Goal: Task Accomplishment & Management: Complete application form

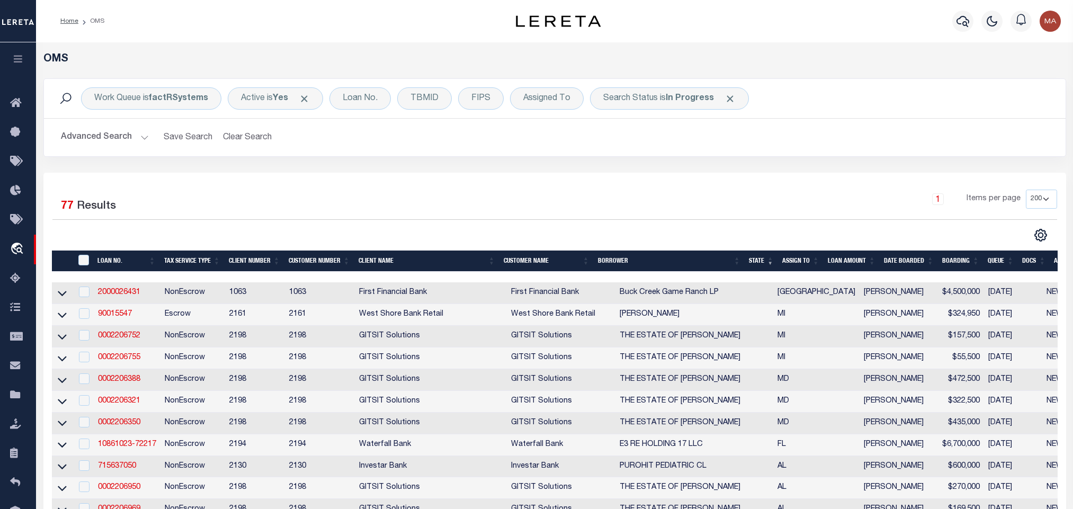
select select "200"
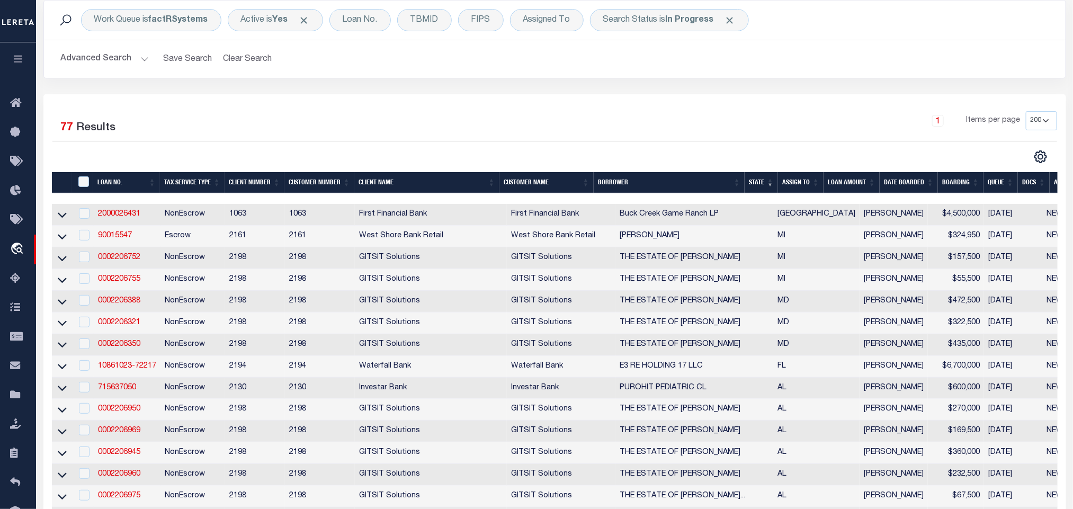
scroll to position [79, 0]
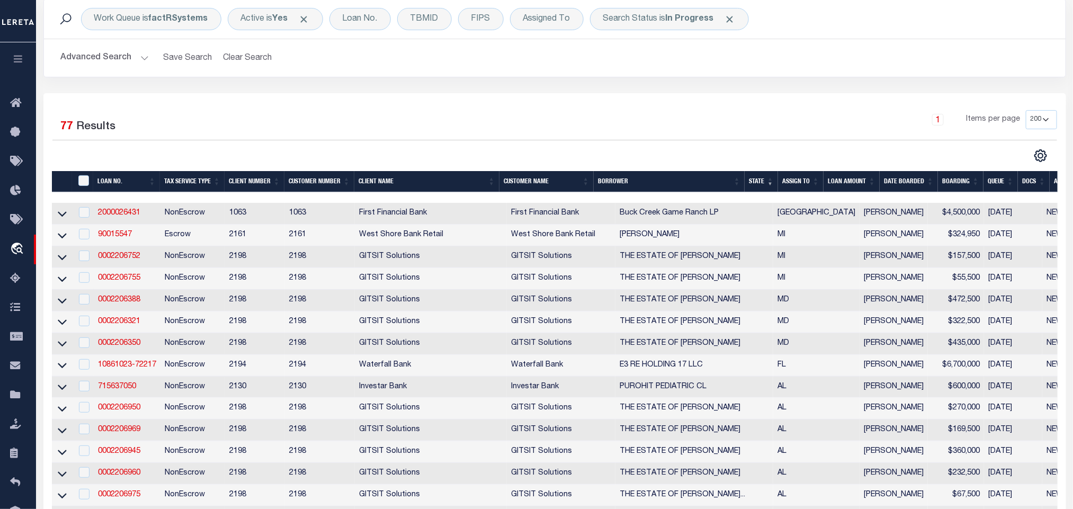
click at [763, 181] on th "State" at bounding box center [760, 182] width 33 height 22
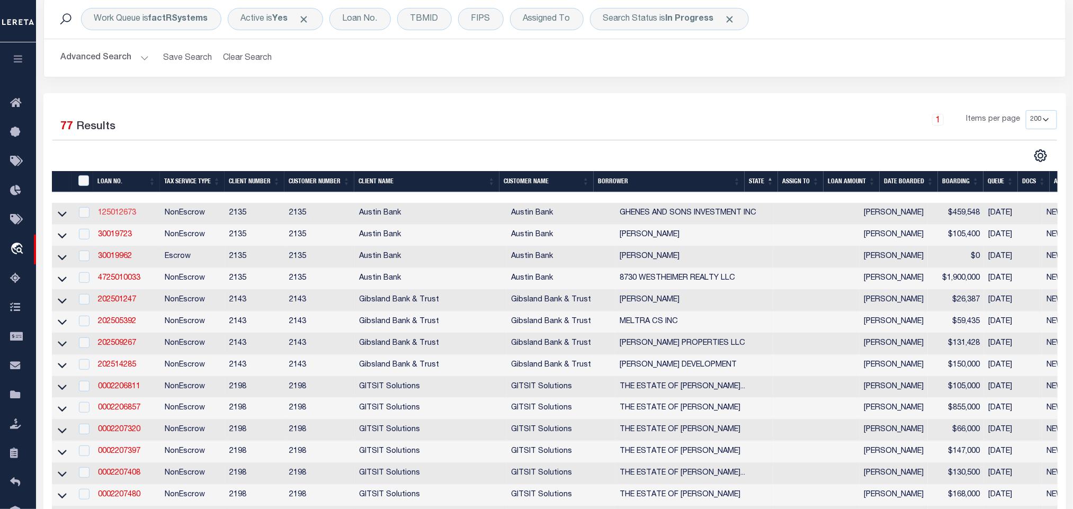
click at [113, 213] on link "125012673" at bounding box center [117, 212] width 38 height 7
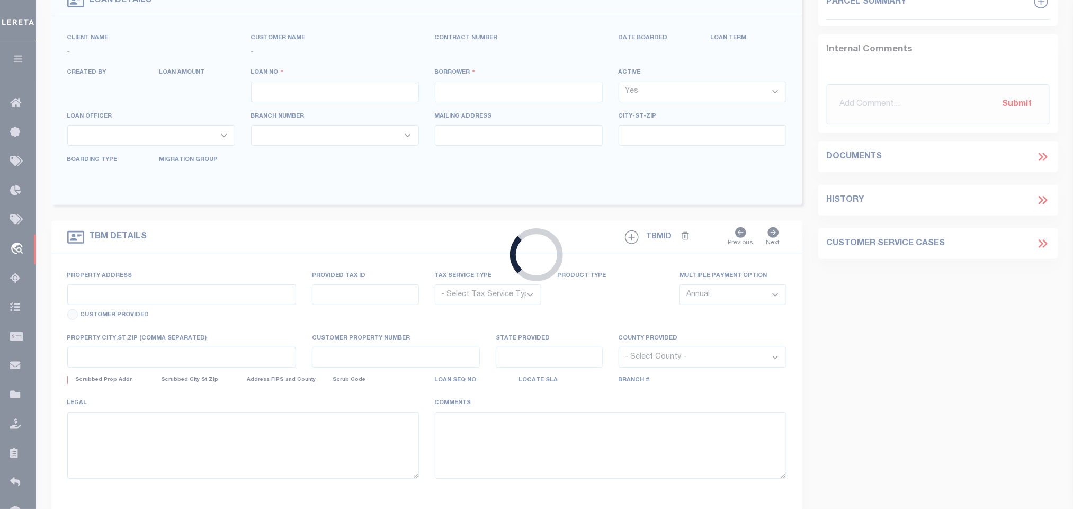
type input "125012673"
type input "GHENES AND SONS INVESTMENT INC"
select select
type input "15128 SH 110 SOUTH"
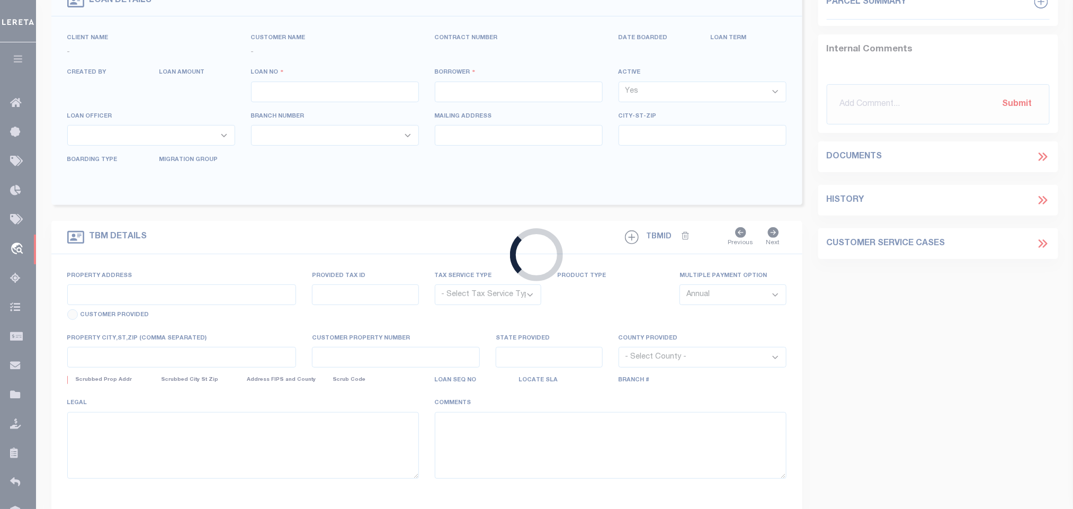
type input "[GEOGRAPHIC_DATA], [GEOGRAPHIC_DATA] 75791"
select select "700"
select select "NonEscrow"
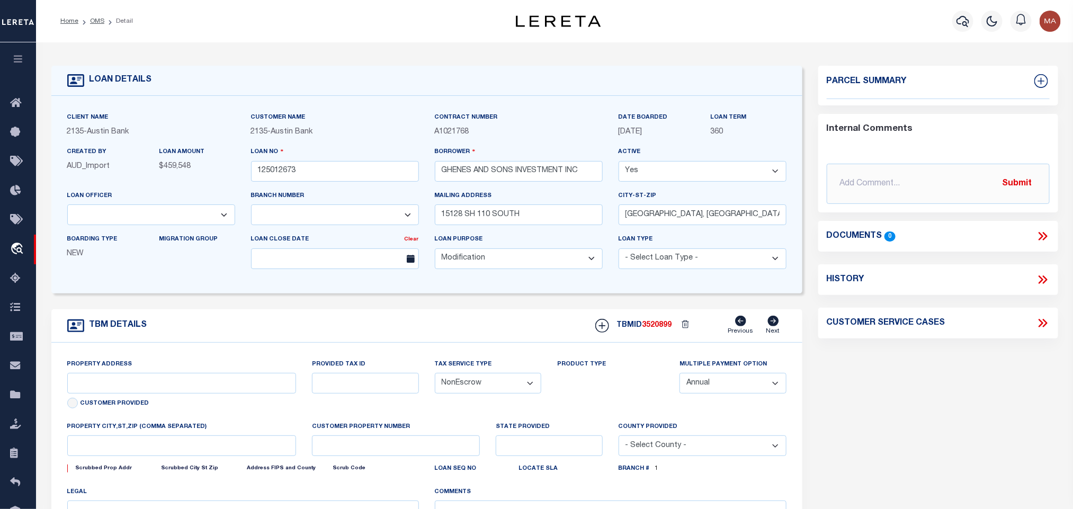
select select "46851"
type input "TBD PATRIOT CIRCLE (MULTIPLE LOTS)"
select select
type input "TYLER TX 75703"
type textarea "DT LTS 1-8 & 11-17 FREEDOM RANCH SUB UNIT 3"
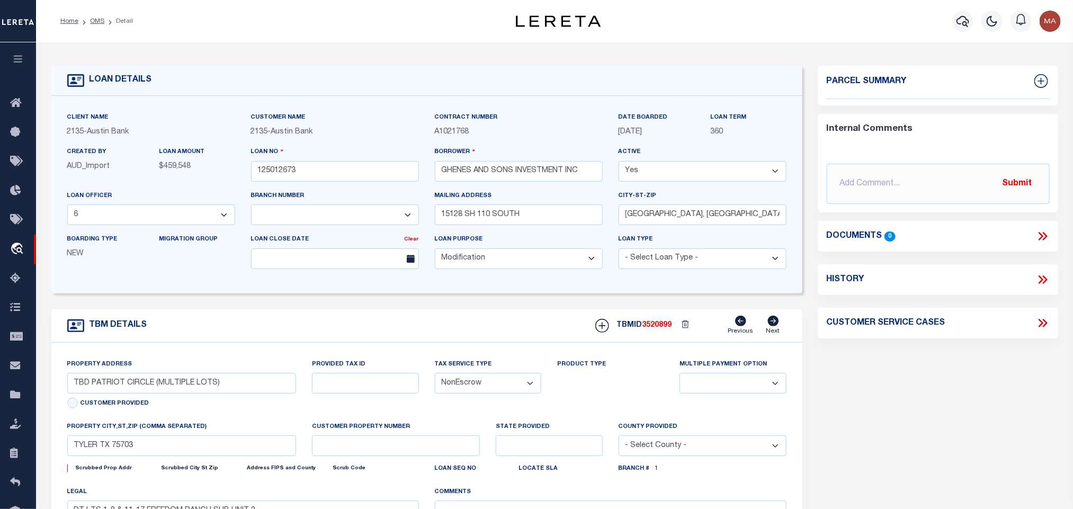
select select "2586"
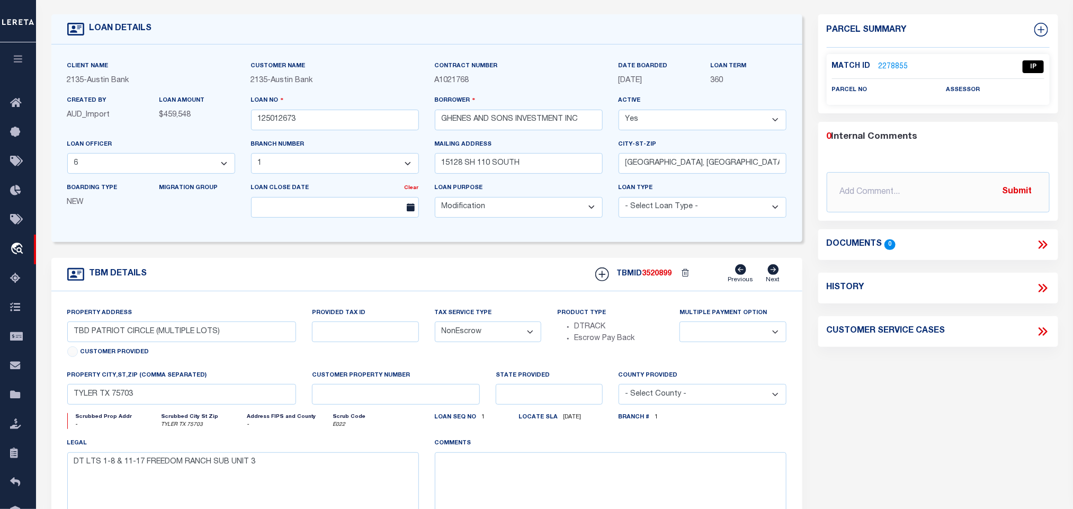
scroll to position [79, 0]
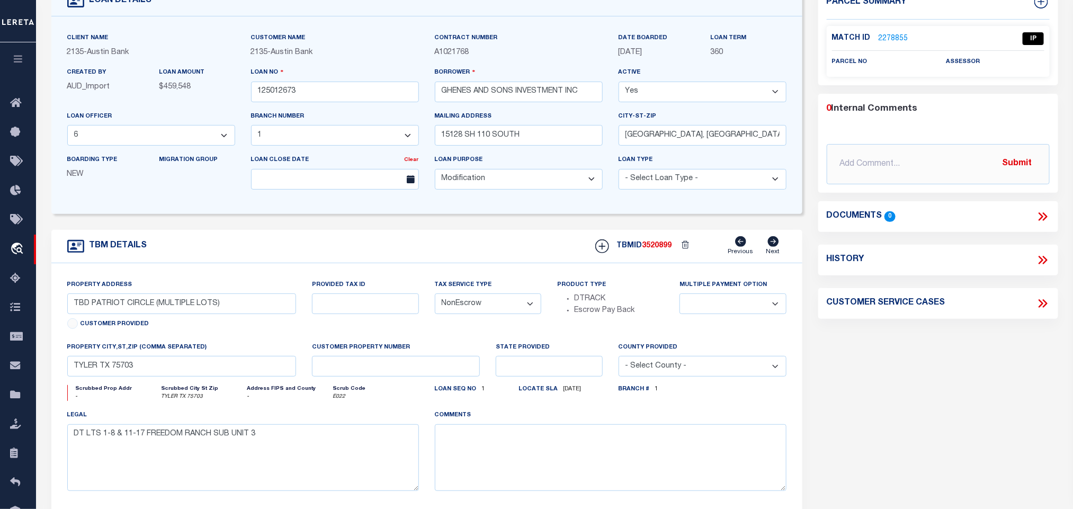
click at [213, 363] on div "property city,st,zip (Comma separated) [GEOGRAPHIC_DATA] 75703" at bounding box center [181, 358] width 229 height 35
click at [210, 370] on input "TYLER TX 75703" at bounding box center [181, 366] width 229 height 21
click at [181, 364] on div "property city,st,zip (Comma separated) [GEOGRAPHIC_DATA] 75703" at bounding box center [181, 358] width 229 height 35
click at [182, 372] on input "TYLER TX 75703" at bounding box center [181, 366] width 229 height 21
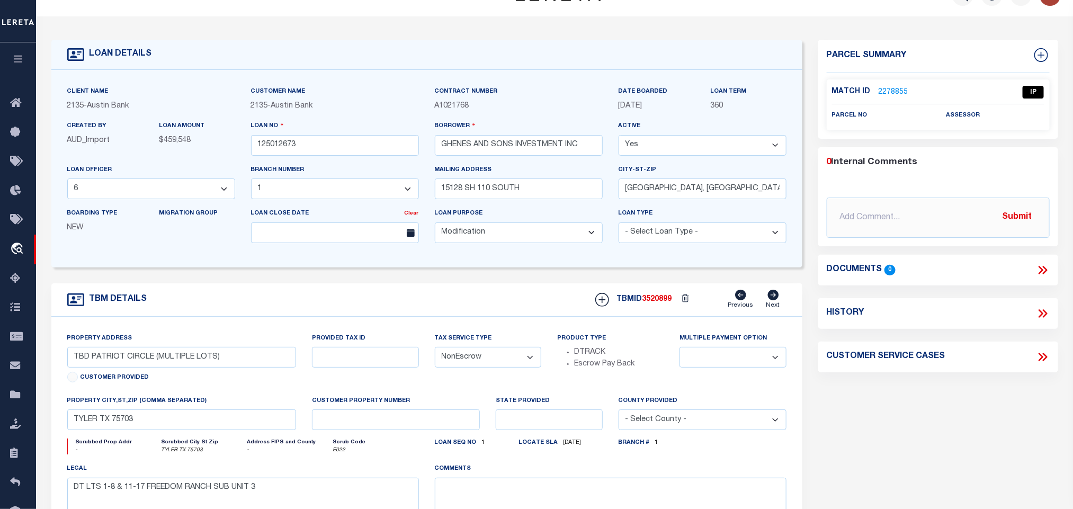
scroll to position [0, 0]
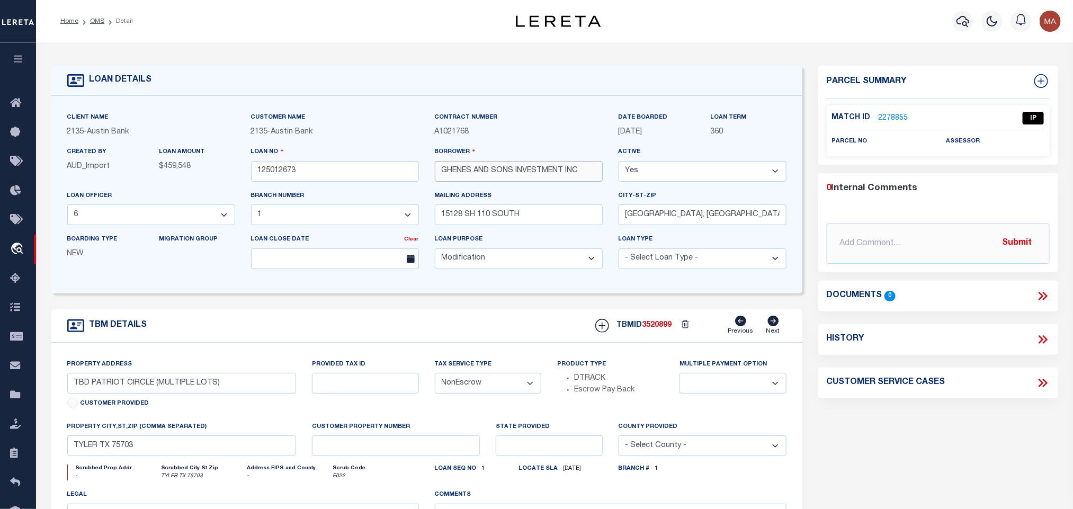
click at [443, 167] on input "GHENES AND SONS INVESTMENT INC" at bounding box center [519, 171] width 168 height 21
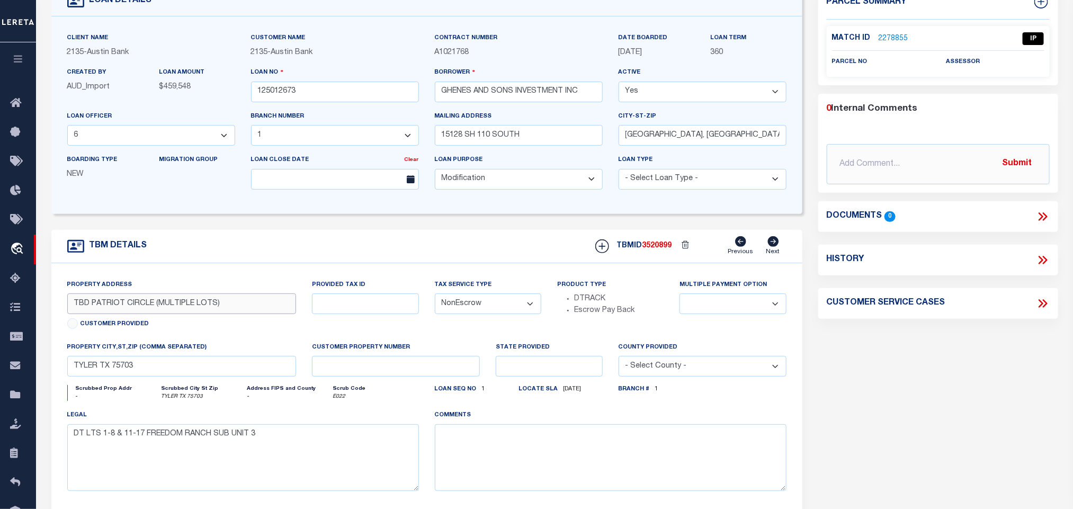
drag, startPoint x: 91, startPoint y: 307, endPoint x: 156, endPoint y: 319, distance: 66.2
click at [156, 314] on input "TBD PATRIOT CIRCLE (MULTIPLE LOTS)" at bounding box center [181, 303] width 229 height 21
click at [461, 86] on input "GHENES AND SONS INVESTMENT INC" at bounding box center [519, 92] width 168 height 21
drag, startPoint x: 89, startPoint y: 311, endPoint x: 1, endPoint y: 313, distance: 88.9
click at [151, 323] on div "Property Address TBD PATRIOT CIRCLE (MULTIPLE LOTS) Customer Provided" at bounding box center [181, 306] width 229 height 54
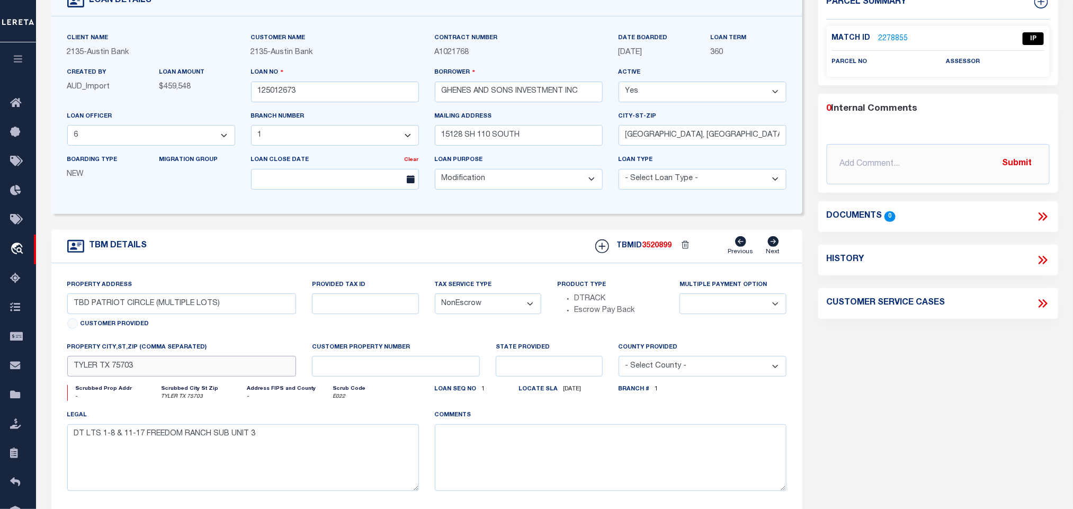
click at [169, 366] on input "TYLER TX 75703" at bounding box center [181, 366] width 229 height 21
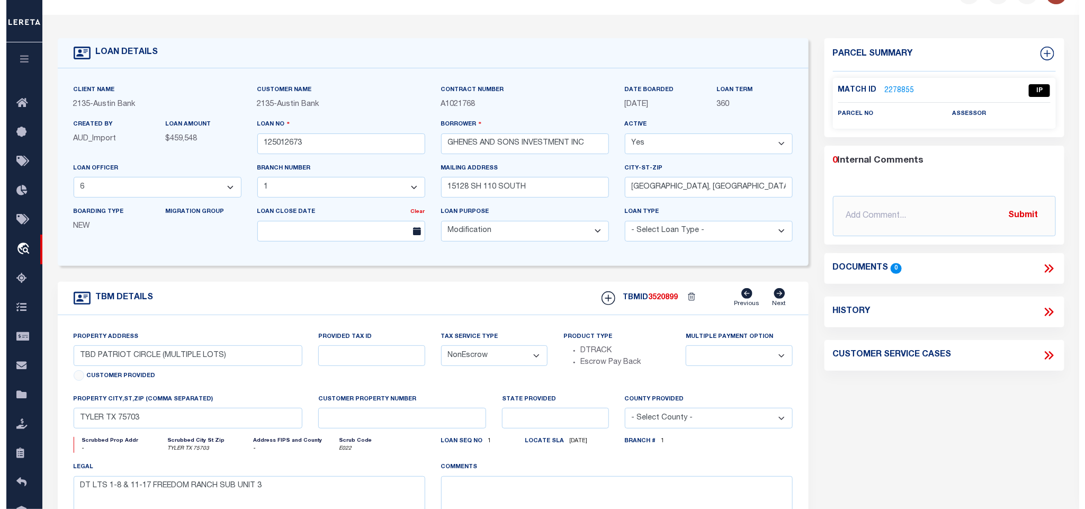
scroll to position [0, 0]
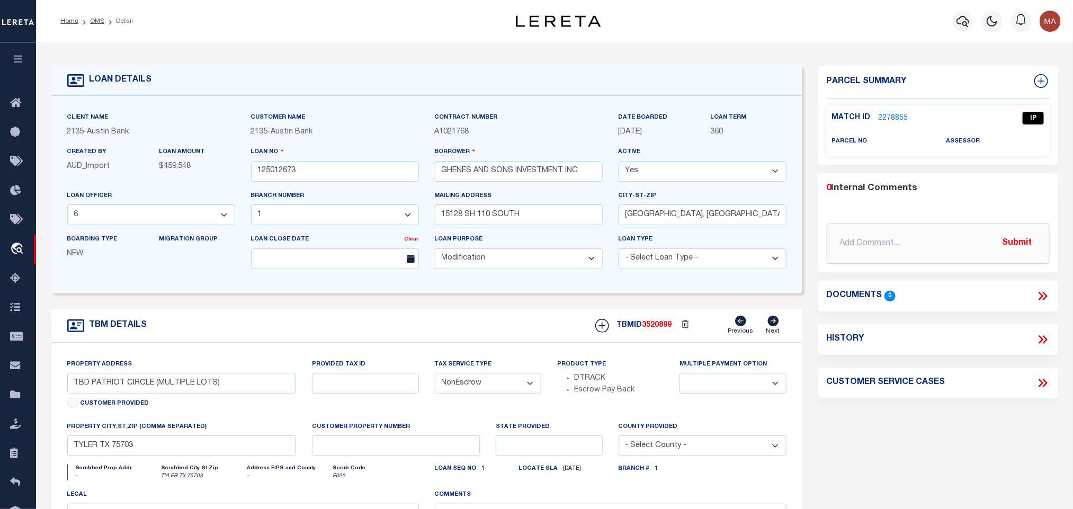
click at [891, 127] on div "Match ID 2278855 IP" at bounding box center [938, 121] width 212 height 19
click at [891, 121] on link "2278855" at bounding box center [893, 118] width 30 height 11
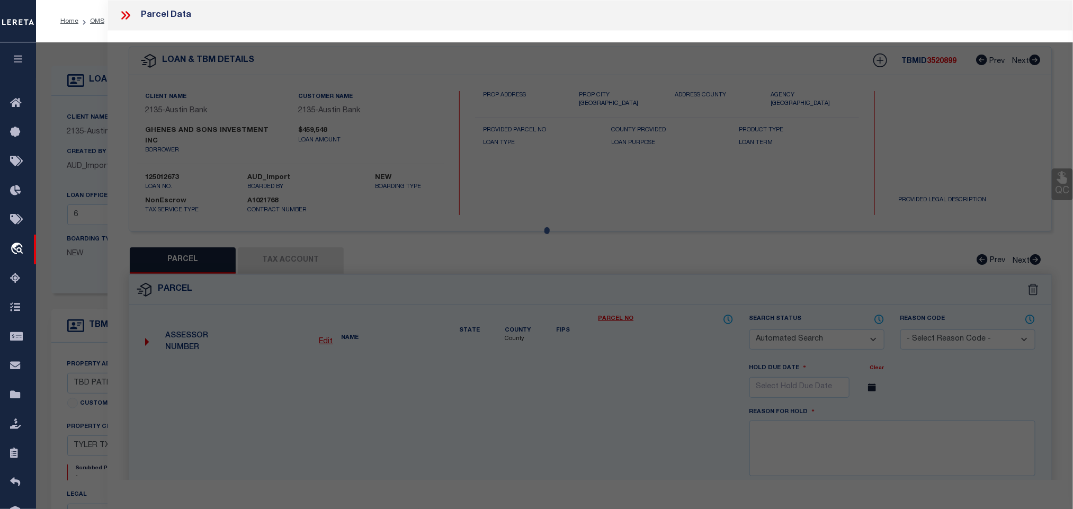
checkbox input "false"
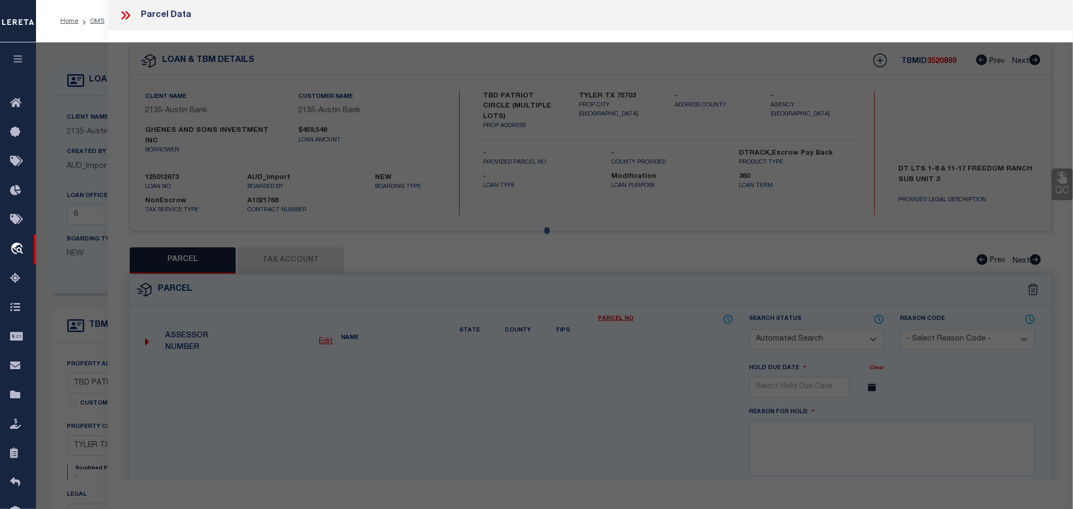
select select "IP"
checkbox input "false"
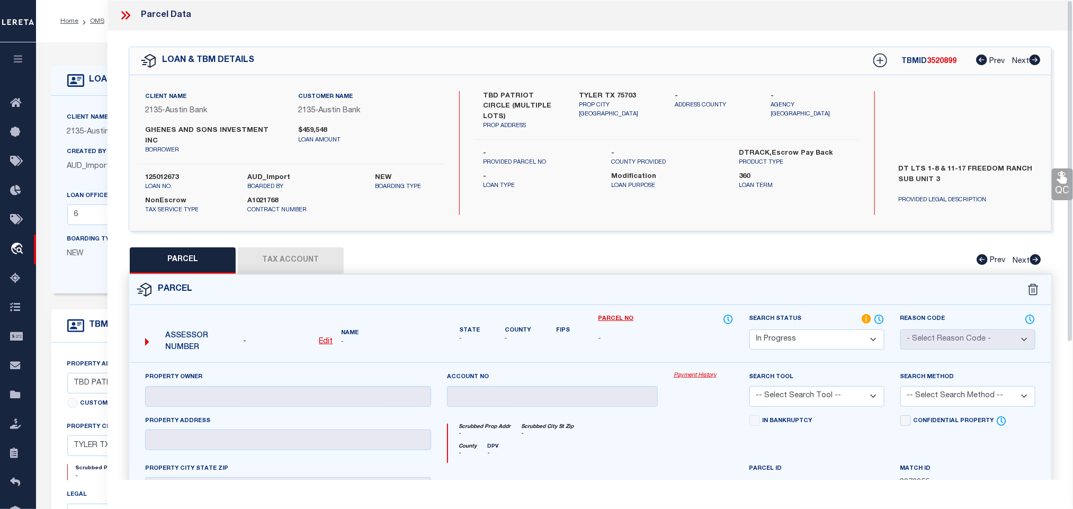
click at [324, 338] on u "Edit" at bounding box center [326, 341] width 14 height 7
select select "IP"
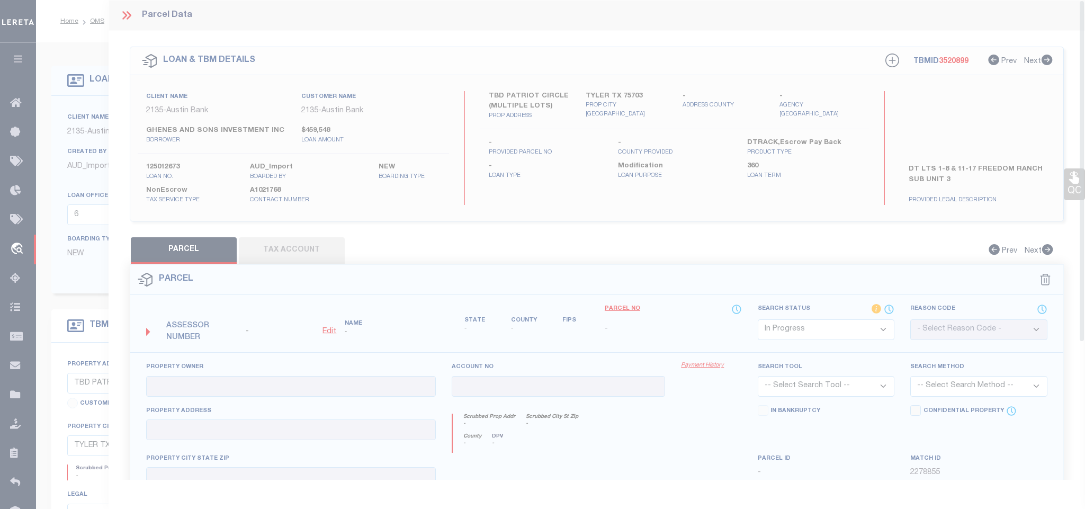
type textarea "-"
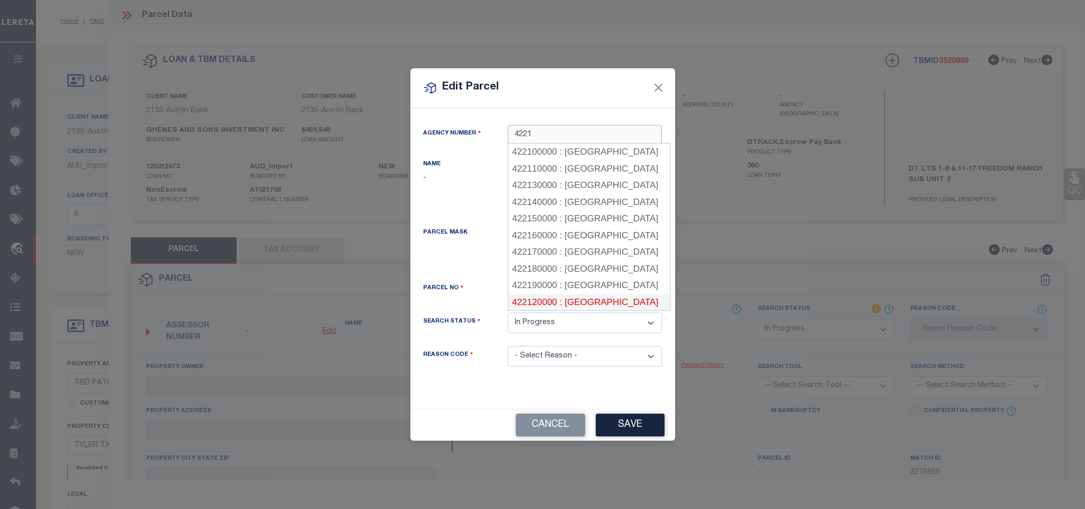
click at [616, 296] on div "422120000 : [GEOGRAPHIC_DATA]" at bounding box center [588, 302] width 161 height 17
type input "422120000"
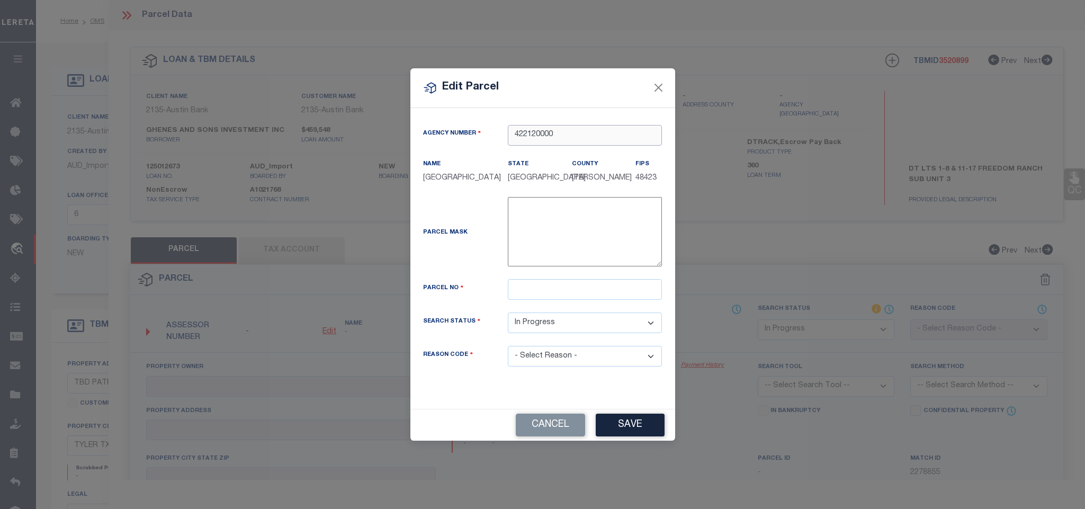
type input "422120000"
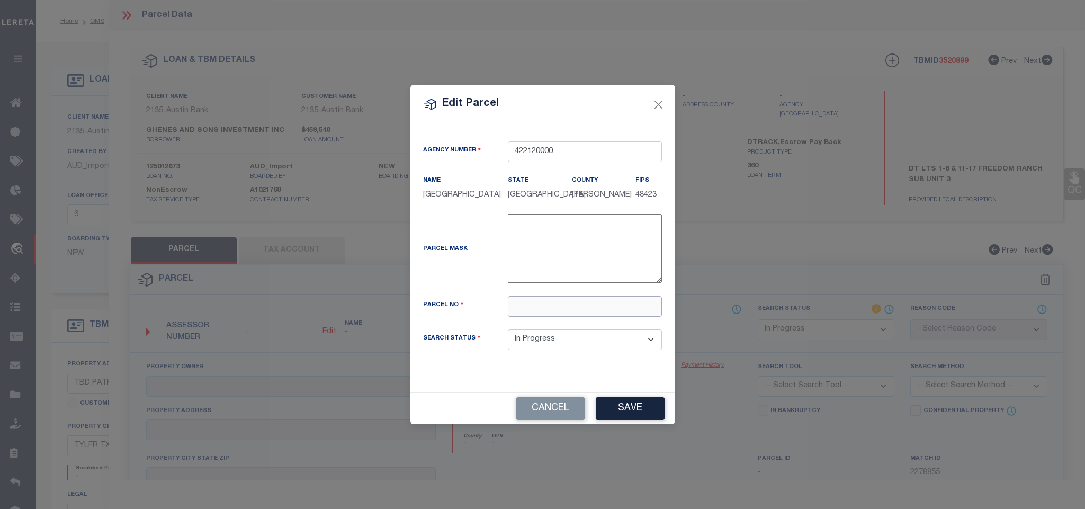
click at [599, 299] on input "text" at bounding box center [585, 306] width 154 height 21
paste input "R220204"
type input "R220204"
click at [625, 403] on button "Save" at bounding box center [630, 408] width 69 height 23
select select "IP"
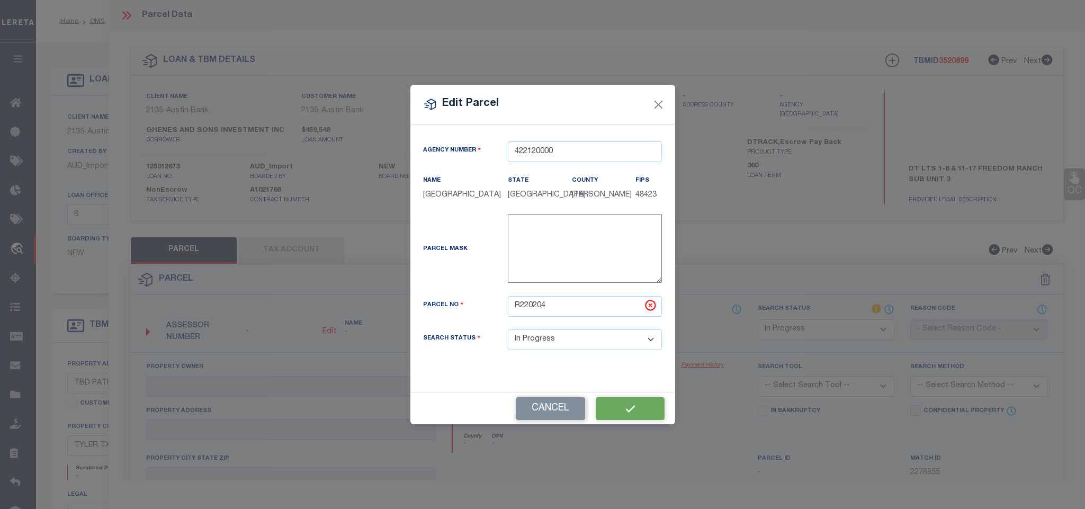
checkbox input "false"
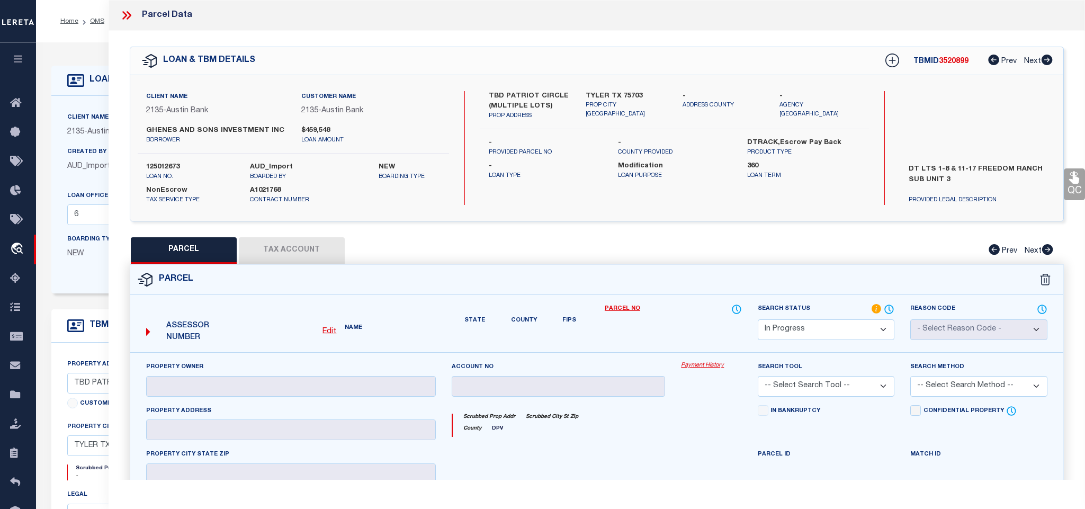
type input "[PERSON_NAME] E & [PERSON_NAME]"
type input "20939 PATRIOT CIR"
type input "[GEOGRAPHIC_DATA]"
type textarea "SUBDIVISION [GEOGRAPHIC_DATA] SUBD U-2 SECTION U-2 BLOCK/LOT/TRACT LOT 1 ACRES …"
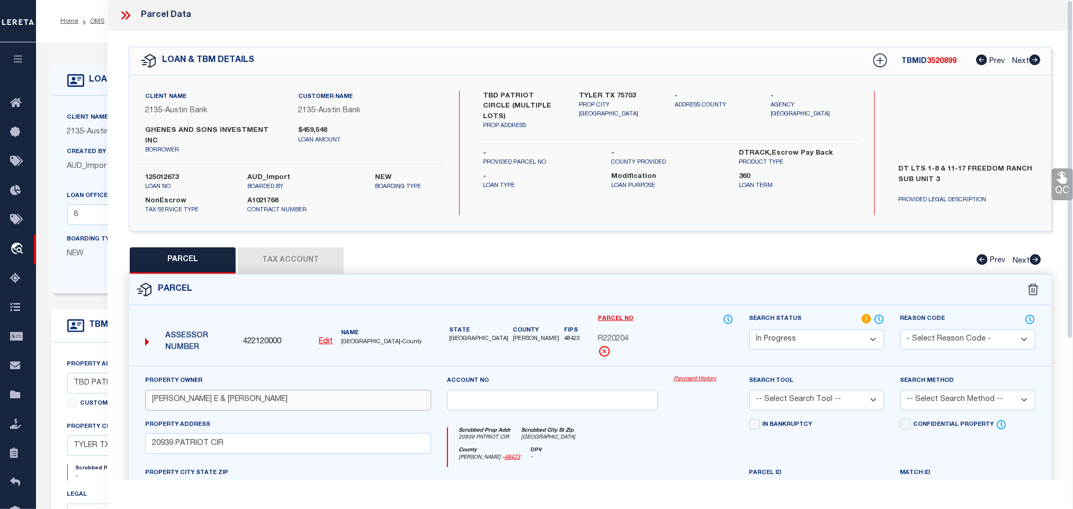
click at [268, 402] on input "[PERSON_NAME] E & [PERSON_NAME]" at bounding box center [288, 400] width 286 height 21
paste input "N"
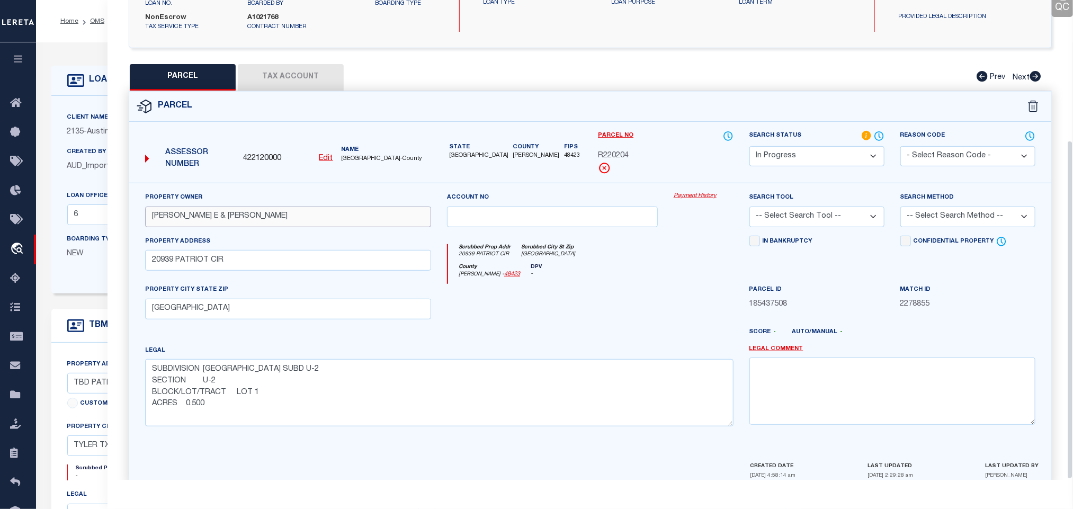
scroll to position [199, 0]
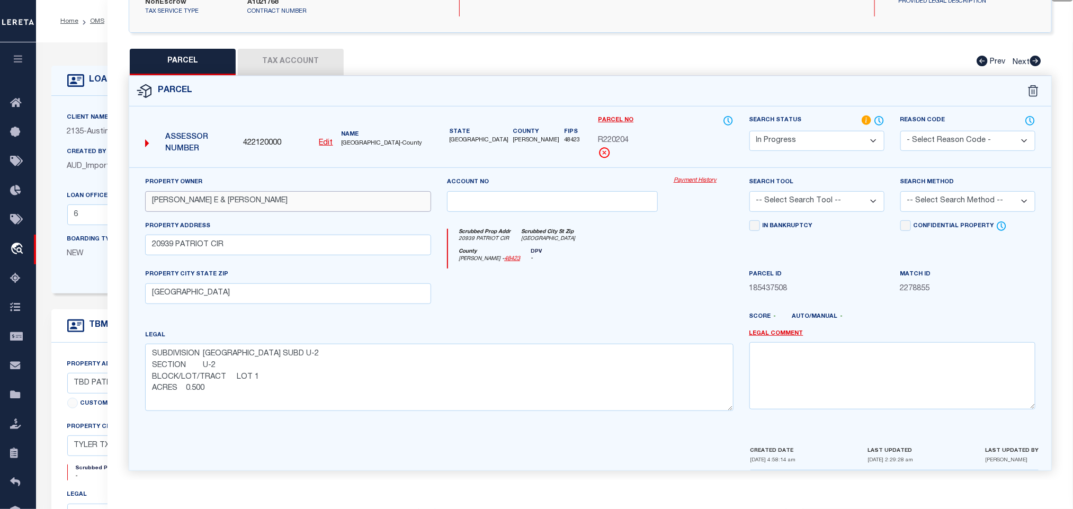
type input "[PERSON_NAME] E & [PERSON_NAME]"
drag, startPoint x: 869, startPoint y: 194, endPoint x: 864, endPoint y: 205, distance: 12.1
click at [864, 205] on div "Search Tool -- Select Search Tool -- 3rd Party Website Agency File Agency Websi…" at bounding box center [816, 197] width 151 height 43
select select "AGW"
click at [749, 191] on select "-- Select Search Tool -- 3rd Party Website Agency File Agency Website ATLS CNV-…" at bounding box center [816, 201] width 135 height 21
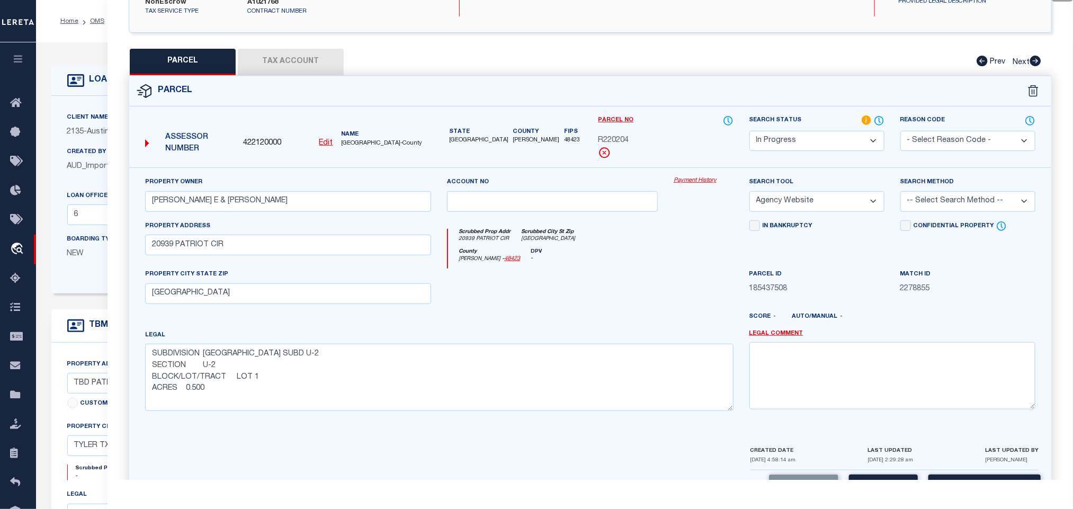
click at [900, 205] on select "-- Select Search Method -- Property Address Legal Liability Info Provided" at bounding box center [967, 201] width 135 height 21
select select "LEG"
click at [900, 191] on select "-- Select Search Method -- Property Address Legal Liability Info Provided" at bounding box center [967, 201] width 135 height 21
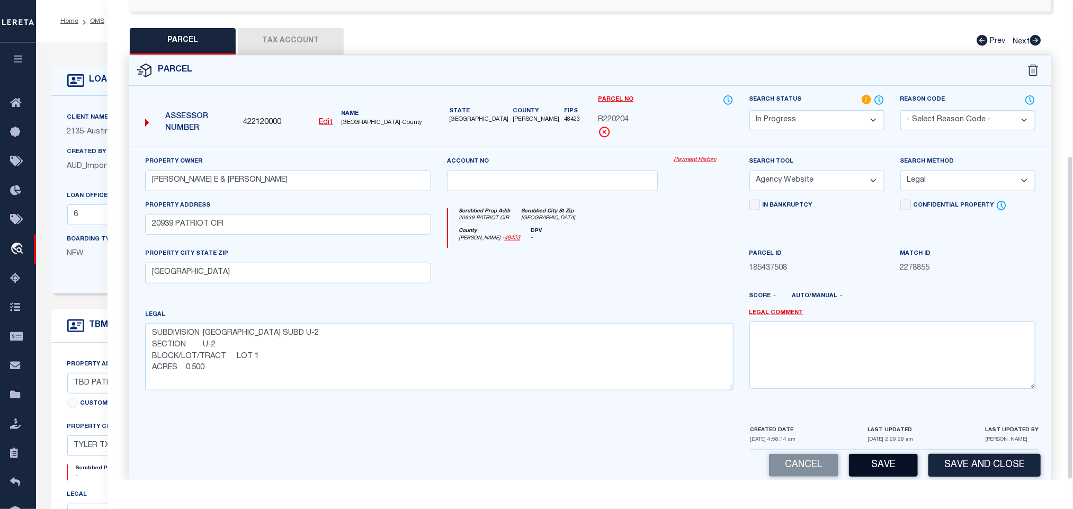
scroll to position [230, 0]
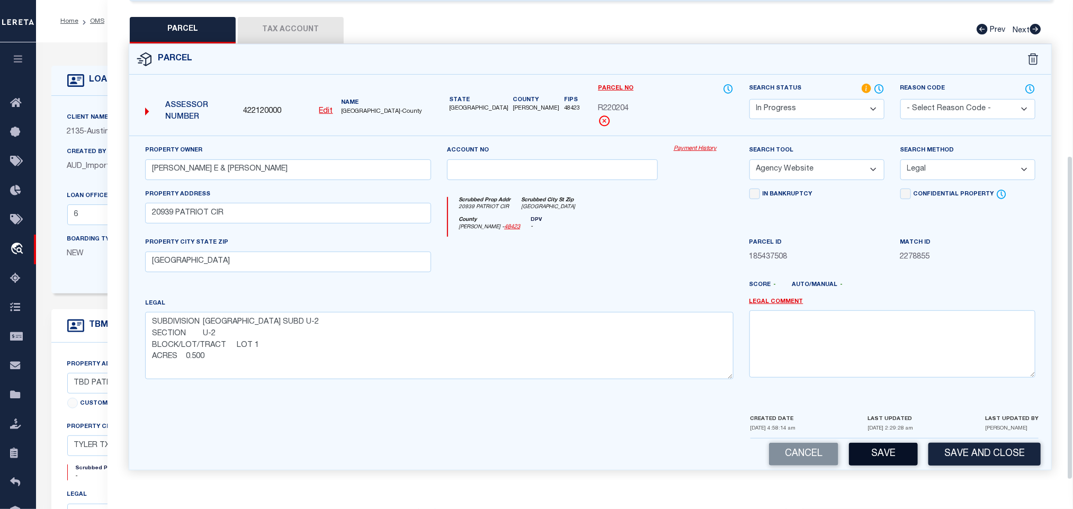
click at [886, 449] on button "Save" at bounding box center [883, 454] width 69 height 23
click at [307, 1] on div "QC QC QC" at bounding box center [589, 141] width 965 height 682
click at [305, 33] on button "Tax Account" at bounding box center [291, 30] width 106 height 26
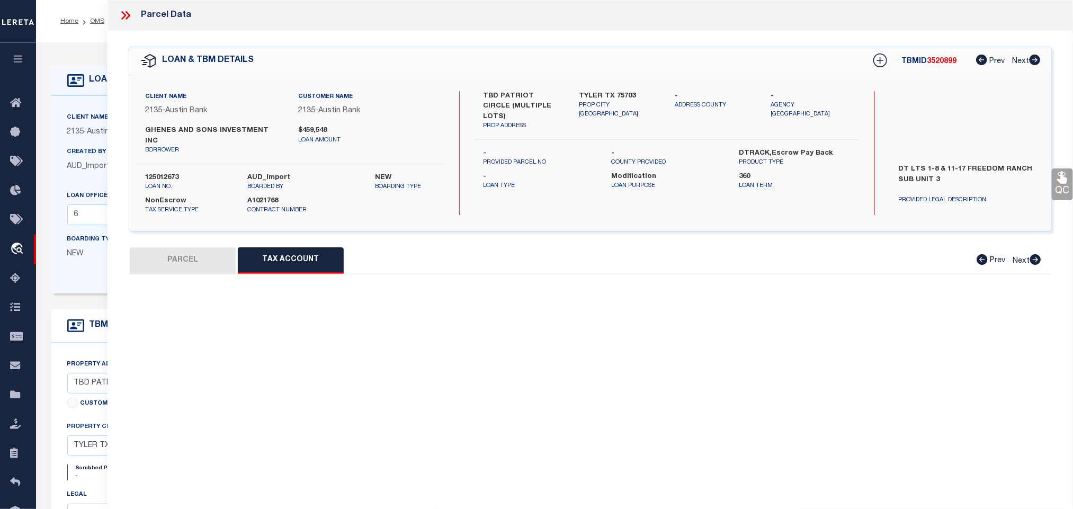
scroll to position [0, 0]
select select "100"
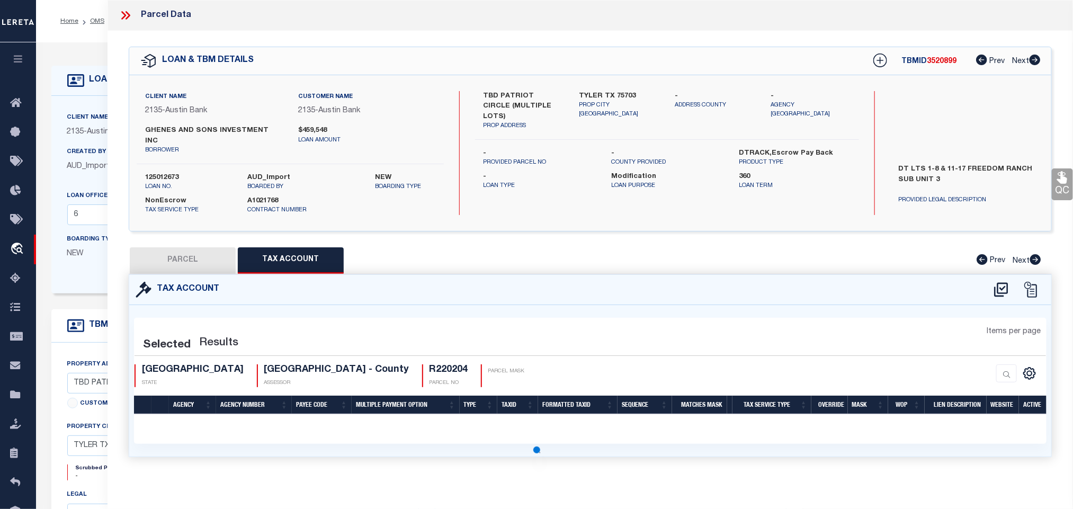
select select "100"
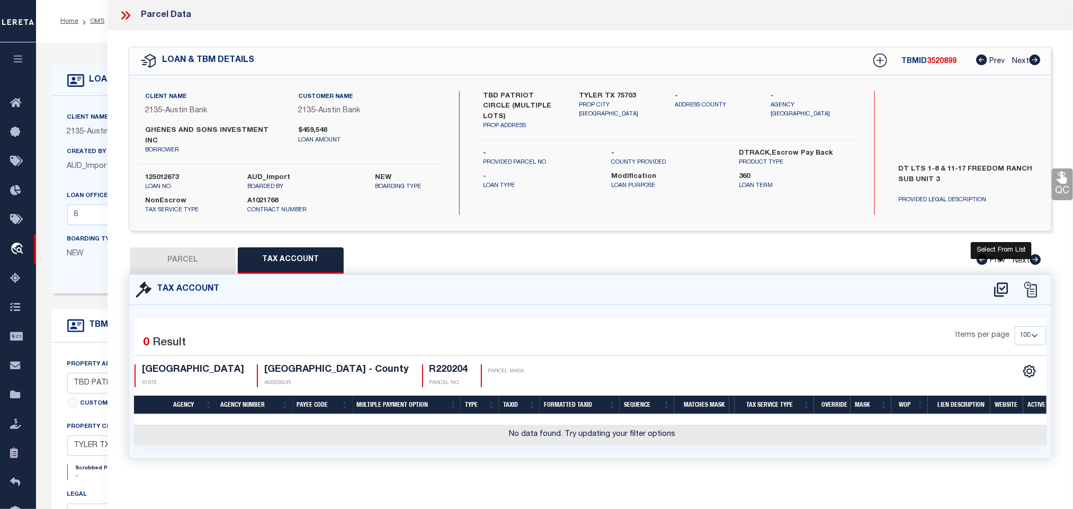
click at [1003, 282] on icon at bounding box center [1001, 289] width 14 height 14
select select "100"
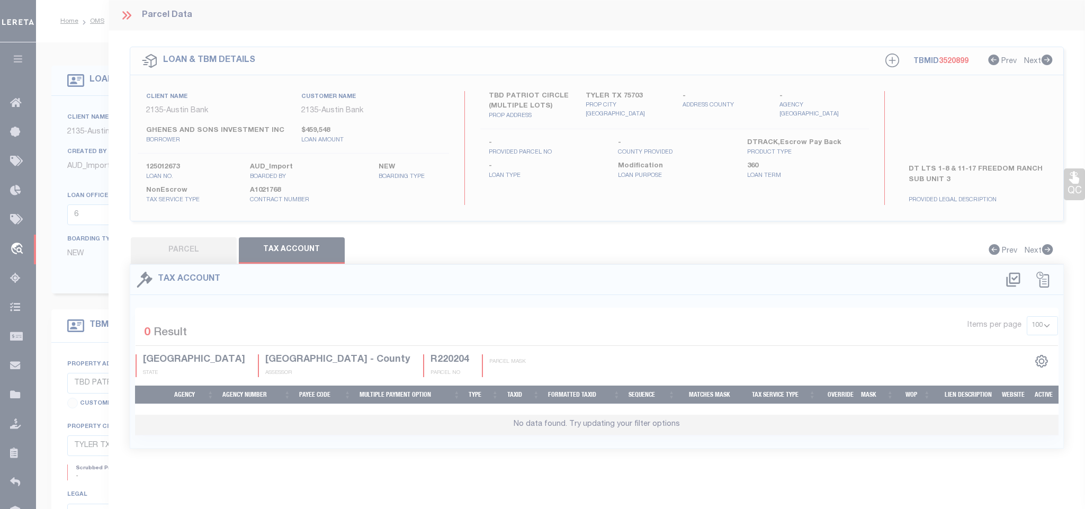
select select "100"
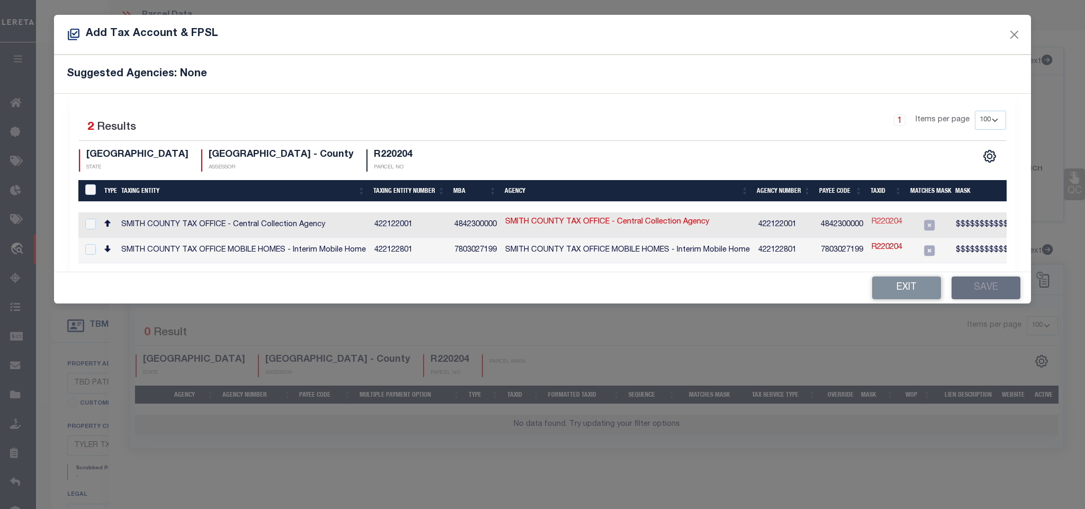
click at [891, 224] on link "R220204" at bounding box center [886, 223] width 31 height 12
type input "R220204"
type textarea "$$$$$$$$$$$$&$$$$$X,$$$$$&&&XXXXX"
checkbox input "true"
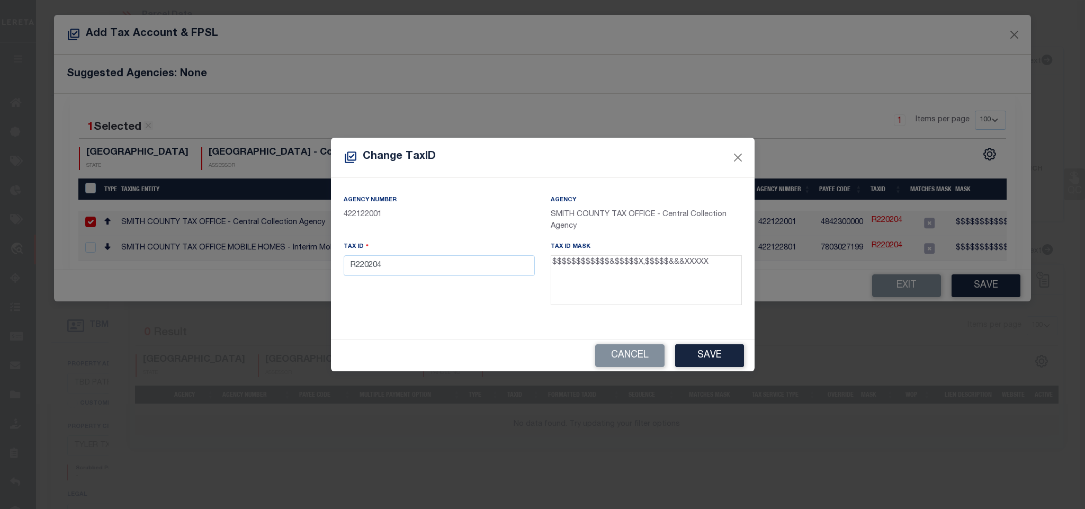
click at [483, 278] on div "Tax ID R220204" at bounding box center [439, 275] width 207 height 69
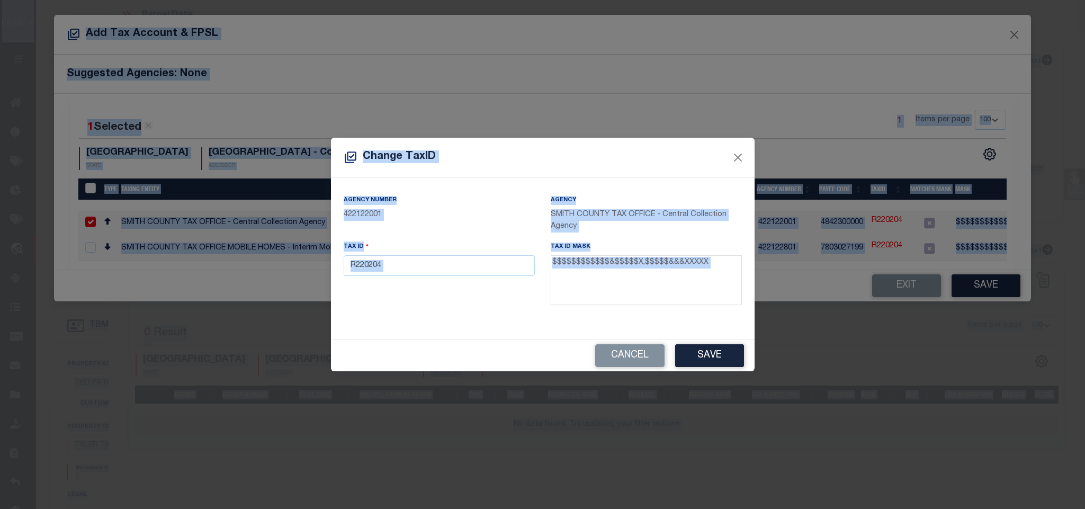
click at [488, 259] on input "R220204" at bounding box center [439, 265] width 191 height 21
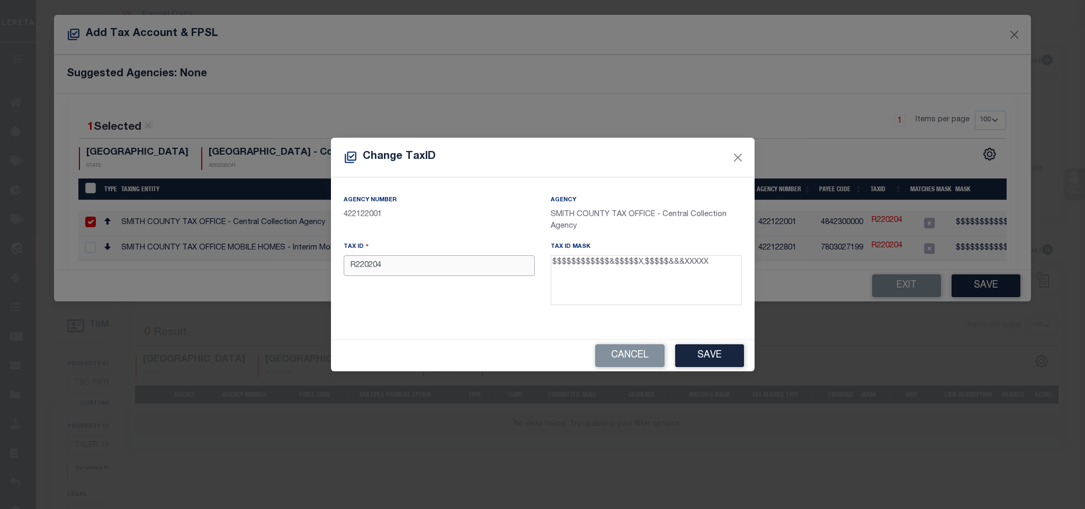
paste input "128350000002001000"
type input "128350000002001000"
click at [695, 345] on button "Save" at bounding box center [709, 355] width 69 height 23
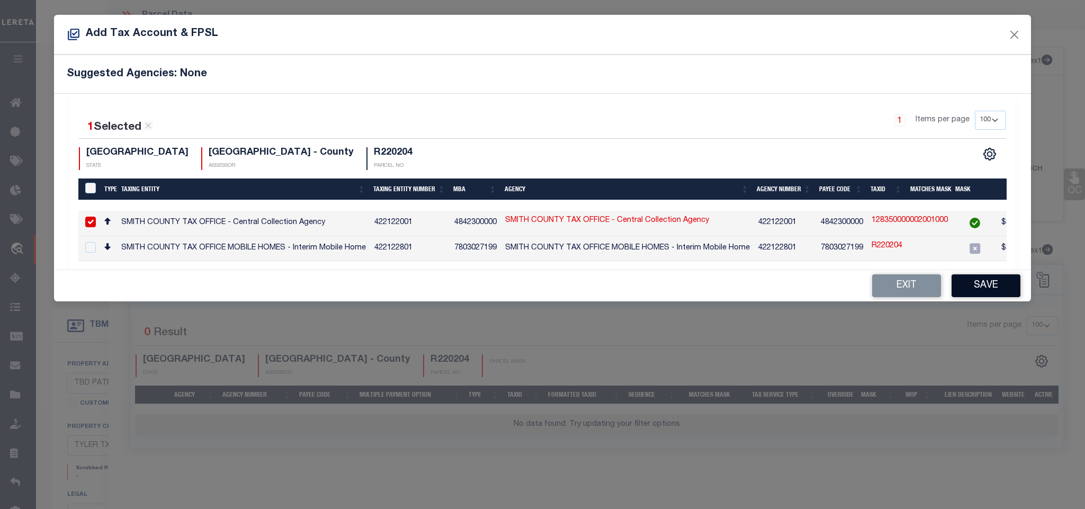
click at [977, 294] on button "Save" at bounding box center [985, 285] width 69 height 23
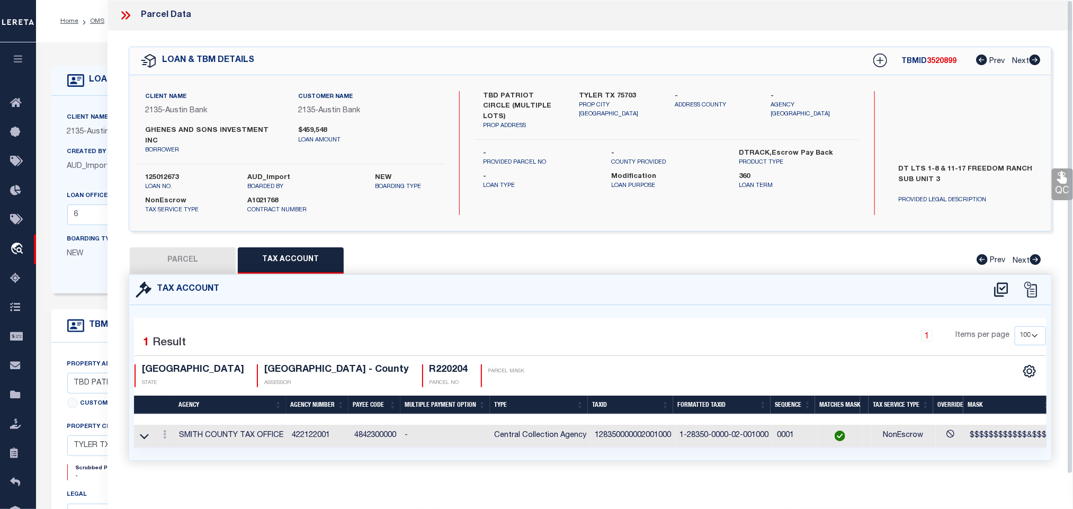
click at [215, 251] on button "PARCEL" at bounding box center [183, 260] width 106 height 26
select select "AS"
select select
checkbox input "false"
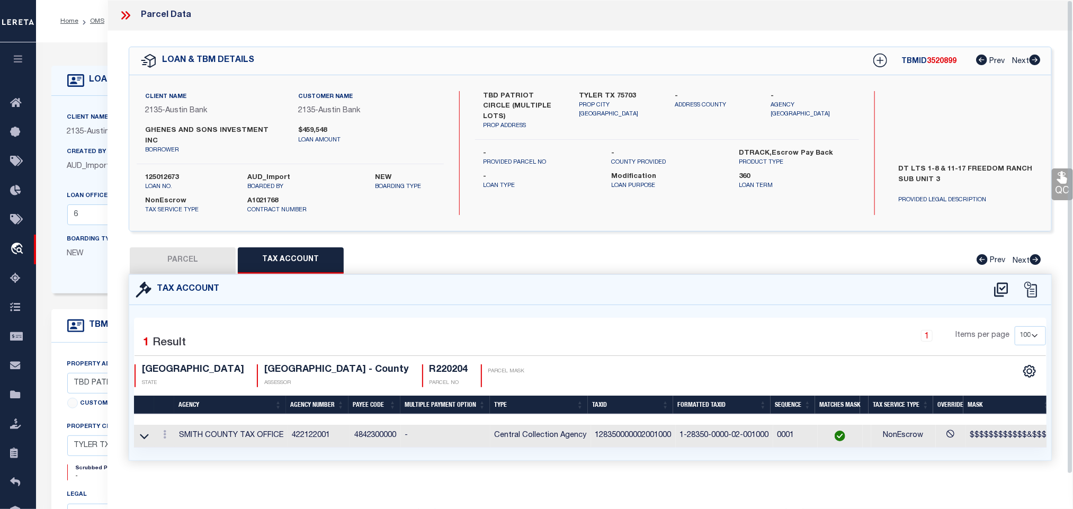
checkbox input "false"
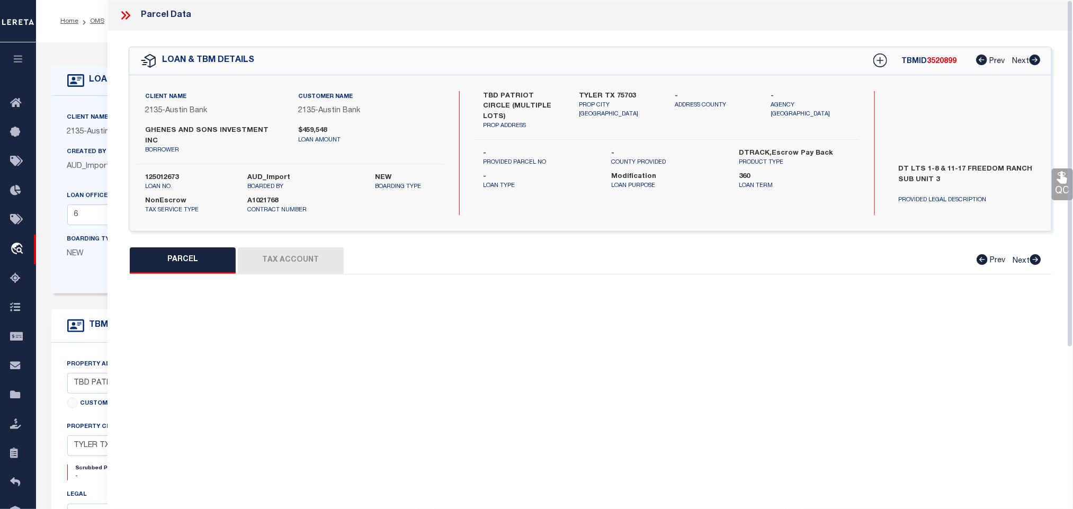
select select "IP"
type input "[PERSON_NAME] E & [PERSON_NAME]"
select select "AGW"
select select "LEG"
type input "20939 PATRIOT CIR"
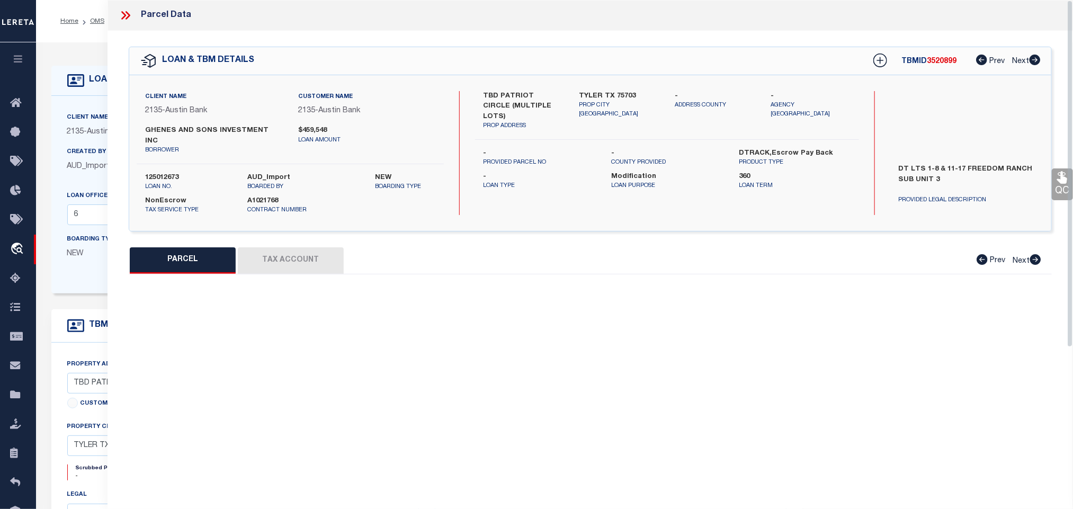
type input "[GEOGRAPHIC_DATA]"
type textarea "SUBDIVISION [GEOGRAPHIC_DATA] SUBD U-2 SECTION U-2 BLOCK/LOT/TRACT LOT 1 ACRES …"
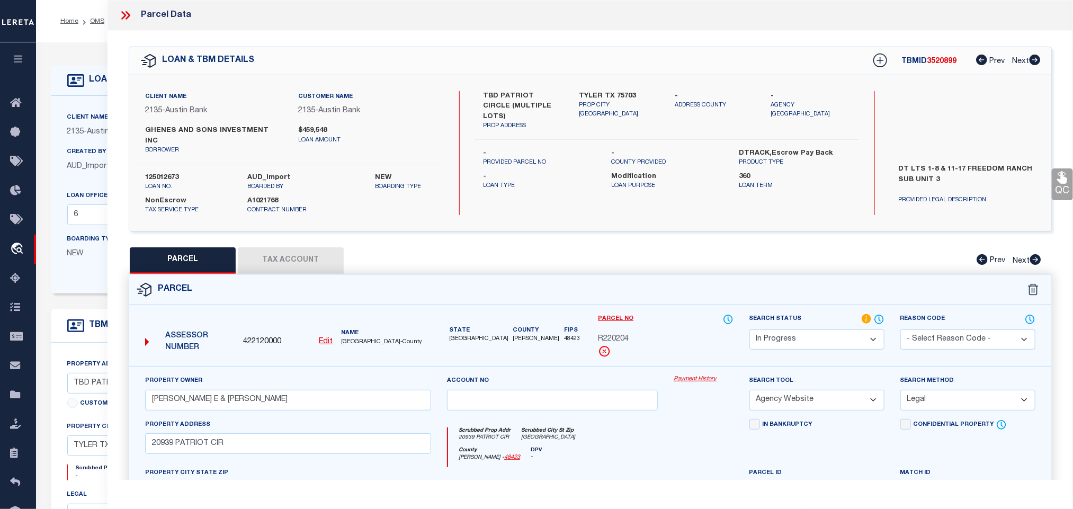
click at [788, 329] on select "Automated Search Bad Parcel Complete Duplicate Parcel High Dollar Reporting In …" at bounding box center [816, 339] width 135 height 21
select select "PC"
click at [749, 329] on select "Automated Search Bad Parcel Complete Duplicate Parcel High Dollar Reporting In …" at bounding box center [816, 339] width 135 height 21
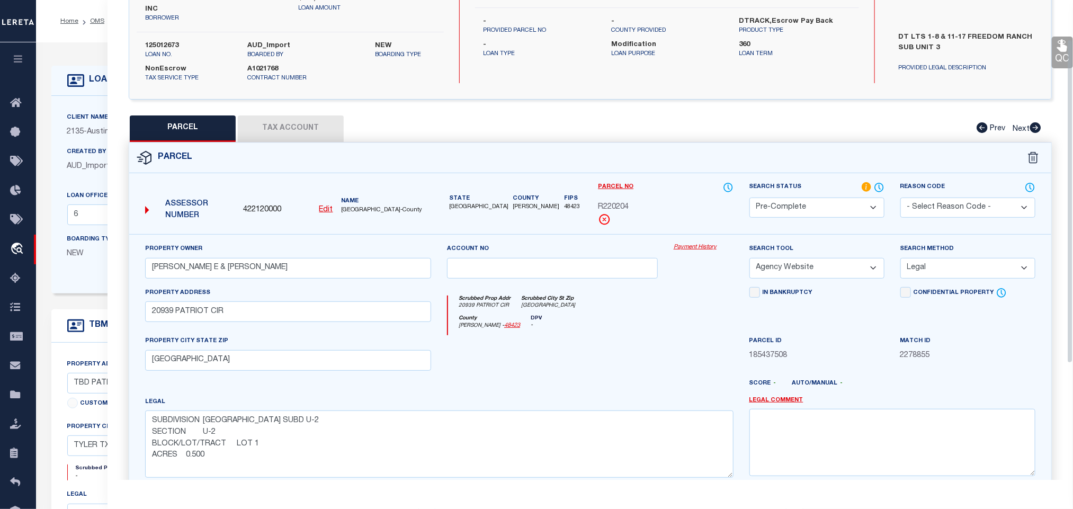
scroll to position [230, 0]
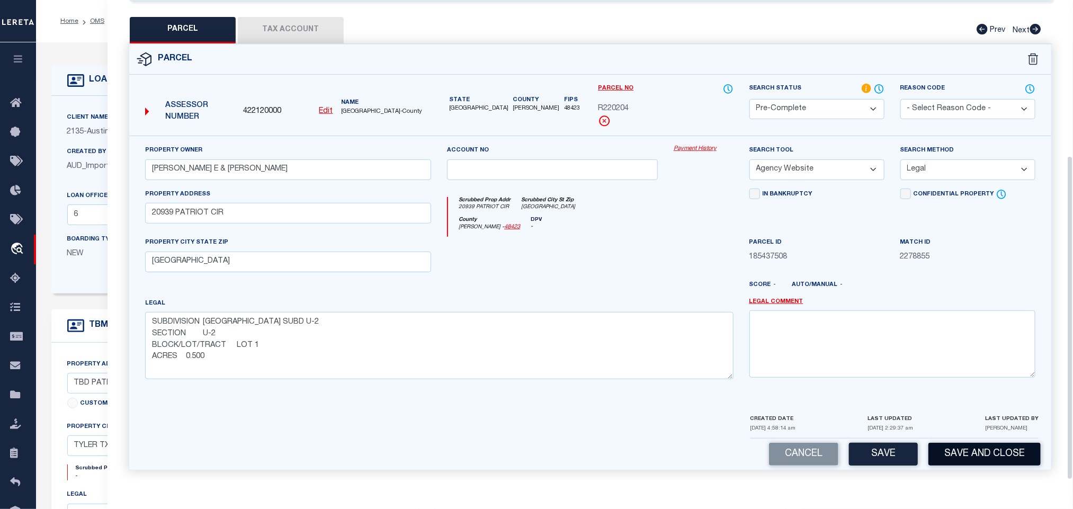
click at [961, 445] on button "Save and Close" at bounding box center [984, 454] width 112 height 23
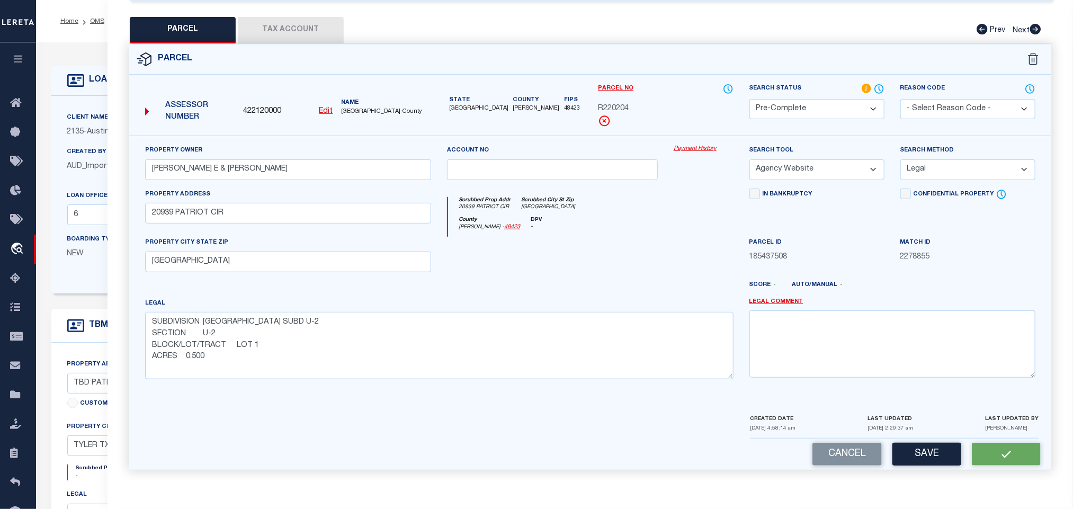
click at [256, 106] on span "422120000" at bounding box center [262, 112] width 38 height 12
copy span "422120000"
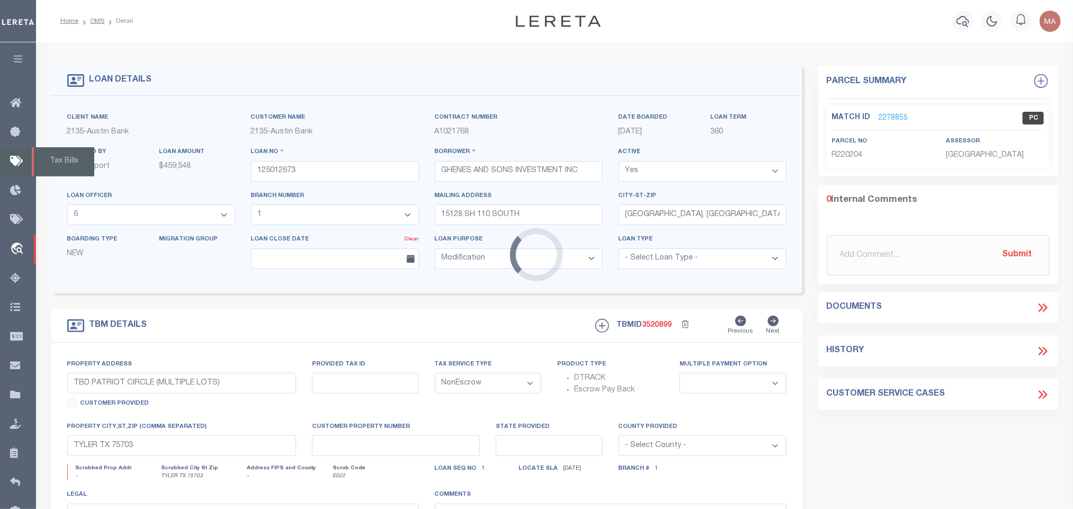
select select
select select "46851"
select select "2586"
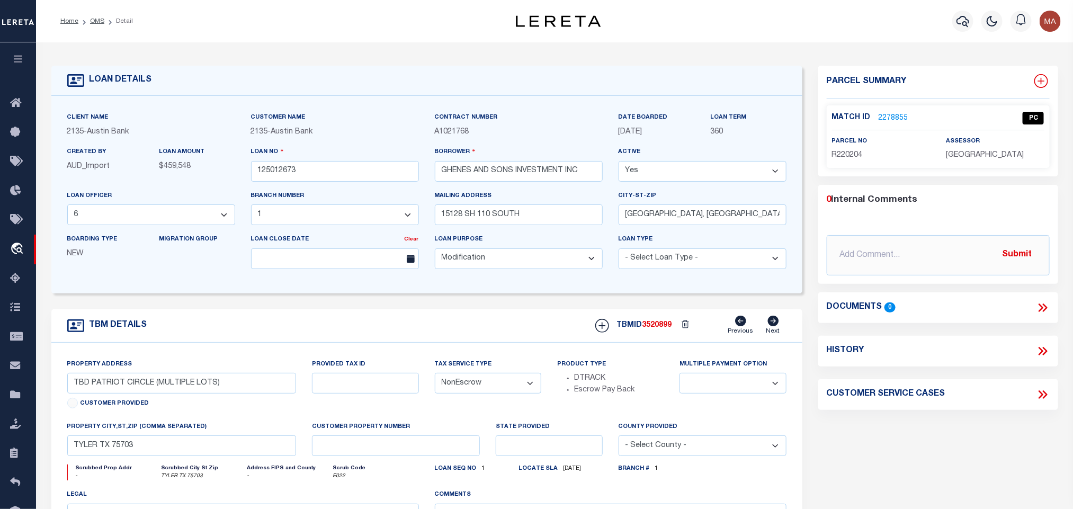
click at [1042, 83] on icon at bounding box center [1041, 81] width 14 height 14
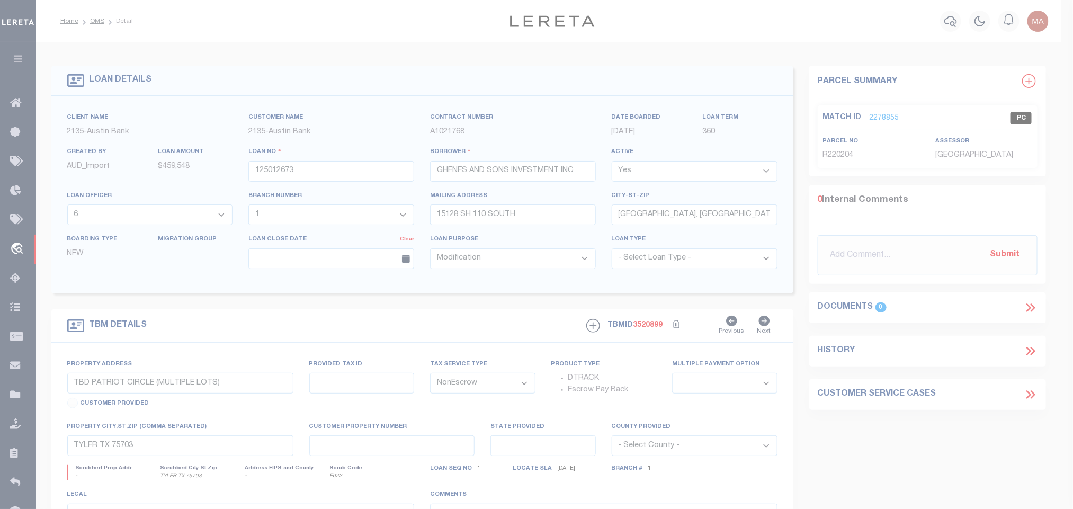
select select "IP"
type textarea "-"
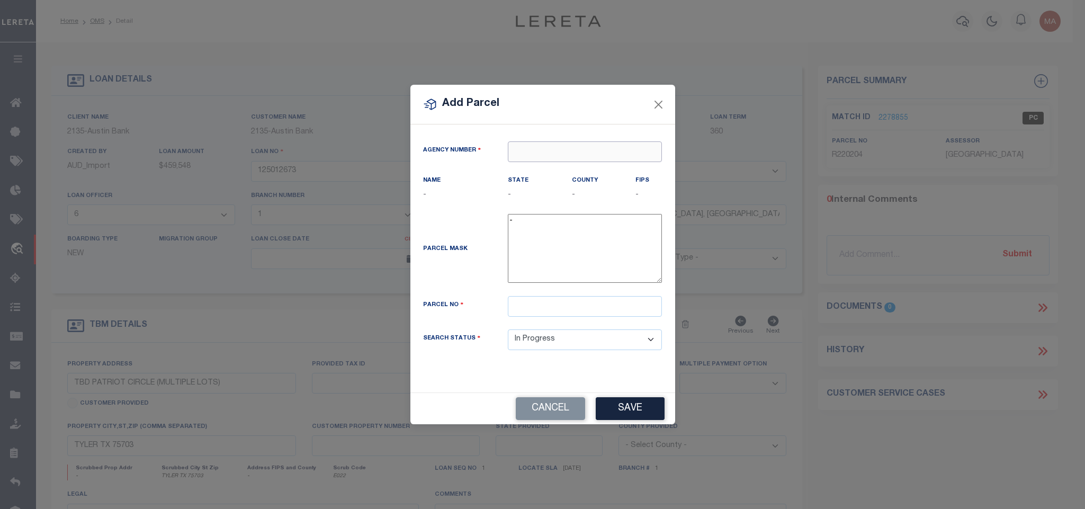
click at [609, 149] on input "text" at bounding box center [585, 151] width 154 height 21
paste input "422120000"
type input "422120000"
click at [587, 170] on div "422120000 : [GEOGRAPHIC_DATA]" at bounding box center [584, 175] width 153 height 30
type input "422120000"
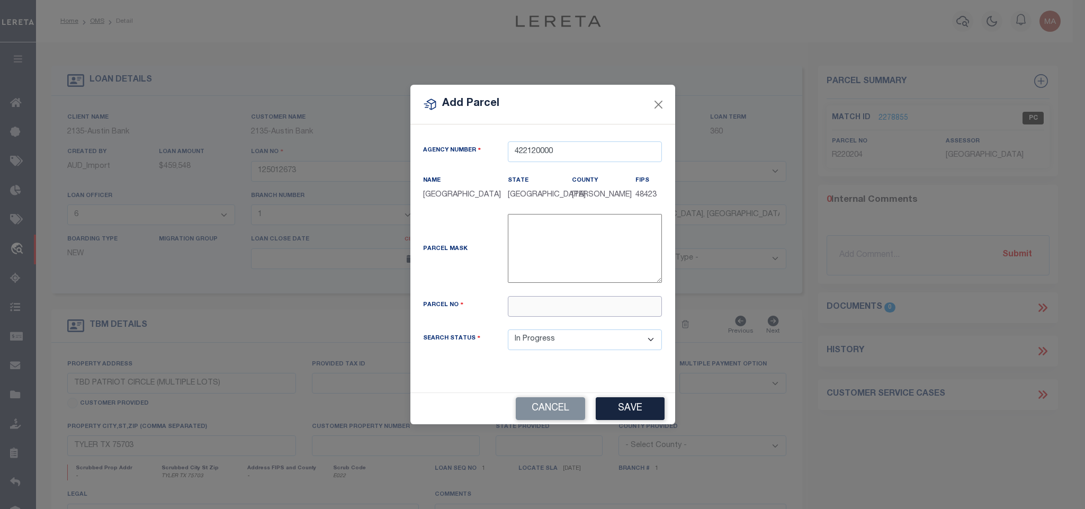
click at [643, 315] on input "text" at bounding box center [585, 306] width 154 height 21
paste input "R220206"
type input "R220206"
click at [642, 405] on button "Save" at bounding box center [630, 408] width 69 height 23
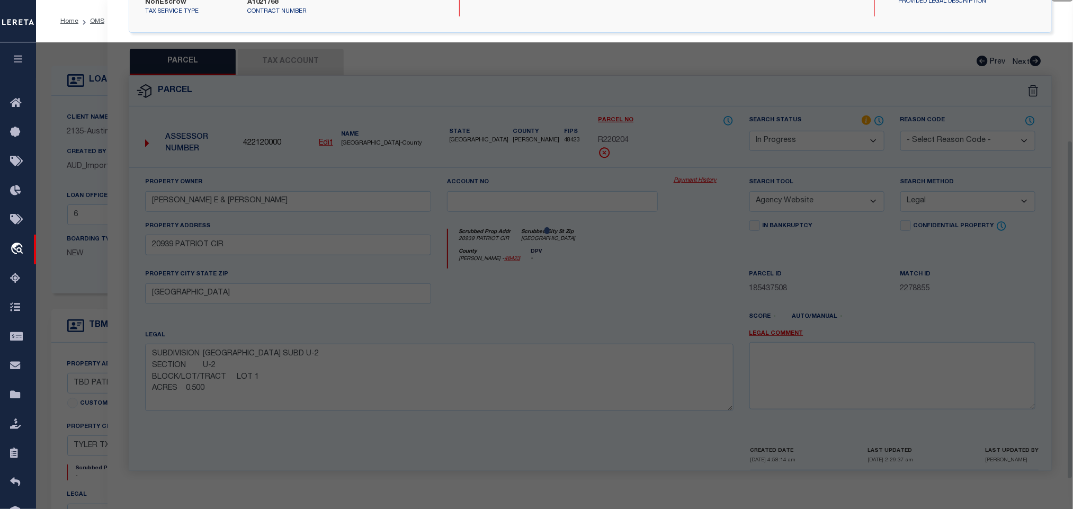
select select "AS"
select select
checkbox input "false"
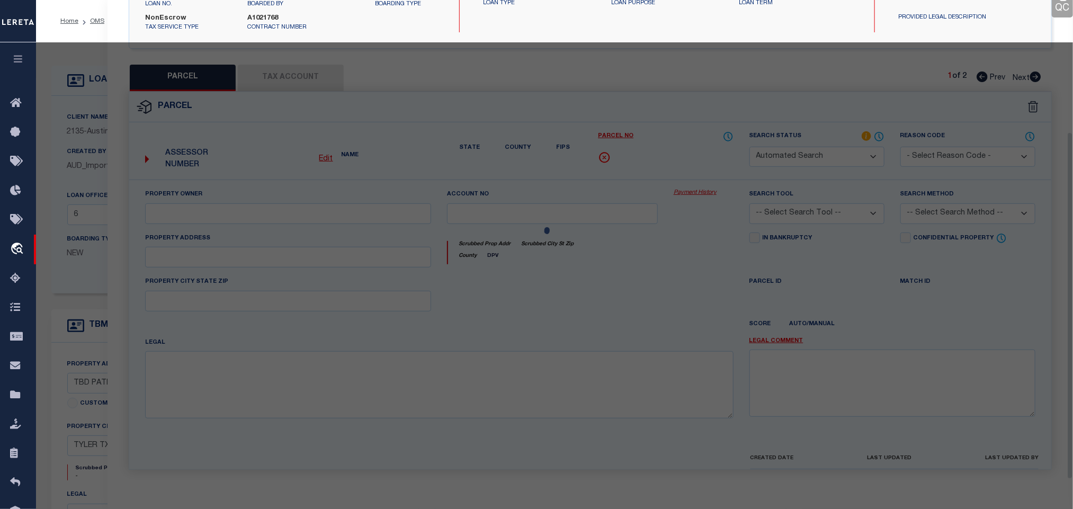
select select "IP"
type input "[PERSON_NAME] & [PERSON_NAME] E"
type input "128350000002002000"
type input "20947 PATRIOT CIR"
checkbox input "false"
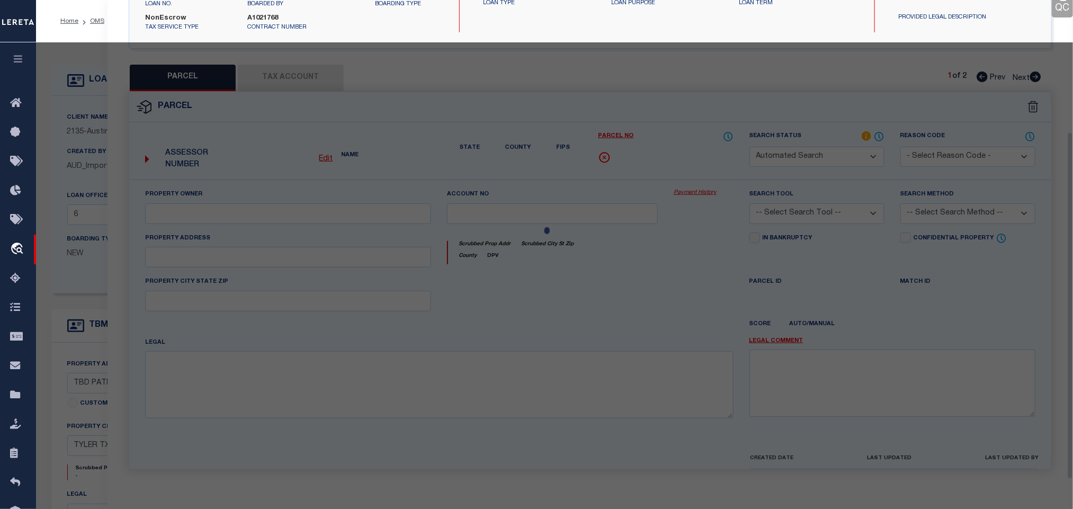
type input "[GEOGRAPHIC_DATA]"
type textarea "ABSTRACT FREEDOM RANCH SUBD U-2 SUBDIVISION [GEOGRAPHIC_DATA] SUBD U-2 SECTION …"
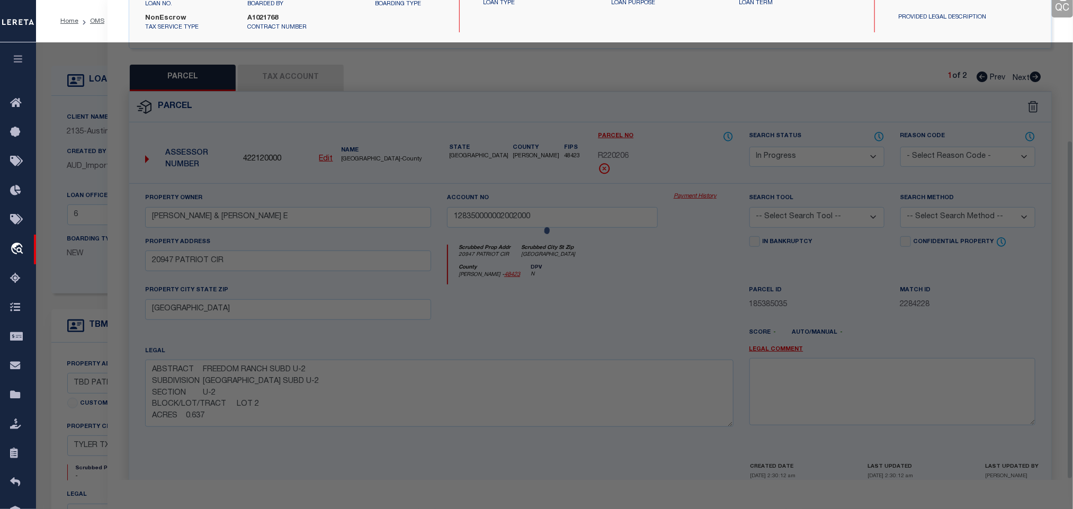
scroll to position [199, 0]
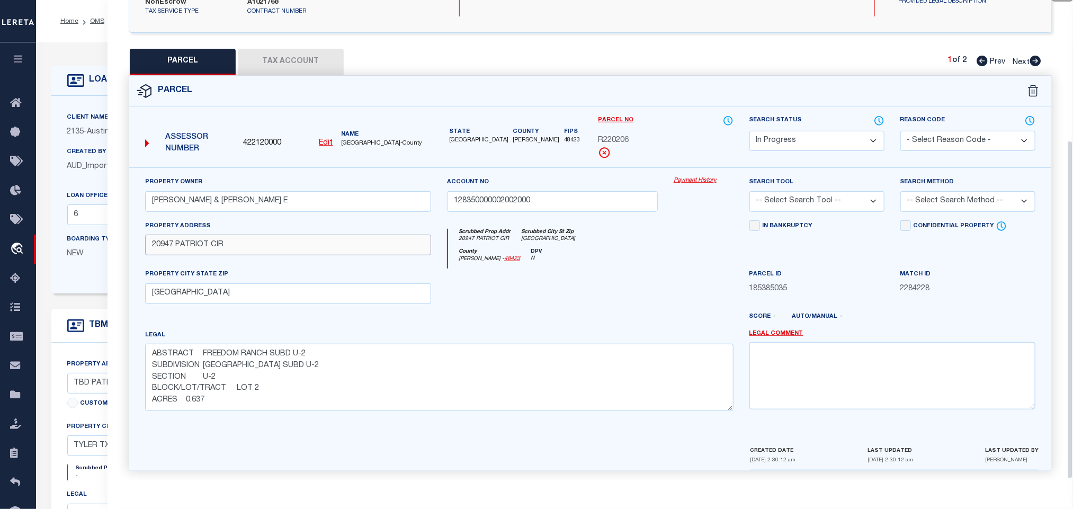
drag, startPoint x: 250, startPoint y: 241, endPoint x: 663, endPoint y: 248, distance: 413.0
click at [250, 241] on input "20947 PATRIOT CIR" at bounding box center [288, 245] width 286 height 21
click at [836, 205] on select "-- Select Search Tool -- 3rd Party Website Agency File Agency Website ATLS CNV-…" at bounding box center [816, 201] width 135 height 21
select select "AGW"
click at [749, 191] on select "-- Select Search Tool -- 3rd Party Website Agency File Agency Website ATLS CNV-…" at bounding box center [816, 201] width 135 height 21
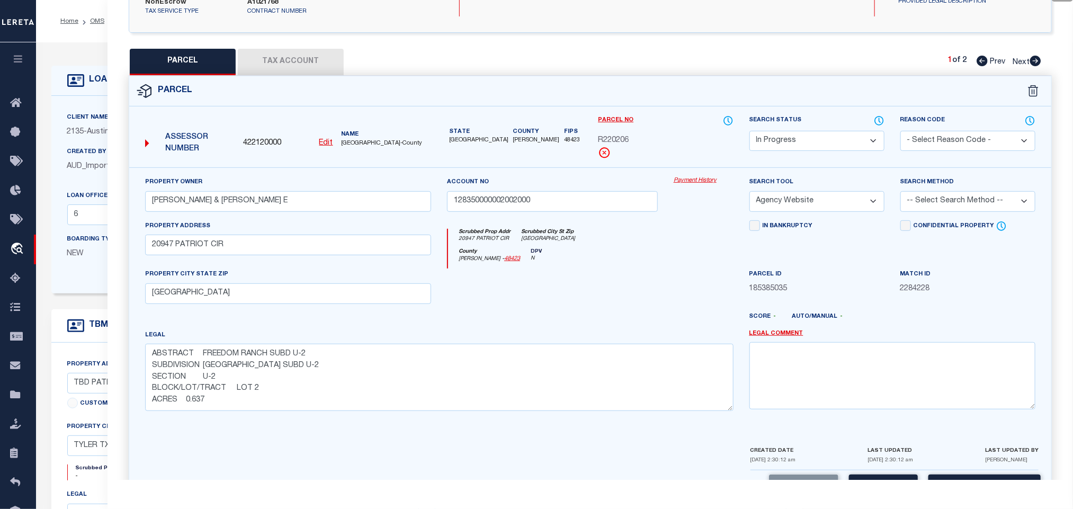
click at [938, 195] on select "-- Select Search Method -- Property Address Legal Liability Info Provided" at bounding box center [967, 201] width 135 height 21
select select "LEG"
click at [900, 191] on select "-- Select Search Method -- Property Address Legal Liability Info Provided" at bounding box center [967, 201] width 135 height 21
click at [888, 474] on button "Save" at bounding box center [883, 485] width 69 height 23
click at [302, 55] on button "Tax Account" at bounding box center [291, 62] width 106 height 26
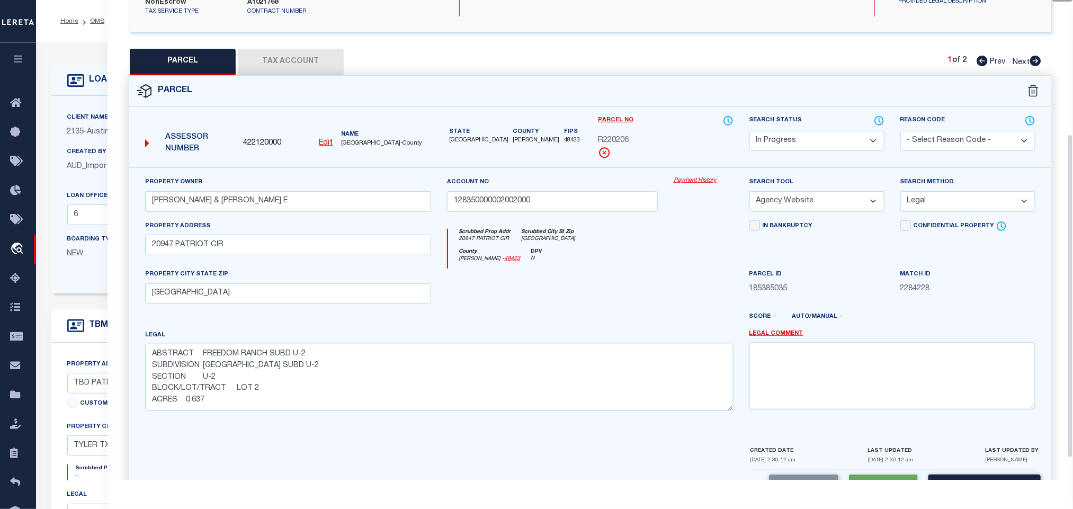
scroll to position [6, 0]
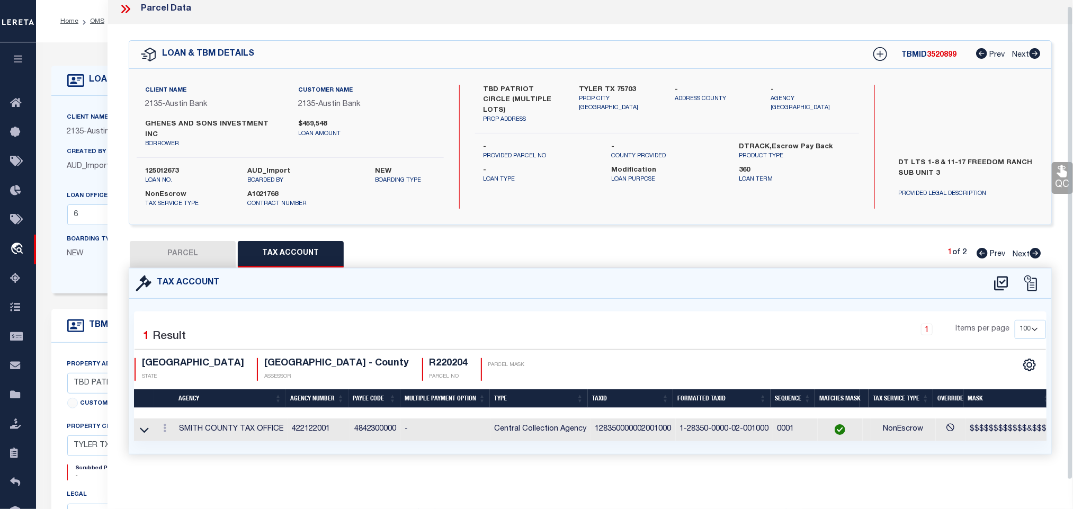
select select "100"
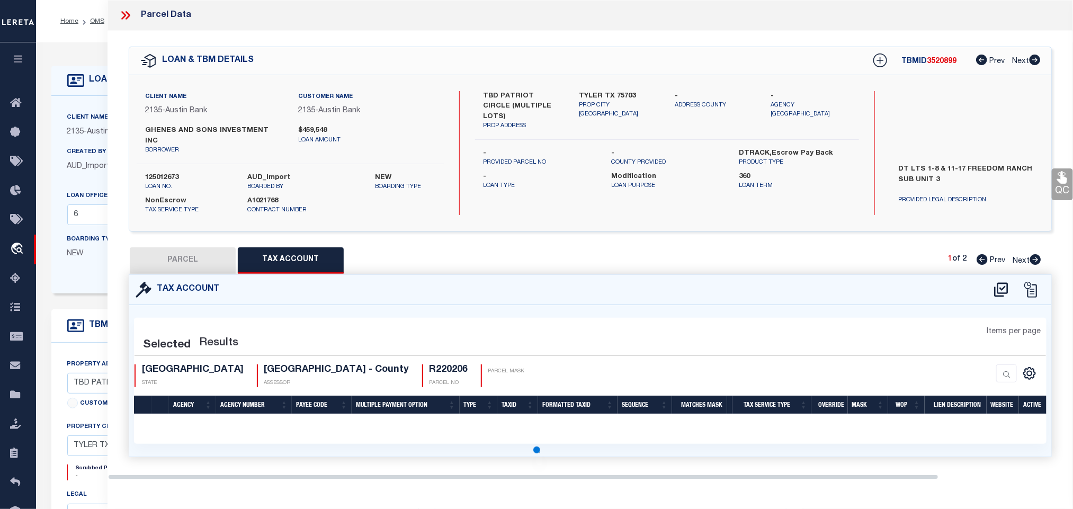
scroll to position [0, 0]
select select "100"
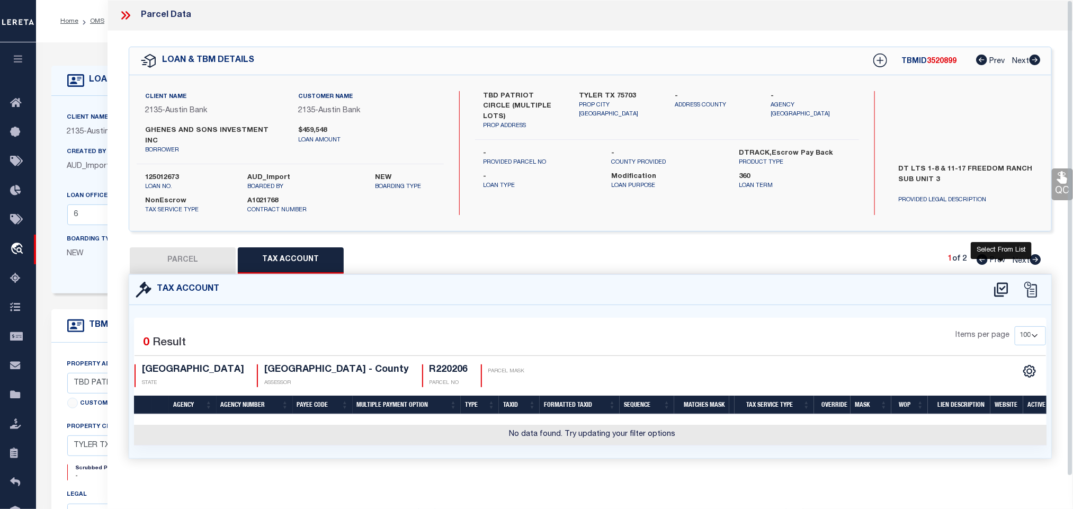
click at [1004, 281] on icon at bounding box center [1000, 289] width 17 height 17
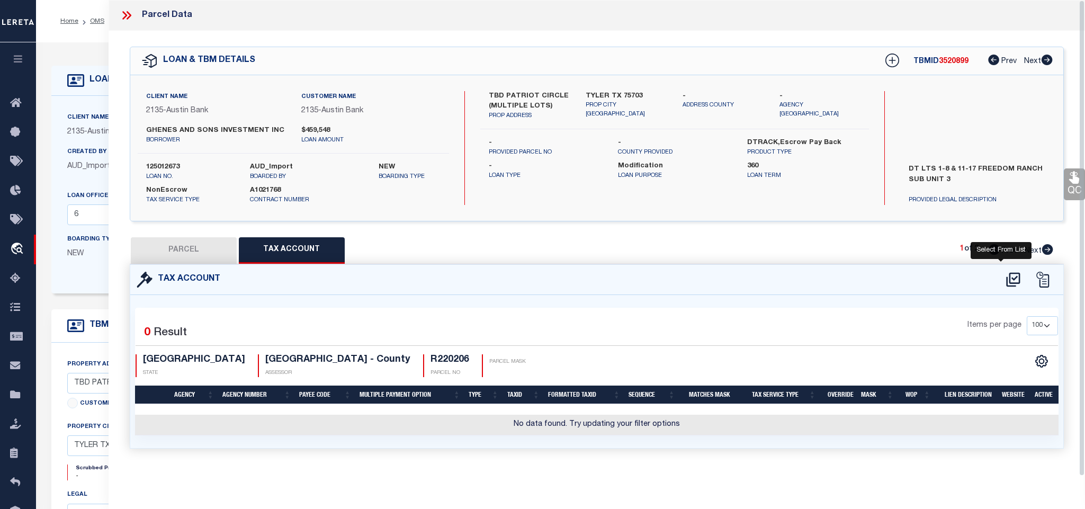
select select "100"
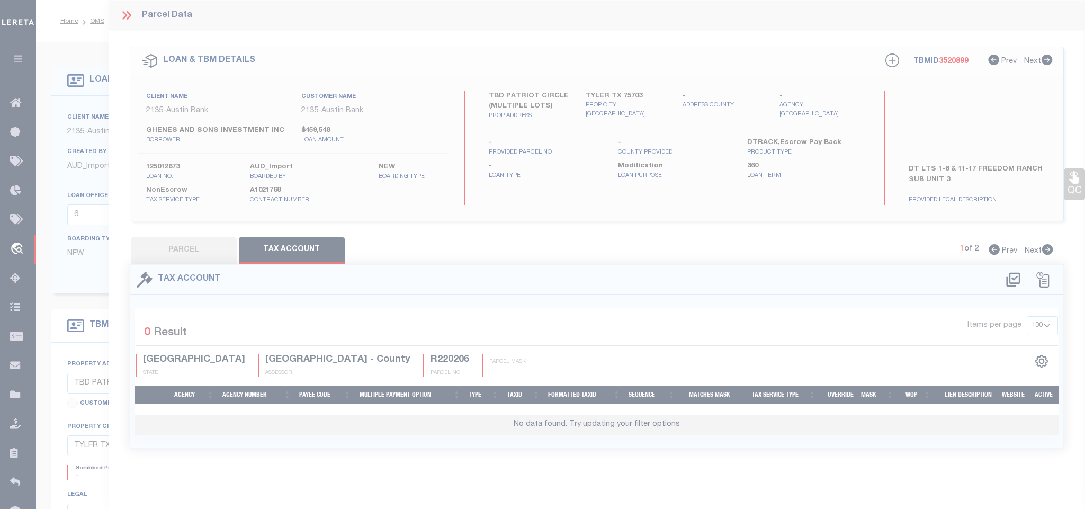
select select "100"
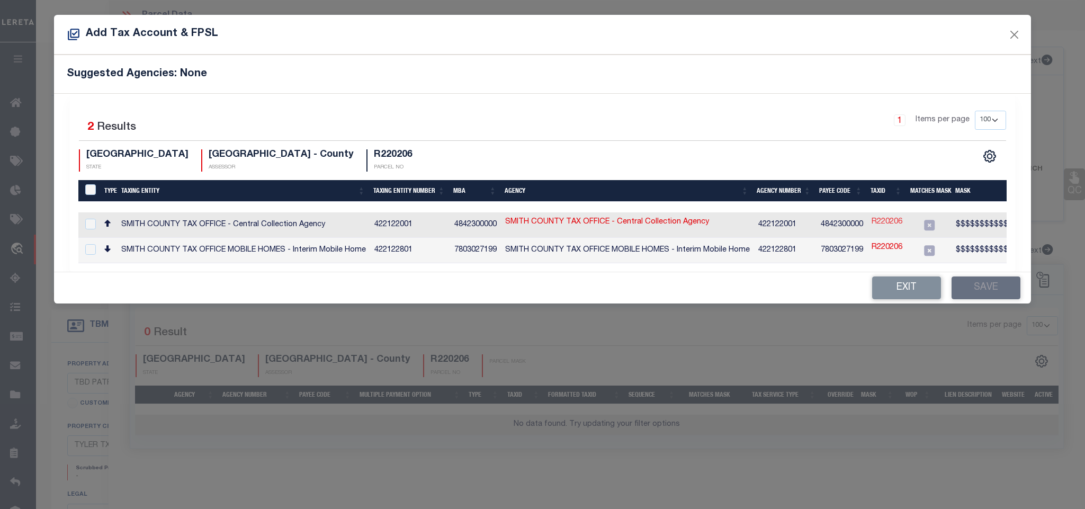
click at [877, 223] on link "R220206" at bounding box center [886, 223] width 31 height 12
type input "R220206"
checkbox input "true"
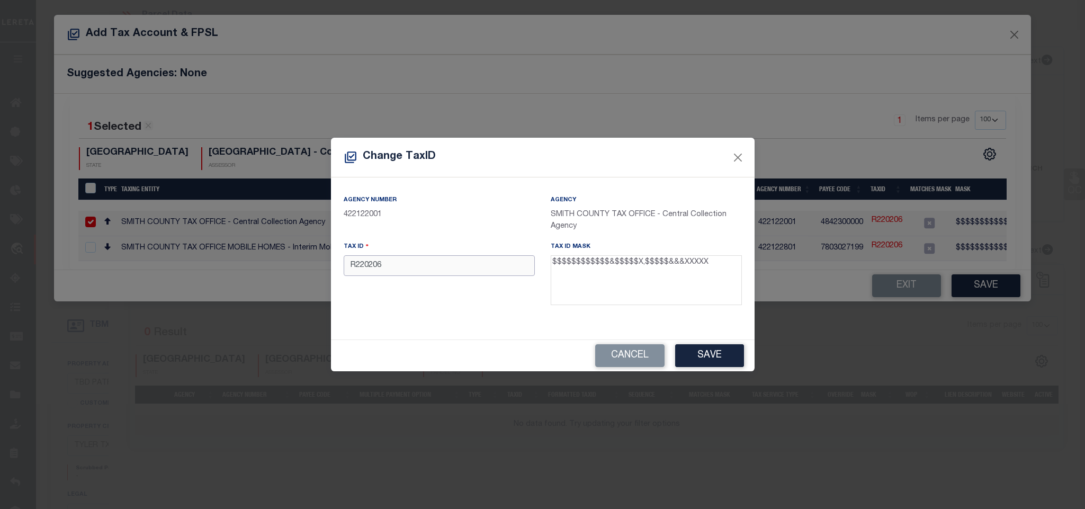
click at [496, 275] on input "R220206" at bounding box center [439, 265] width 191 height 21
paste input "128350000002002000"
type input "128350000002002000"
click at [718, 356] on button "Save" at bounding box center [709, 355] width 69 height 23
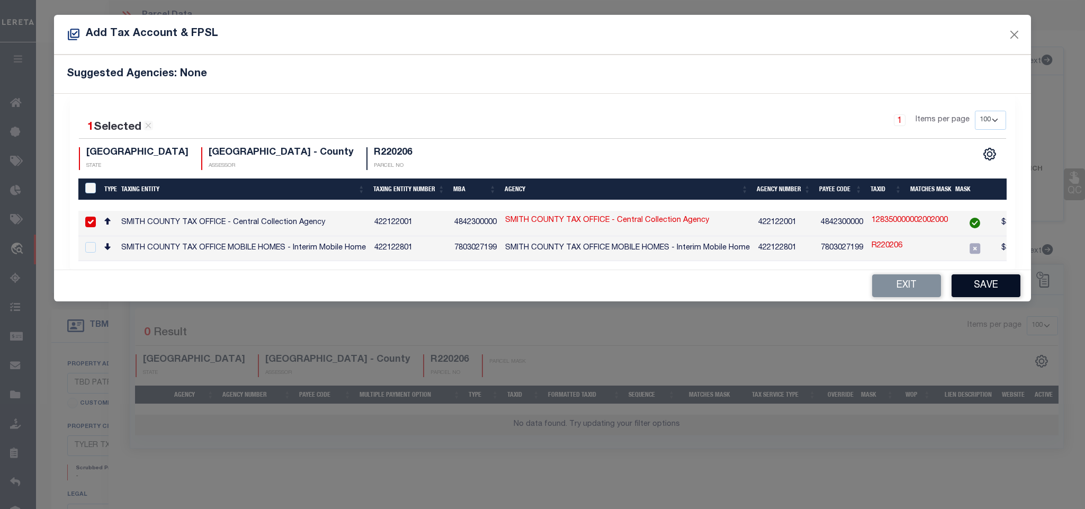
click at [974, 288] on button "Save" at bounding box center [985, 285] width 69 height 23
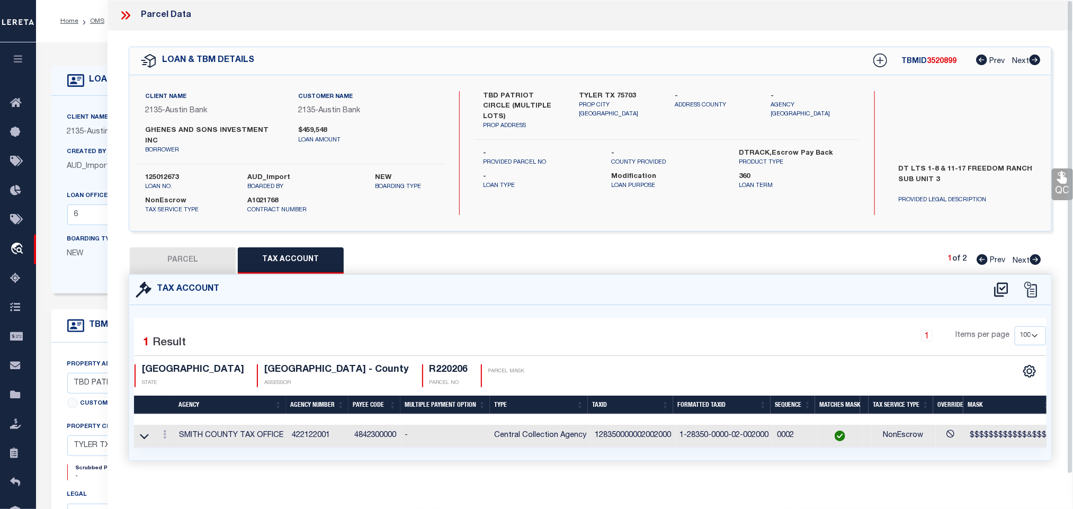
click at [203, 255] on button "PARCEL" at bounding box center [183, 260] width 106 height 26
select select "AS"
select select
checkbox input "false"
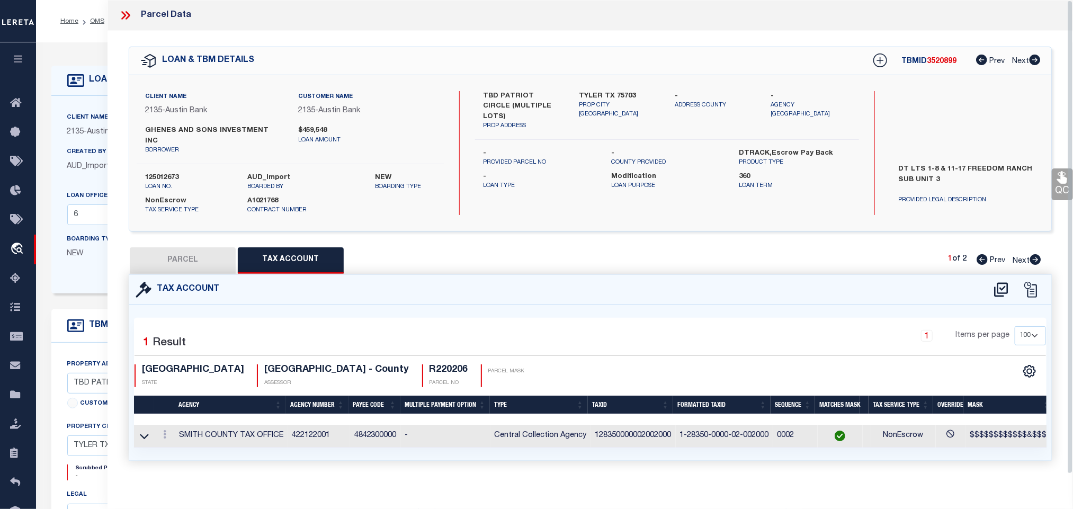
checkbox input "false"
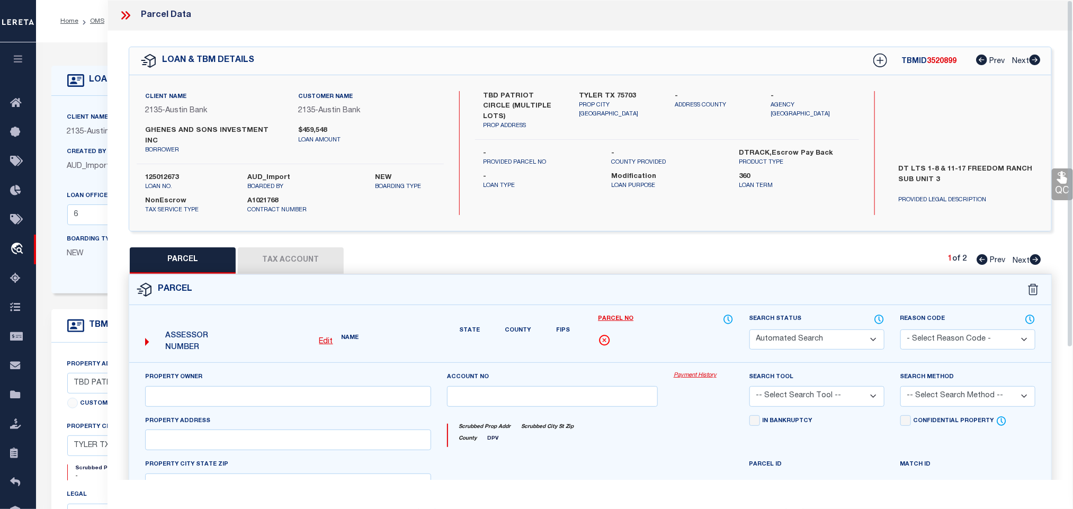
select select "IP"
type input "[PERSON_NAME] & [PERSON_NAME] E"
type input "128350000002002000"
select select "AGW"
select select "LEG"
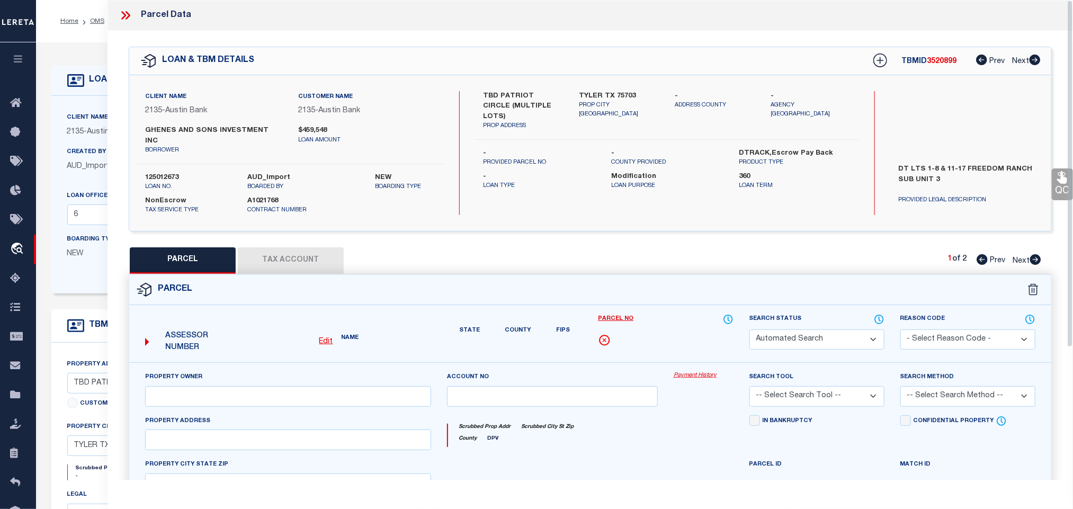
type input "20947 PATRIOT CIR"
type input "[GEOGRAPHIC_DATA]"
type textarea "ABSTRACT FREEDOM RANCH SUBD U-2 SUBDIVISION [GEOGRAPHIC_DATA] SUBD U-2 SECTION …"
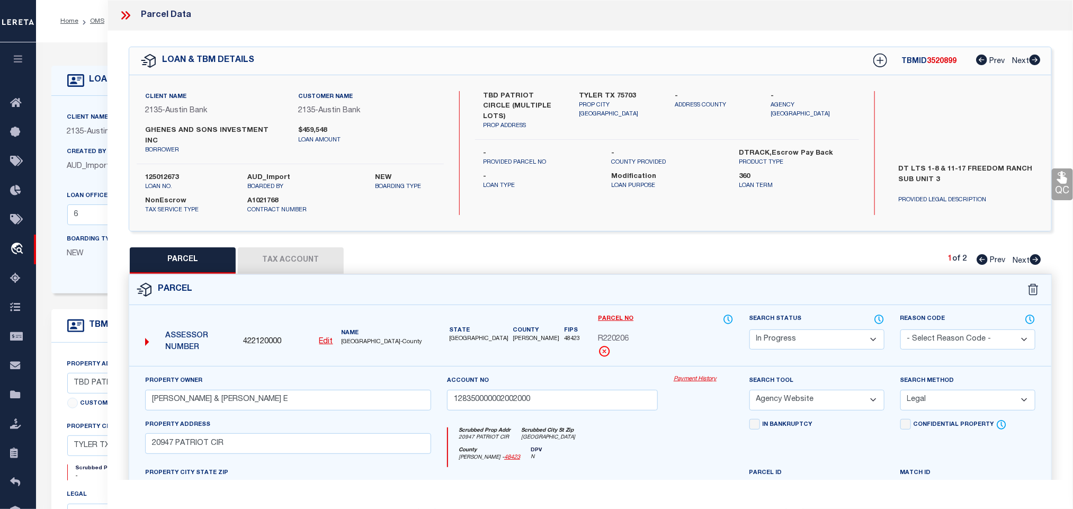
click at [783, 329] on select "Automated Search Bad Parcel Complete Duplicate Parcel High Dollar Reporting In …" at bounding box center [816, 339] width 135 height 21
select select "PC"
click at [749, 329] on select "Automated Search Bad Parcel Complete Duplicate Parcel High Dollar Reporting In …" at bounding box center [816, 339] width 135 height 21
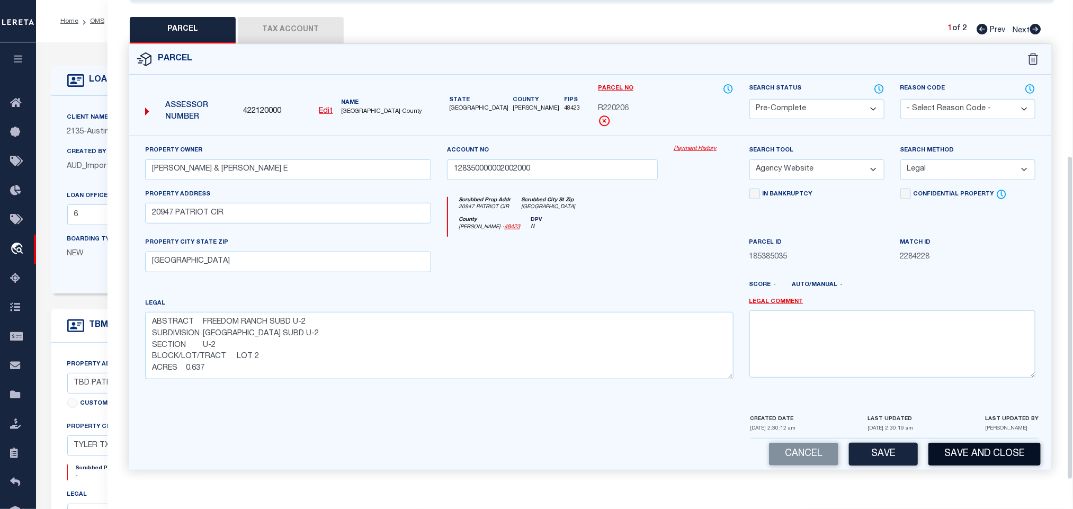
click at [978, 448] on button "Save and Close" at bounding box center [984, 454] width 112 height 23
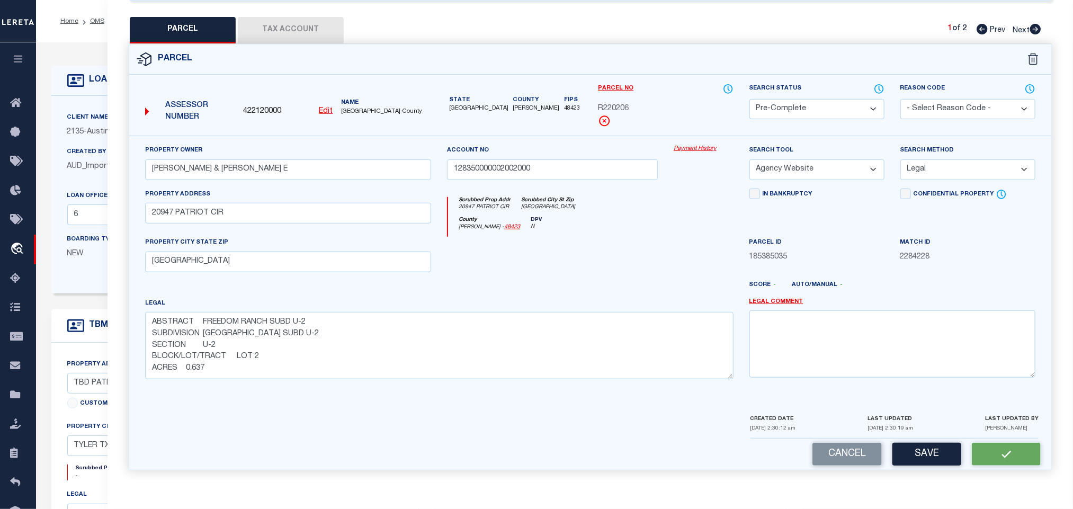
click at [263, 106] on span "422120000" at bounding box center [262, 112] width 38 height 12
copy span "422120000"
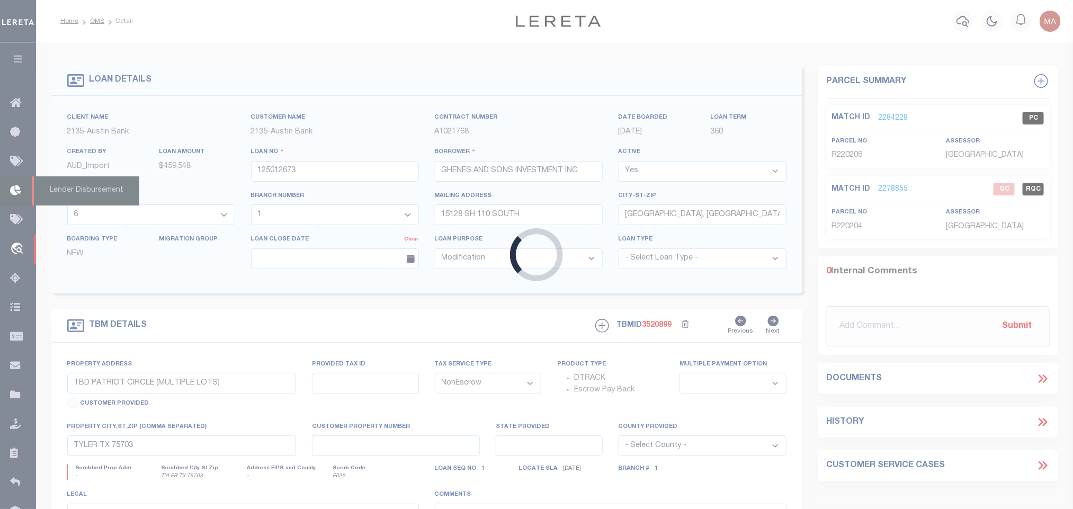
select select "46851"
select select "2586"
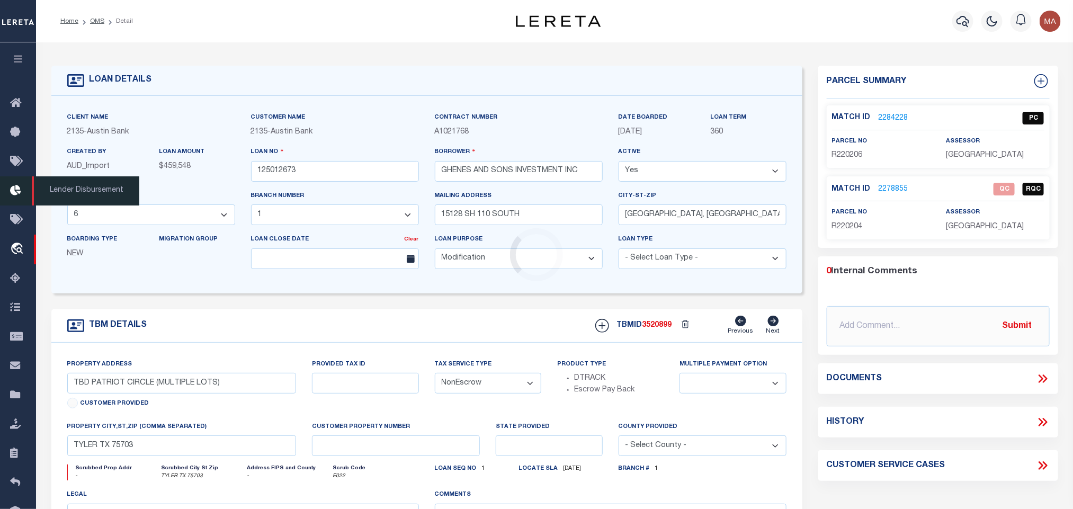
select select
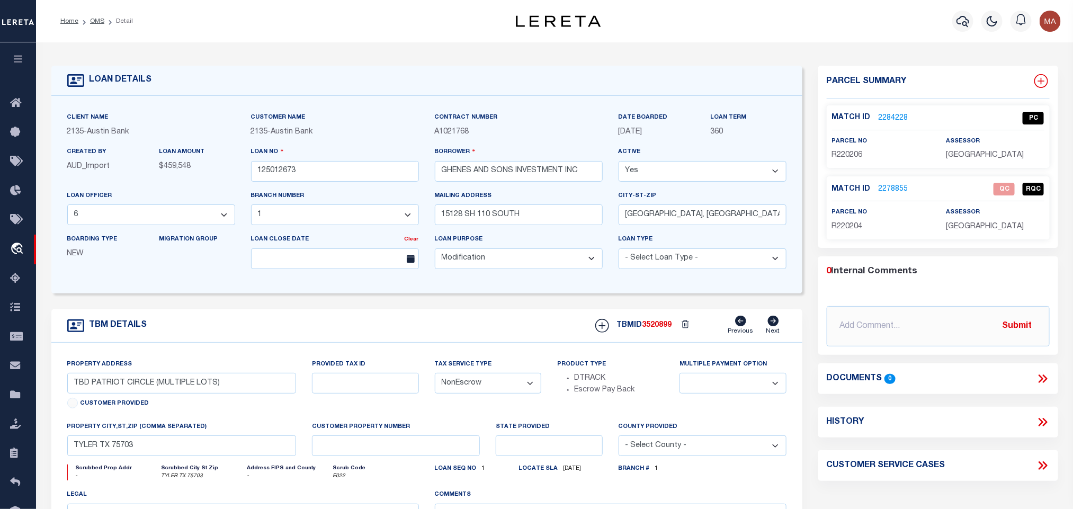
click at [1038, 76] on icon at bounding box center [1041, 81] width 14 height 14
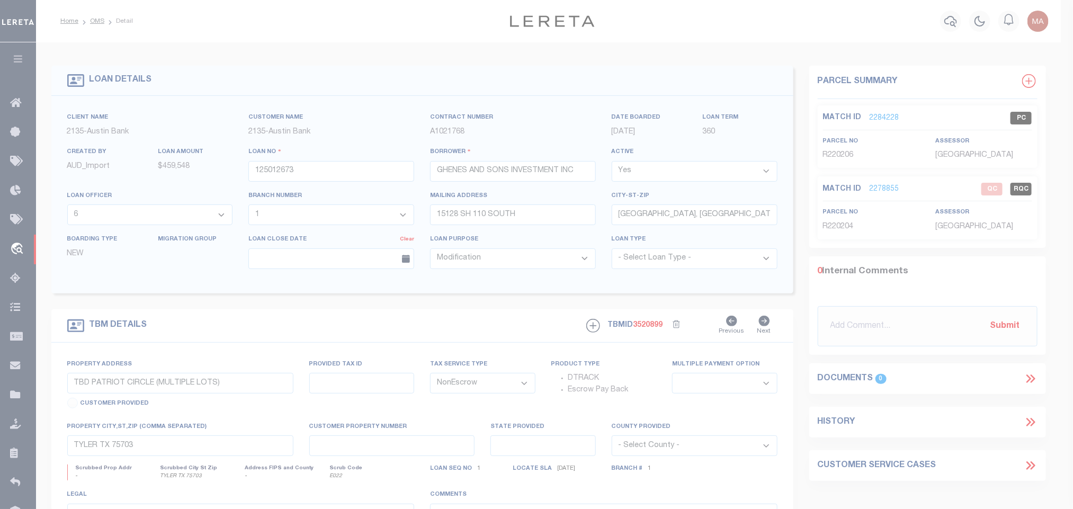
select select "IP"
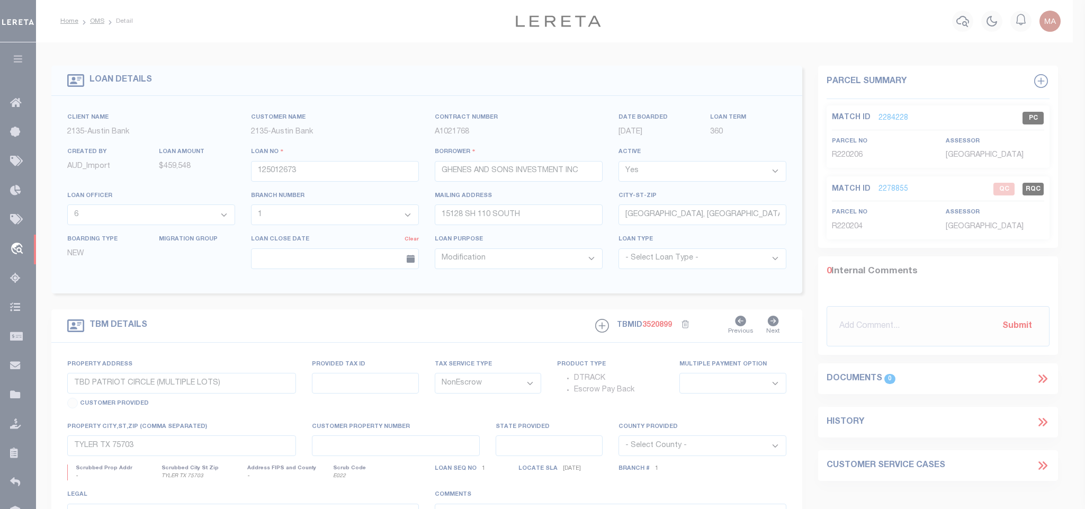
type textarea "-"
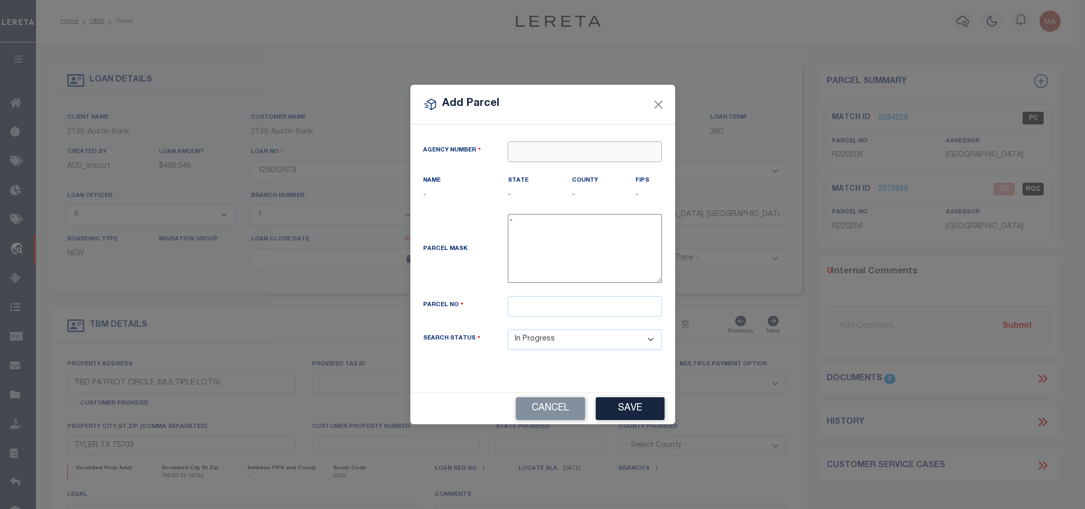
click at [598, 156] on input "text" at bounding box center [585, 151] width 154 height 21
paste input "422120000"
type input "422120000"
click at [577, 169] on div "422120000 : [GEOGRAPHIC_DATA]" at bounding box center [584, 175] width 153 height 30
type input "422120000"
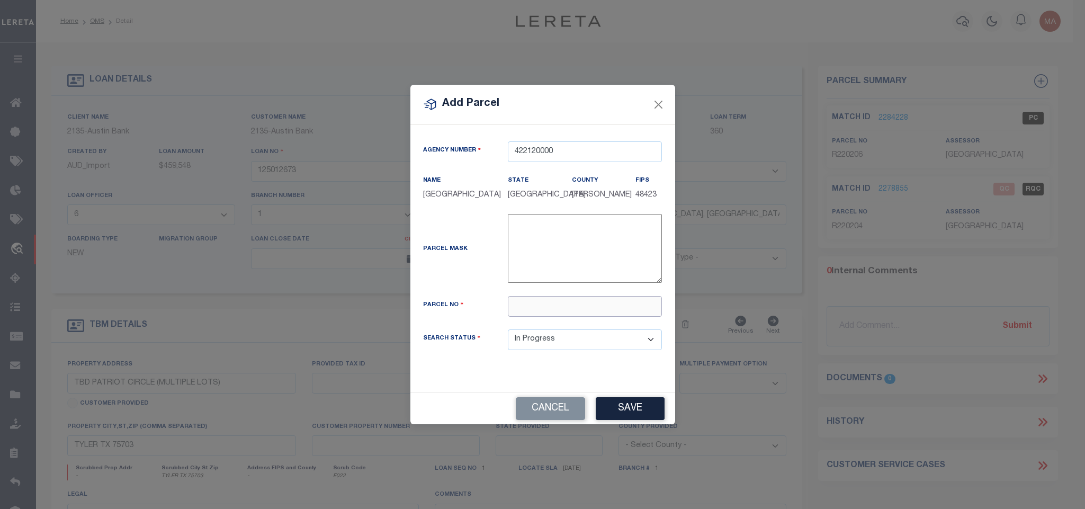
drag, startPoint x: 569, startPoint y: 313, endPoint x: 623, endPoint y: 379, distance: 84.7
click at [569, 313] on input "text" at bounding box center [585, 306] width 154 height 21
paste input "R220207"
type input "R220207"
click at [624, 411] on button "Save" at bounding box center [630, 408] width 69 height 23
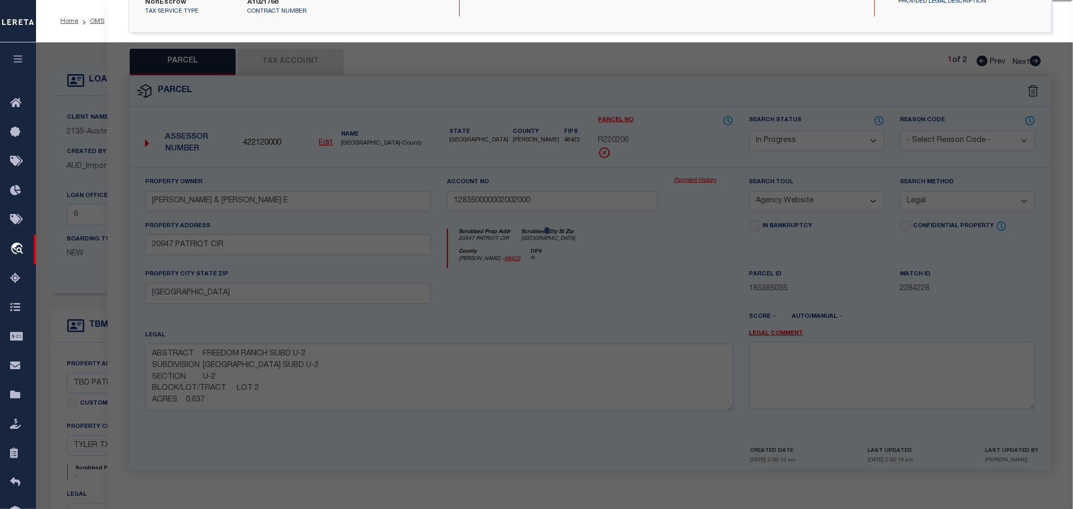
select select "AS"
select select
checkbox input "false"
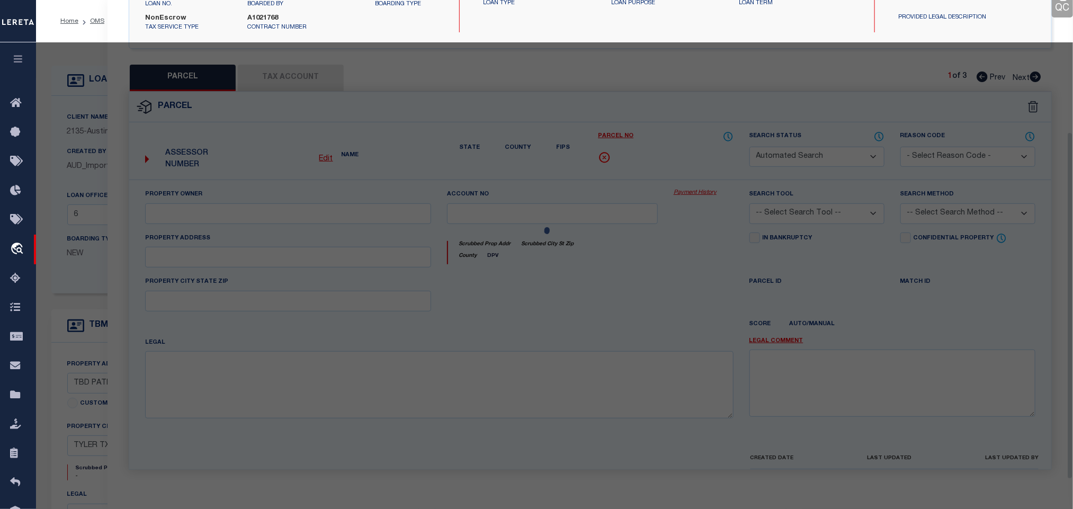
select select "IP"
type input "SKYE HOMES INC"
type input "20955 PATRIOT CIR"
checkbox input "false"
type input "[GEOGRAPHIC_DATA]"
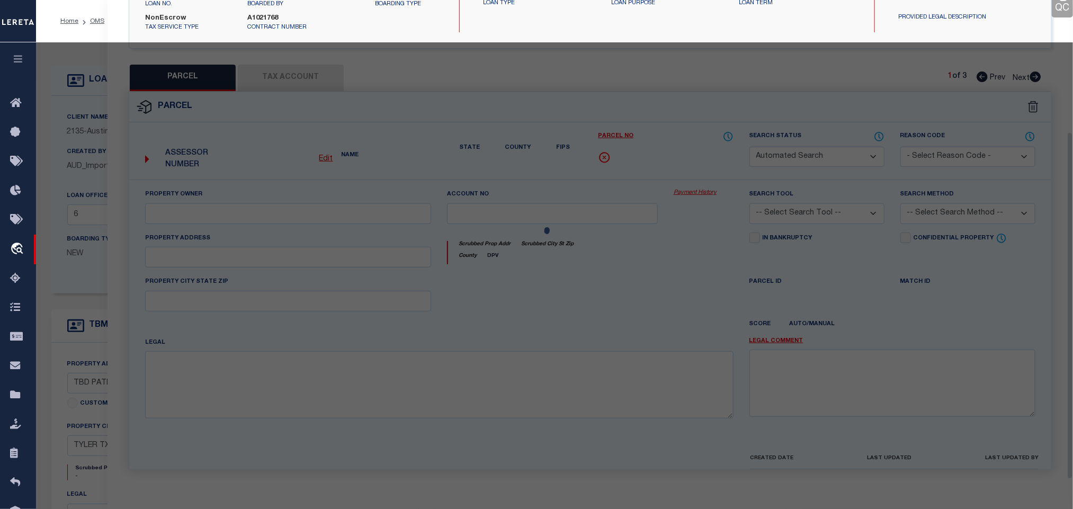
type textarea "ABSTRACT FREEDOM RANCH SUBD U-2 SUBDIVISION [GEOGRAPHIC_DATA] SUBD U-2 SECTION …"
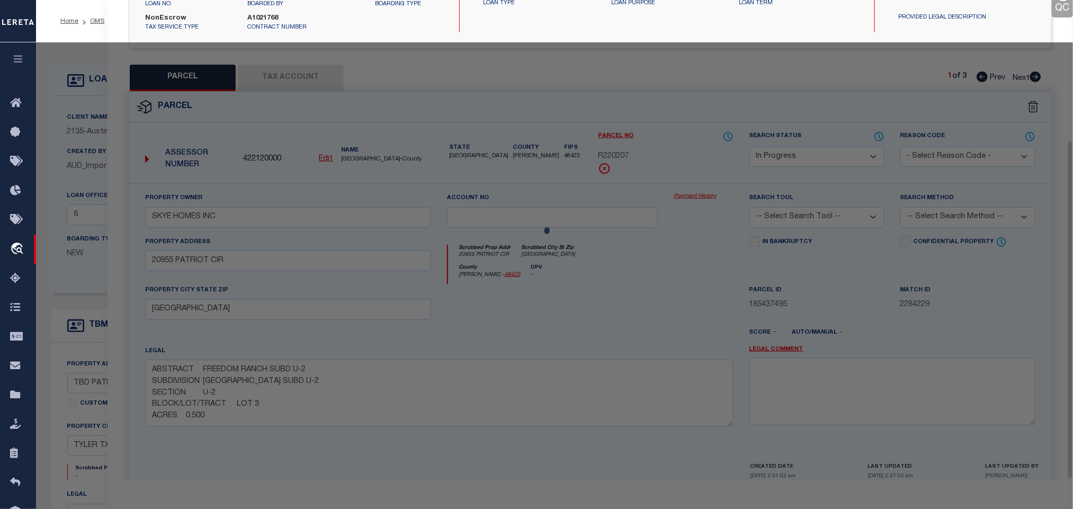
scroll to position [199, 0]
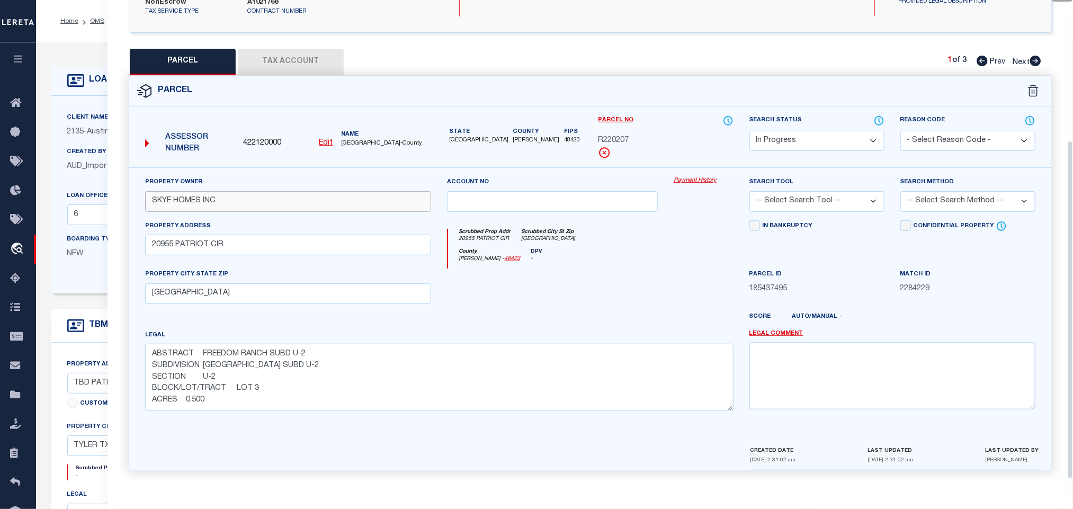
click at [271, 194] on input "SKYE HOMES INC" at bounding box center [288, 201] width 286 height 21
paste input "[PERSON_NAME] [PERSON_NAME] & [PERSON_NAME]"
type input "[PERSON_NAME] [PERSON_NAME] & [PERSON_NAME]"
click at [826, 197] on select "-- Select Search Tool -- 3rd Party Website Agency File Agency Website ATLS CNV-…" at bounding box center [816, 201] width 135 height 21
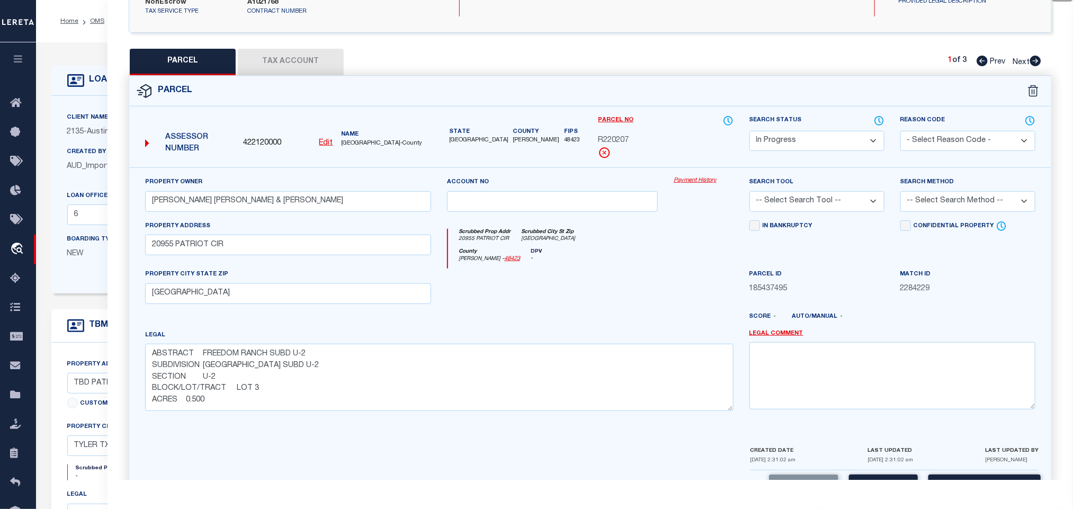
select select "AGW"
click at [749, 191] on select "-- Select Search Tool -- 3rd Party Website Agency File Agency Website ATLS CNV-…" at bounding box center [816, 201] width 135 height 21
click at [911, 199] on select "-- Select Search Method -- Property Address Legal Liability Info Provided" at bounding box center [967, 201] width 135 height 21
select select "LEG"
click at [900, 191] on select "-- Select Search Method -- Property Address Legal Liability Info Provided" at bounding box center [967, 201] width 135 height 21
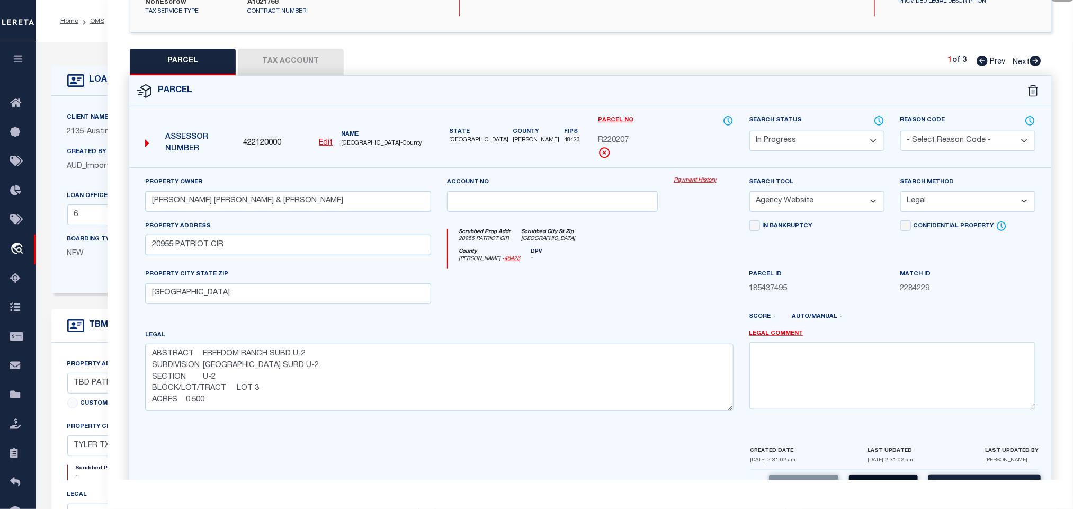
click at [876, 474] on button "Save" at bounding box center [883, 485] width 69 height 23
click at [287, 50] on button "Tax Account" at bounding box center [291, 62] width 106 height 26
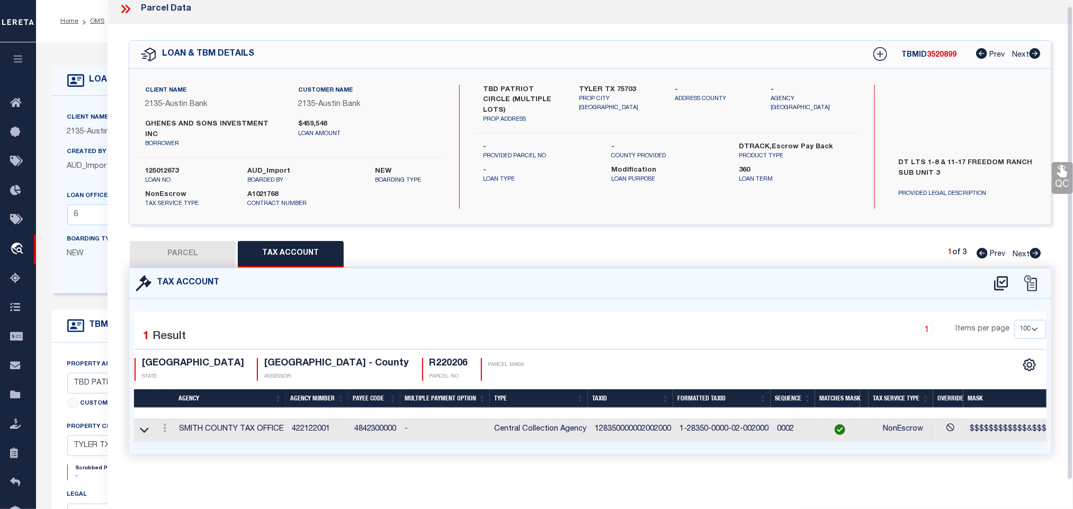
select select "100"
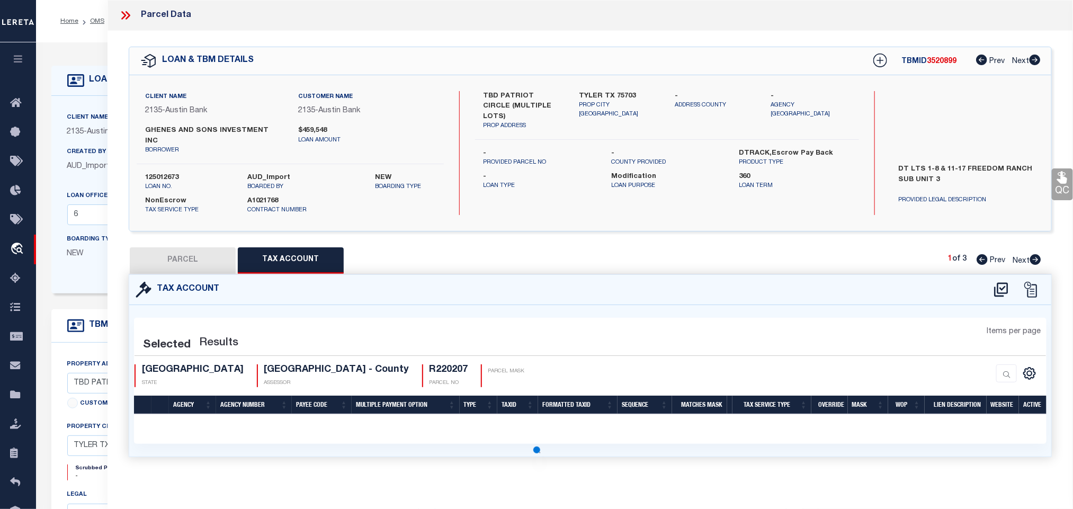
scroll to position [0, 0]
select select "100"
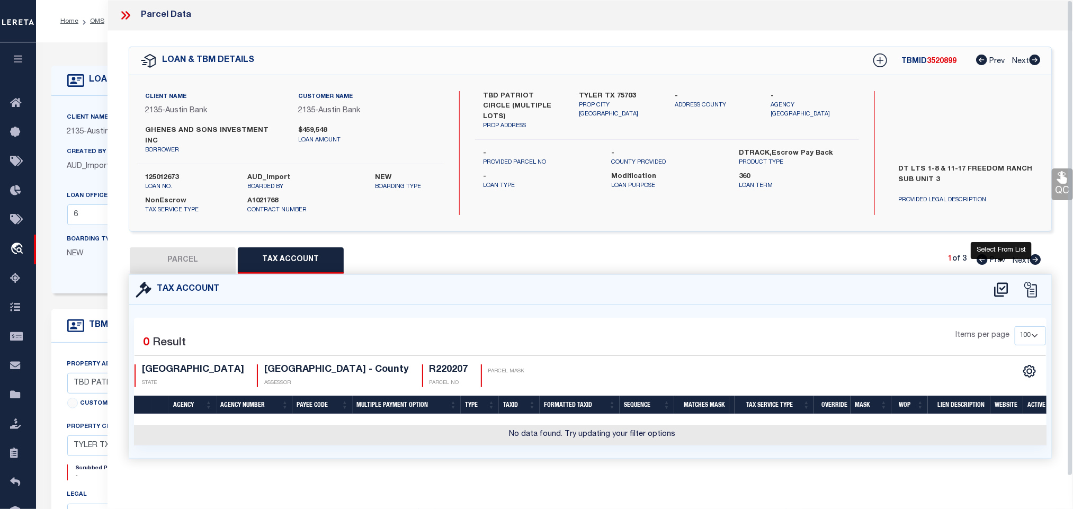
click at [999, 282] on icon at bounding box center [1000, 289] width 17 height 17
select select "100"
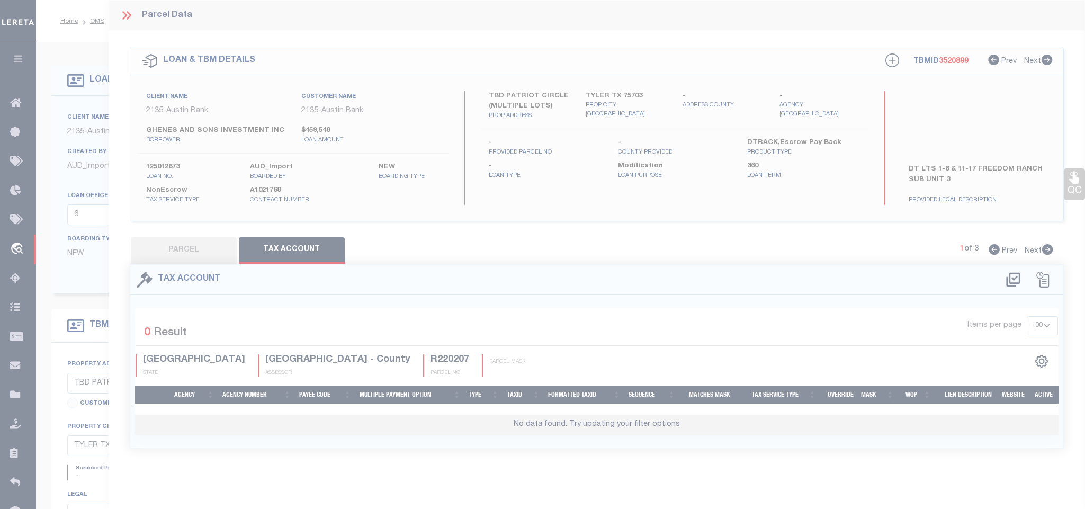
select select "100"
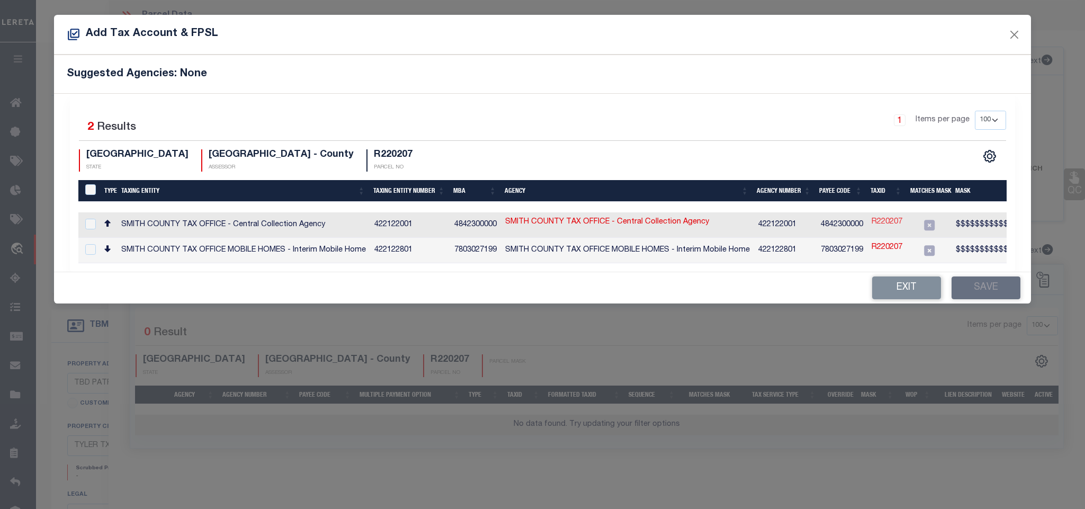
click at [879, 227] on link "R220207" at bounding box center [886, 223] width 31 height 12
type input "R220207"
checkbox input "true"
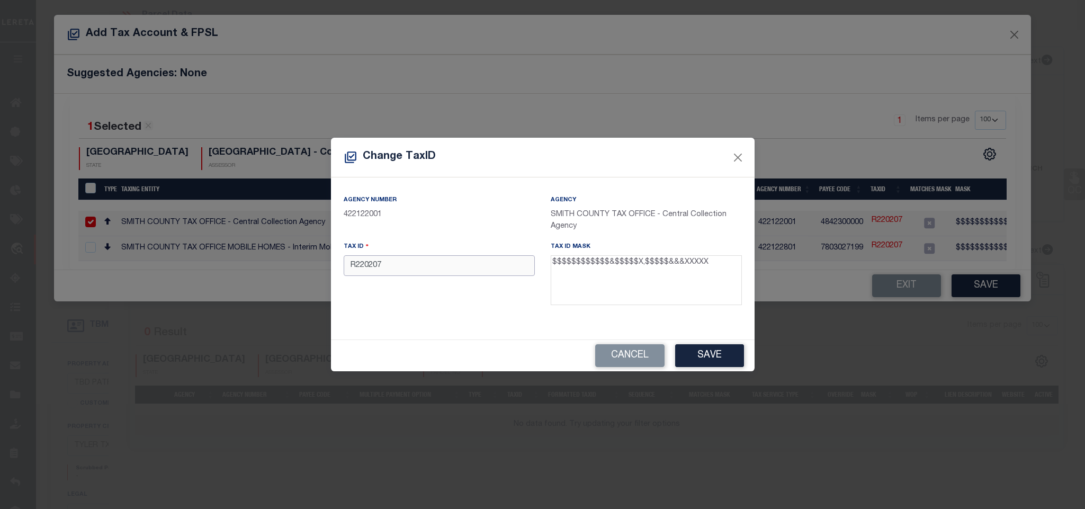
click at [454, 267] on input "R220207" at bounding box center [439, 265] width 191 height 21
paste input "128350000002003000"
type input "128350000002003000"
click at [718, 361] on button "Save" at bounding box center [709, 355] width 69 height 23
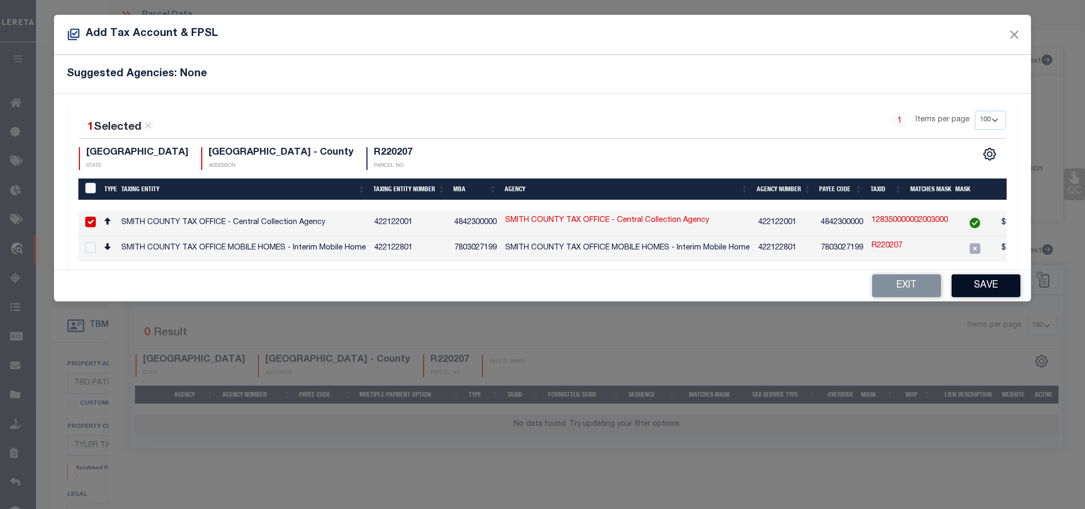
click at [978, 295] on button "Save" at bounding box center [985, 285] width 69 height 23
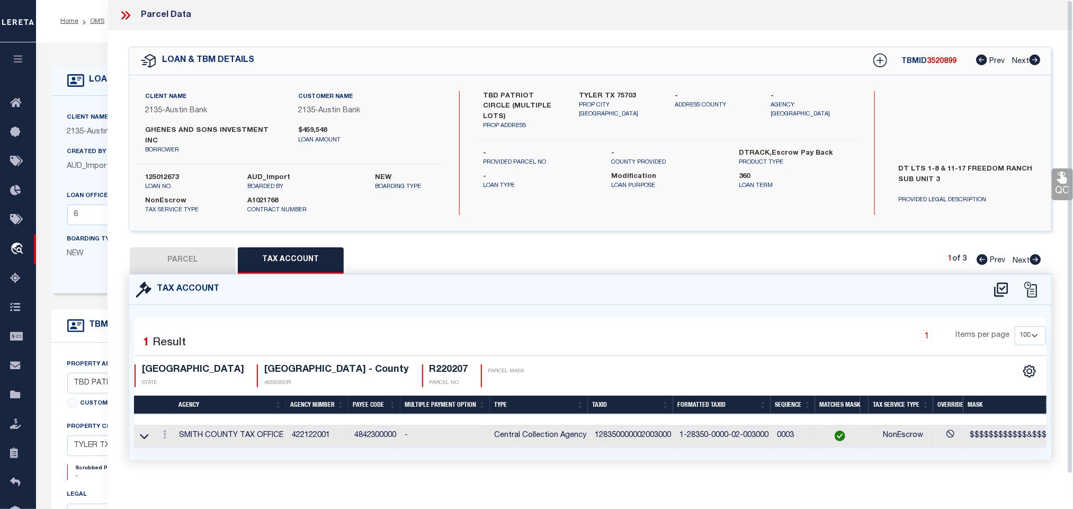
click at [192, 247] on button "PARCEL" at bounding box center [183, 260] width 106 height 26
select select "AS"
select select
checkbox input "false"
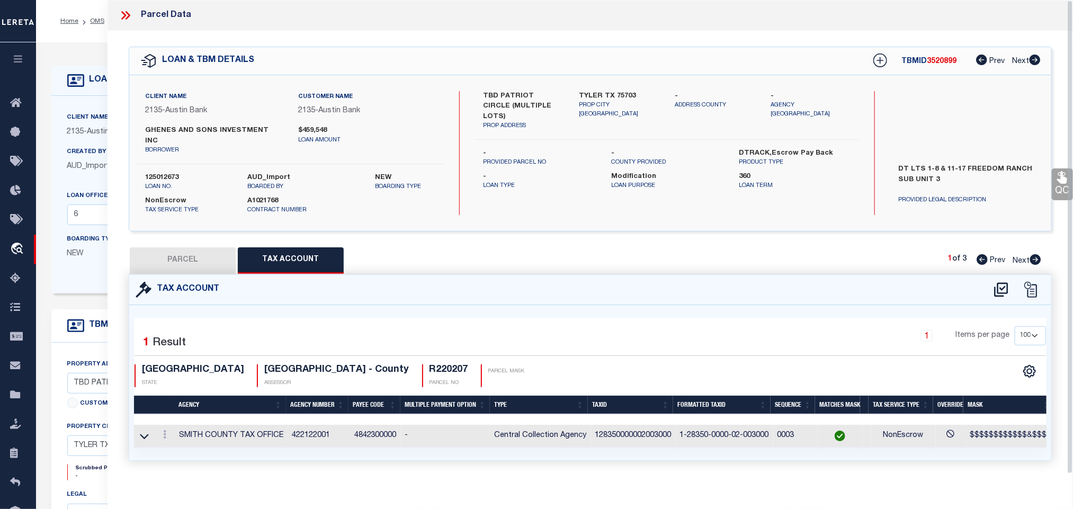
checkbox input "false"
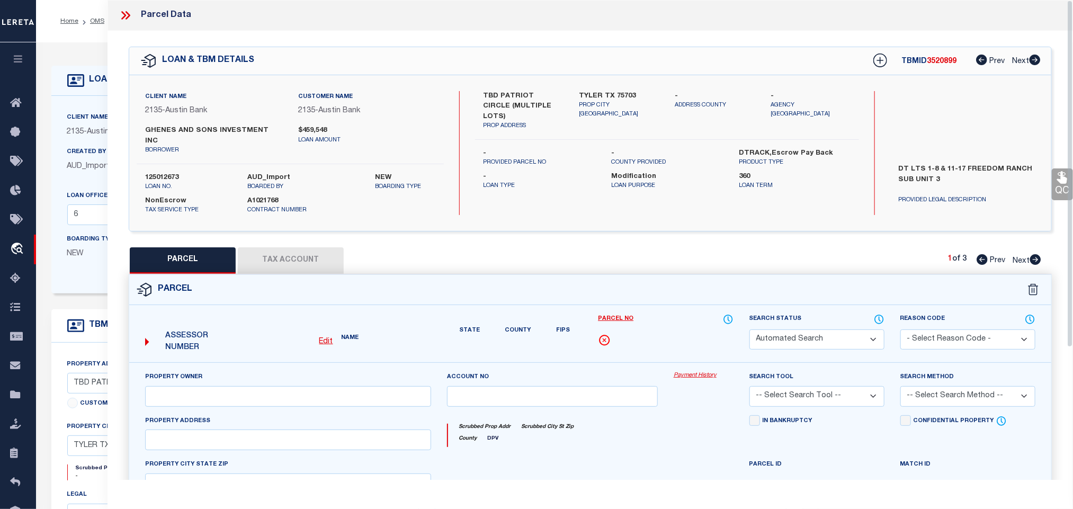
select select "IP"
type input "[PERSON_NAME] [PERSON_NAME] & [PERSON_NAME]"
select select "AGW"
select select "LEG"
type input "20955 PATRIOT CIR"
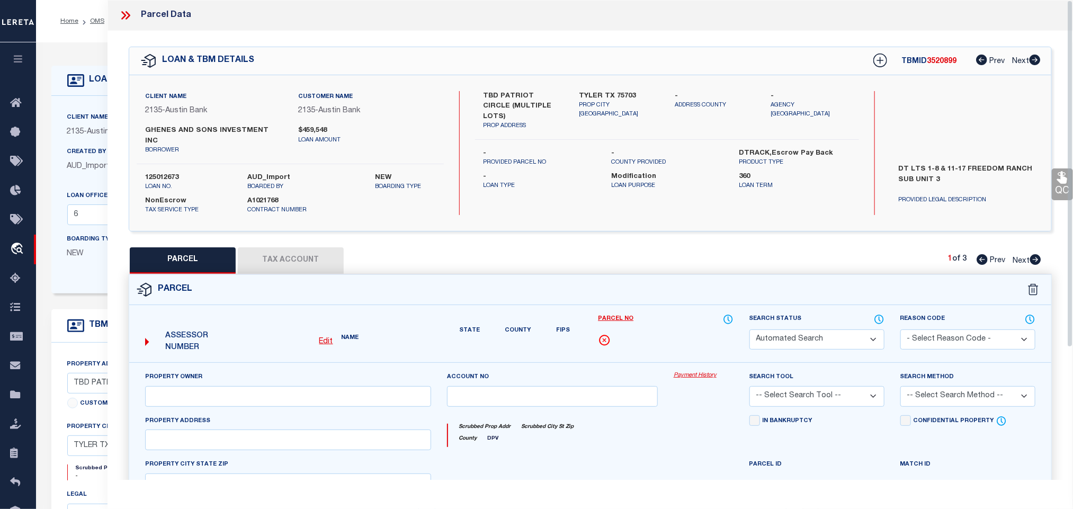
type input "[GEOGRAPHIC_DATA]"
type textarea "ABSTRACT FREEDOM RANCH SUBD U-2 SUBDIVISION [GEOGRAPHIC_DATA] SUBD U-2 SECTION …"
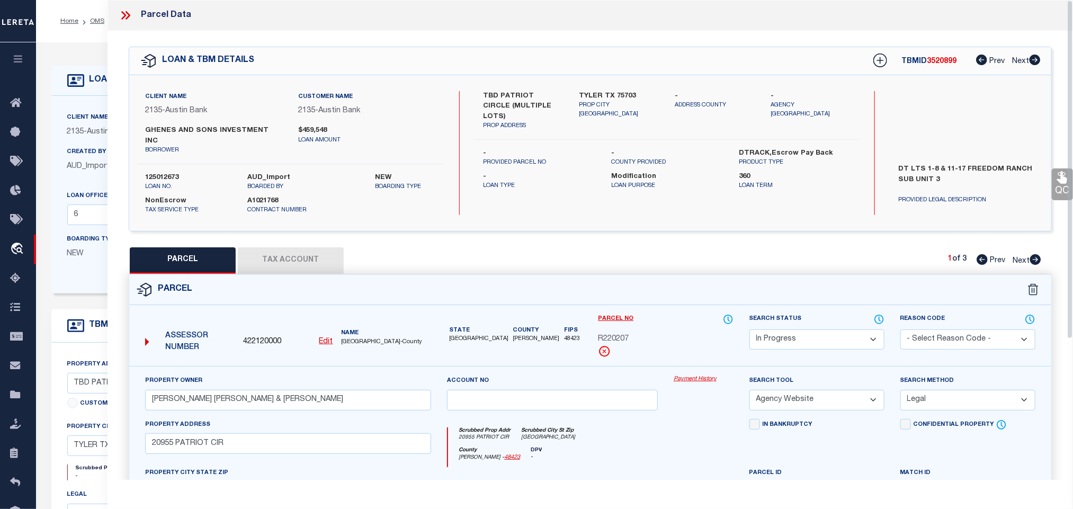
click at [705, 318] on div "Parcel No R220207" at bounding box center [665, 335] width 135 height 44
click at [789, 329] on select "Automated Search Bad Parcel Complete Duplicate Parcel High Dollar Reporting In …" at bounding box center [816, 339] width 135 height 21
select select "PC"
click at [749, 329] on select "Automated Search Bad Parcel Complete Duplicate Parcel High Dollar Reporting In …" at bounding box center [816, 339] width 135 height 21
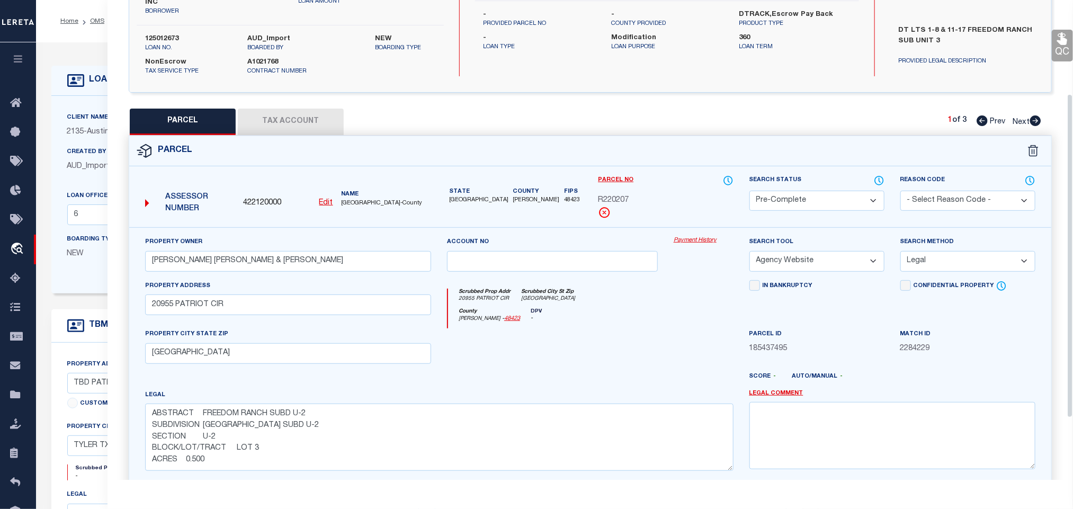
scroll to position [230, 0]
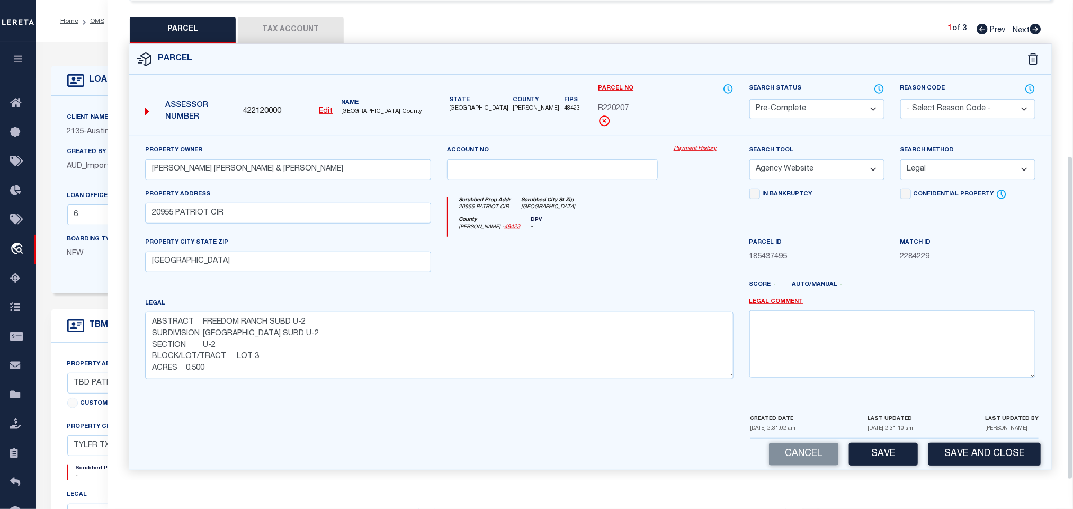
click at [966, 429] on div "CREATED DATE [DATE] 2:31:02 am LAST UPDATED [DATE] 2:31:10 am LAST UPDATED BY […" at bounding box center [894, 425] width 288 height 25
click at [966, 455] on button "Save and Close" at bounding box center [984, 454] width 112 height 23
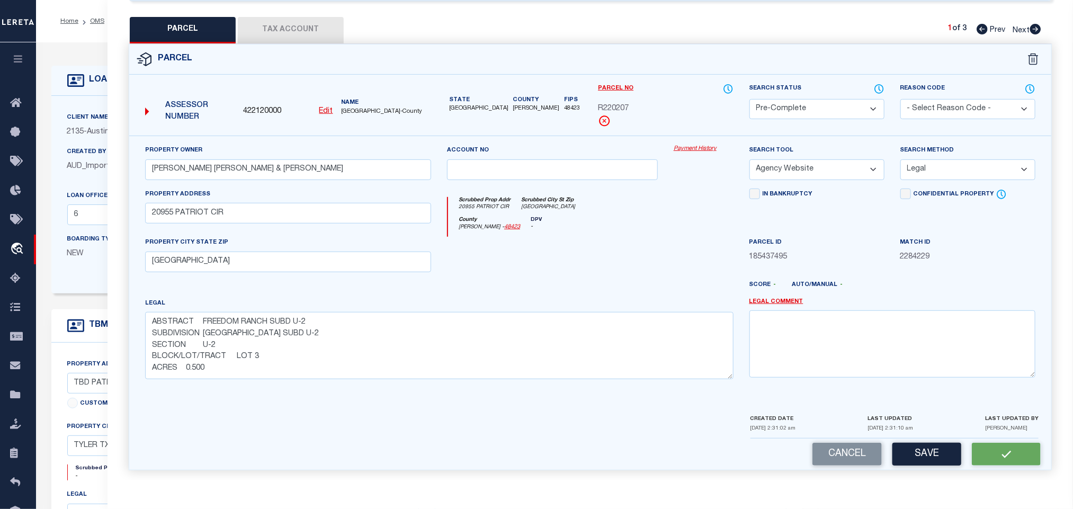
click at [264, 107] on span "422120000" at bounding box center [262, 112] width 38 height 12
copy span "422120000"
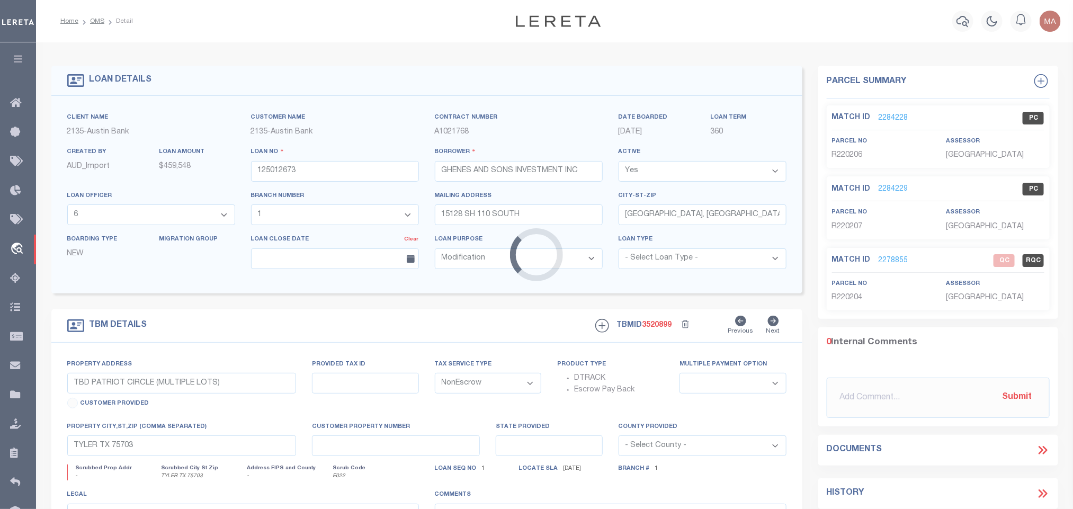
select select
select select "46851"
select select "2586"
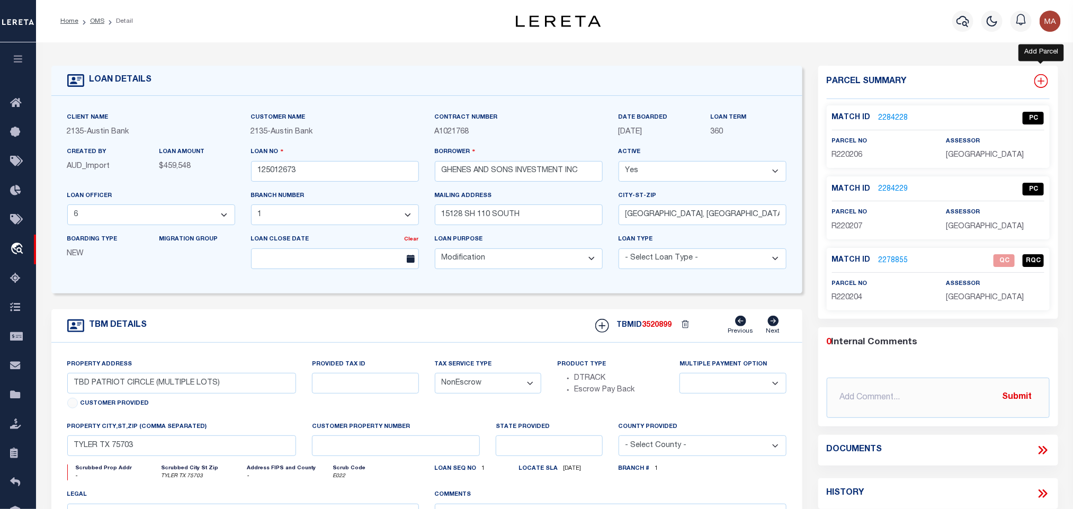
click at [1039, 79] on icon at bounding box center [1041, 81] width 14 height 14
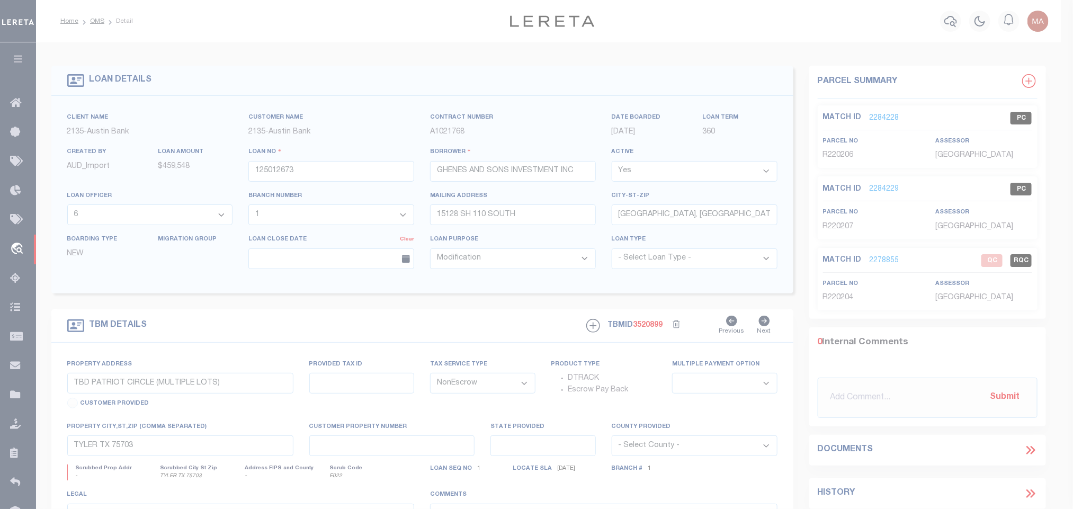
select select "IP"
type textarea "-"
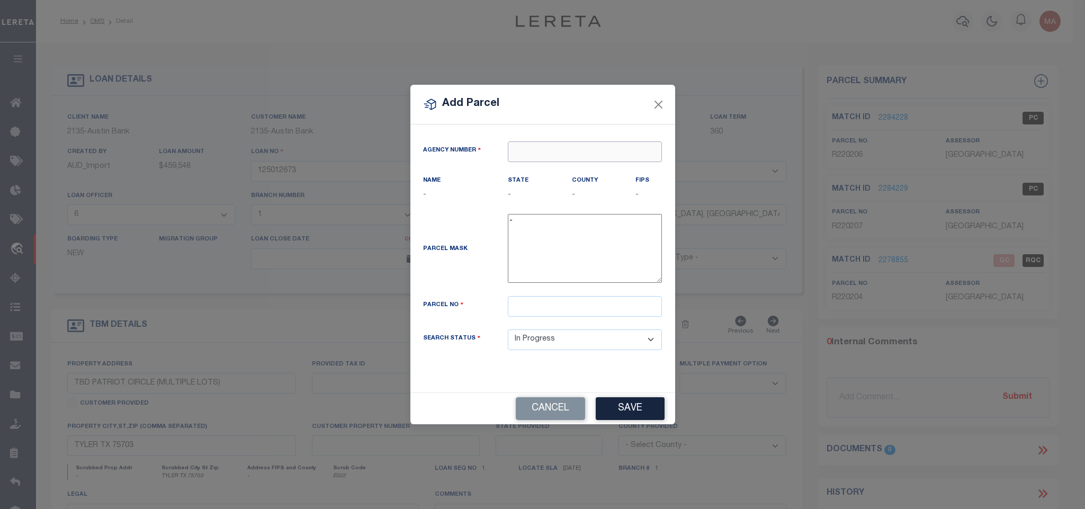
click at [574, 151] on input "text" at bounding box center [585, 151] width 154 height 21
paste input "422120000"
type input "422120000"
click at [564, 166] on div "422120000 : [GEOGRAPHIC_DATA]" at bounding box center [585, 175] width 154 height 30
type input "422120000"
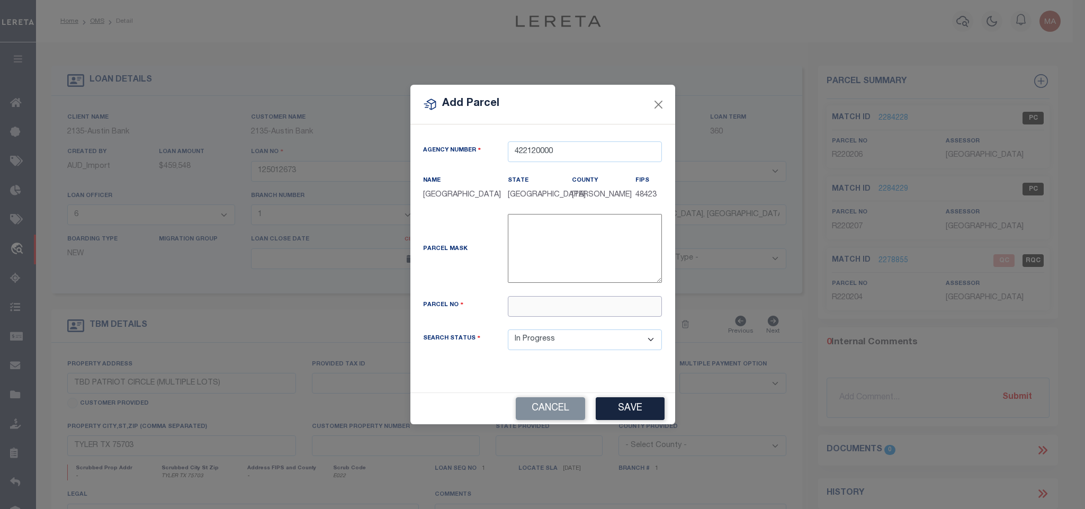
click at [545, 313] on input "text" at bounding box center [585, 306] width 154 height 21
paste input "R220208"
type input "R220208"
click at [634, 413] on button "Save" at bounding box center [630, 408] width 69 height 23
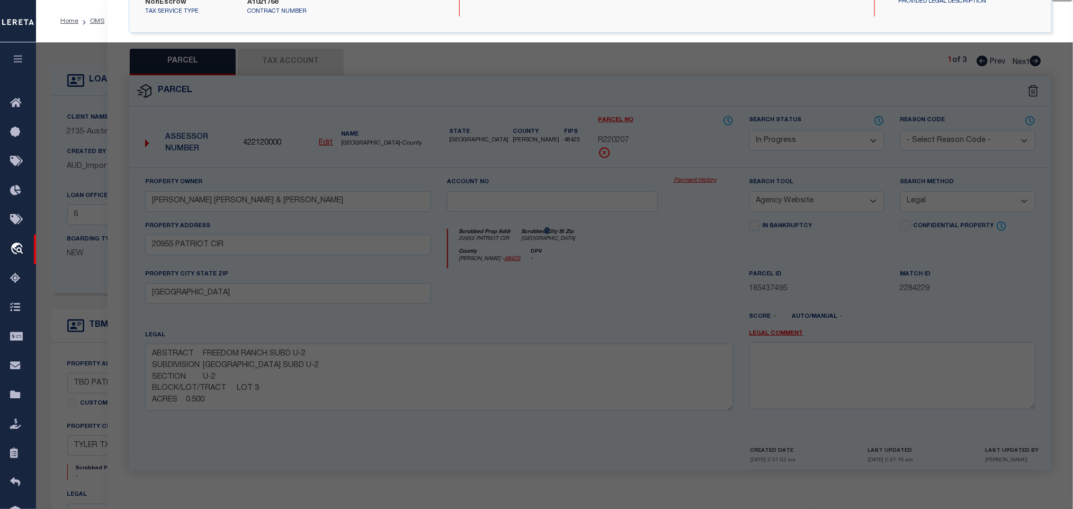
select select "AS"
select select
checkbox input "false"
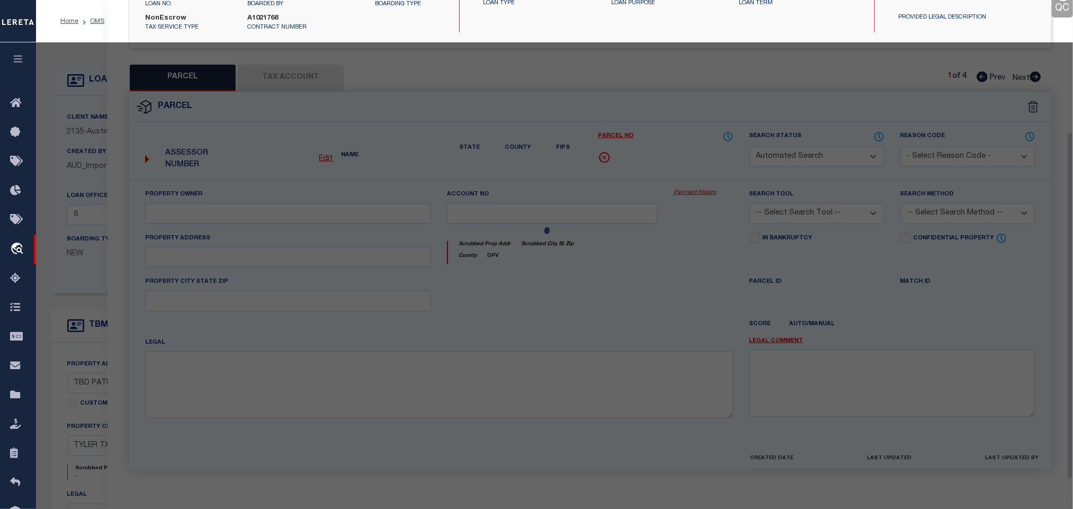
select select "IP"
type input "SKYE HOMES INC"
type input "20963 PATRIOT CIR"
checkbox input "false"
type input "[GEOGRAPHIC_DATA]"
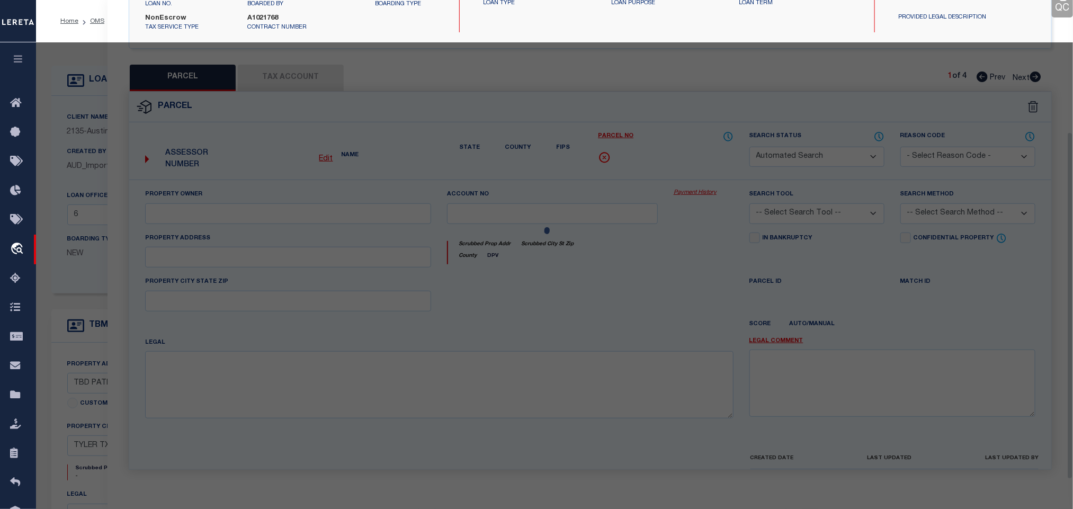
type textarea "ABSTRACT FREEDOM RANCH SUBD U-2 SUBDIVISION [GEOGRAPHIC_DATA] SUBD U-2 SECTION …"
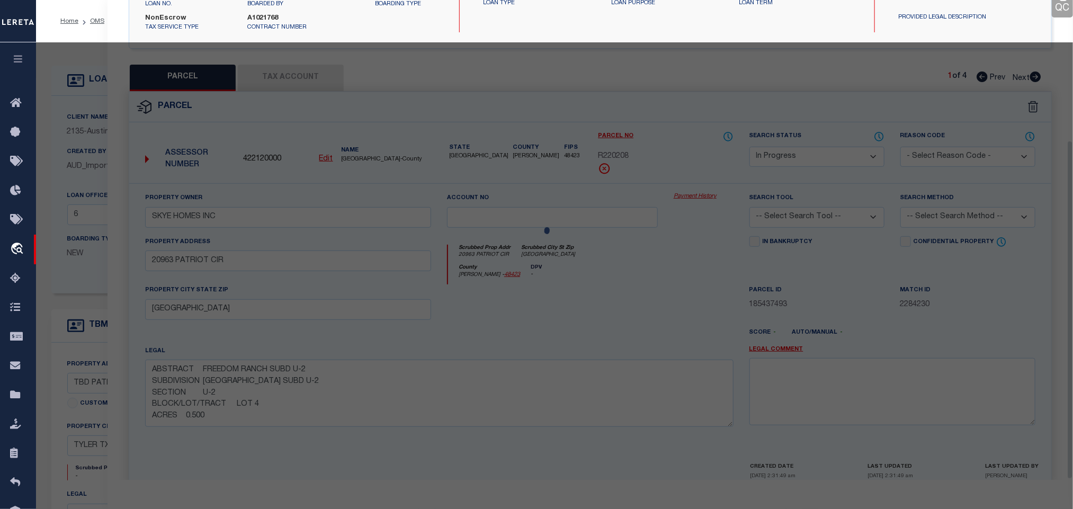
scroll to position [199, 0]
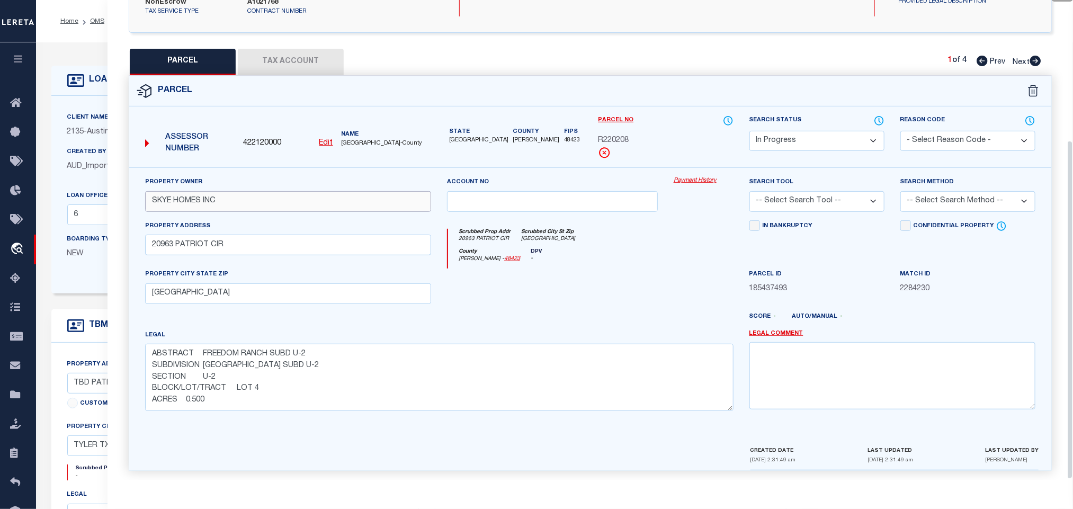
click at [197, 191] on input "SKYE HOMES INC" at bounding box center [288, 201] width 286 height 21
paste input "[PERSON_NAME] & [PERSON_NAME]"
type input "[PERSON_NAME] & [PERSON_NAME]"
click at [856, 197] on select "-- Select Search Tool -- 3rd Party Website Agency File Agency Website ATLS CNV-…" at bounding box center [816, 201] width 135 height 21
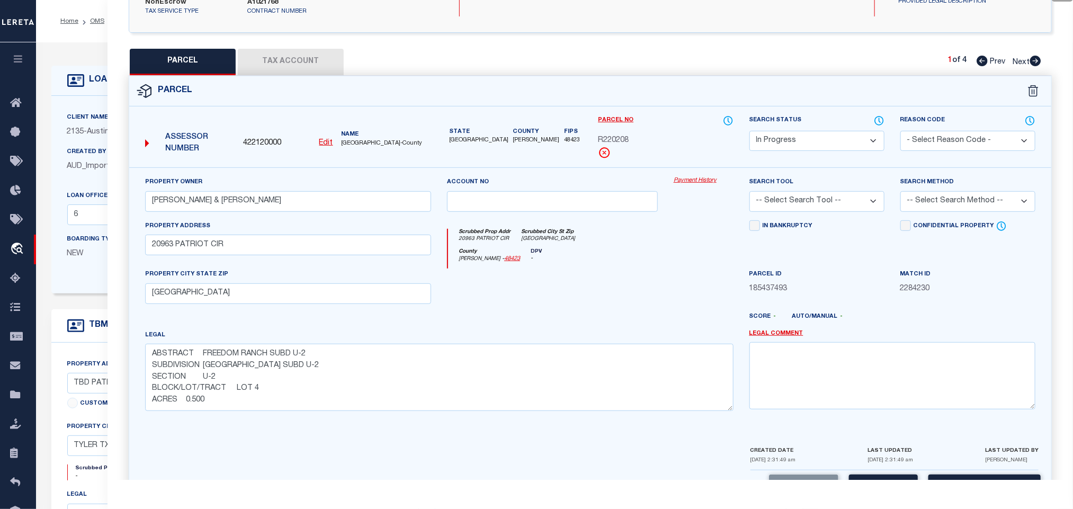
select select "AGW"
click at [749, 191] on select "-- Select Search Tool -- 3rd Party Website Agency File Agency Website ATLS CNV-…" at bounding box center [816, 201] width 135 height 21
drag, startPoint x: 937, startPoint y: 195, endPoint x: 937, endPoint y: 202, distance: 6.4
click at [937, 195] on select "-- Select Search Method -- Property Address Legal Liability Info Provided" at bounding box center [967, 201] width 135 height 21
select select "LEG"
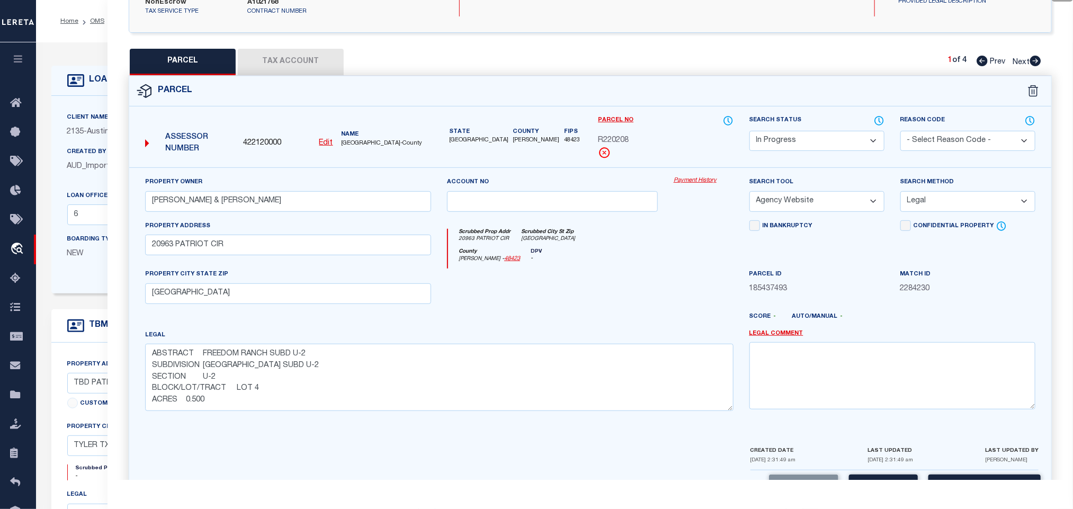
click at [900, 191] on select "-- Select Search Method -- Property Address Legal Liability Info Provided" at bounding box center [967, 201] width 135 height 21
click at [879, 483] on div "Parcel Data QC QC QC - Select Status -" at bounding box center [589, 254] width 965 height 509
click at [878, 474] on button "Save" at bounding box center [883, 485] width 69 height 23
click at [303, 49] on button "Tax Account" at bounding box center [291, 62] width 106 height 26
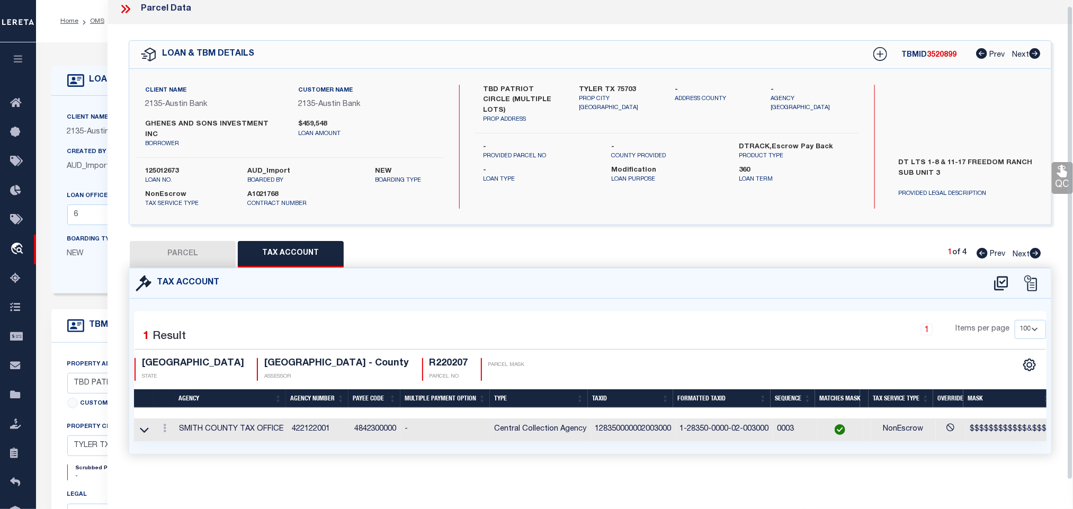
select select "100"
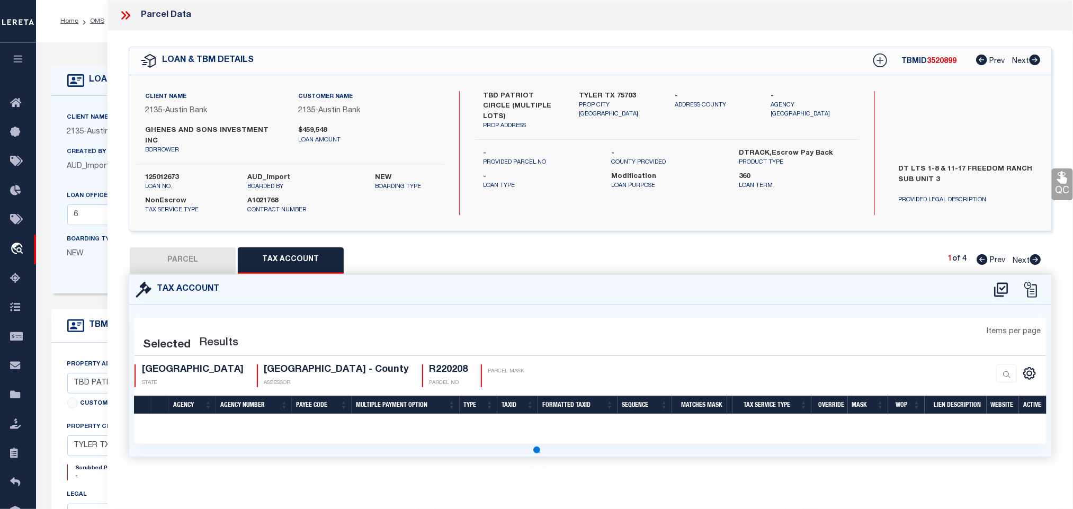
scroll to position [0, 0]
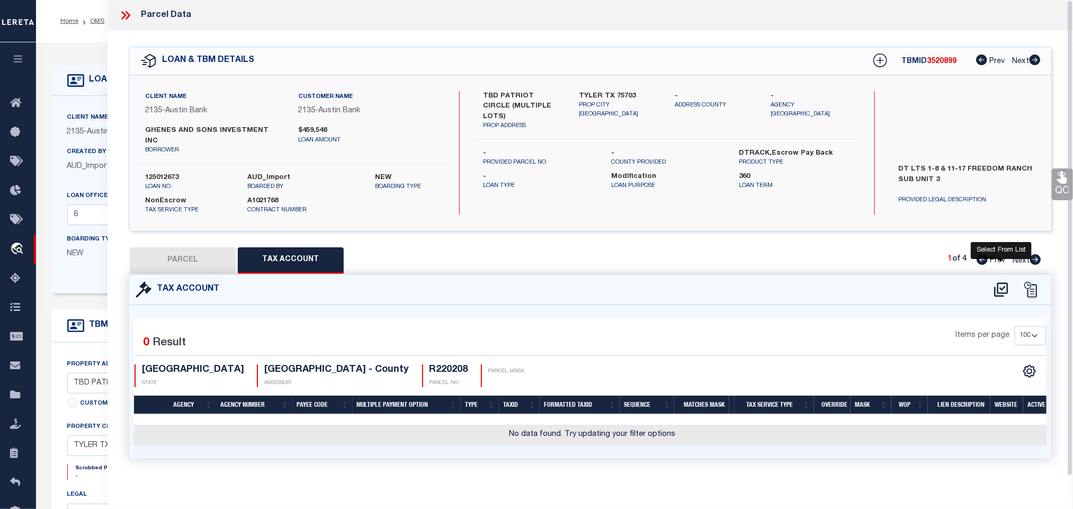
click at [996, 281] on icon at bounding box center [1000, 289] width 17 height 17
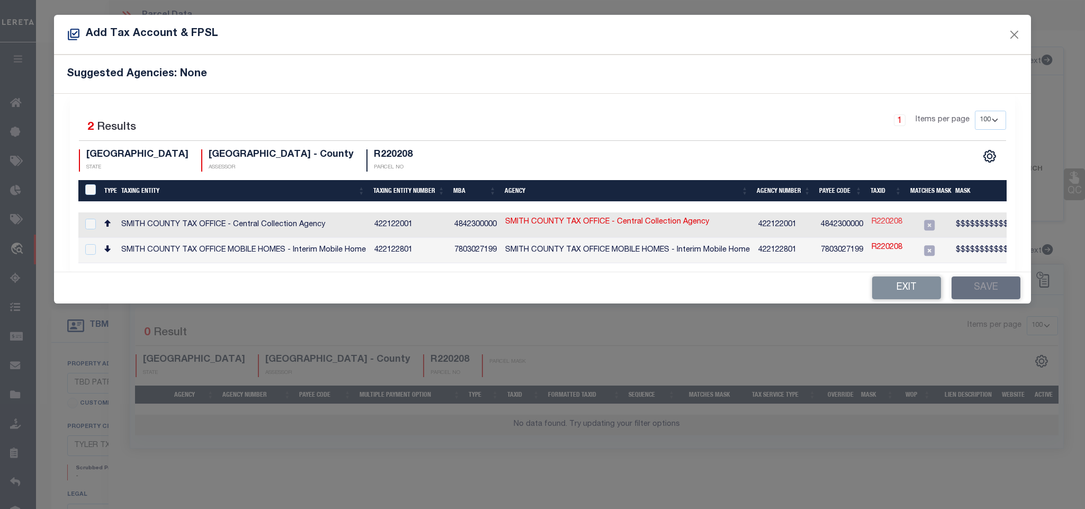
click at [888, 220] on link "R220208" at bounding box center [886, 223] width 31 height 12
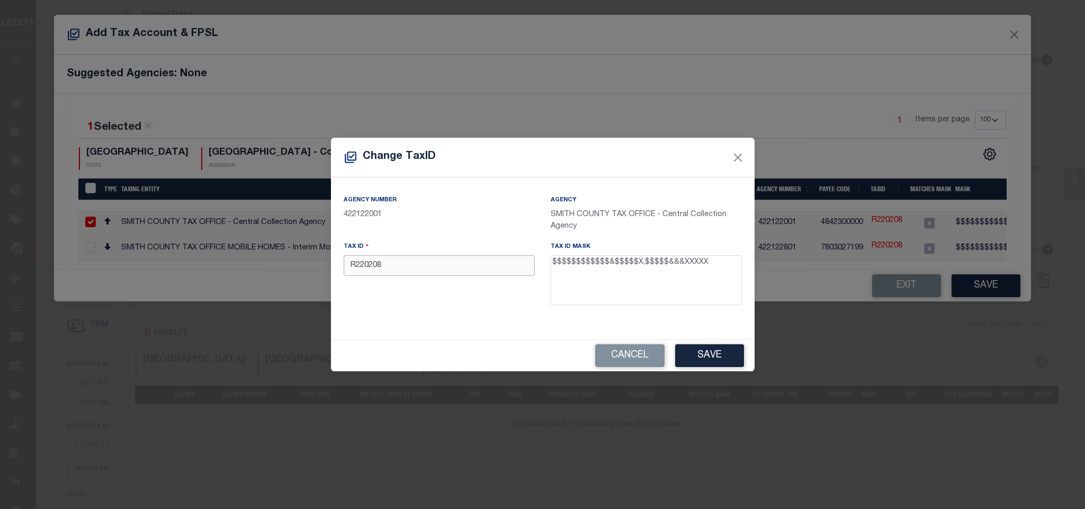
click at [453, 270] on input "R220208" at bounding box center [439, 265] width 191 height 21
click at [513, 262] on input "R220208" at bounding box center [439, 265] width 191 height 21
paste input "128350000002004000"
click at [718, 358] on button "Save" at bounding box center [709, 355] width 69 height 23
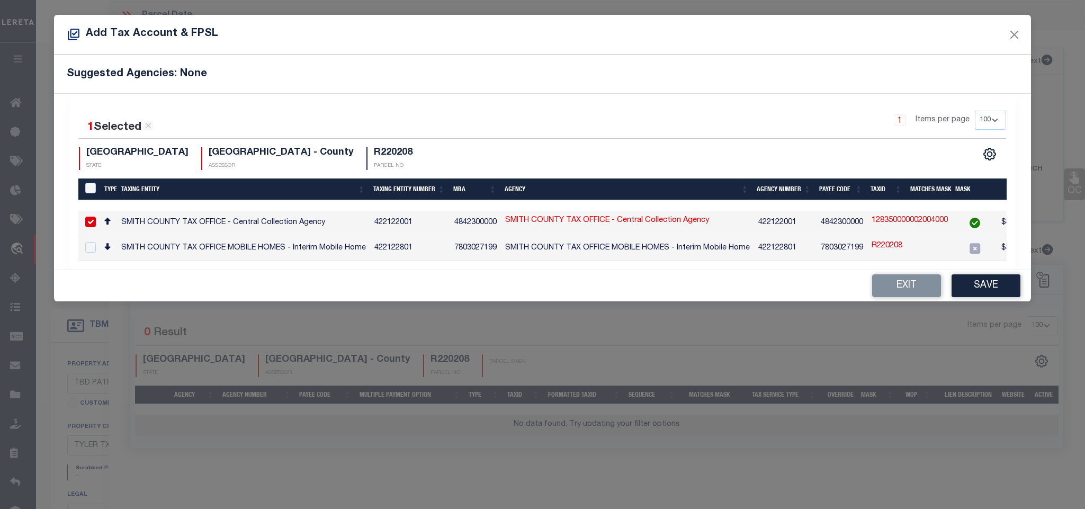
click at [984, 291] on button "Save" at bounding box center [985, 285] width 69 height 23
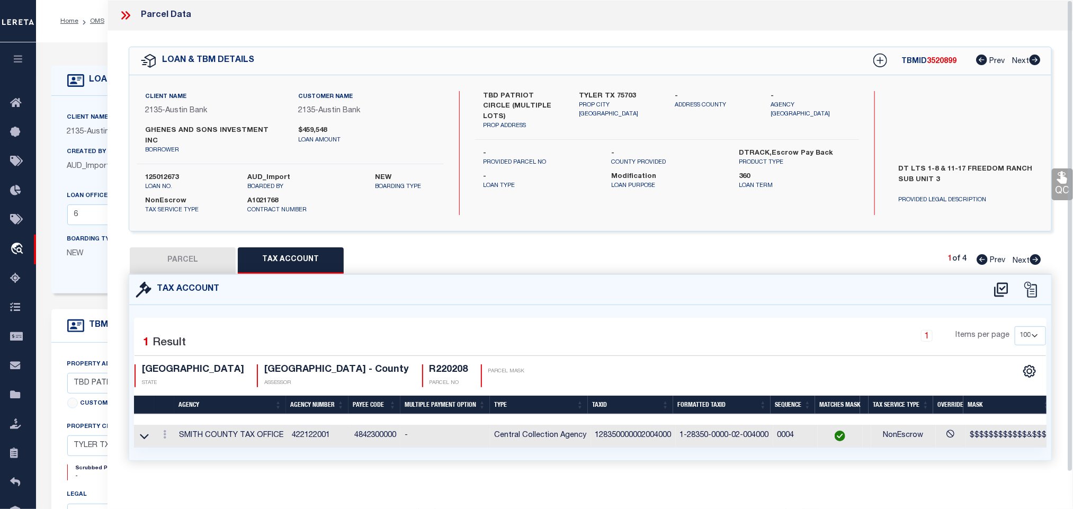
click at [195, 253] on button "PARCEL" at bounding box center [183, 260] width 106 height 26
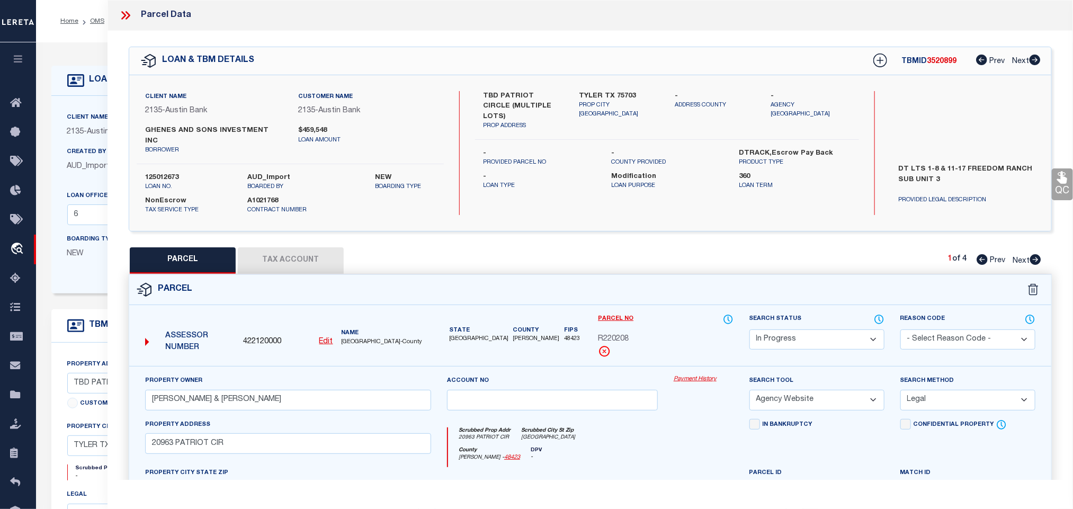
click at [819, 334] on select "Automated Search Bad Parcel Complete Duplicate Parcel High Dollar Reporting In …" at bounding box center [816, 339] width 135 height 21
click at [749, 329] on select "Automated Search Bad Parcel Complete Duplicate Parcel High Dollar Reporting In …" at bounding box center [816, 339] width 135 height 21
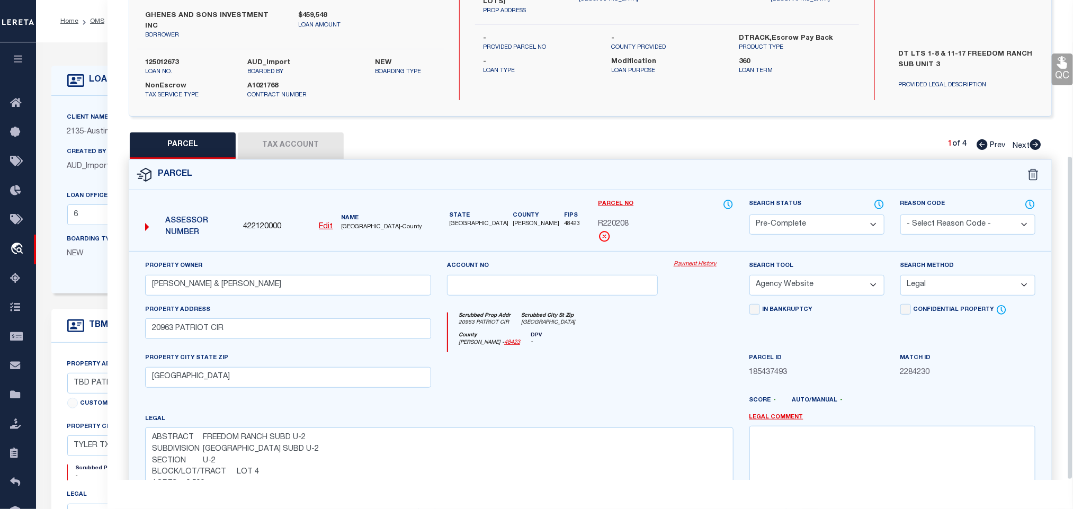
scroll to position [230, 0]
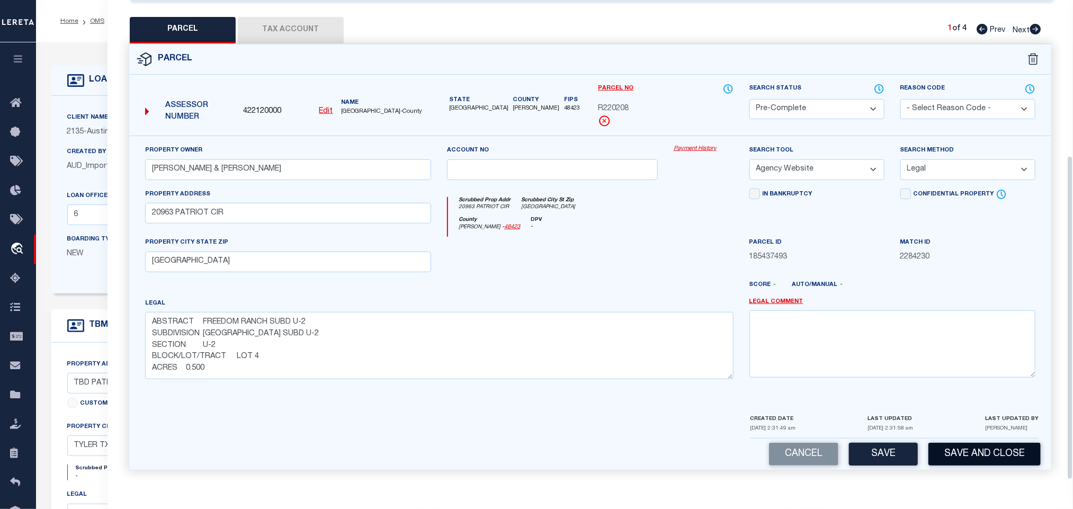
click at [951, 445] on button "Save and Close" at bounding box center [984, 454] width 112 height 23
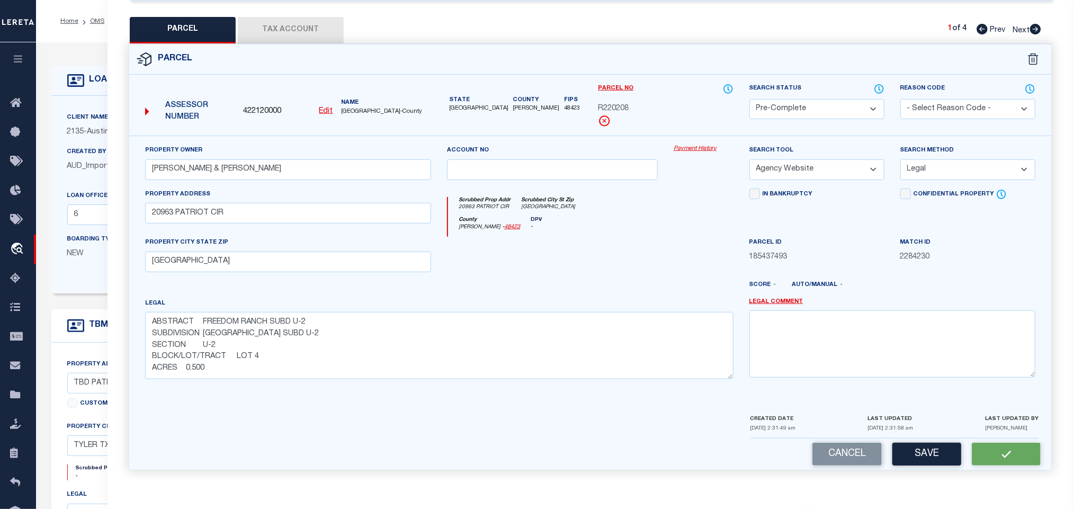
click at [250, 106] on span "422120000" at bounding box center [262, 112] width 38 height 12
copy span "422120000"
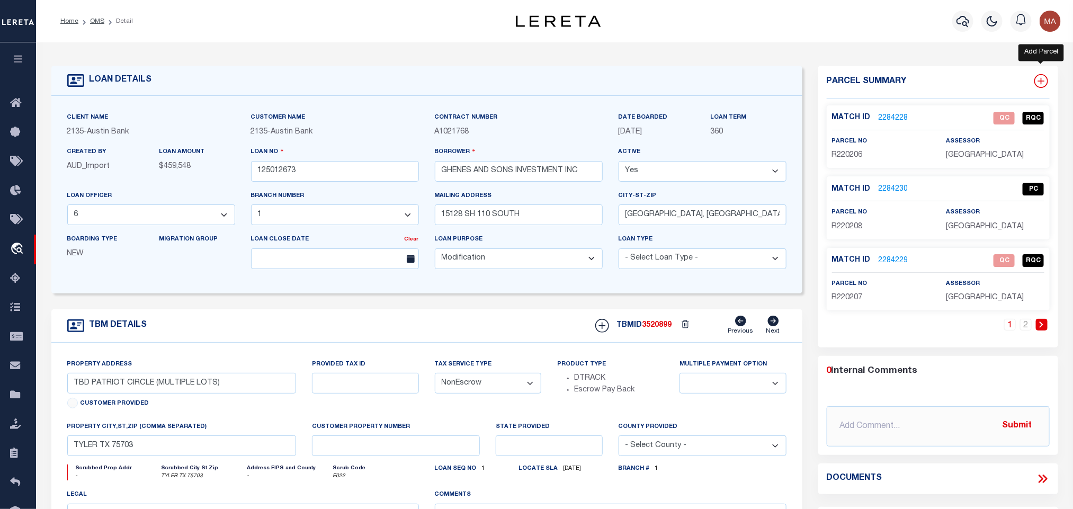
click at [1037, 81] on icon at bounding box center [1041, 81] width 14 height 14
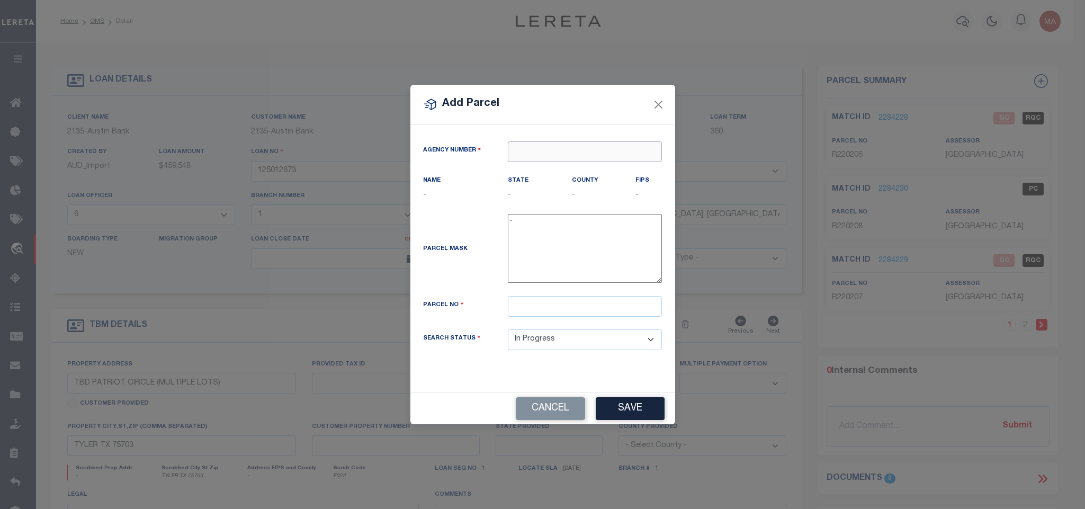
click at [579, 147] on input "text" at bounding box center [585, 151] width 154 height 21
paste input "422120000"
click at [601, 177] on div "422120000 : [GEOGRAPHIC_DATA]" at bounding box center [584, 175] width 153 height 30
click at [621, 311] on input "text" at bounding box center [585, 306] width 154 height 21
paste input "R220209"
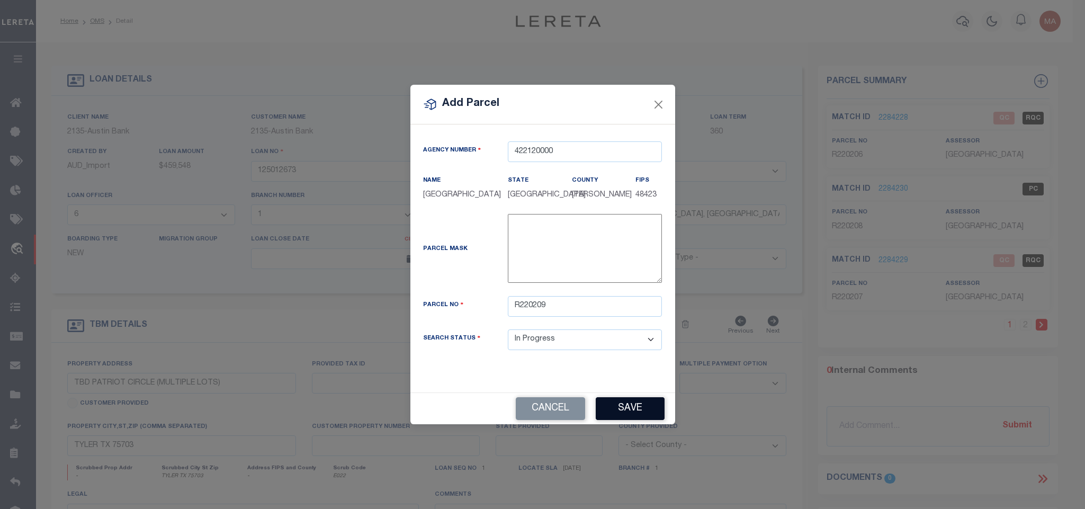
click at [629, 409] on button "Save" at bounding box center [630, 408] width 69 height 23
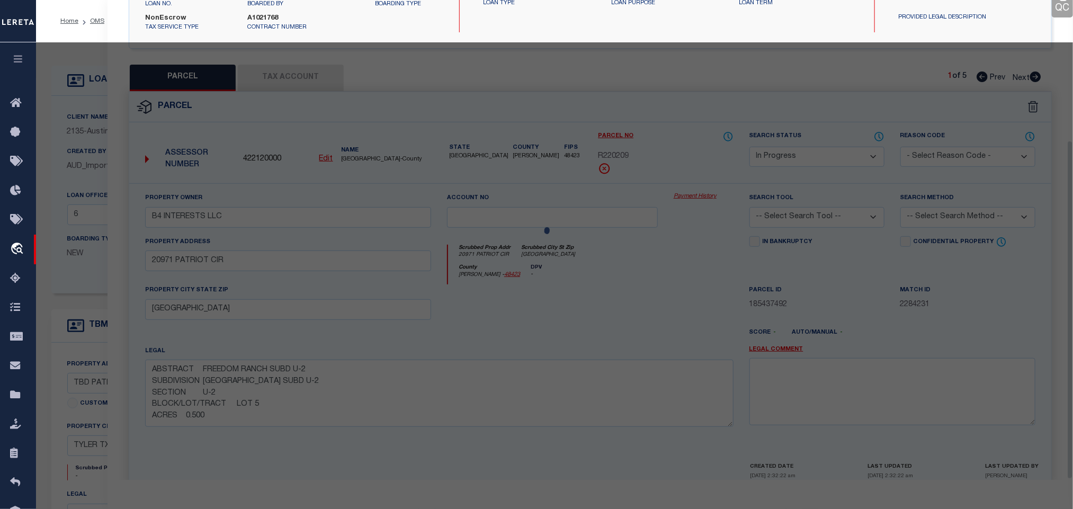
scroll to position [199, 0]
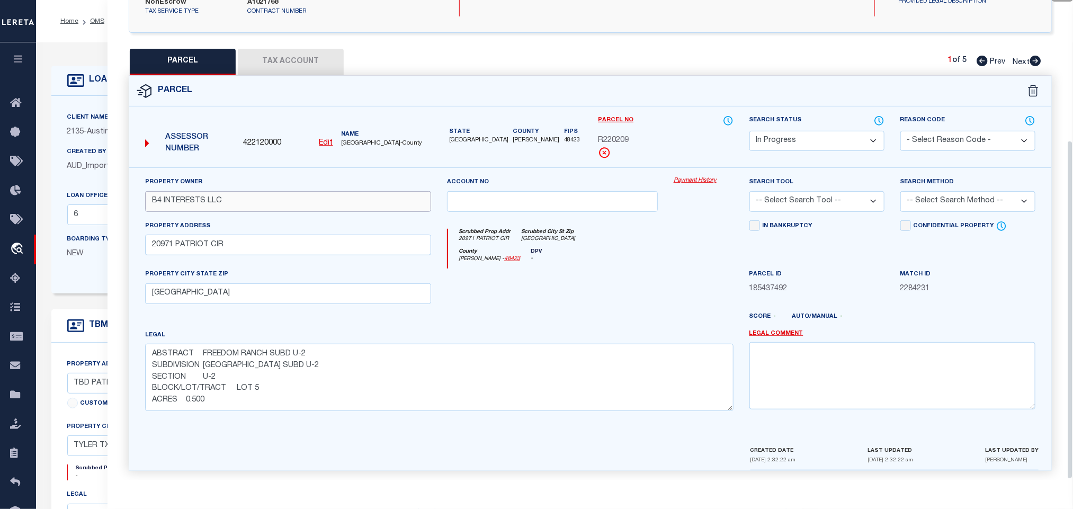
click at [259, 191] on input "B4 INTERESTS LLC" at bounding box center [288, 201] width 286 height 21
paste input "[PERSON_NAME] & [PERSON_NAME]"
click at [846, 191] on select "-- Select Search Tool -- 3rd Party Website Agency File Agency Website ATLS CNV-…" at bounding box center [816, 201] width 135 height 21
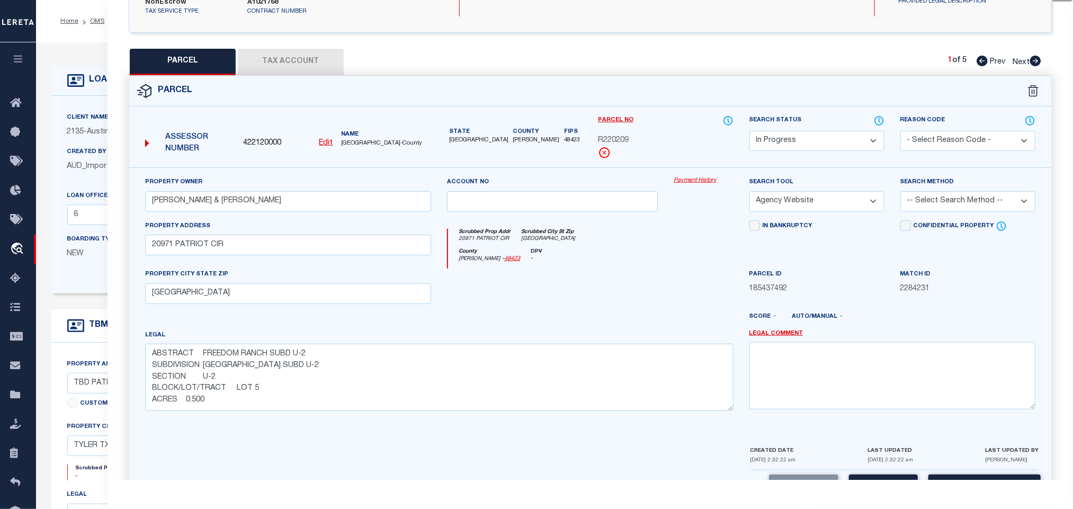
click at [749, 191] on select "-- Select Search Tool -- 3rd Party Website Agency File Agency Website ATLS CNV-…" at bounding box center [816, 201] width 135 height 21
click at [898, 203] on div "Search Method -- Select Search Method -- Property Address Legal Liability Info …" at bounding box center [967, 197] width 151 height 43
click at [931, 199] on select "-- Select Search Method -- Property Address Legal Liability Info Provided" at bounding box center [967, 201] width 135 height 21
click at [900, 191] on select "-- Select Search Method -- Property Address Legal Liability Info Provided" at bounding box center [967, 201] width 135 height 21
click at [885, 461] on div "LAST UPDATED [DATE] 2:32:22 am" at bounding box center [890, 457] width 46 height 25
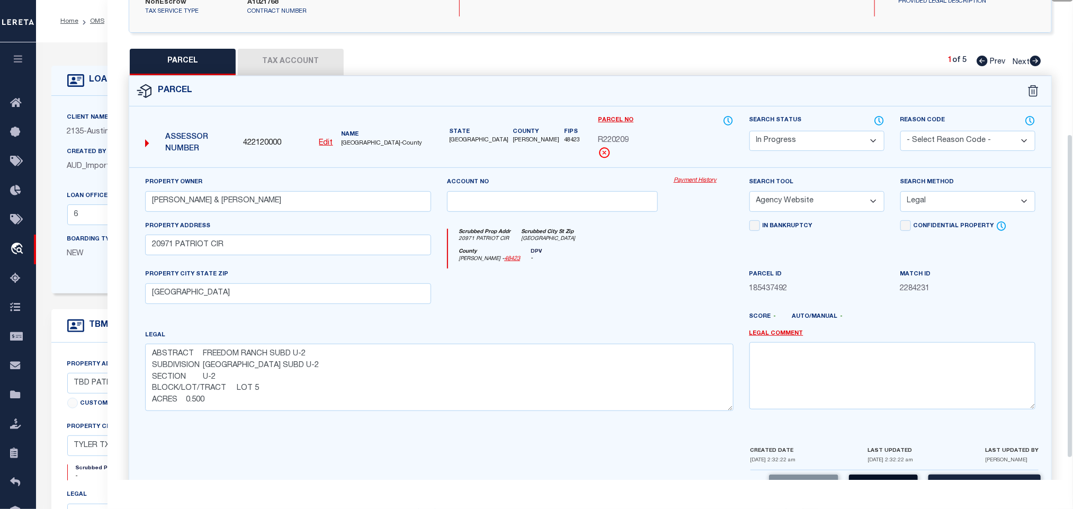
click at [881, 475] on button "Save" at bounding box center [883, 485] width 69 height 23
click at [297, 49] on button "Tax Account" at bounding box center [291, 62] width 106 height 26
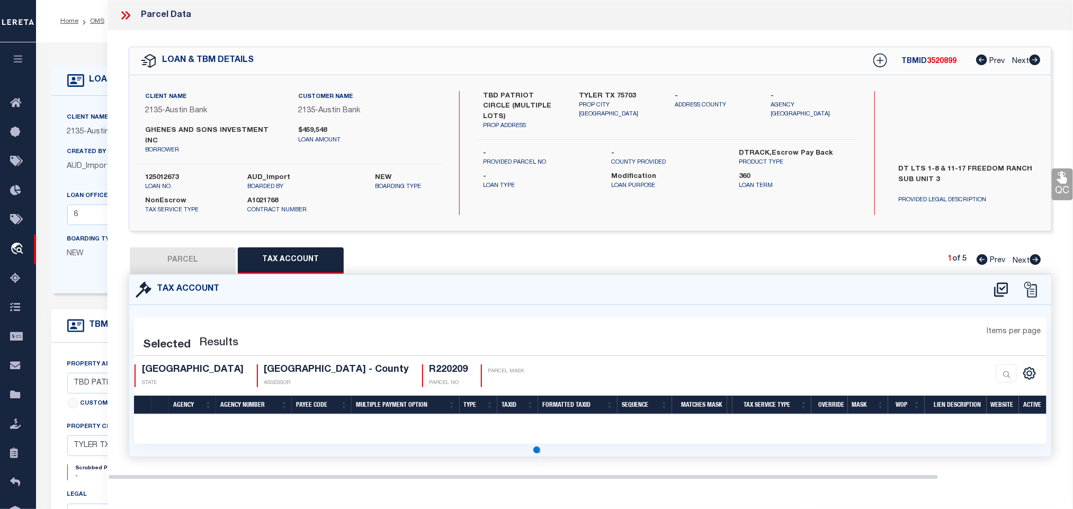
scroll to position [0, 0]
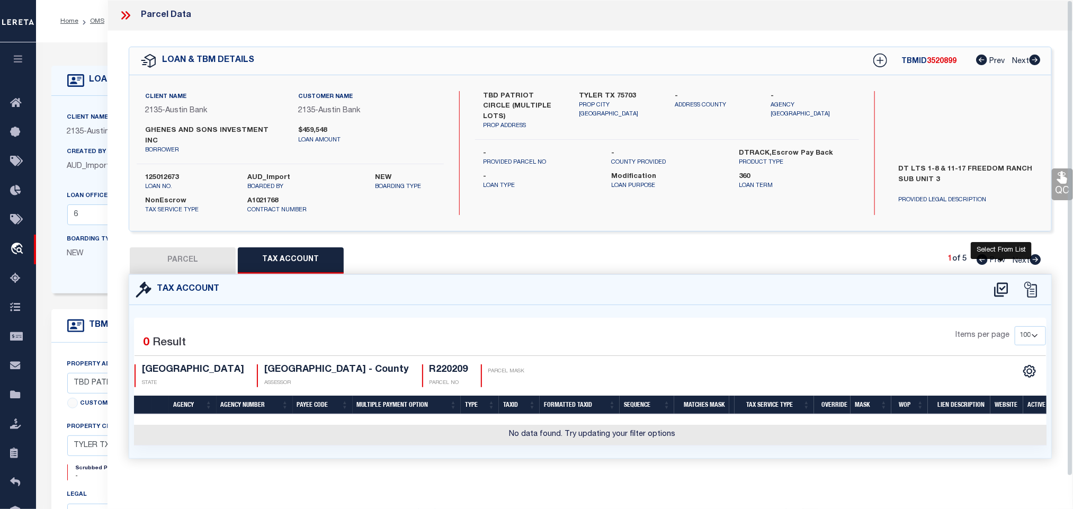
click at [997, 282] on icon at bounding box center [1001, 289] width 14 height 14
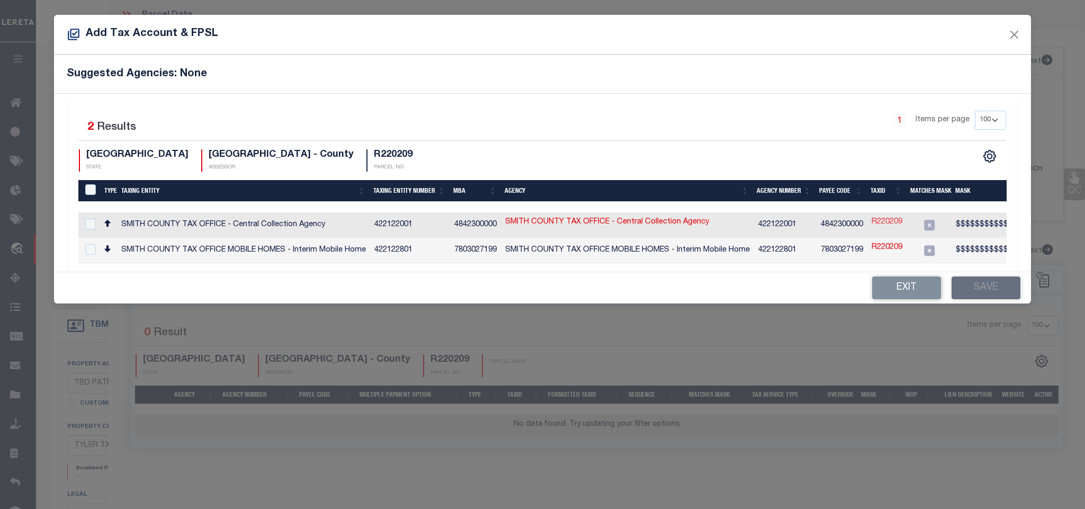
click at [890, 220] on link "R220209" at bounding box center [886, 223] width 31 height 12
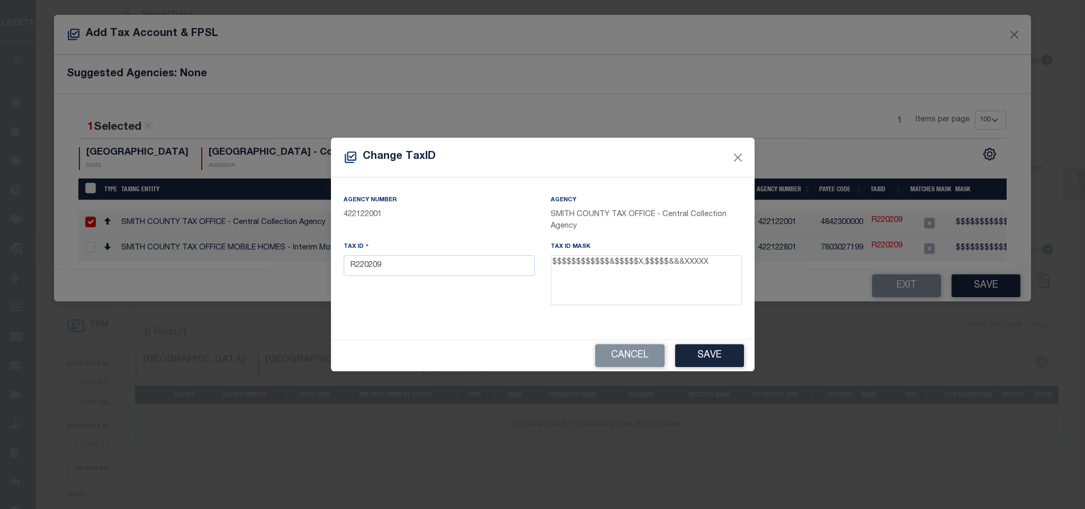
click at [413, 278] on div "Tax ID R220209" at bounding box center [439, 275] width 207 height 69
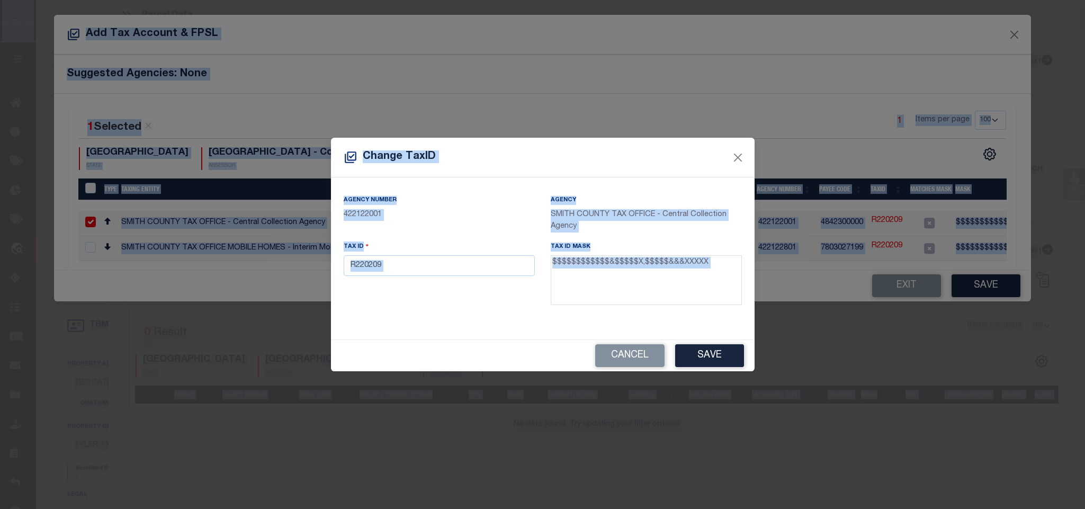
click at [459, 270] on input "R220209" at bounding box center [439, 265] width 191 height 21
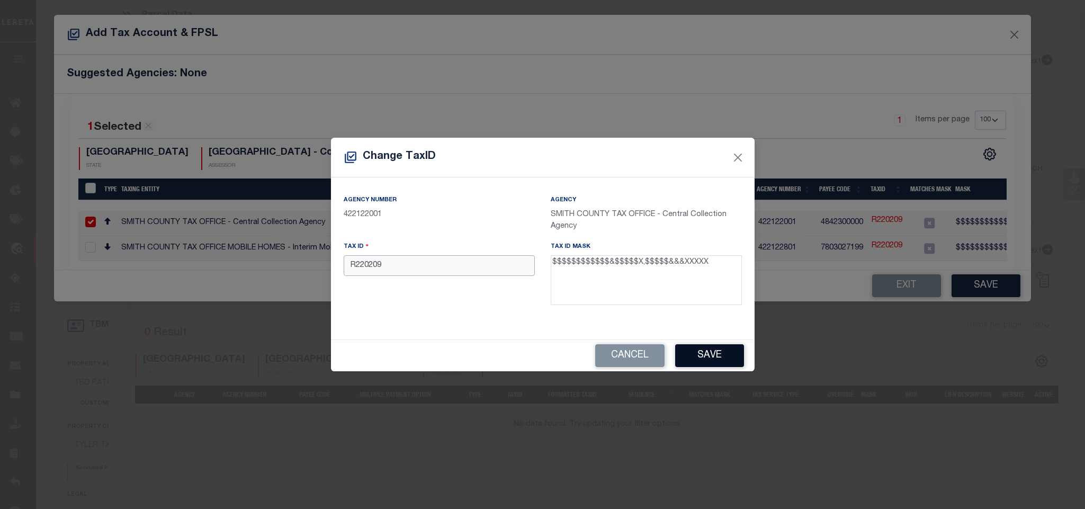
paste input "128350000002005000"
click at [712, 363] on button "Save" at bounding box center [709, 355] width 69 height 23
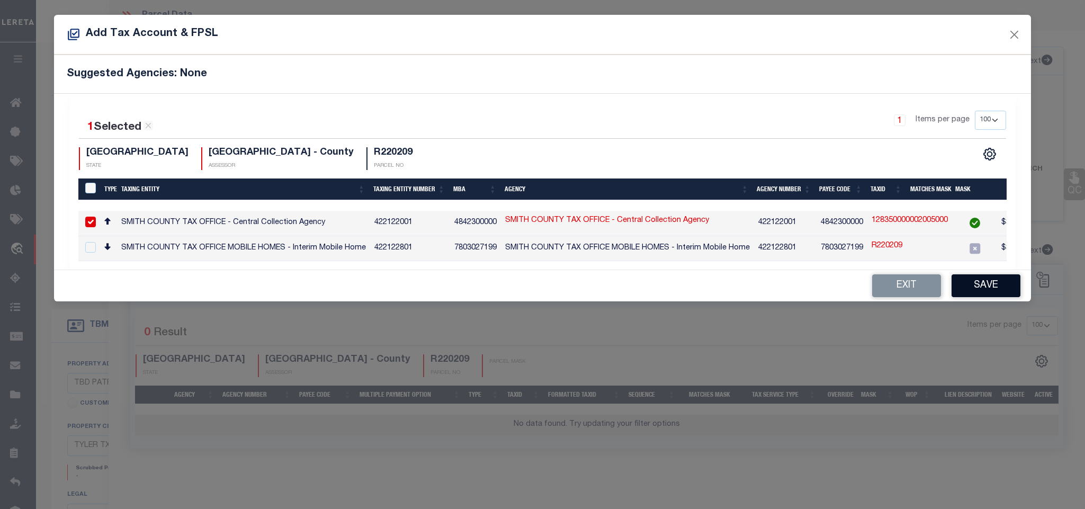
click at [970, 290] on button "Save" at bounding box center [985, 285] width 69 height 23
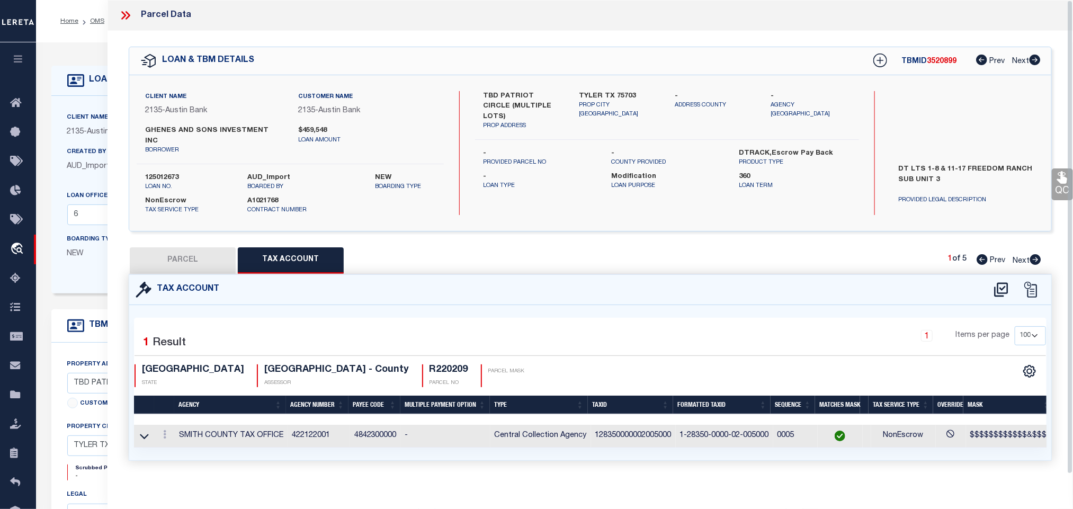
click at [194, 248] on button "PARCEL" at bounding box center [183, 260] width 106 height 26
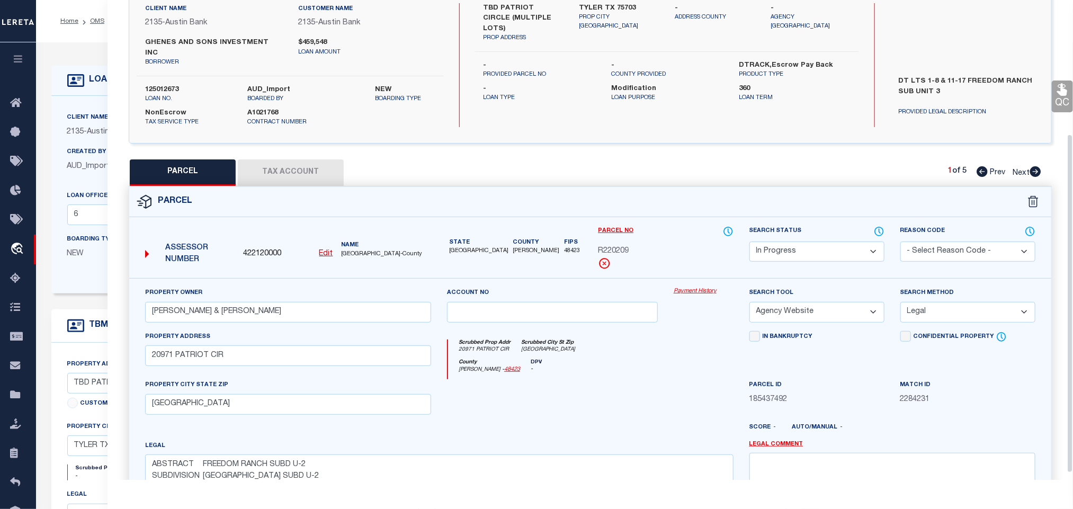
scroll to position [199, 0]
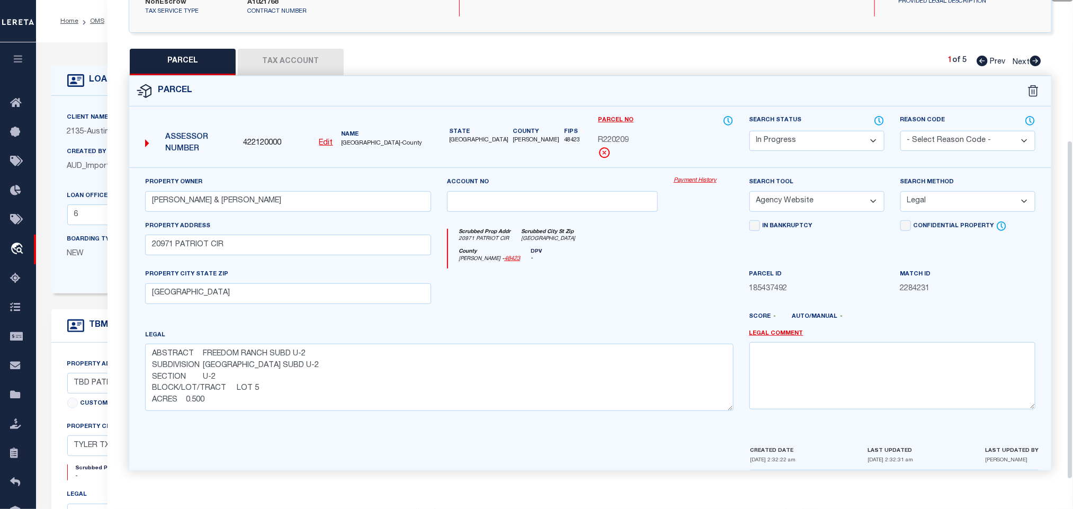
drag, startPoint x: 822, startPoint y: 132, endPoint x: 822, endPoint y: 140, distance: 8.5
click at [822, 132] on select "Automated Search Bad Parcel Complete Duplicate Parcel High Dollar Reporting In …" at bounding box center [816, 141] width 135 height 21
click at [749, 131] on select "Automated Search Bad Parcel Complete Duplicate Parcel High Dollar Reporting In …" at bounding box center [816, 141] width 135 height 21
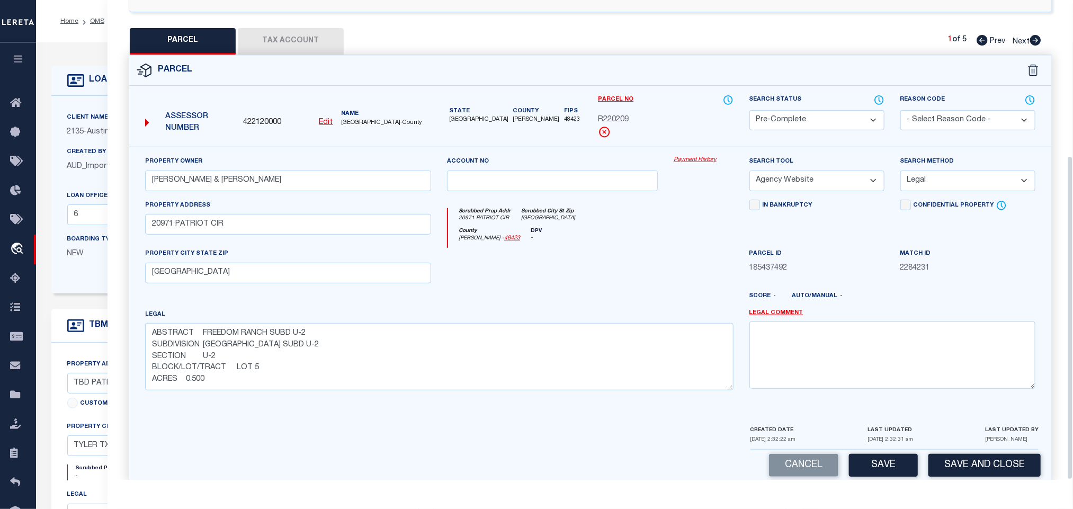
scroll to position [230, 0]
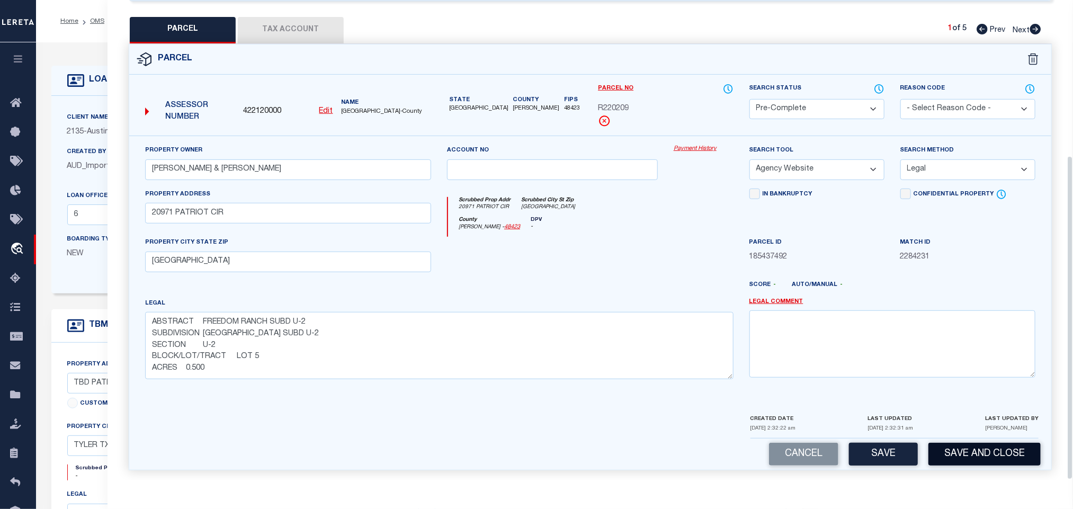
click at [953, 453] on button "Save and Close" at bounding box center [984, 454] width 112 height 23
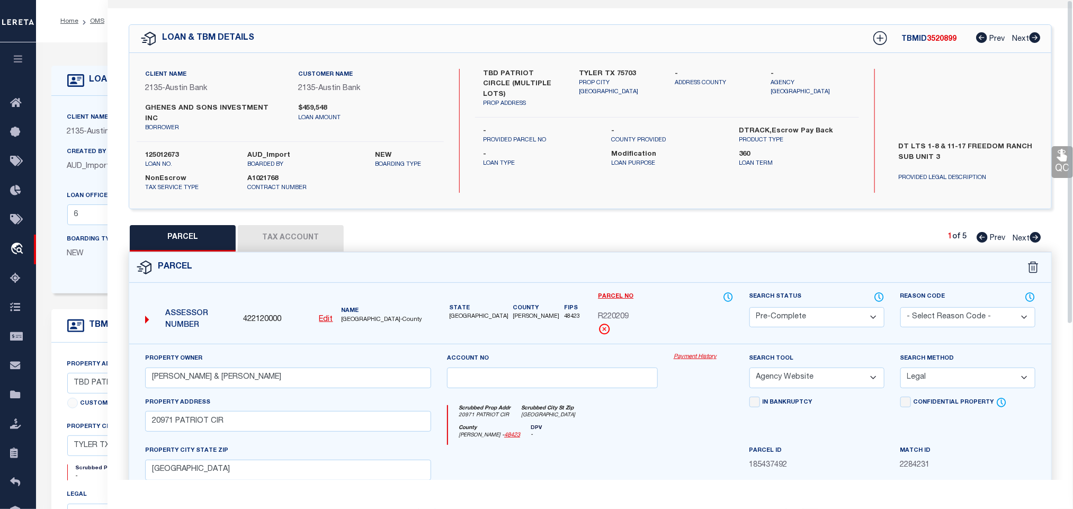
scroll to position [0, 0]
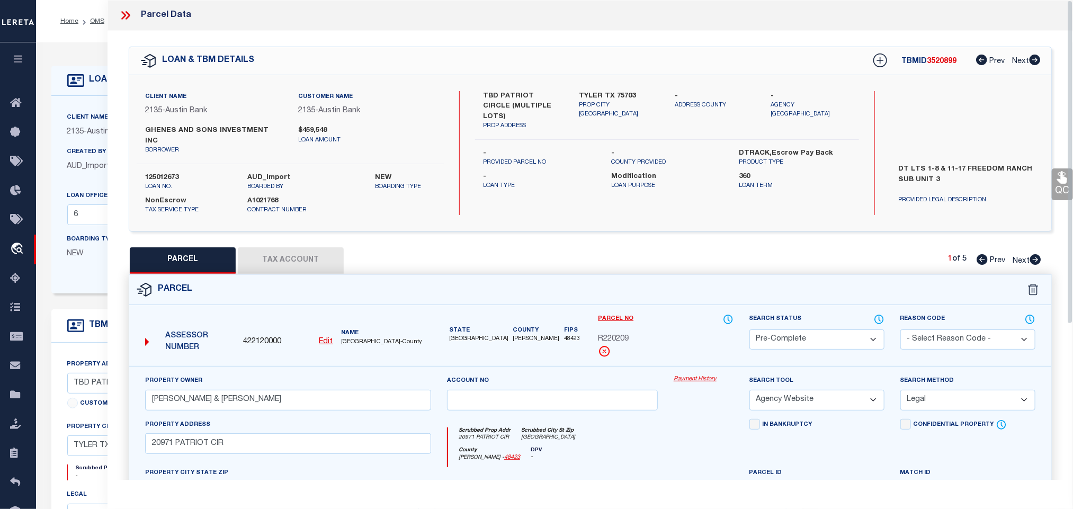
click at [272, 336] on span "422120000" at bounding box center [262, 342] width 38 height 12
copy span "422120000"
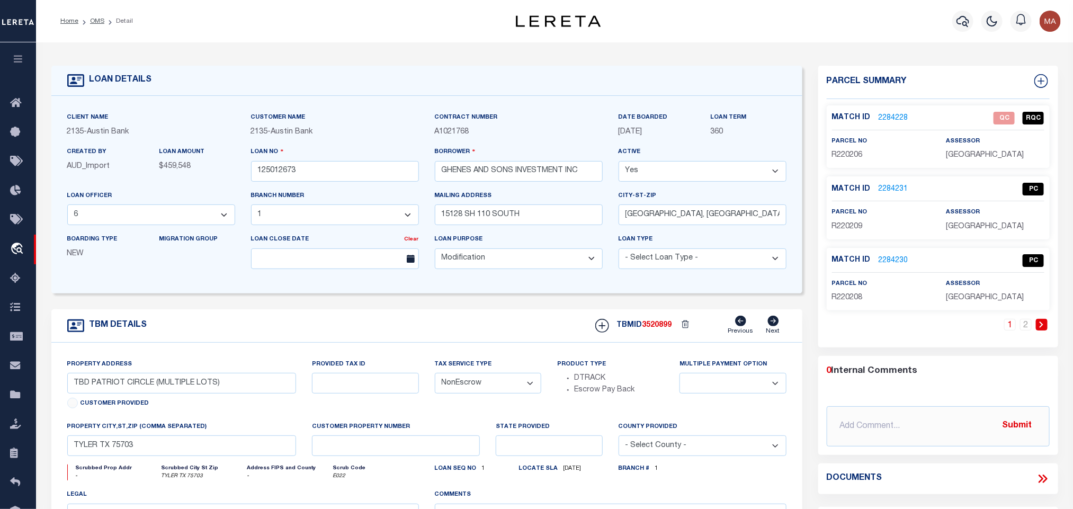
click at [1052, 83] on div "Parcel Summary" at bounding box center [938, 82] width 240 height 33
click at [1047, 83] on icon at bounding box center [1041, 81] width 14 height 14
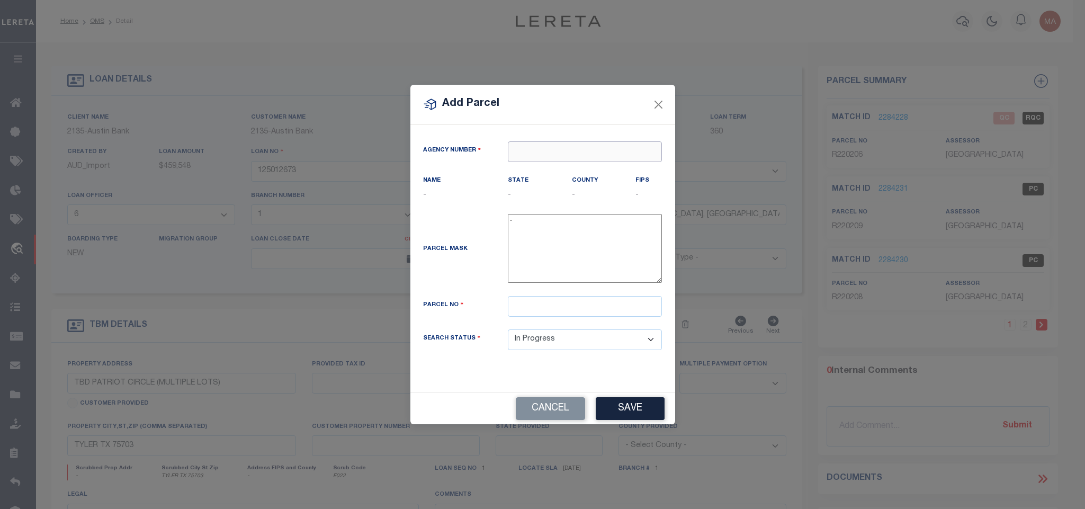
click at [642, 151] on input "text" at bounding box center [585, 151] width 154 height 21
paste input "422120000"
click at [608, 167] on div "422120000 : [GEOGRAPHIC_DATA]" at bounding box center [585, 175] width 154 height 30
click at [581, 310] on input "text" at bounding box center [585, 306] width 154 height 21
paste input "R220210"
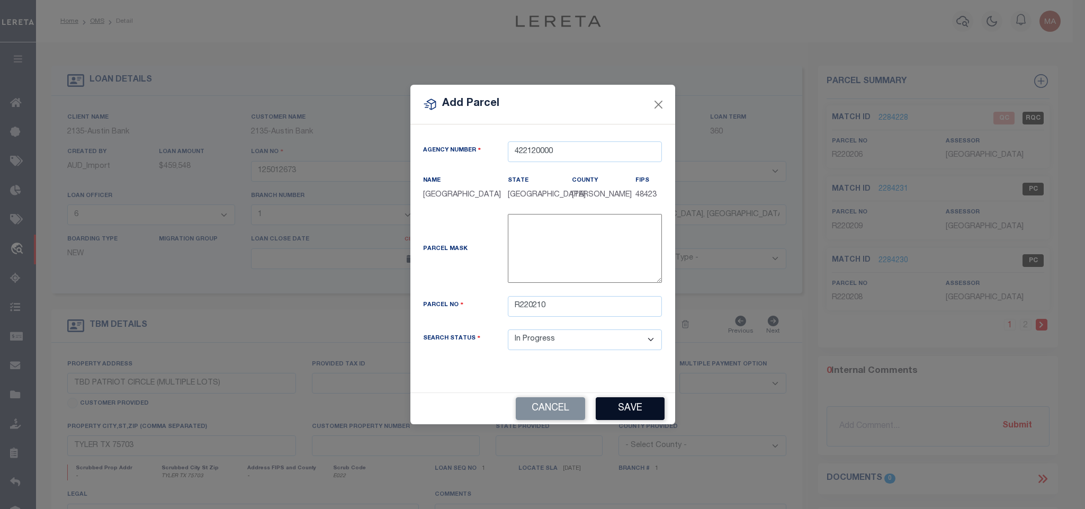
click at [607, 388] on div "Agency Number 422120000 Name [GEOGRAPHIC_DATA] [GEOGRAPHIC_DATA] FIPS 48423 -" at bounding box center [542, 258] width 265 height 268
click at [614, 413] on button "Save" at bounding box center [630, 408] width 69 height 23
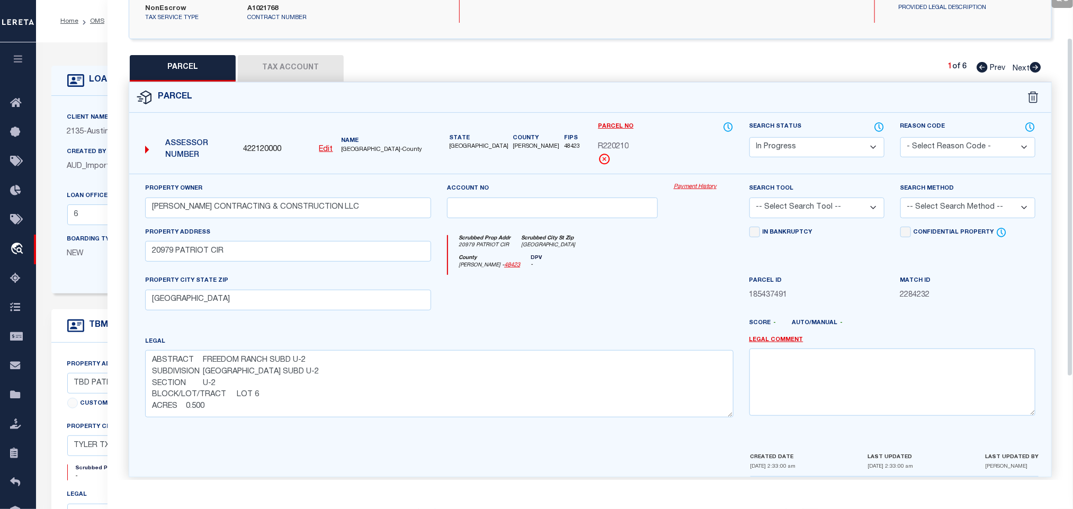
scroll to position [199, 0]
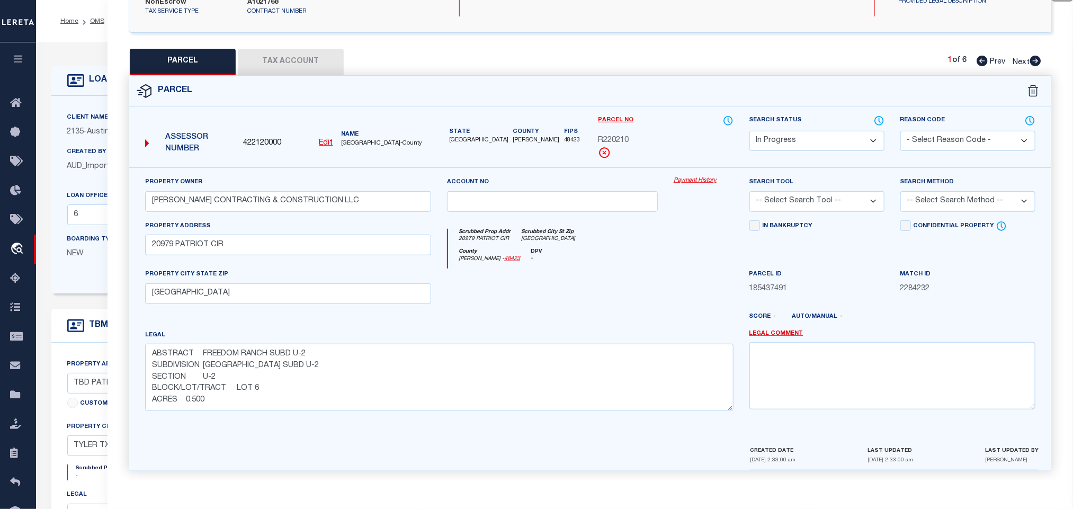
click at [269, 178] on div "Property Owner [PERSON_NAME] CONTRACTING & CONSTRUCTION LLC" at bounding box center [288, 193] width 286 height 35
click at [267, 191] on input "[PERSON_NAME] CONTRACTING & CONSTRUCTION LLC" at bounding box center [288, 201] width 286 height 21
paste input "JANUARY [PERSON_NAME] & [PERSON_NAME]"
click at [839, 194] on select "-- Select Search Tool -- 3rd Party Website Agency File Agency Website ATLS CNV-…" at bounding box center [816, 201] width 135 height 21
click at [749, 191] on select "-- Select Search Tool -- 3rd Party Website Agency File Agency Website ATLS CNV-…" at bounding box center [816, 201] width 135 height 21
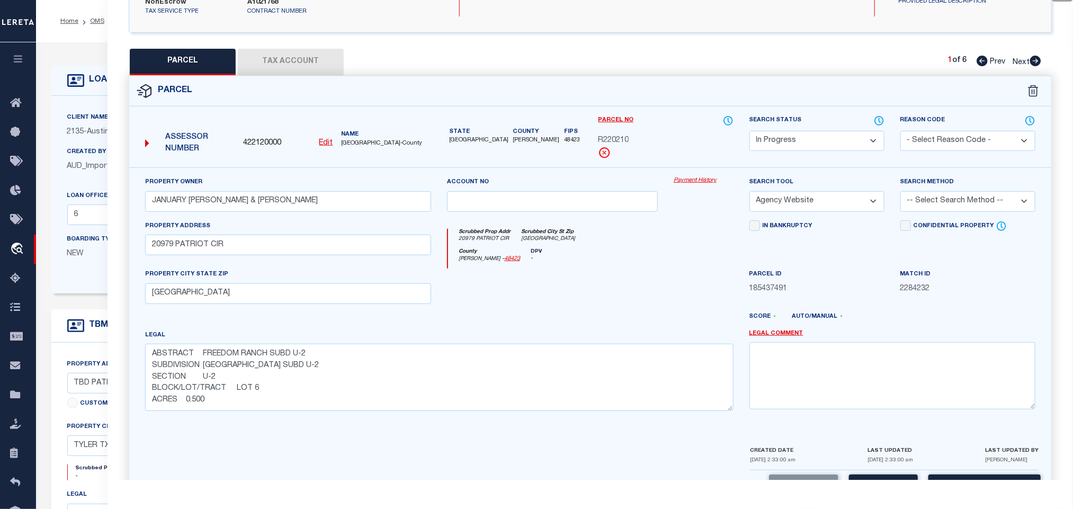
click at [939, 197] on select "-- Select Search Method -- Property Address Legal Liability Info Provided" at bounding box center [967, 201] width 135 height 21
click at [900, 191] on select "-- Select Search Method -- Property Address Legal Liability Info Provided" at bounding box center [967, 201] width 135 height 21
click at [901, 475] on button "Save" at bounding box center [883, 485] width 69 height 23
click at [275, 49] on button "Tax Account" at bounding box center [291, 62] width 106 height 26
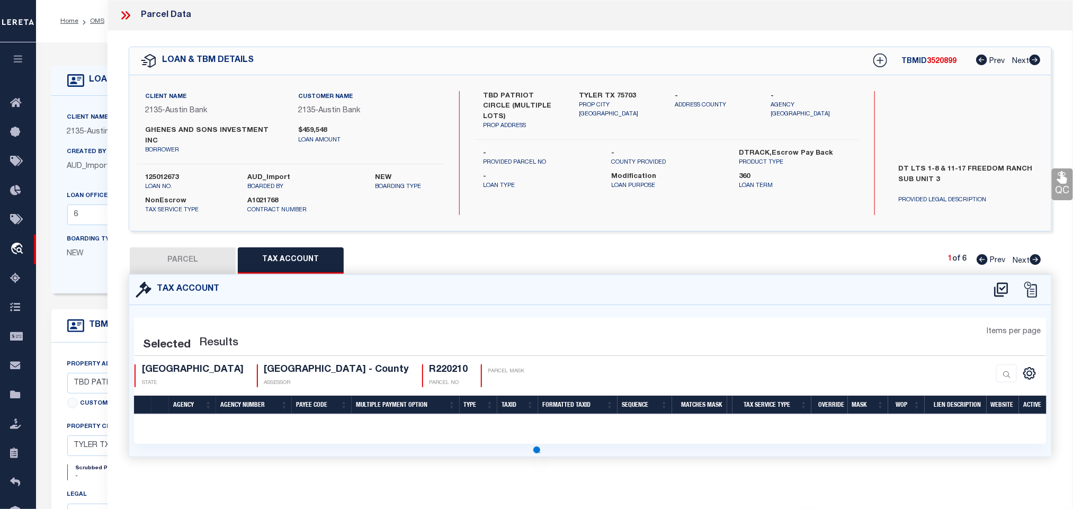
scroll to position [0, 0]
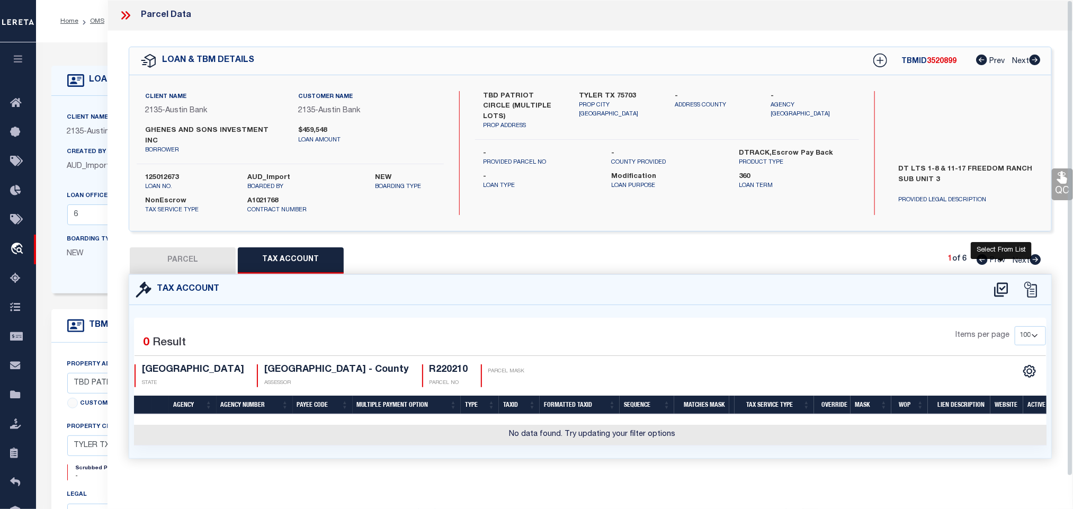
click at [1001, 283] on icon at bounding box center [1000, 289] width 17 height 17
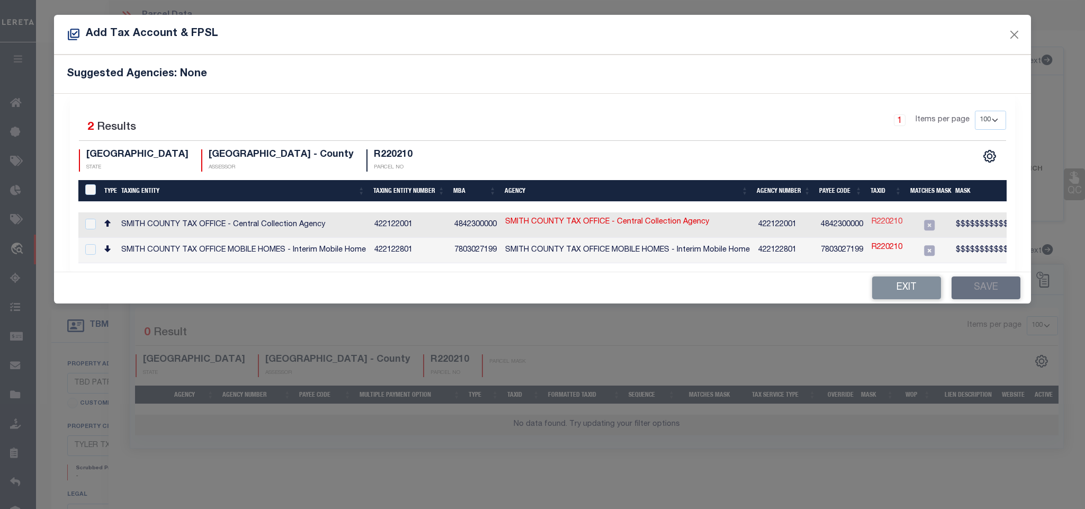
click at [884, 221] on link "R220210" at bounding box center [886, 223] width 31 height 12
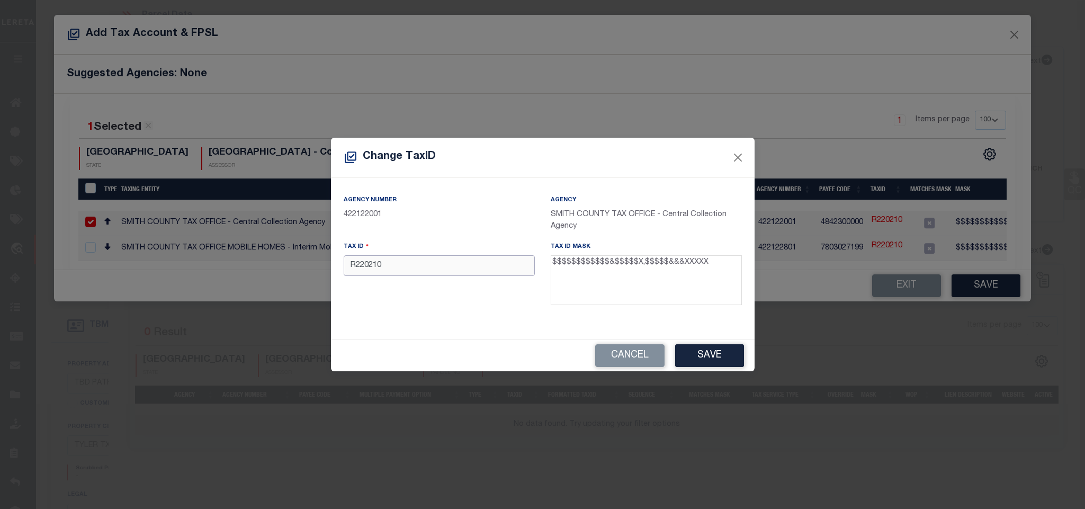
click at [454, 259] on input "R220210" at bounding box center [439, 265] width 191 height 21
paste input "12835000000200600"
click at [701, 352] on button "Save" at bounding box center [709, 355] width 69 height 23
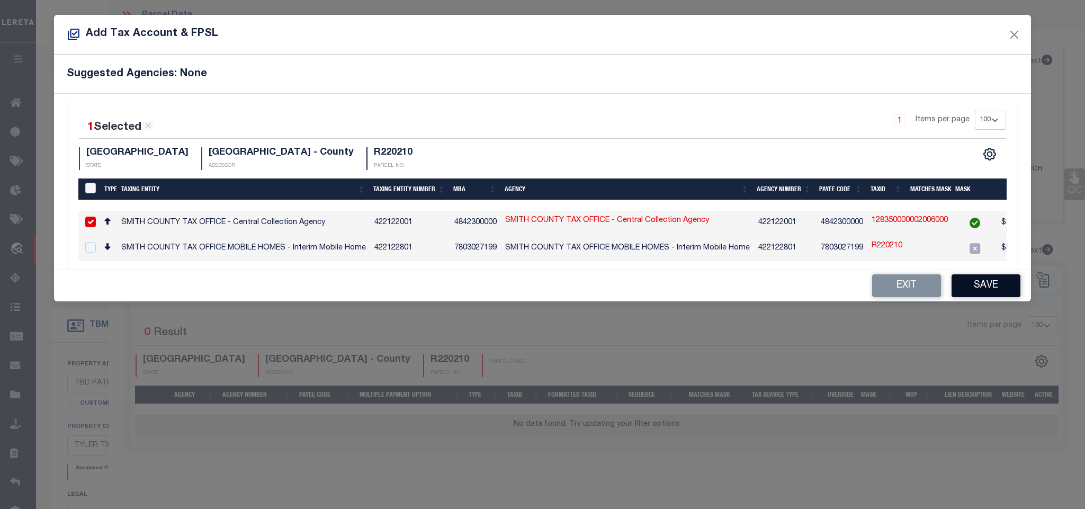
click at [985, 296] on button "Save" at bounding box center [985, 285] width 69 height 23
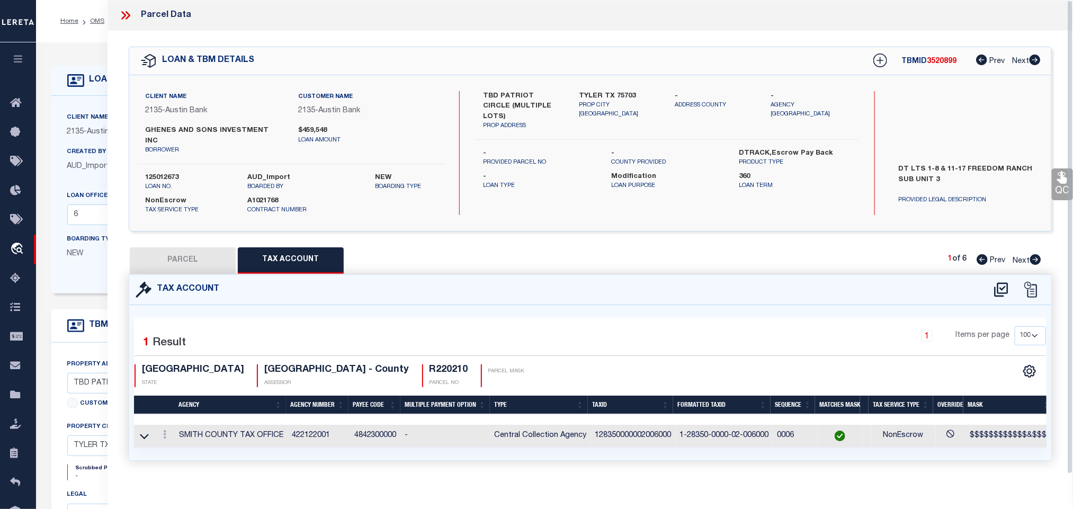
click at [191, 248] on button "PARCEL" at bounding box center [183, 260] width 106 height 26
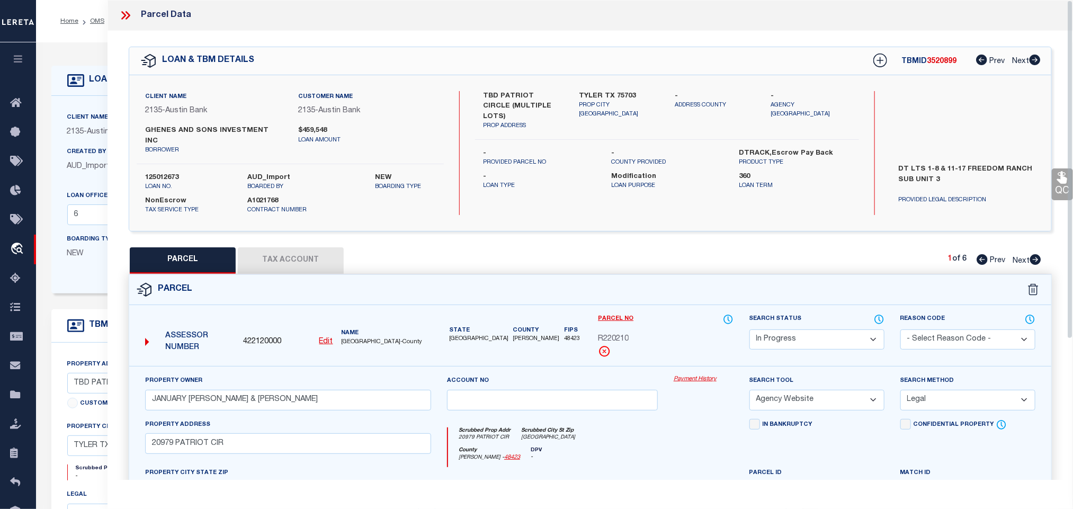
click at [818, 329] on select "Automated Search Bad Parcel Complete Duplicate Parcel High Dollar Reporting In …" at bounding box center [816, 339] width 135 height 21
click at [749, 329] on select "Automated Search Bad Parcel Complete Duplicate Parcel High Dollar Reporting In …" at bounding box center [816, 339] width 135 height 21
click at [789, 316] on label "Search Status" at bounding box center [816, 319] width 135 height 12
click at [793, 278] on div "Parcel" at bounding box center [590, 290] width 922 height 30
click at [789, 329] on select "Automated Search Bad Parcel Complete Duplicate Parcel High Dollar Reporting In …" at bounding box center [816, 339] width 135 height 21
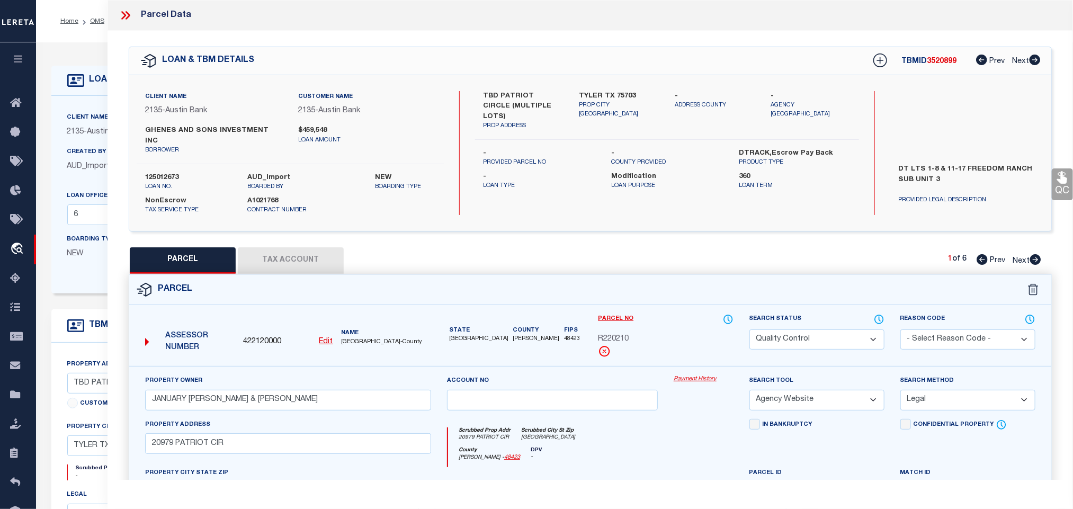
click at [749, 329] on select "Automated Search Bad Parcel Complete Duplicate Parcel High Dollar Reporting In …" at bounding box center [816, 339] width 135 height 21
click at [799, 329] on select "Automated Search Bad Parcel Complete Duplicate Parcel High Dollar Reporting In …" at bounding box center [816, 339] width 135 height 21
click at [749, 329] on select "Automated Search Bad Parcel Complete Duplicate Parcel High Dollar Reporting In …" at bounding box center [816, 339] width 135 height 21
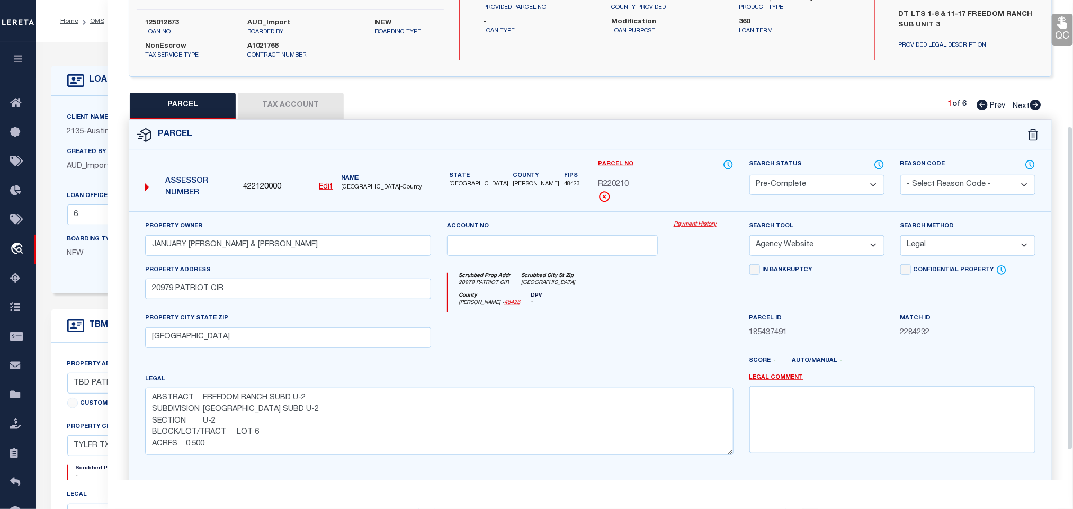
scroll to position [230, 0]
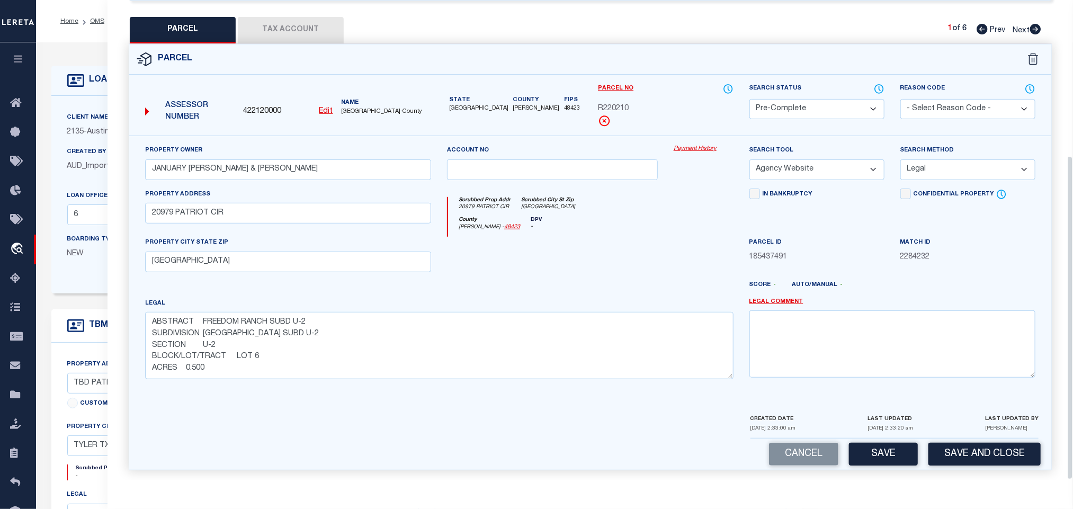
click at [983, 472] on div "Parcel 422120000 Edit" at bounding box center [590, 263] width 939 height 439
click at [974, 438] on div "Cancel Save Save and Close" at bounding box center [590, 453] width 922 height 31
click at [947, 453] on button "Save and Close" at bounding box center [984, 454] width 112 height 23
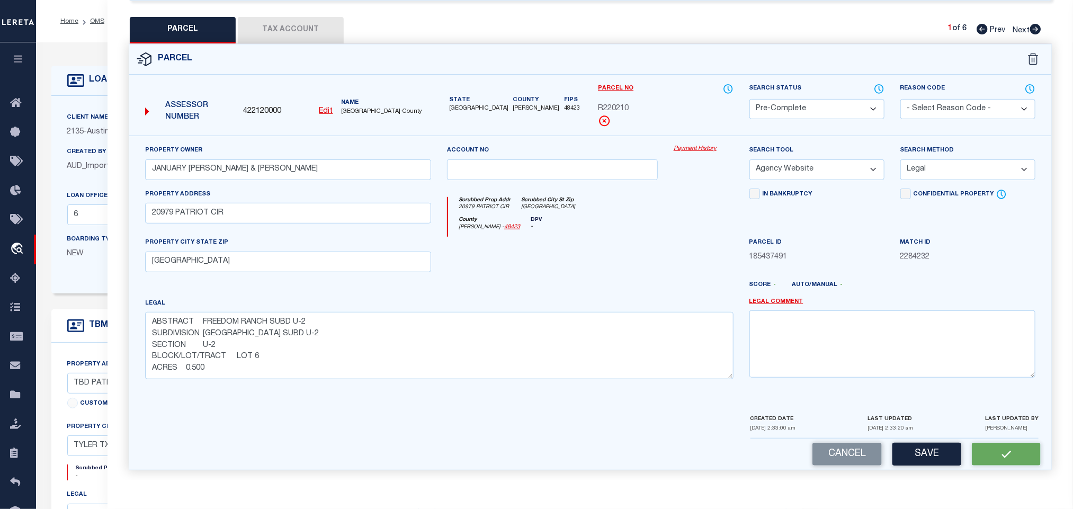
click at [256, 107] on span "422120000" at bounding box center [262, 112] width 38 height 12
copy span "422120000"
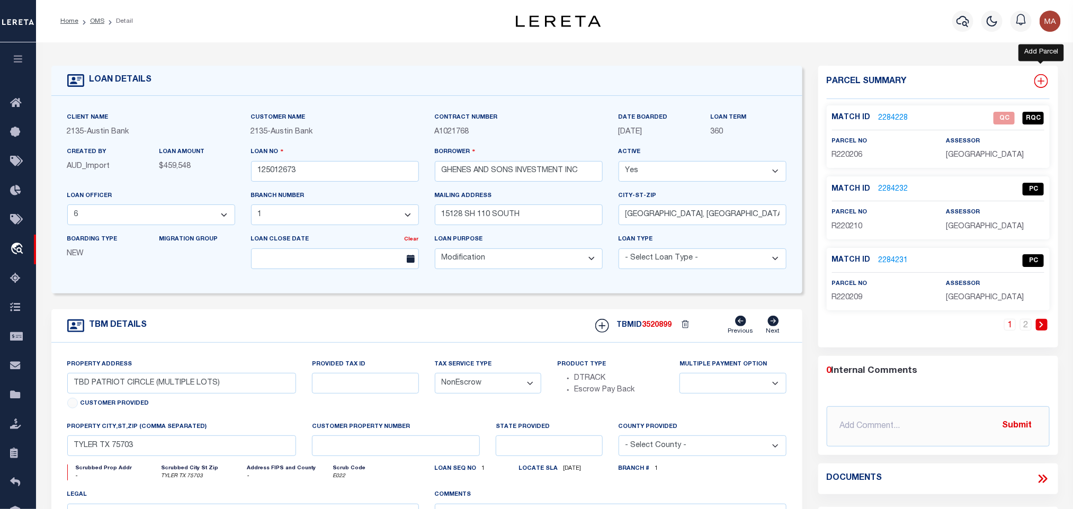
click at [1035, 75] on icon at bounding box center [1041, 81] width 14 height 14
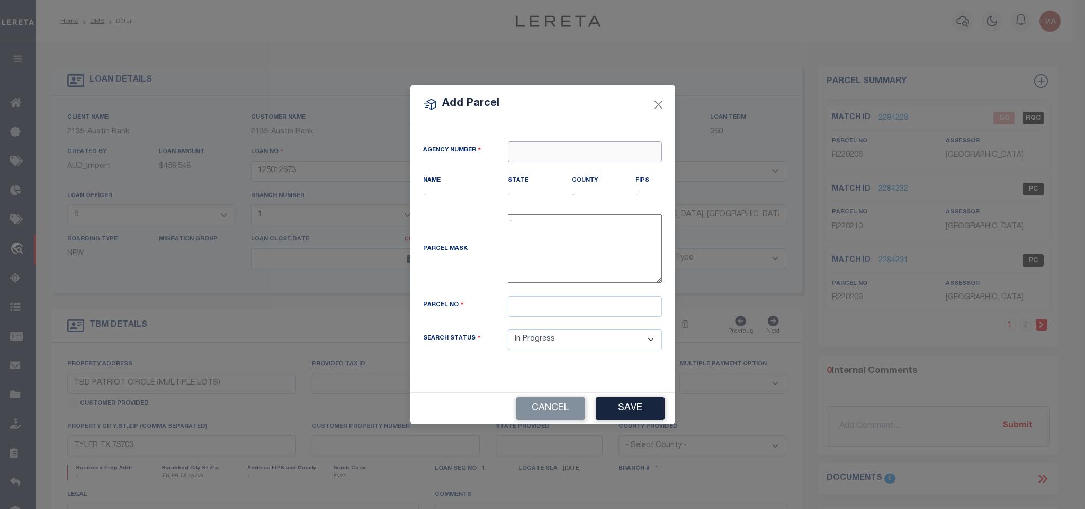
click at [625, 155] on input "text" at bounding box center [585, 151] width 154 height 21
paste input "422120000"
click at [611, 166] on div "422120000 : [GEOGRAPHIC_DATA]" at bounding box center [584, 175] width 153 height 30
drag, startPoint x: 602, startPoint y: 309, endPoint x: 607, endPoint y: 343, distance: 34.8
click at [602, 309] on input "text" at bounding box center [585, 306] width 154 height 21
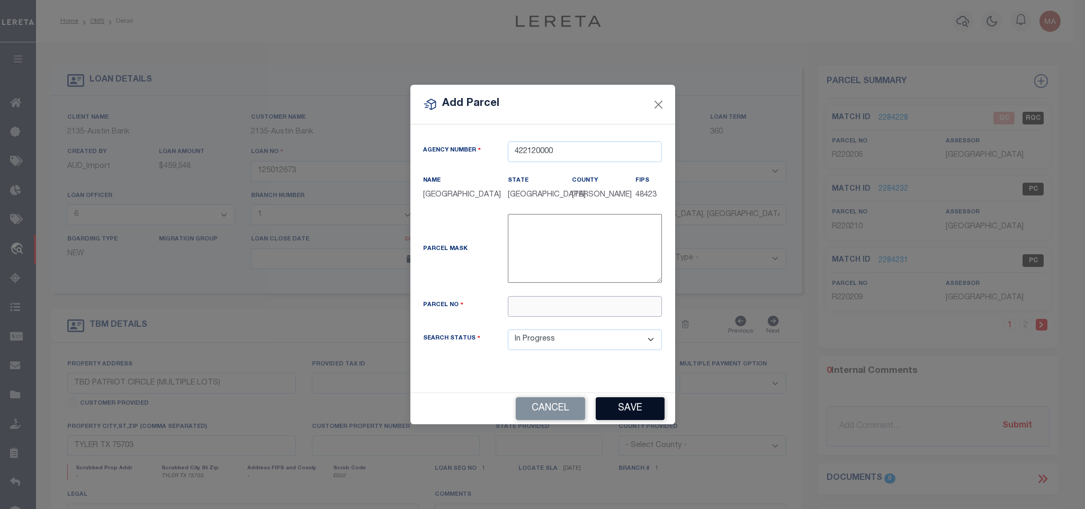
paste input "R220211"
click at [613, 403] on button "Save" at bounding box center [630, 408] width 69 height 23
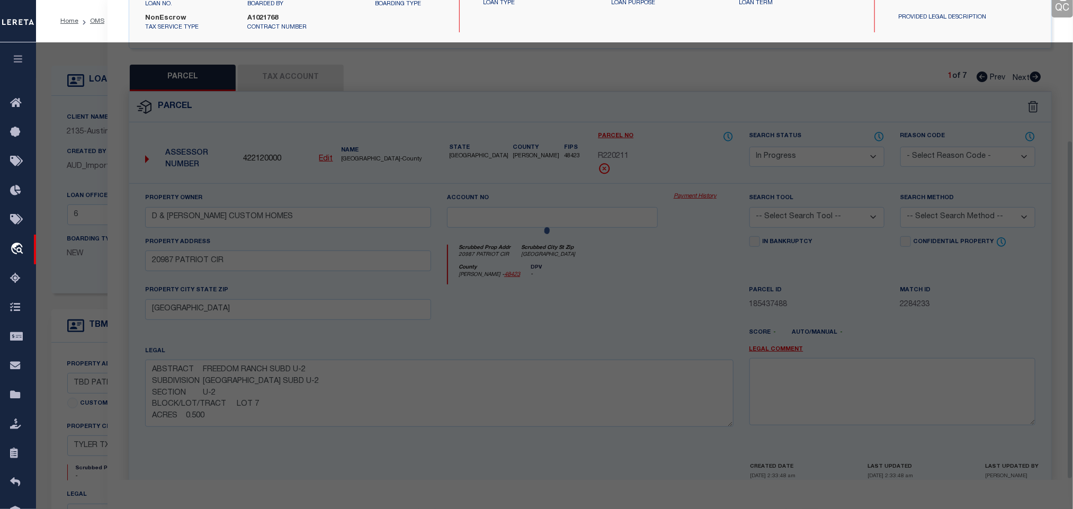
scroll to position [199, 0]
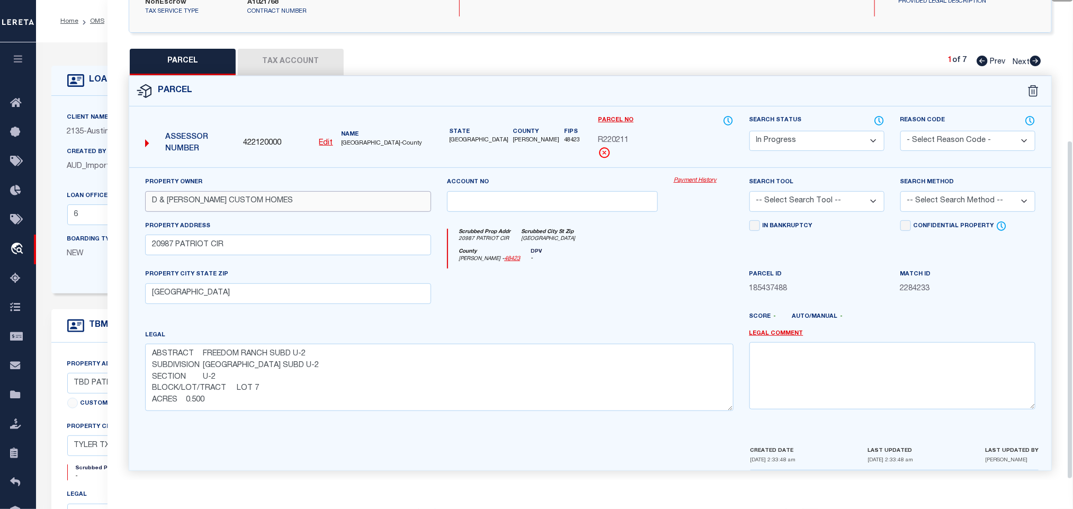
click at [274, 191] on input "D & [PERSON_NAME] CUSTOM HOMES" at bounding box center [288, 201] width 286 height 21
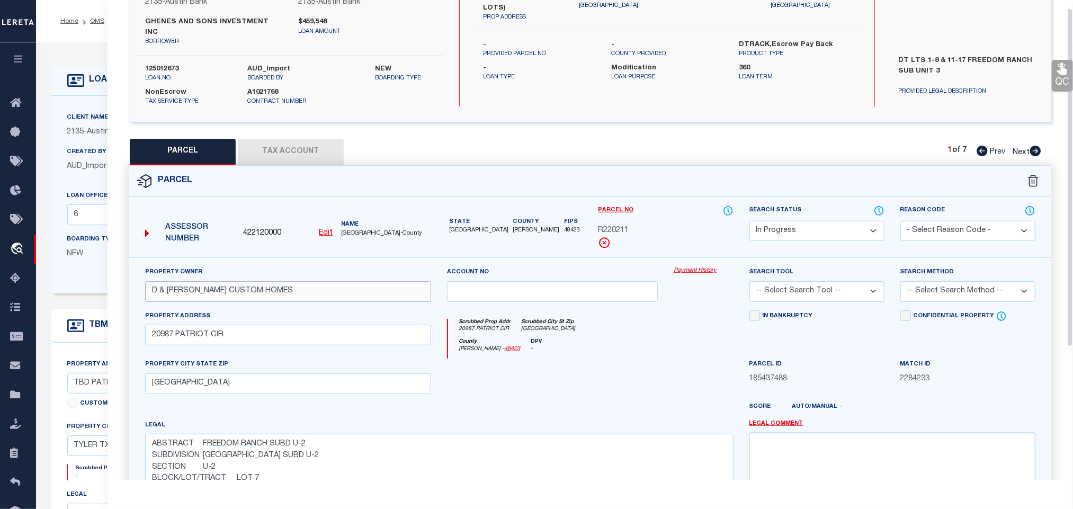
scroll to position [0, 0]
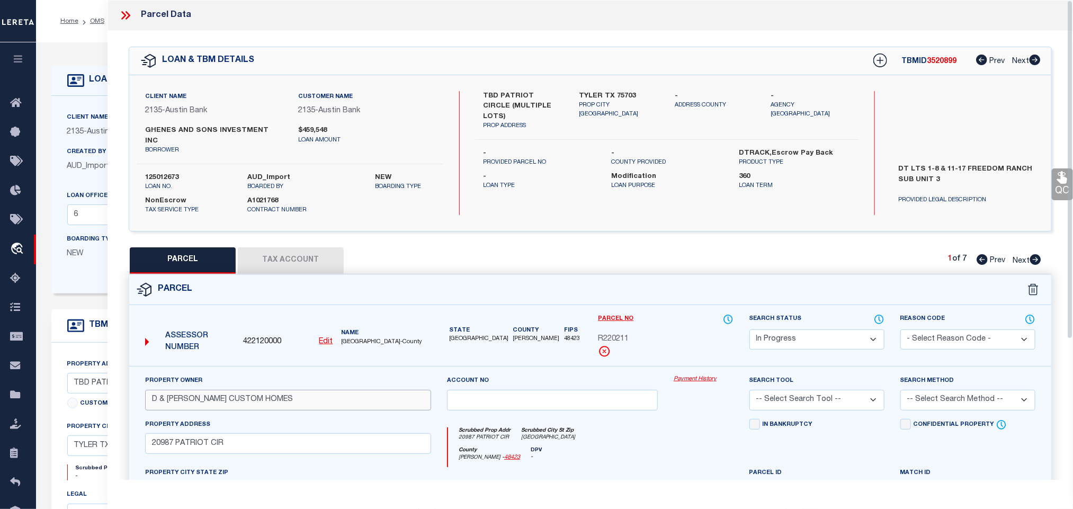
paste input "[PERSON_NAME] & [PERSON_NAME]"
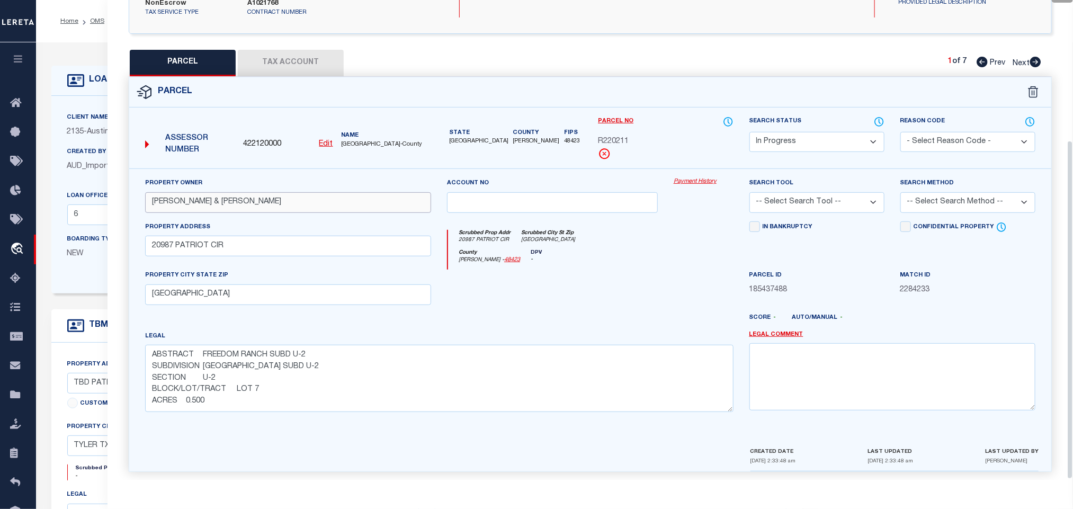
scroll to position [199, 0]
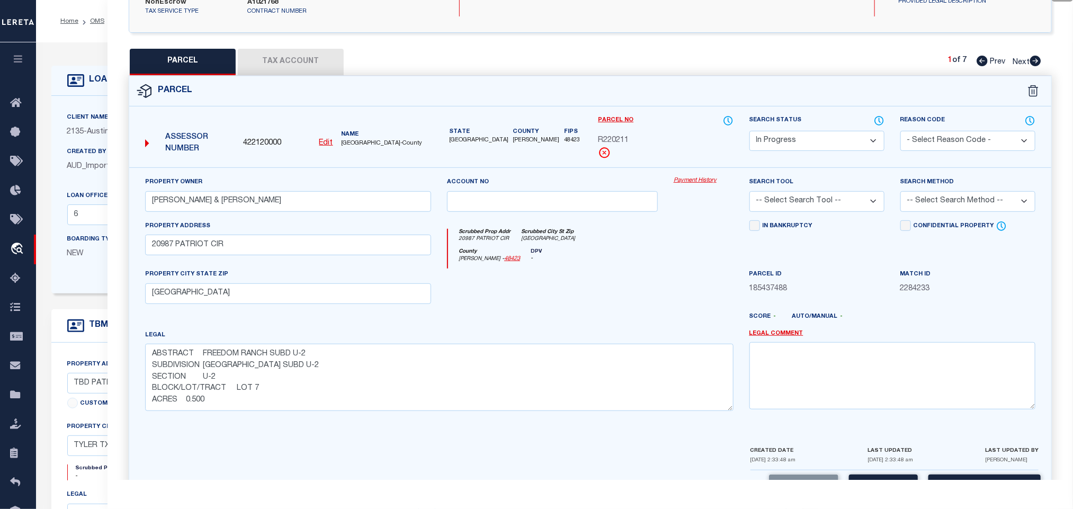
click at [826, 194] on select "-- Select Search Tool -- 3rd Party Website Agency File Agency Website ATLS CNV-…" at bounding box center [816, 201] width 135 height 21
click at [749, 191] on select "-- Select Search Tool -- 3rd Party Website Agency File Agency Website ATLS CNV-…" at bounding box center [816, 201] width 135 height 21
click at [912, 196] on select "-- Select Search Method -- Property Address Legal Liability Info Provided" at bounding box center [967, 201] width 135 height 21
click at [900, 191] on select "-- Select Search Method -- Property Address Legal Liability Info Provided" at bounding box center [967, 201] width 135 height 21
click at [888, 474] on button "Save" at bounding box center [883, 485] width 69 height 23
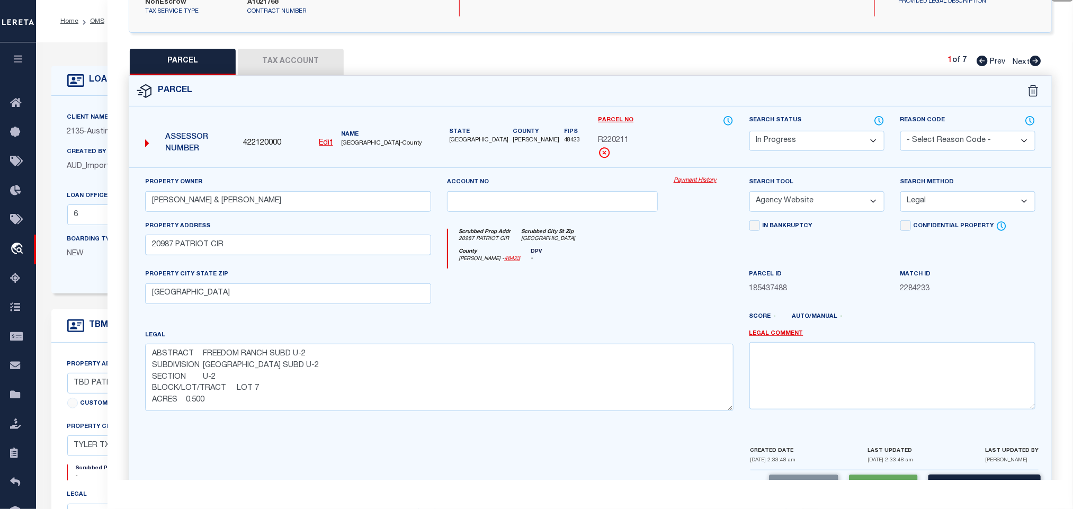
click at [314, 61] on button "Tax Account" at bounding box center [291, 62] width 106 height 26
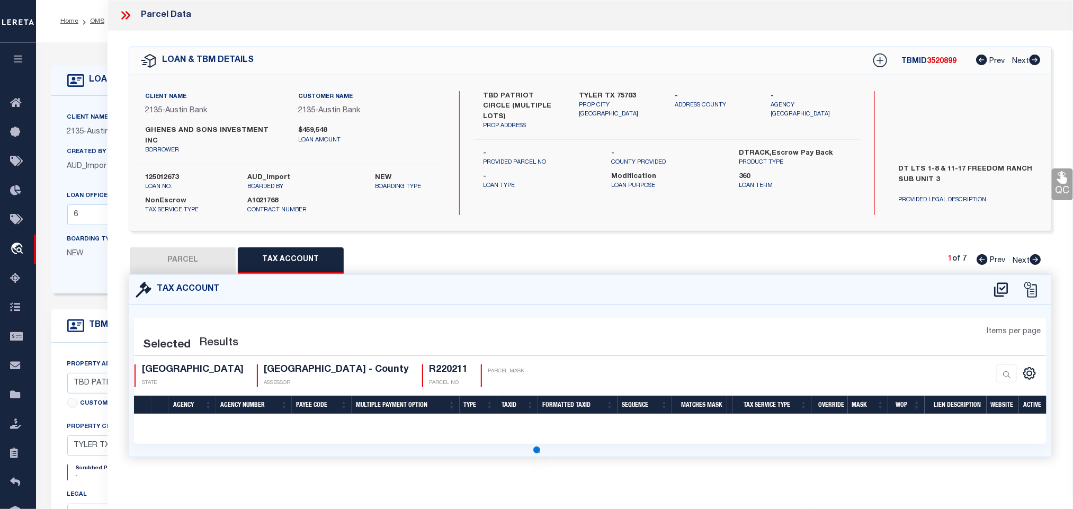
scroll to position [0, 0]
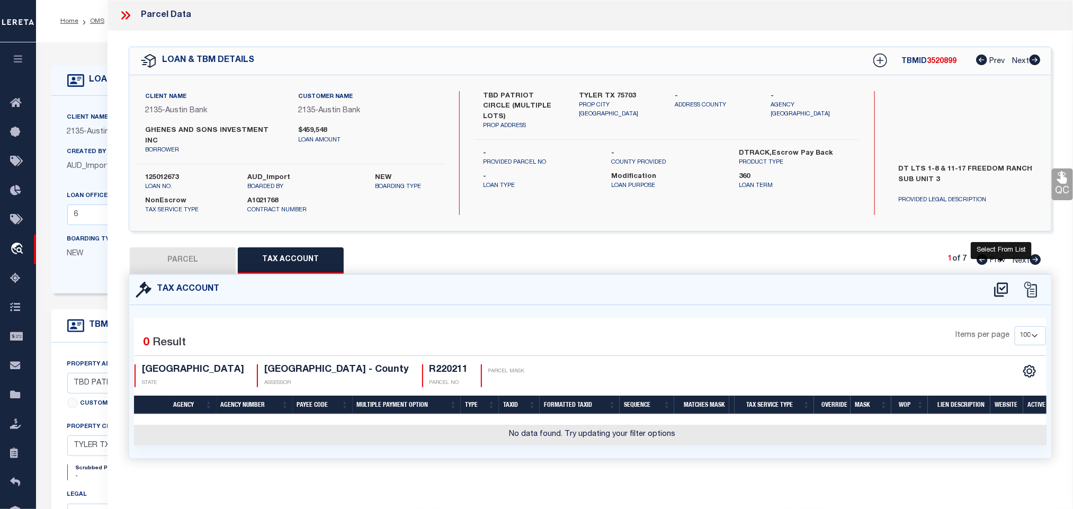
click at [999, 283] on icon at bounding box center [1000, 289] width 17 height 17
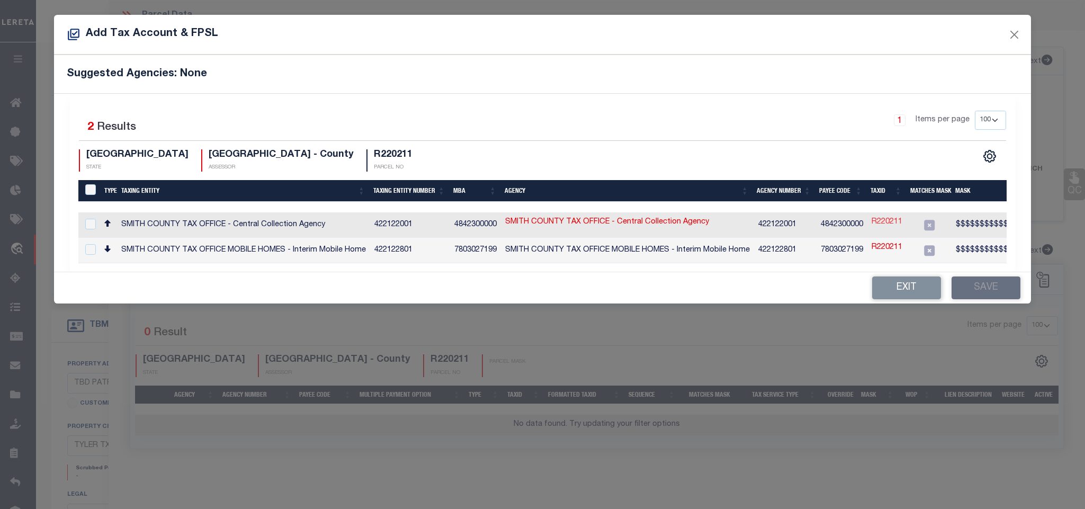
click at [885, 219] on link "R220211" at bounding box center [886, 223] width 31 height 12
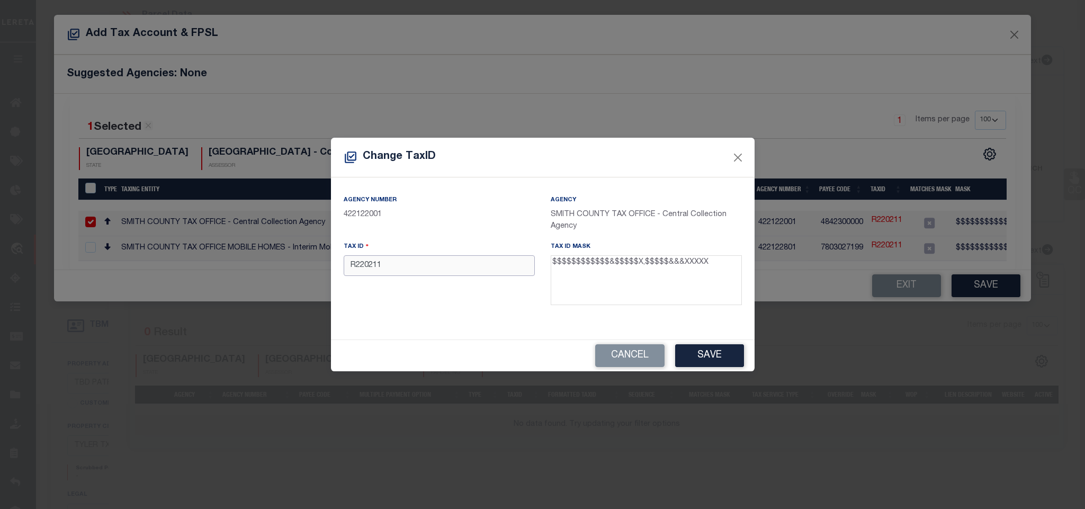
click at [439, 261] on input "R220211" at bounding box center [439, 265] width 191 height 21
paste input "128350000002007000"
click at [696, 356] on button "Save" at bounding box center [709, 355] width 69 height 23
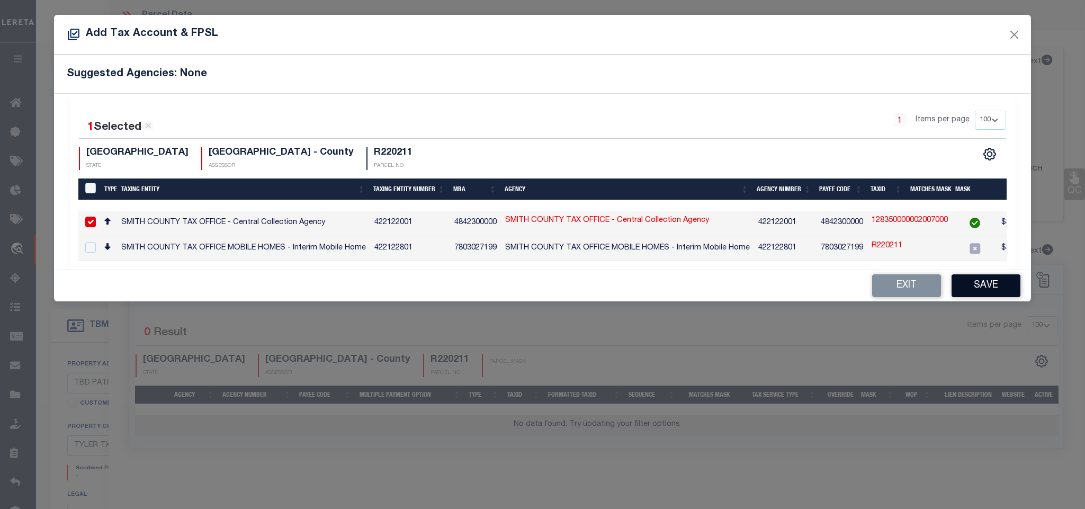
click at [990, 292] on button "Save" at bounding box center [985, 285] width 69 height 23
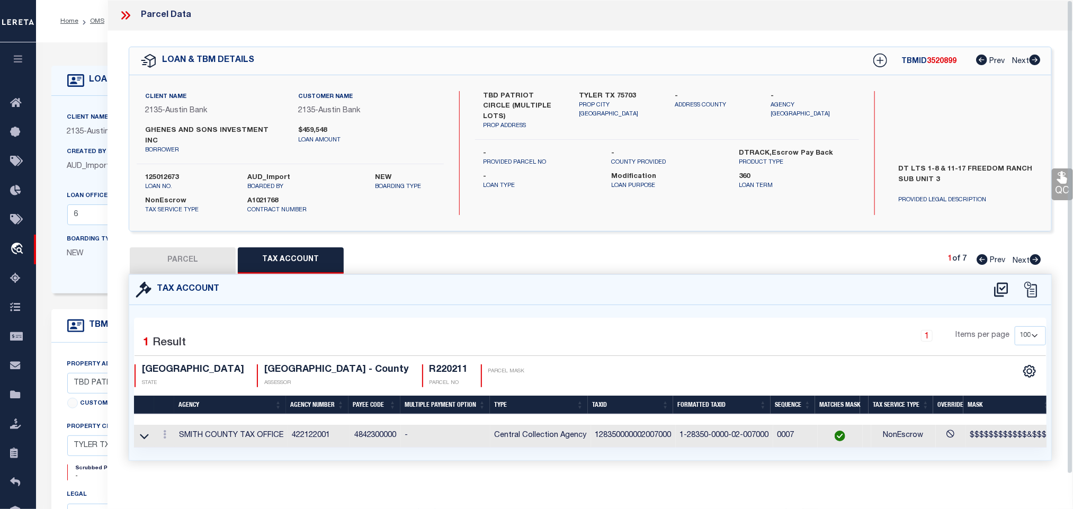
click at [193, 253] on button "PARCEL" at bounding box center [183, 260] width 106 height 26
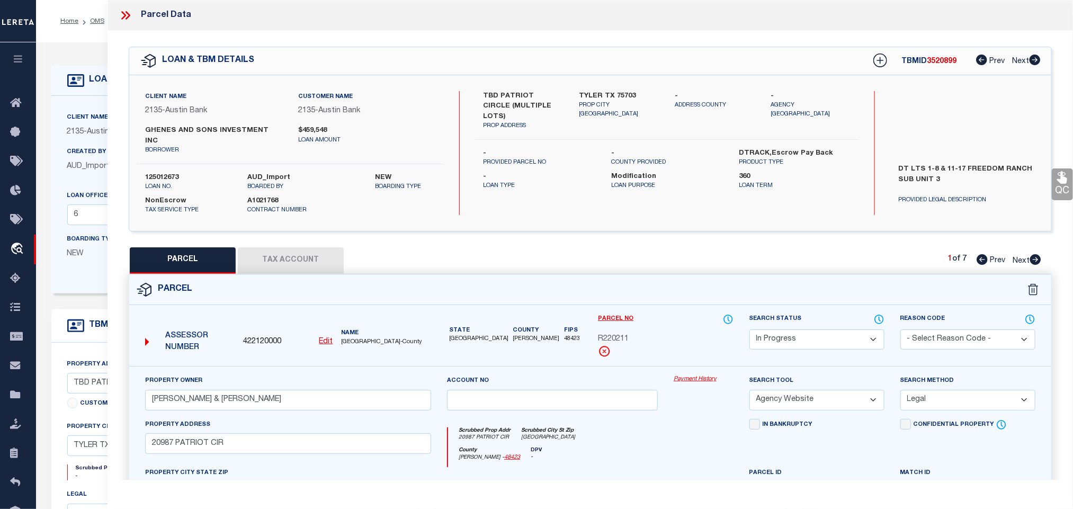
click at [783, 329] on select "Automated Search Bad Parcel Complete Duplicate Parcel High Dollar Reporting In …" at bounding box center [816, 339] width 135 height 21
click at [749, 329] on select "Automated Search Bad Parcel Complete Duplicate Parcel High Dollar Reporting In …" at bounding box center [816, 339] width 135 height 21
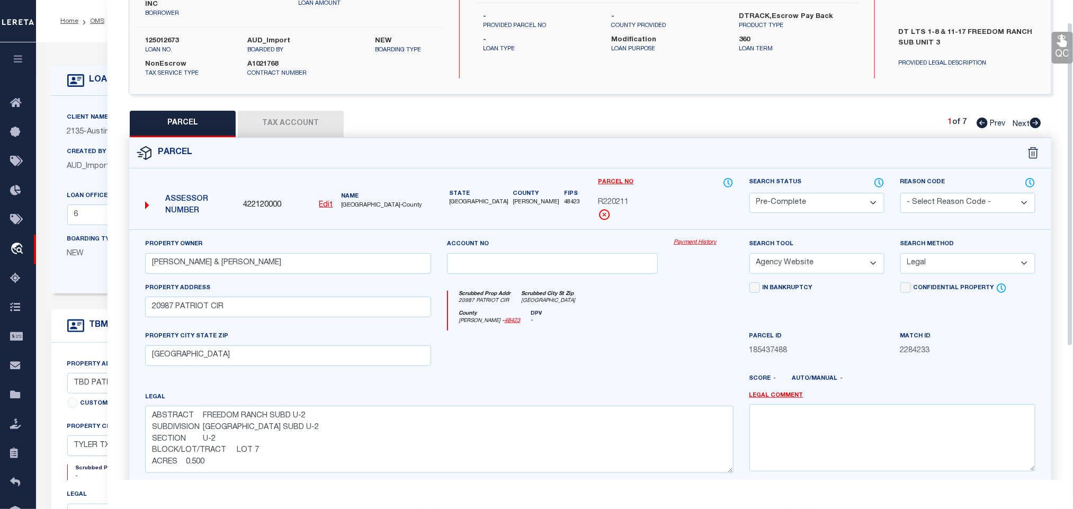
scroll to position [230, 0]
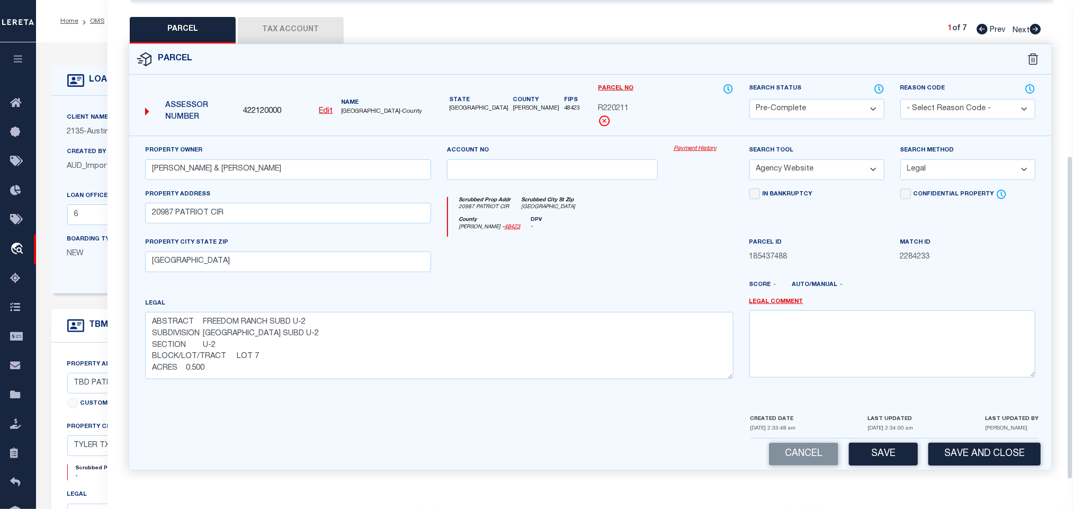
click at [995, 467] on div "Parcel 422120000 Edit" at bounding box center [590, 263] width 939 height 439
click at [993, 453] on button "Save and Close" at bounding box center [984, 454] width 112 height 23
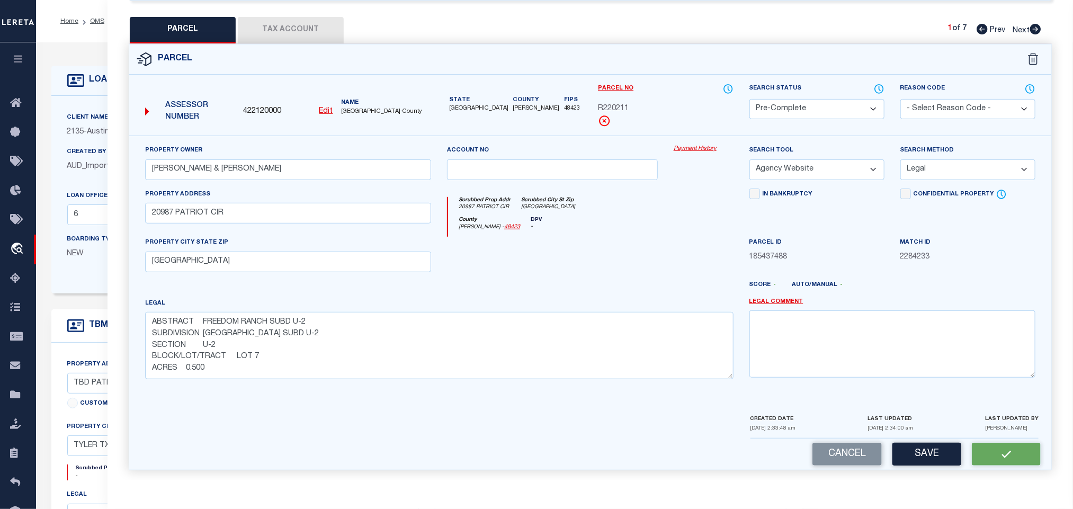
click at [258, 106] on span "422120000" at bounding box center [262, 112] width 38 height 12
copy span "422120000"
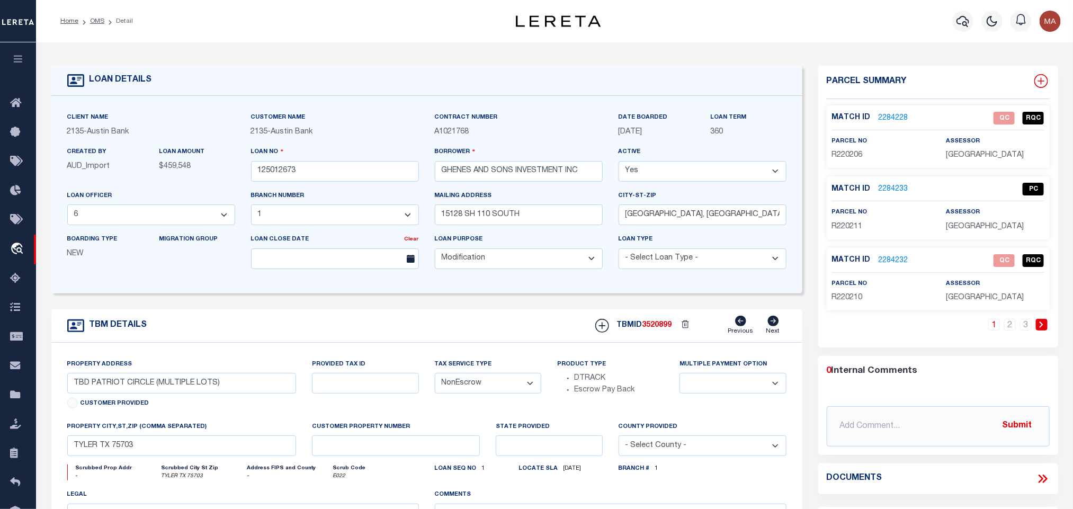
click at [1039, 79] on icon at bounding box center [1041, 81] width 14 height 14
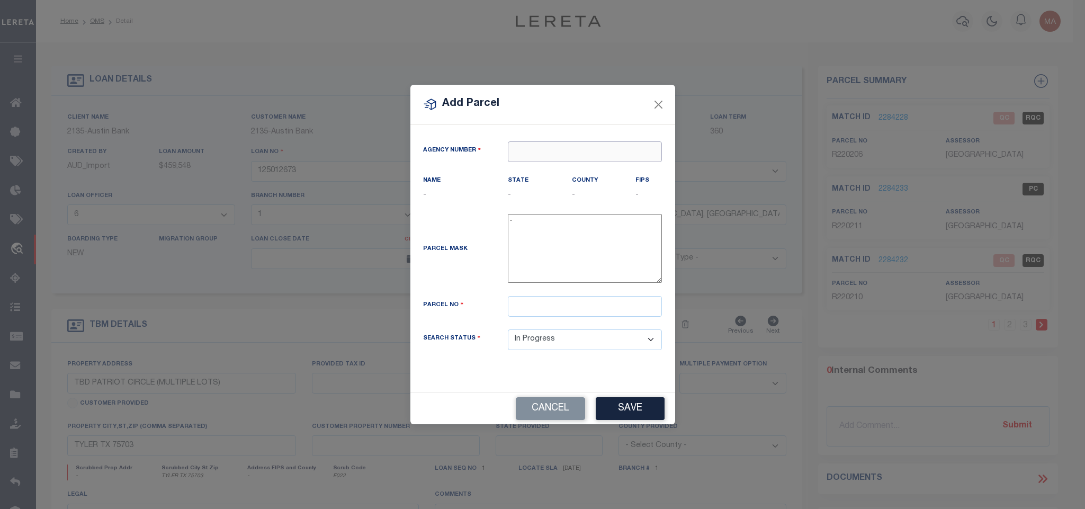
click at [620, 146] on input "text" at bounding box center [585, 151] width 154 height 21
paste input "422120000"
click at [591, 167] on div "422120000 : [GEOGRAPHIC_DATA]" at bounding box center [585, 175] width 154 height 30
click at [608, 305] on input "text" at bounding box center [585, 306] width 154 height 21
paste input "R220212"
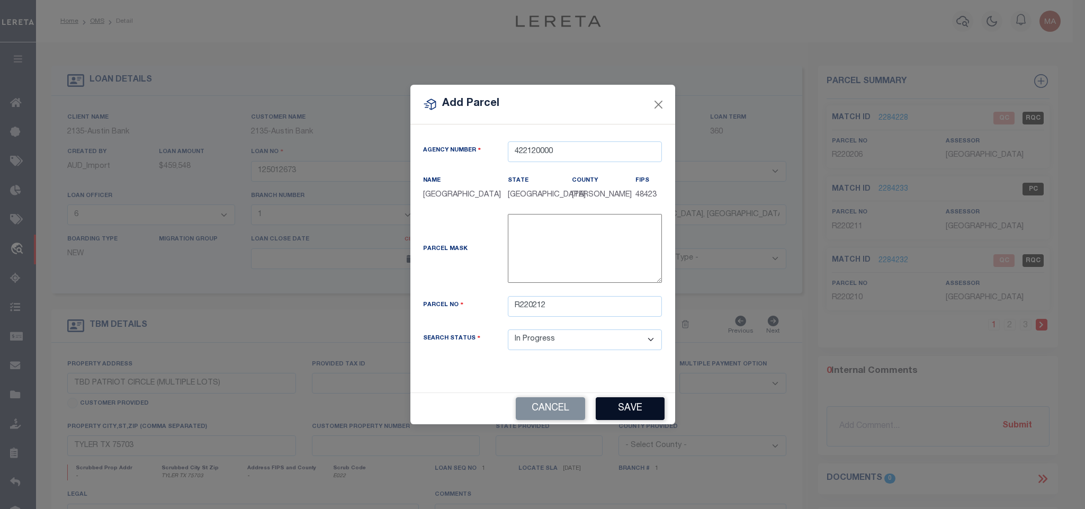
click at [621, 412] on button "Save" at bounding box center [630, 408] width 69 height 23
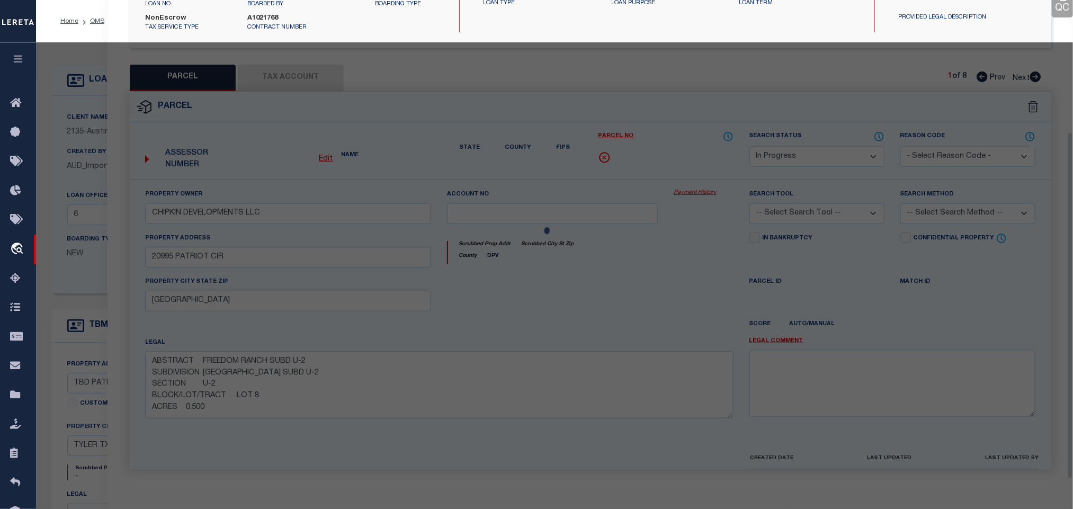
scroll to position [199, 0]
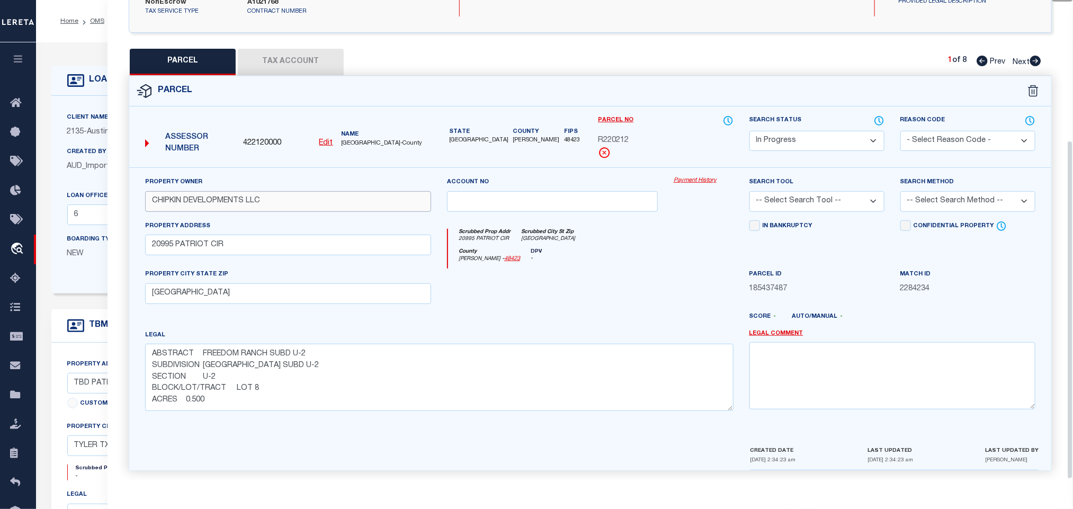
click at [255, 191] on input "CHIPKIN DEVELOPMENTS LLC" at bounding box center [288, 201] width 286 height 21
paste input "[PERSON_NAME] [PERSON_NAME] & [PERSON_NAME] [PERSON_NAME]"
click at [804, 197] on select "-- Select Search Tool -- 3rd Party Website Agency File Agency Website ATLS CNV-…" at bounding box center [816, 201] width 135 height 21
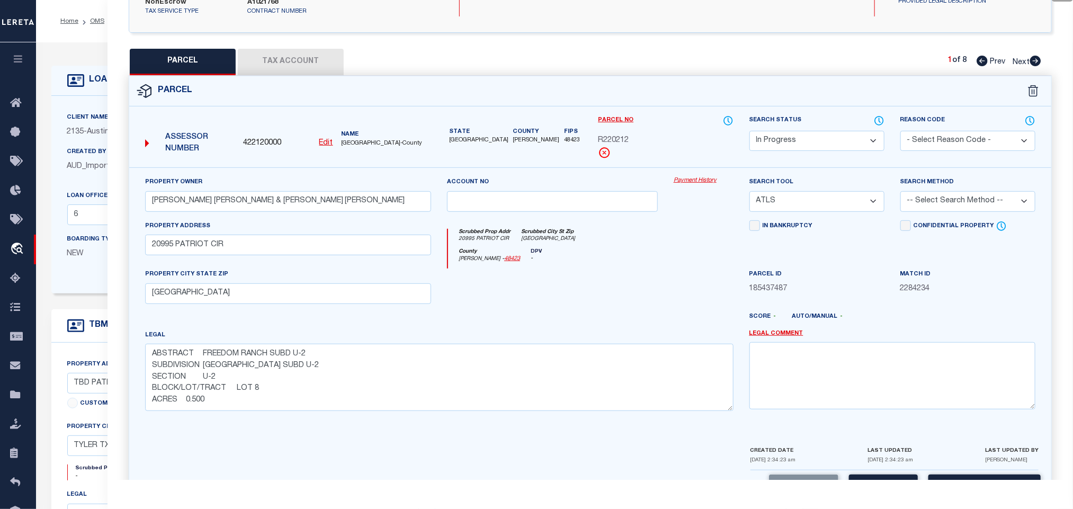
click at [749, 191] on select "-- Select Search Tool -- 3rd Party Website Agency File Agency Website ATLS CNV-…" at bounding box center [816, 201] width 135 height 21
drag, startPoint x: 792, startPoint y: 196, endPoint x: 797, endPoint y: 205, distance: 10.2
click at [792, 196] on select "-- Select Search Tool -- 3rd Party Website Agency File Agency Website ATLS CNV-…" at bounding box center [816, 201] width 135 height 21
click at [749, 191] on select "-- Select Search Tool -- 3rd Party Website Agency File Agency Website ATLS CNV-…" at bounding box center [816, 201] width 135 height 21
drag, startPoint x: 783, startPoint y: 186, endPoint x: 788, endPoint y: 202, distance: 16.4
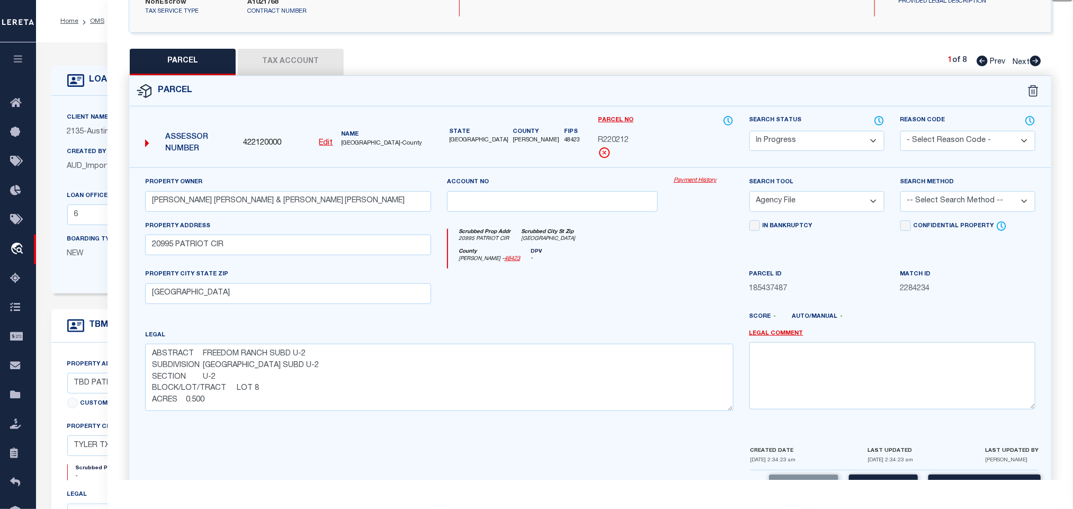
click at [783, 191] on select "-- Select Search Tool -- 3rd Party Website Agency File Agency Website ATLS CNV-…" at bounding box center [816, 201] width 135 height 21
click at [749, 191] on select "-- Select Search Tool -- 3rd Party Website Agency File Agency Website ATLS CNV-…" at bounding box center [816, 201] width 135 height 21
click at [907, 197] on select "-- Select Search Method -- Property Address Legal Liability Info Provided" at bounding box center [967, 201] width 135 height 21
click at [900, 191] on select "-- Select Search Method -- Property Address Legal Liability Info Provided" at bounding box center [967, 201] width 135 height 21
click at [906, 478] on button "Save" at bounding box center [883, 485] width 69 height 23
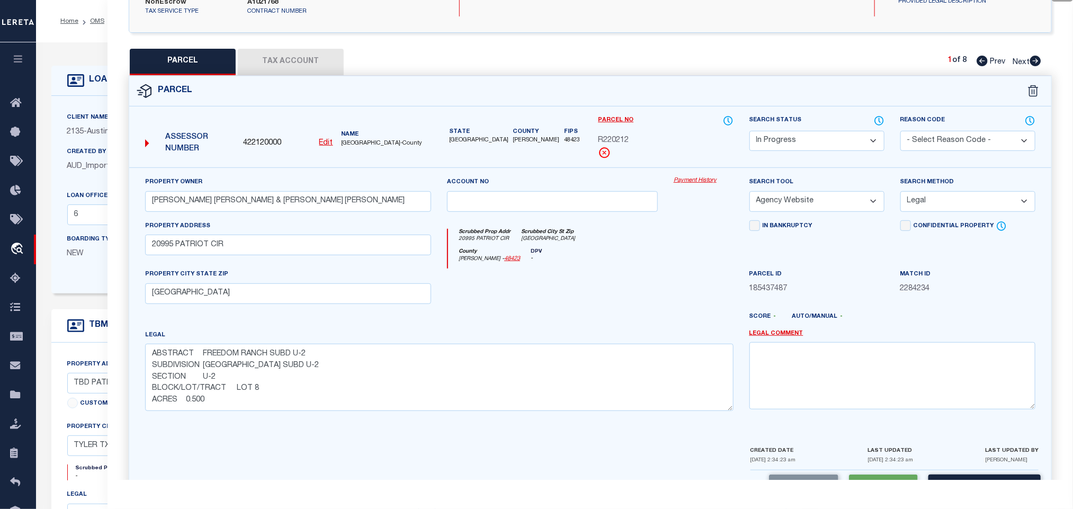
click at [311, 49] on button "Tax Account" at bounding box center [291, 62] width 106 height 26
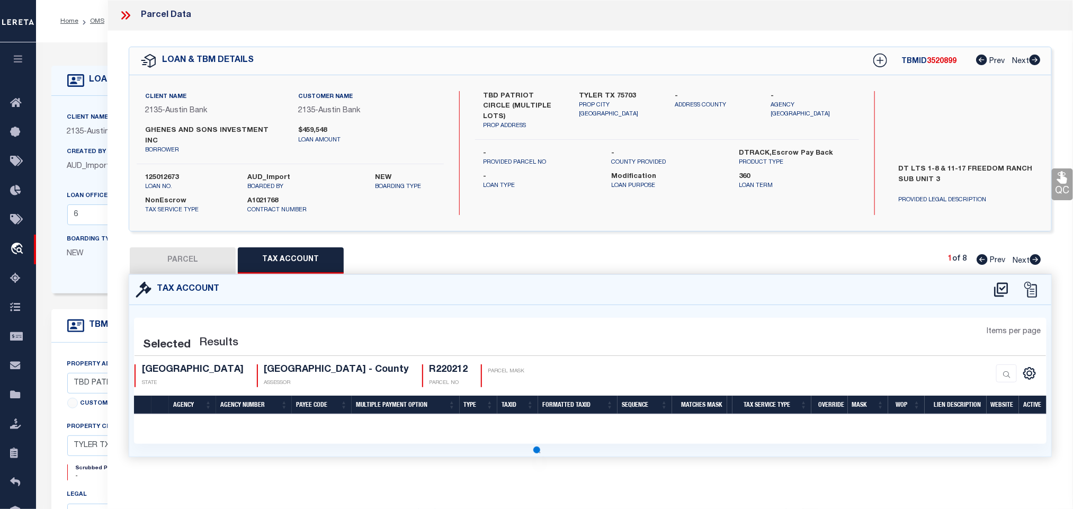
scroll to position [0, 0]
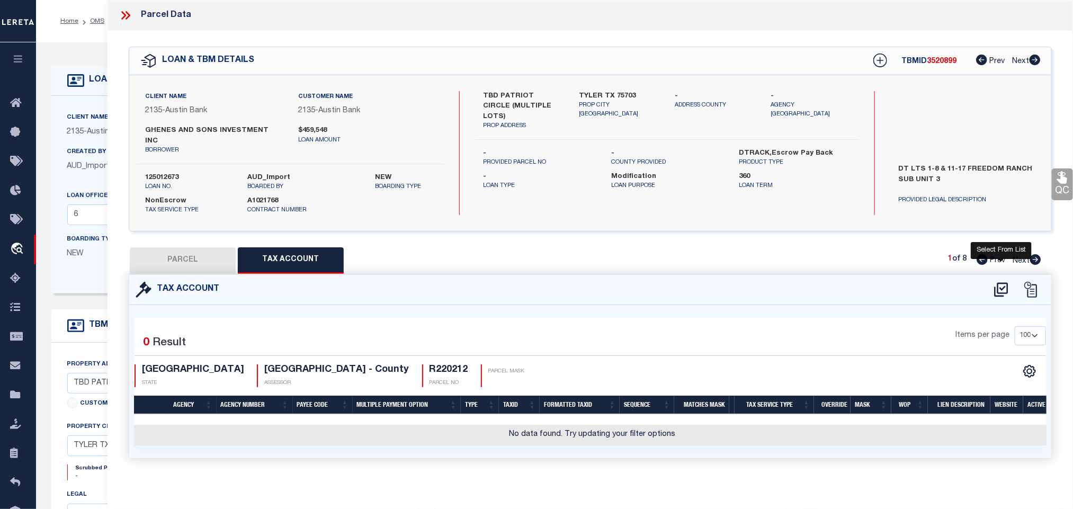
click at [995, 283] on icon at bounding box center [1001, 289] width 14 height 14
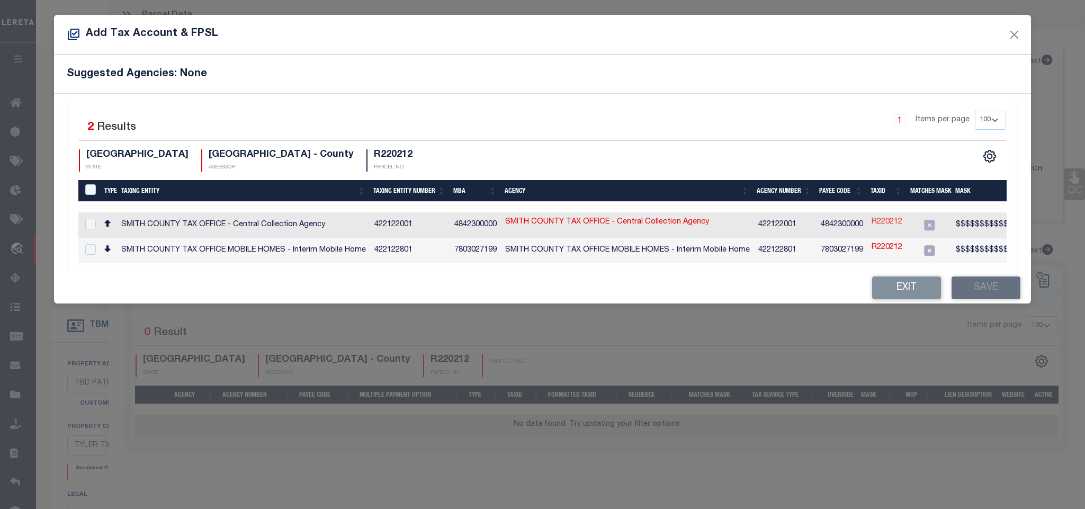
click at [889, 221] on link "R220212" at bounding box center [886, 223] width 31 height 12
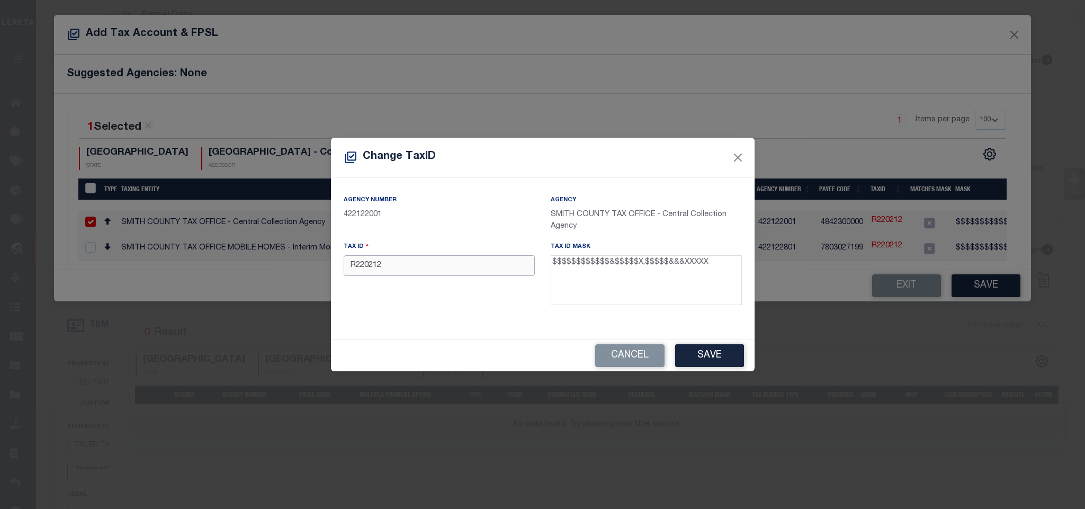
click at [440, 272] on input "R220212" at bounding box center [439, 265] width 191 height 21
paste input "128350000002008000"
click at [707, 358] on button "Save" at bounding box center [709, 355] width 69 height 23
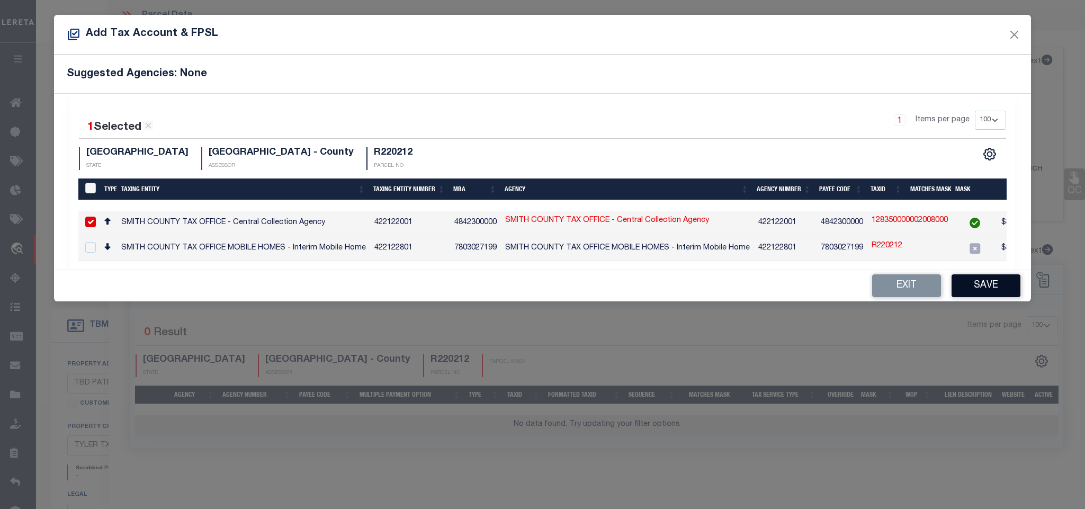
click at [975, 297] on button "Save" at bounding box center [985, 285] width 69 height 23
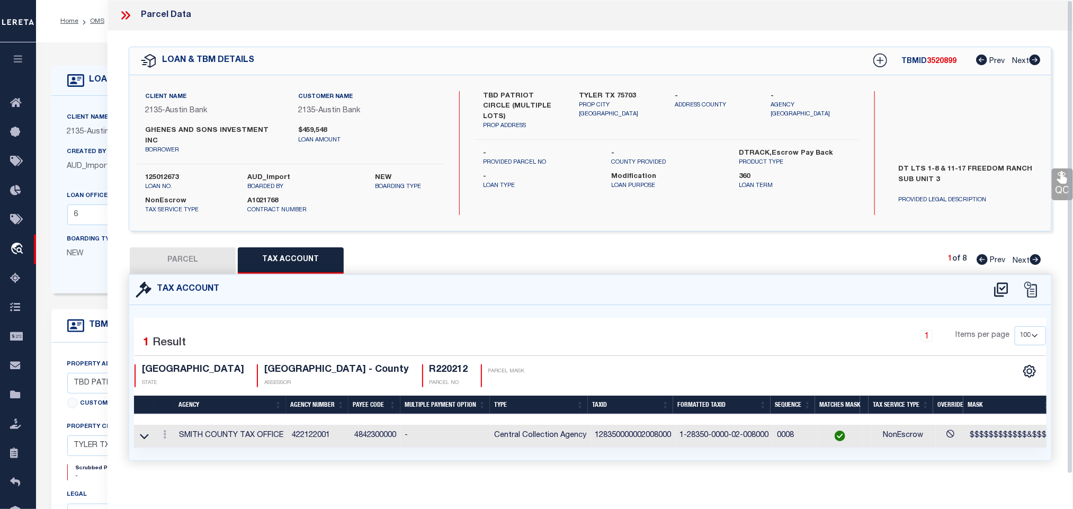
click at [195, 249] on button "PARCEL" at bounding box center [183, 260] width 106 height 26
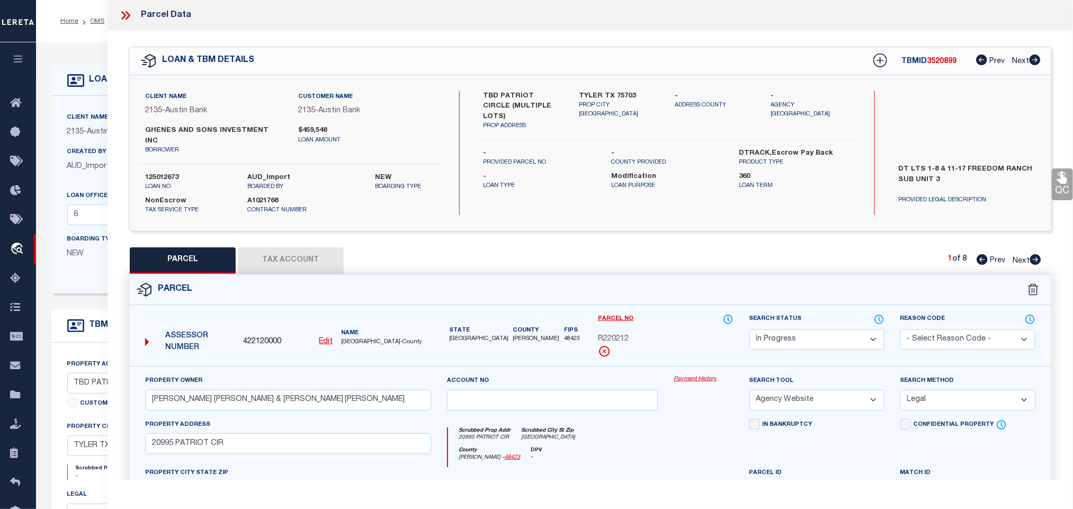
click at [803, 329] on select "Automated Search Bad Parcel Complete Duplicate Parcel High Dollar Reporting In …" at bounding box center [816, 339] width 135 height 21
click at [749, 329] on select "Automated Search Bad Parcel Complete Duplicate Parcel High Dollar Reporting In …" at bounding box center [816, 339] width 135 height 21
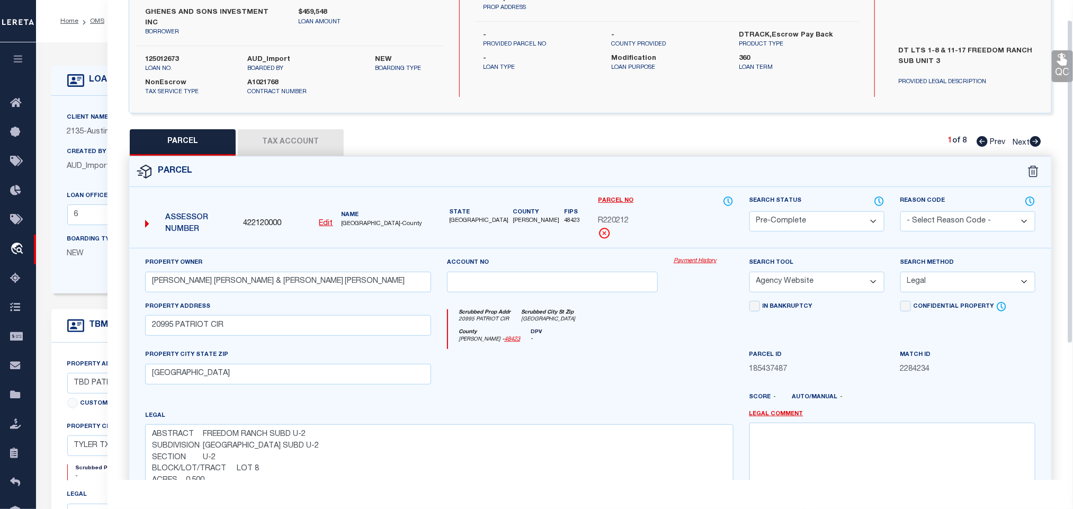
scroll to position [230, 0]
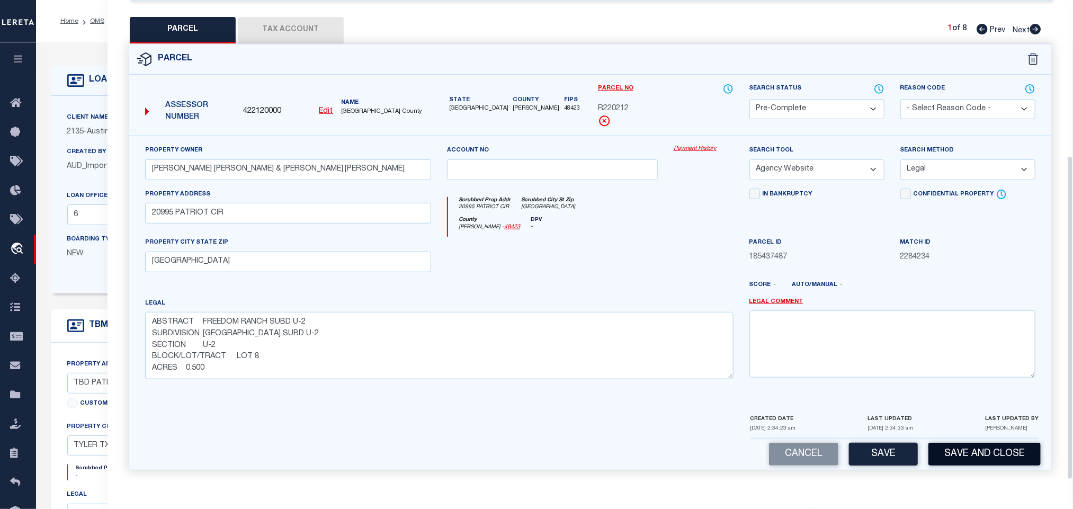
click at [931, 443] on button "Save and Close" at bounding box center [984, 454] width 112 height 23
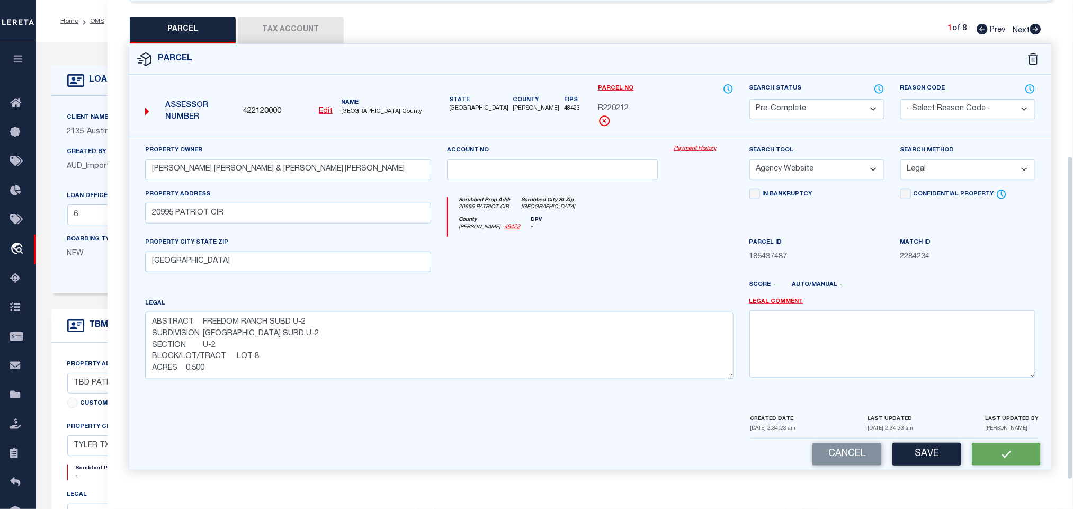
click at [255, 96] on div "Assessor Number 422120000 Edit Name [GEOGRAPHIC_DATA]-County" at bounding box center [288, 107] width 294 height 41
copy span "422120000"
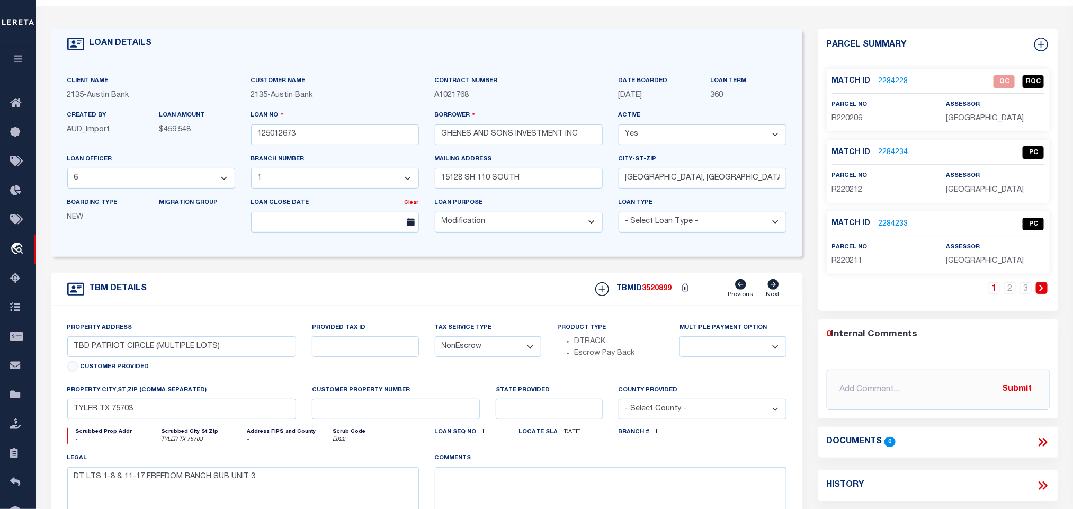
scroll to position [0, 0]
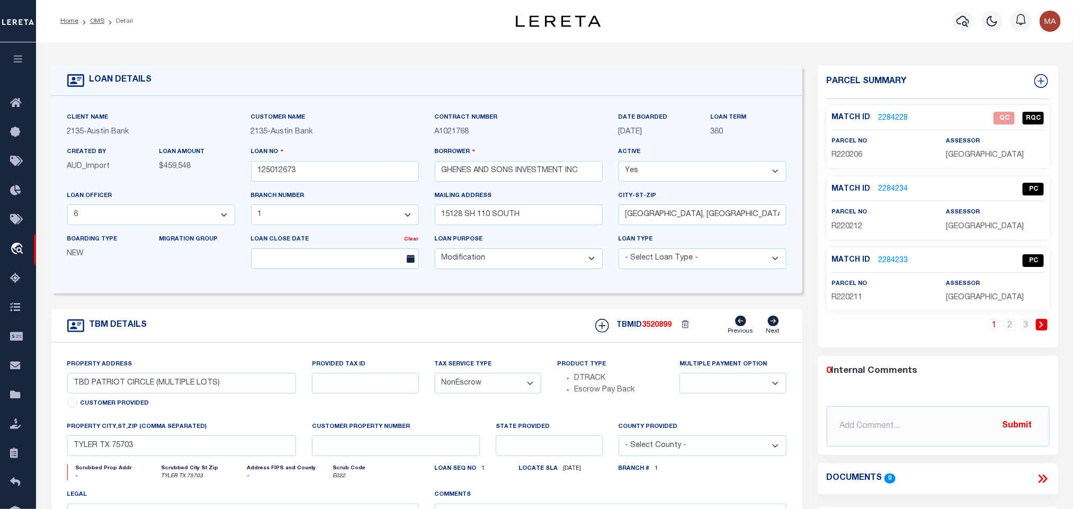
click at [898, 121] on link "2284228" at bounding box center [893, 118] width 30 height 11
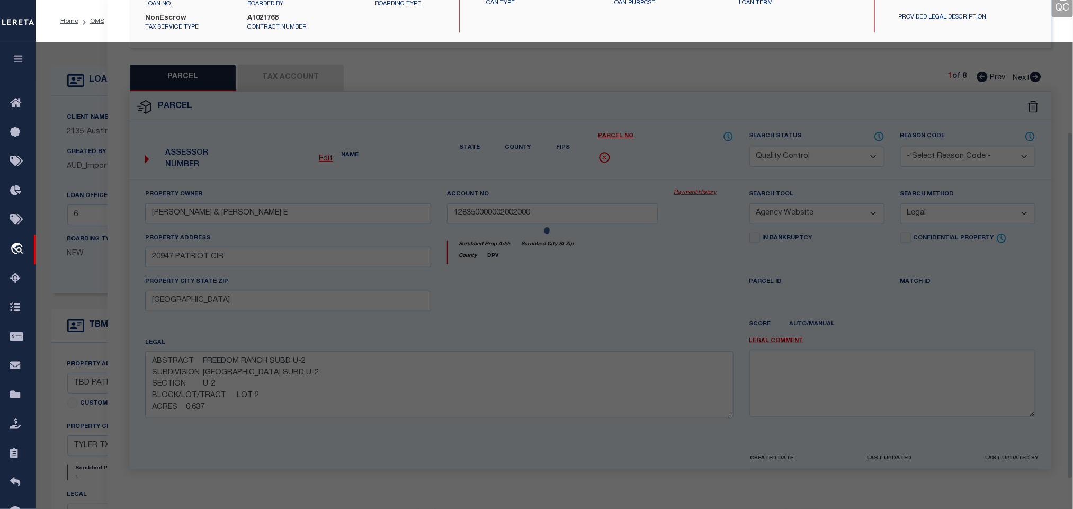
scroll to position [199, 0]
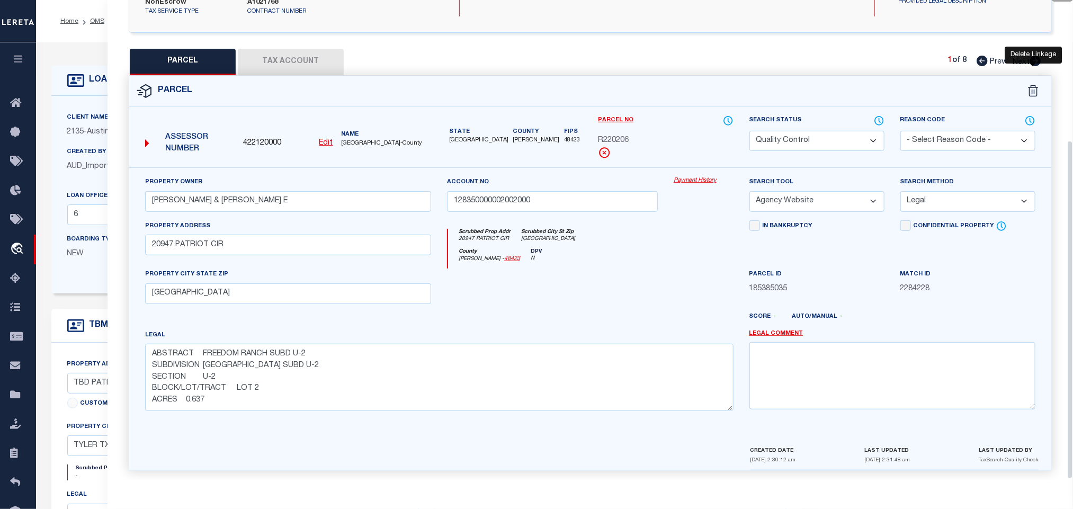
click at [1031, 85] on icon at bounding box center [1033, 91] width 11 height 12
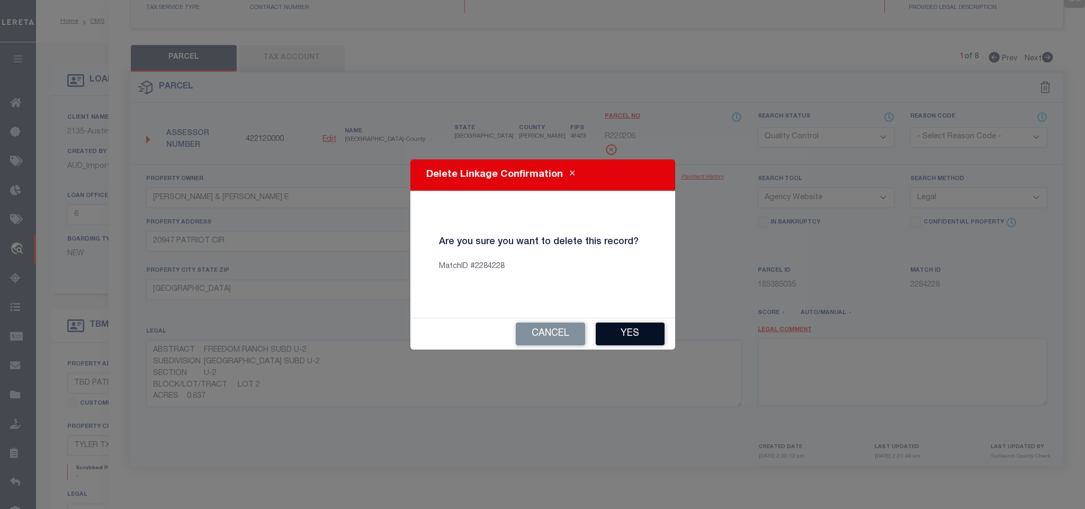
click at [615, 336] on button "Yes" at bounding box center [630, 333] width 69 height 23
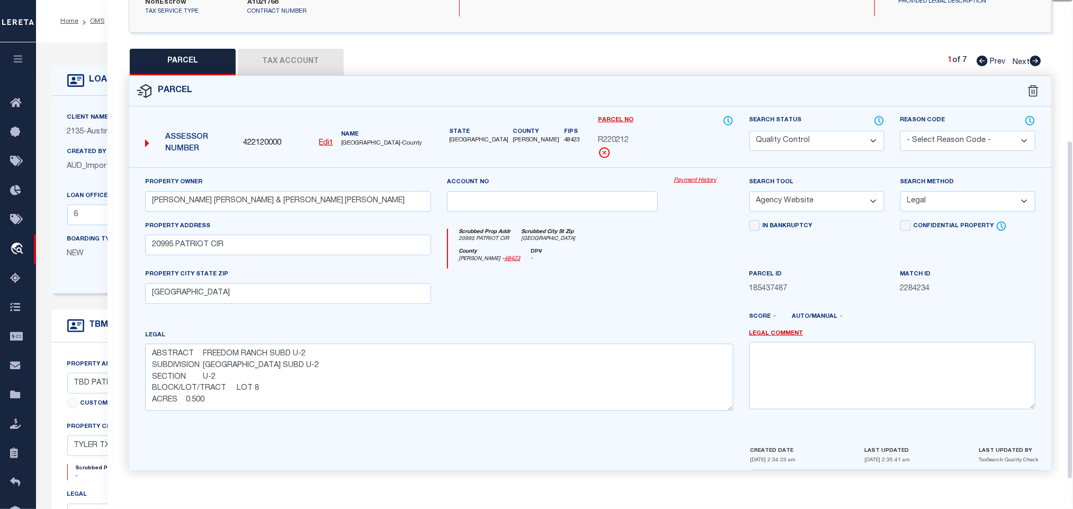
click at [1028, 86] on icon at bounding box center [1033, 91] width 11 height 12
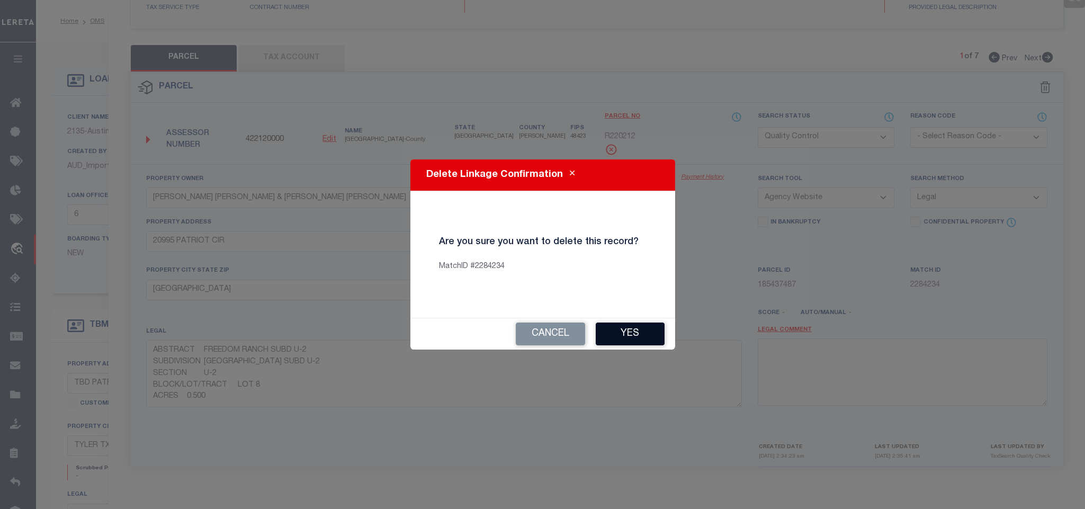
click at [663, 329] on button "Yes" at bounding box center [630, 333] width 69 height 23
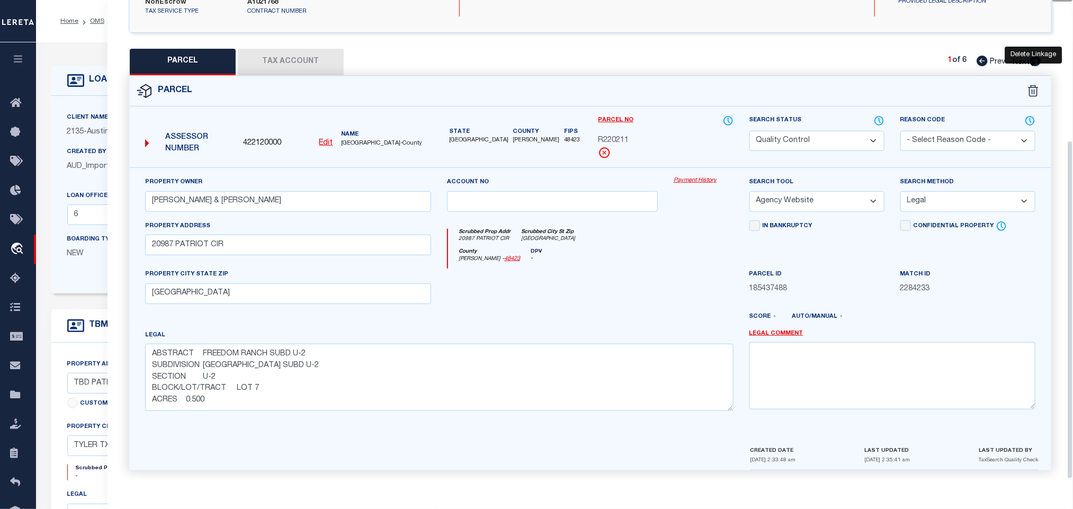
click at [1029, 85] on icon at bounding box center [1033, 91] width 11 height 12
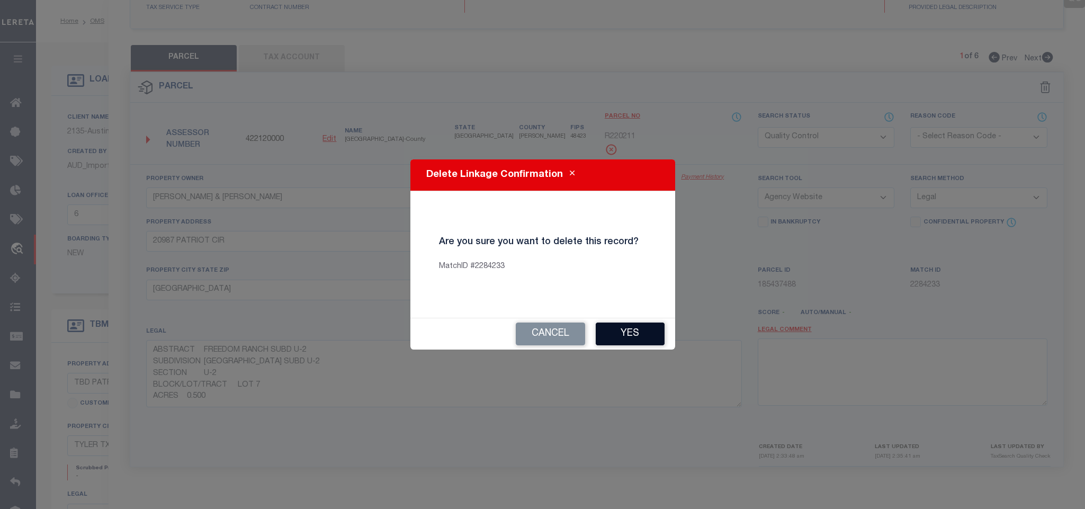
click at [643, 329] on button "Yes" at bounding box center [630, 333] width 69 height 23
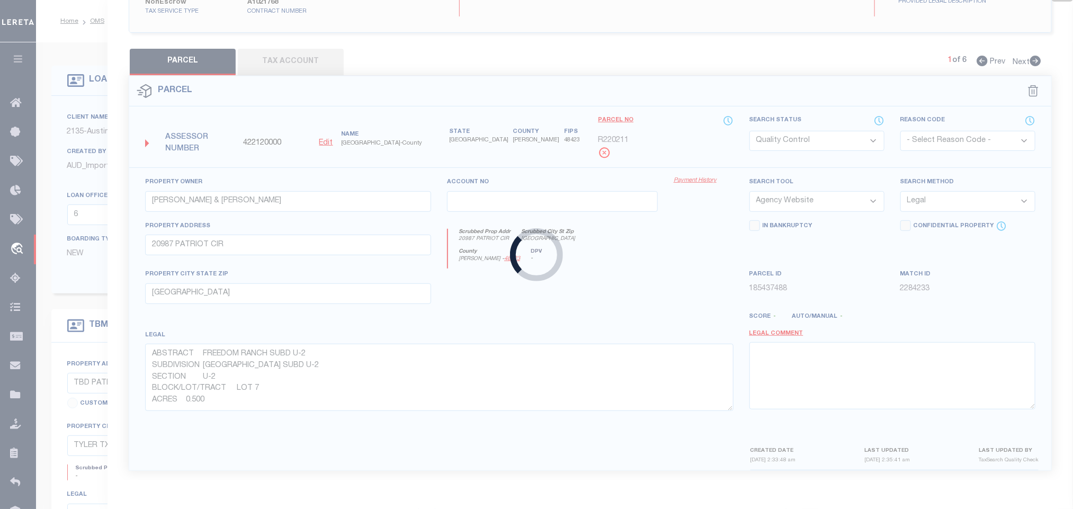
click at [1034, 81] on div "Loading..." at bounding box center [536, 254] width 1073 height 509
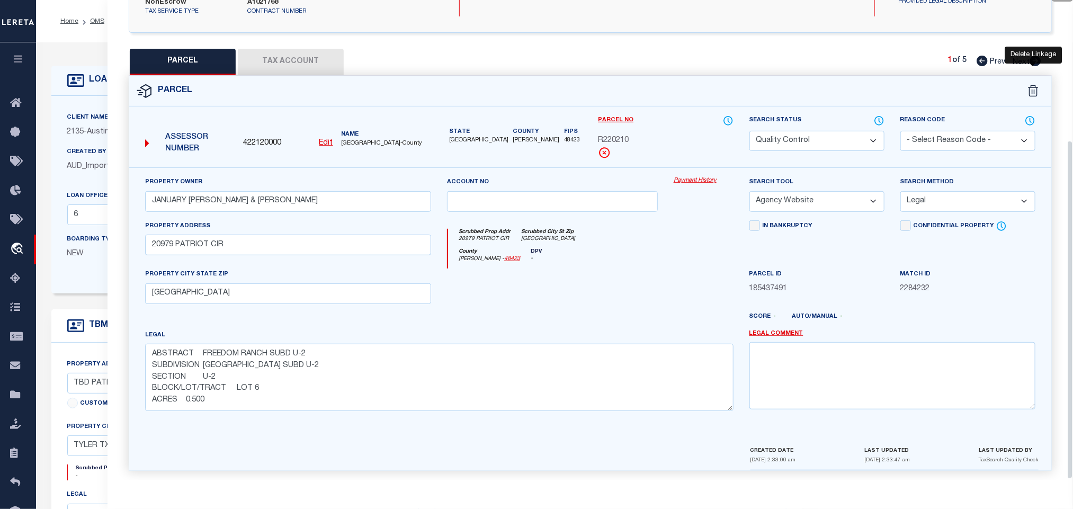
click at [1032, 85] on icon at bounding box center [1033, 91] width 11 height 12
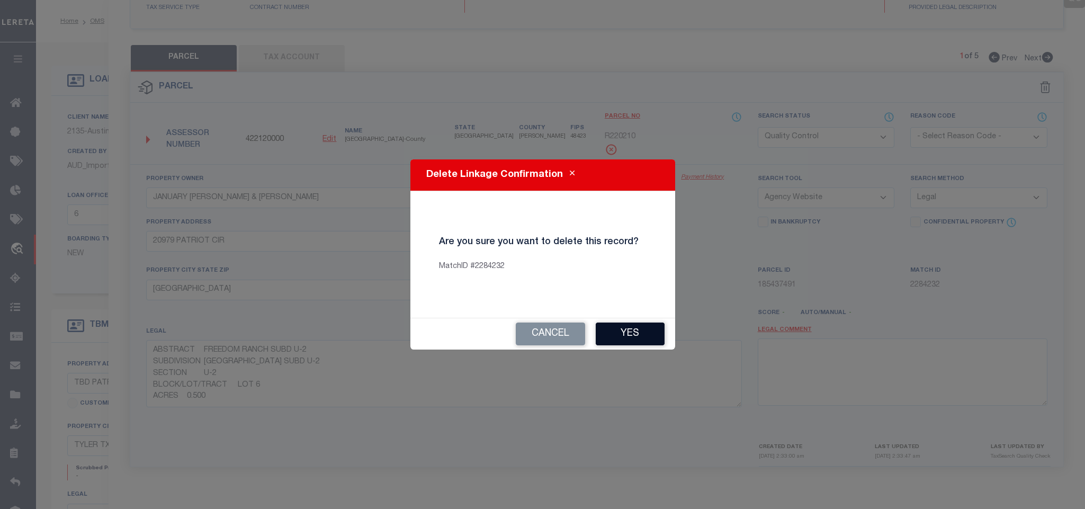
click at [621, 336] on button "Yes" at bounding box center [630, 333] width 69 height 23
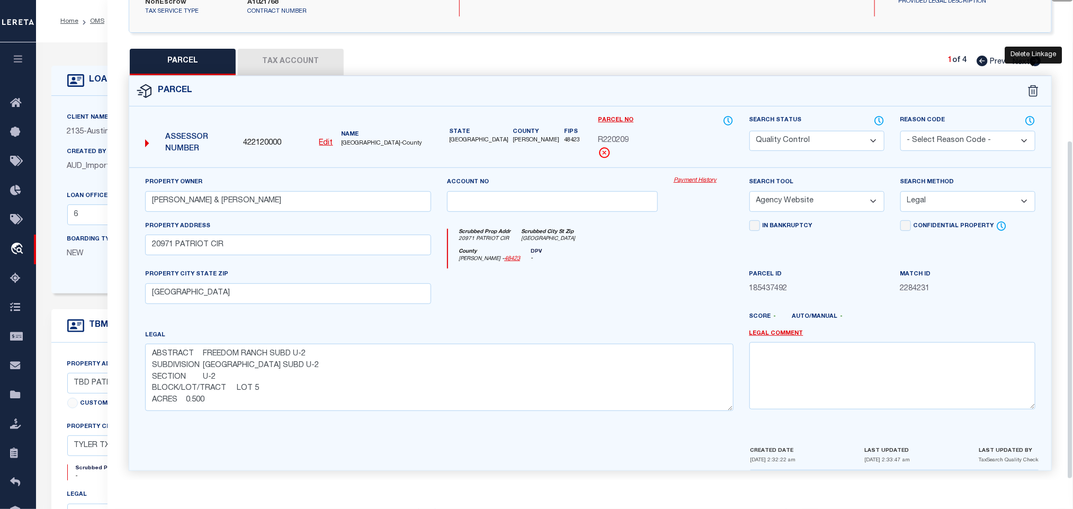
click at [1031, 89] on icon at bounding box center [1031, 91] width 1 height 5
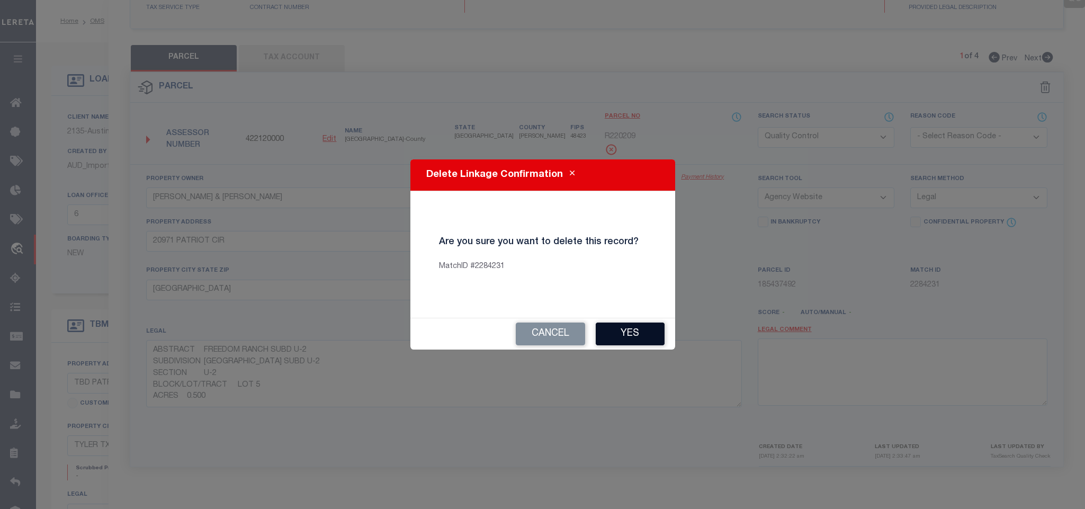
click at [626, 334] on button "Yes" at bounding box center [630, 333] width 69 height 23
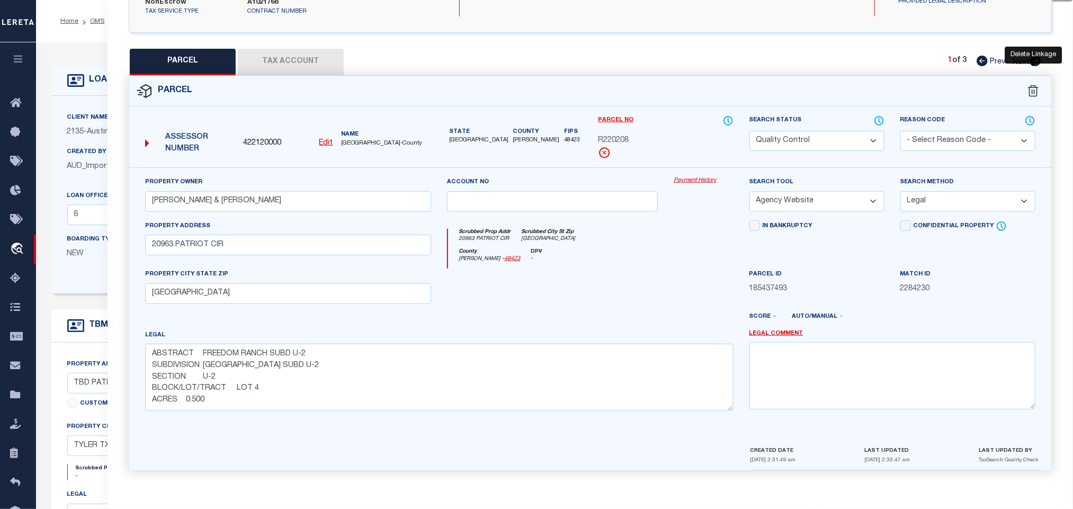
click at [1036, 85] on icon at bounding box center [1033, 91] width 10 height 12
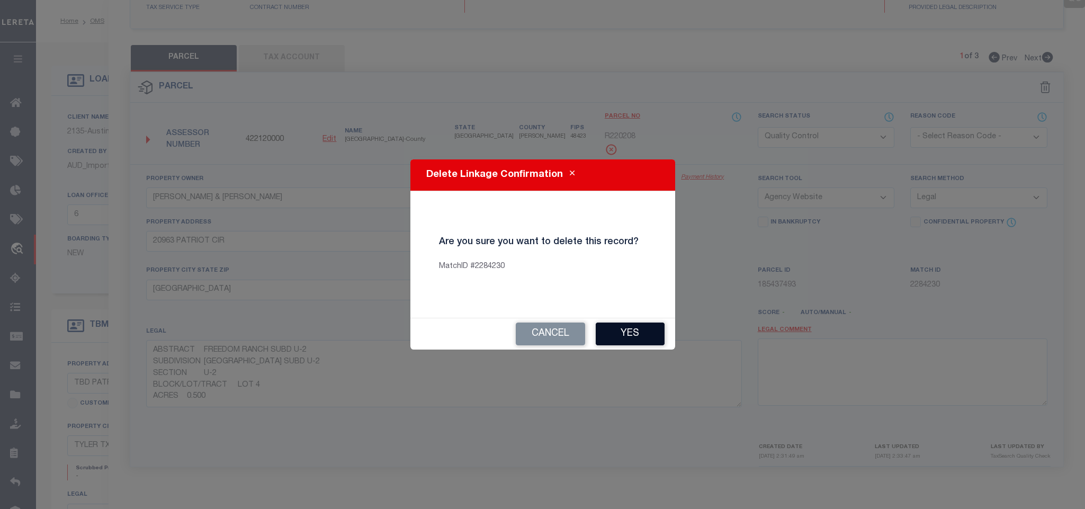
click at [632, 338] on button "Yes" at bounding box center [630, 333] width 69 height 23
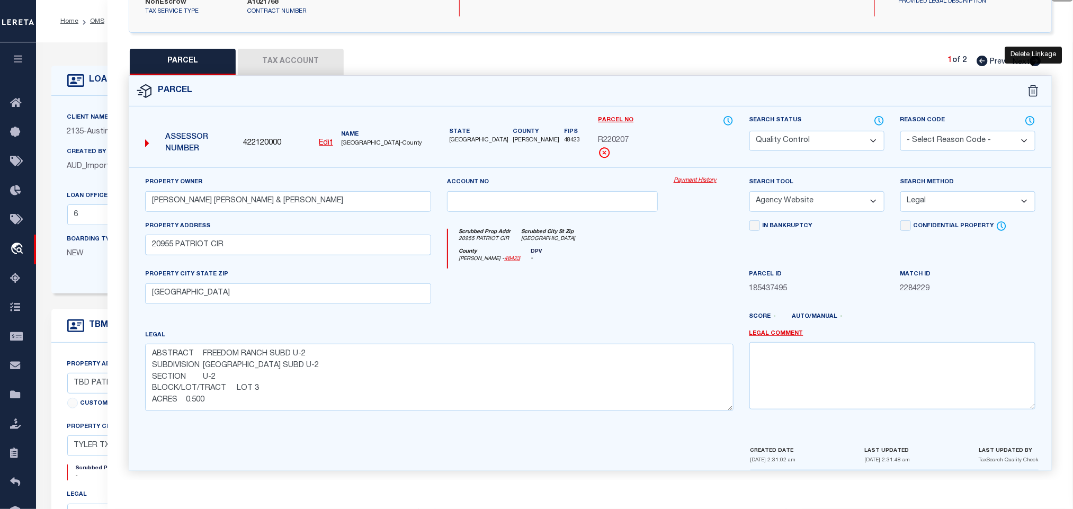
click at [1030, 85] on icon at bounding box center [1033, 91] width 11 height 12
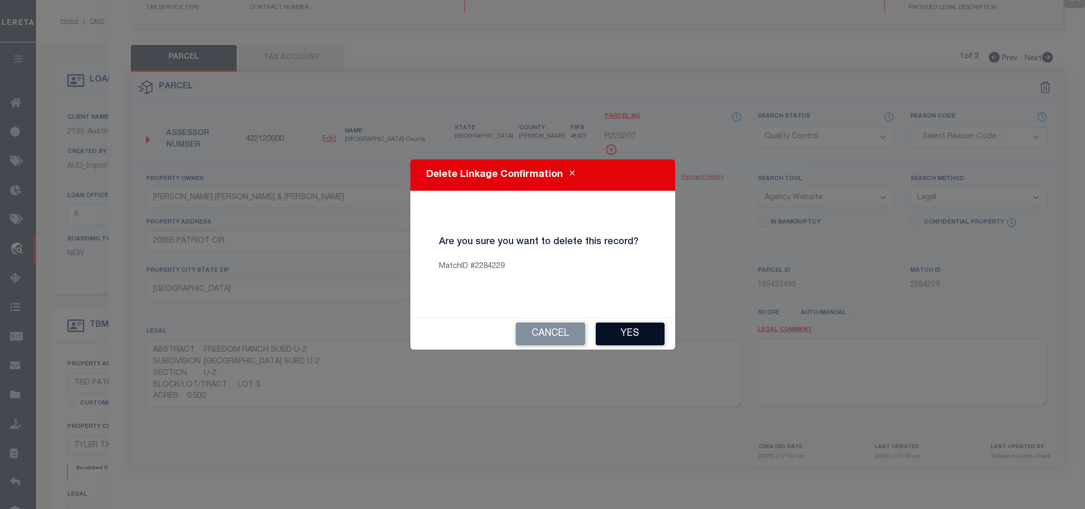
click at [610, 326] on button "Yes" at bounding box center [630, 333] width 69 height 23
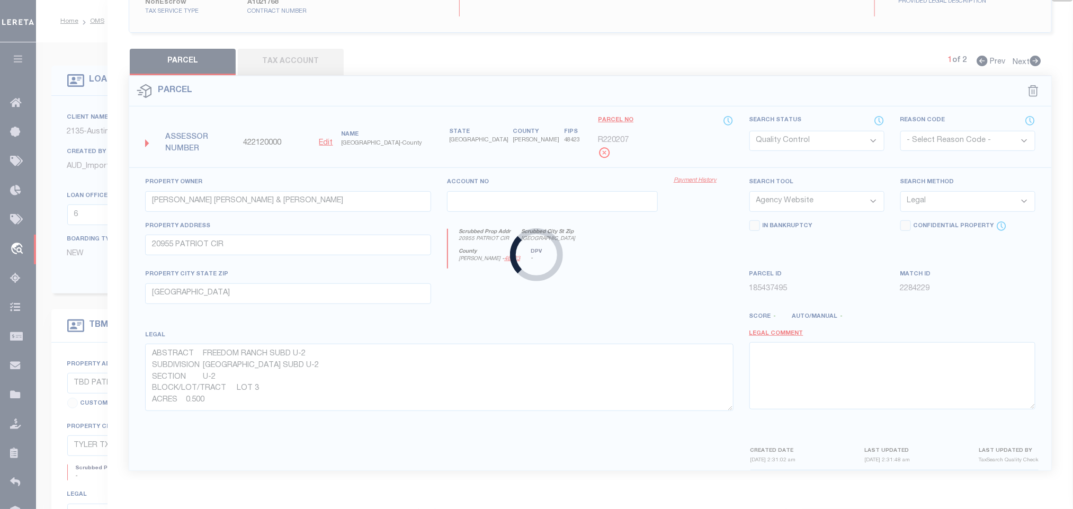
click at [257, 136] on div "Loading..." at bounding box center [536, 254] width 1073 height 509
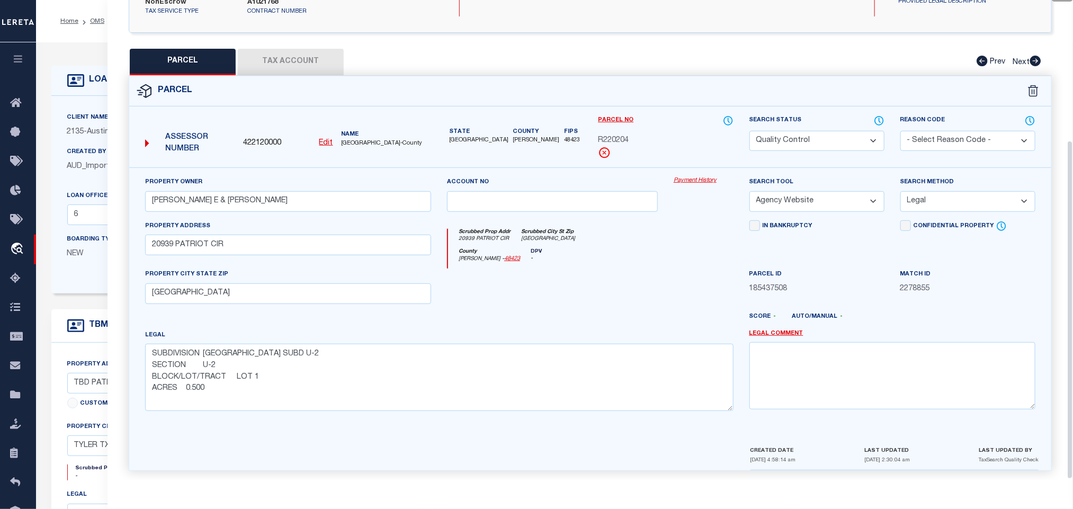
click at [254, 138] on span "422120000" at bounding box center [262, 144] width 38 height 12
copy span "422120000"
click at [75, 94] on div "LOAN DETAILS" at bounding box center [426, 81] width 751 height 30
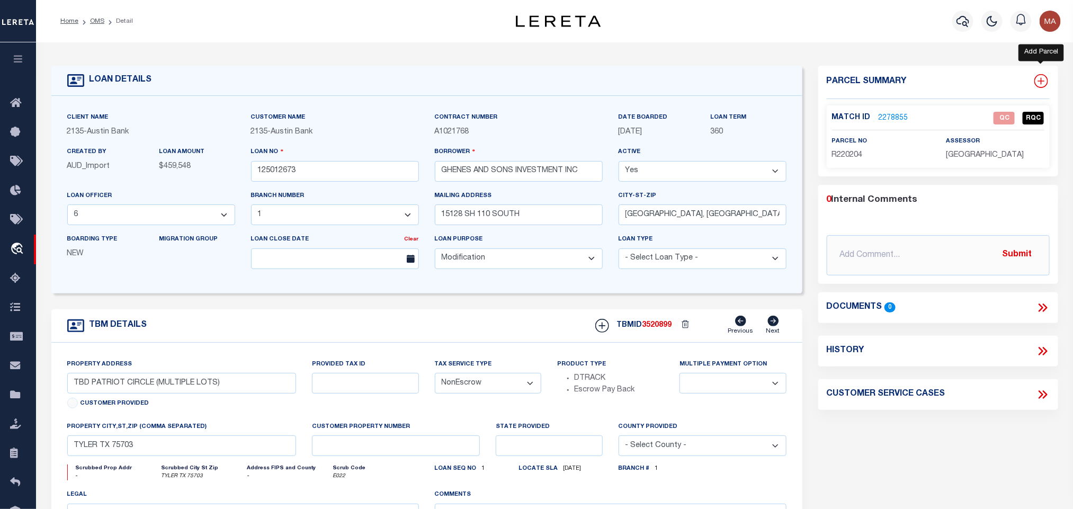
click at [1037, 83] on icon at bounding box center [1041, 81] width 14 height 14
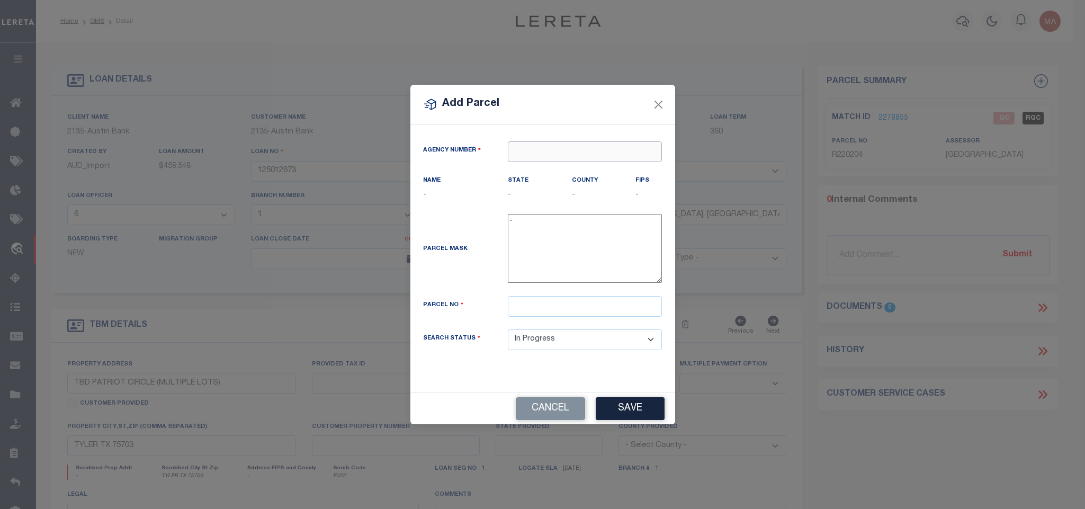
click at [522, 147] on input "text" at bounding box center [585, 151] width 154 height 21
paste input "422120000"
click at [558, 170] on div "422120000 : [GEOGRAPHIC_DATA]" at bounding box center [585, 175] width 154 height 30
click at [580, 312] on input "text" at bounding box center [585, 306] width 154 height 21
paste input "R206962"
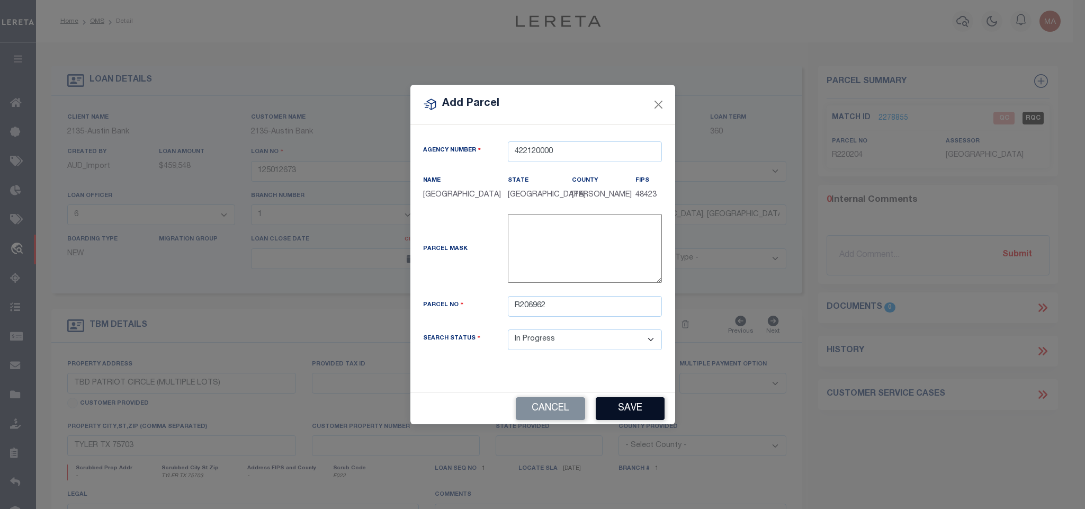
click at [617, 399] on div "Cancel Save" at bounding box center [542, 408] width 265 height 31
click at [618, 408] on button "Save" at bounding box center [630, 408] width 69 height 23
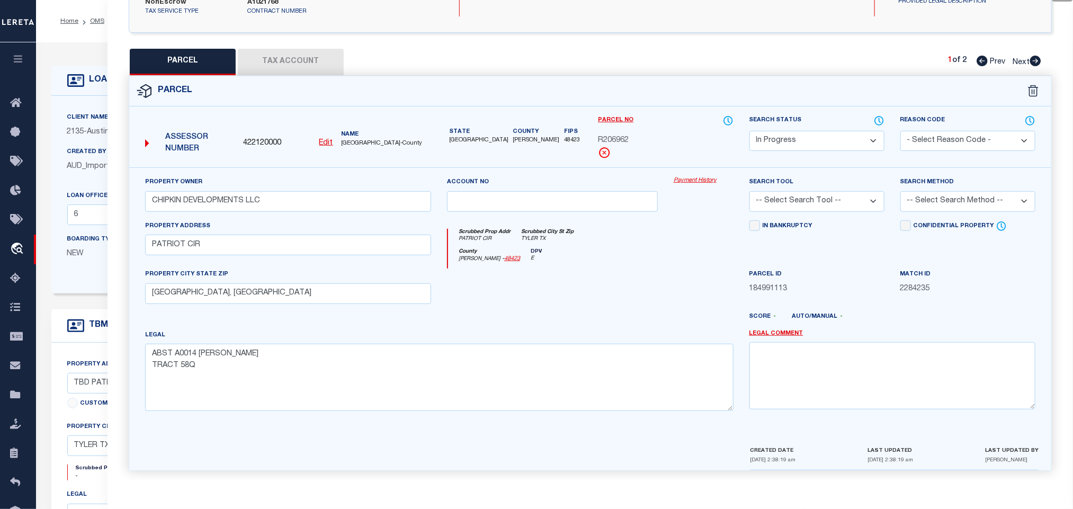
click at [298, 49] on button "Tax Account" at bounding box center [291, 62] width 106 height 26
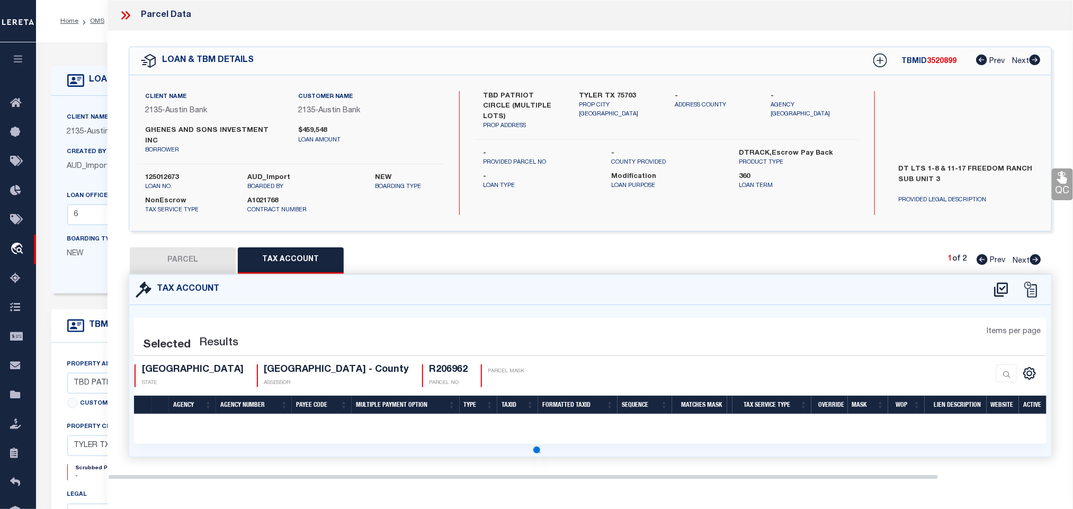
scroll to position [0, 0]
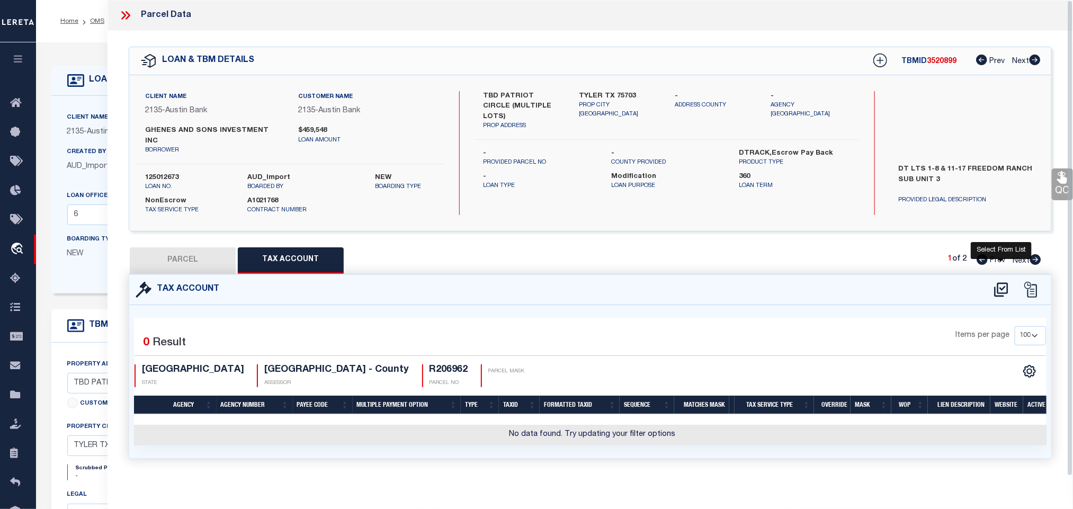
click at [1007, 282] on icon at bounding box center [1001, 289] width 14 height 14
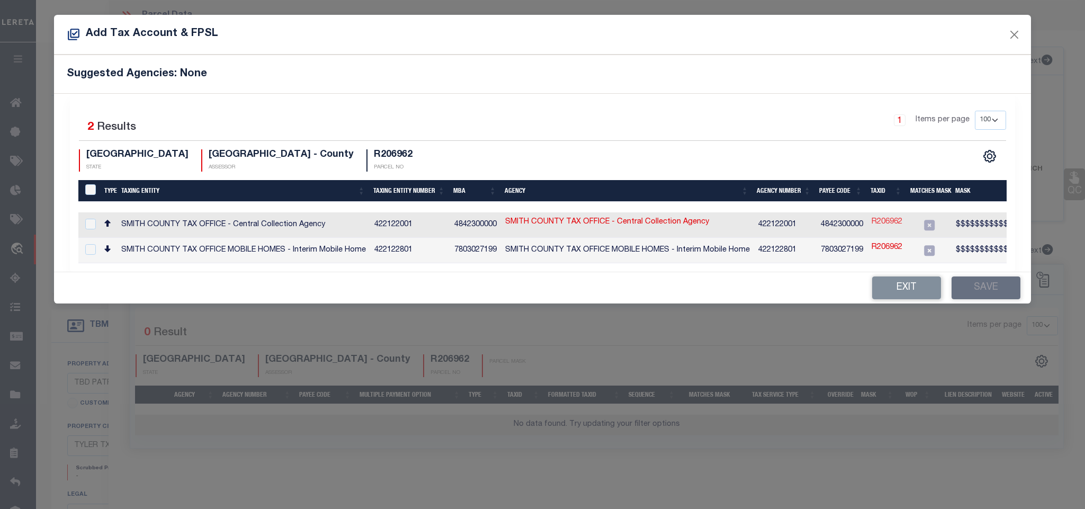
click at [887, 224] on link "R206962" at bounding box center [886, 223] width 31 height 12
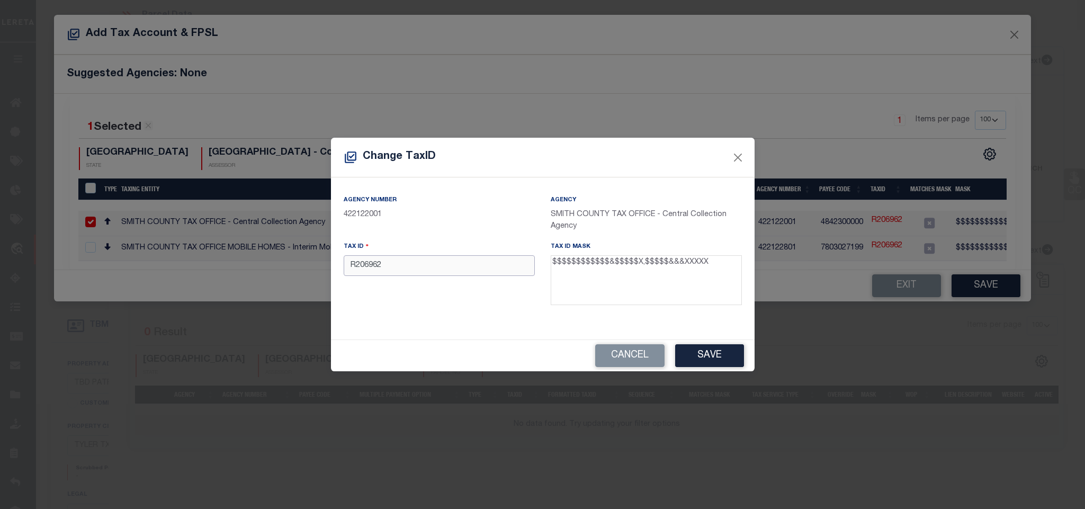
click at [434, 273] on input "R206962" at bounding box center [439, 265] width 191 height 21
paste input "100000001400058170"
click at [691, 353] on button "Save" at bounding box center [709, 355] width 69 height 23
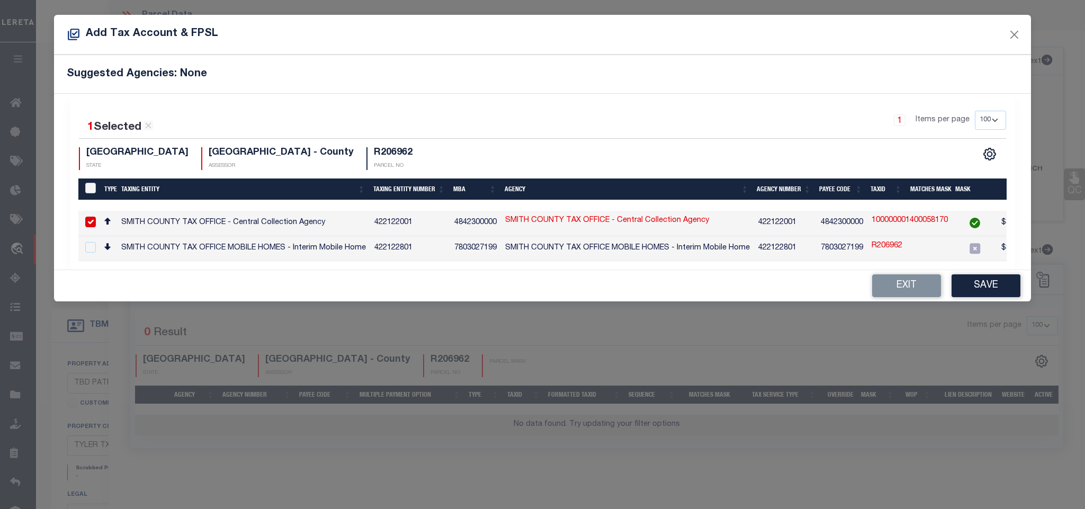
click at [983, 291] on button "Save" at bounding box center [985, 285] width 69 height 23
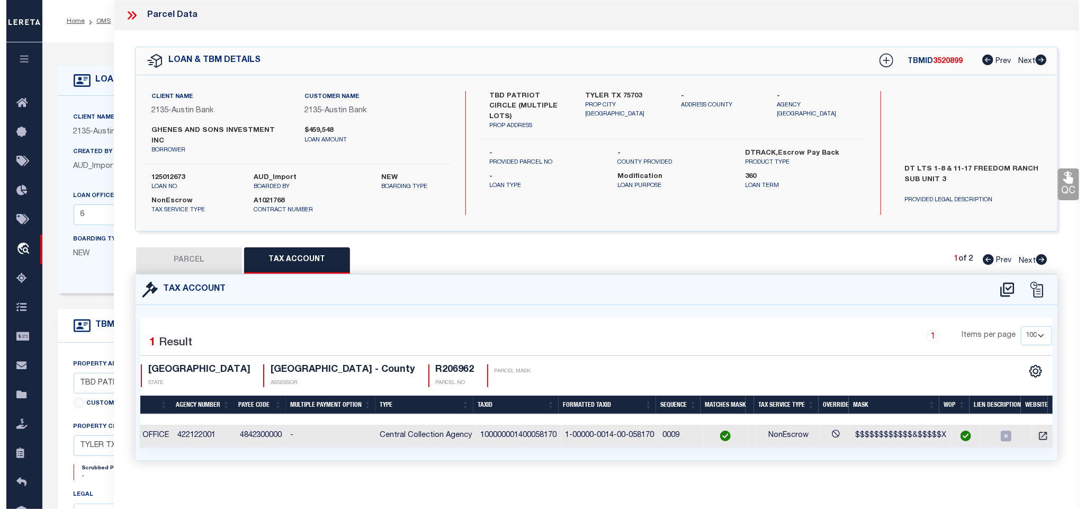
scroll to position [0, 138]
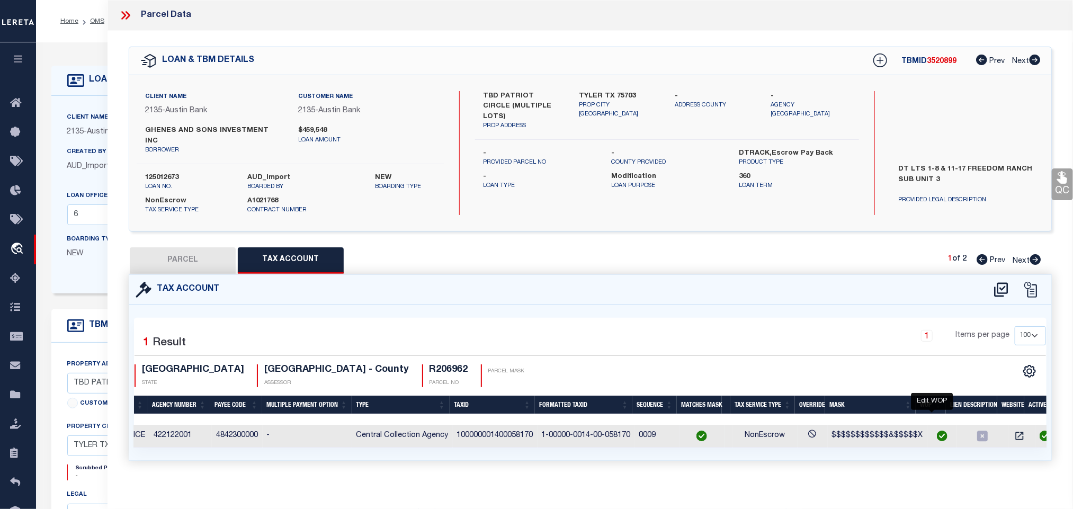
click at [936, 430] on img at bounding box center [941, 435] width 11 height 11
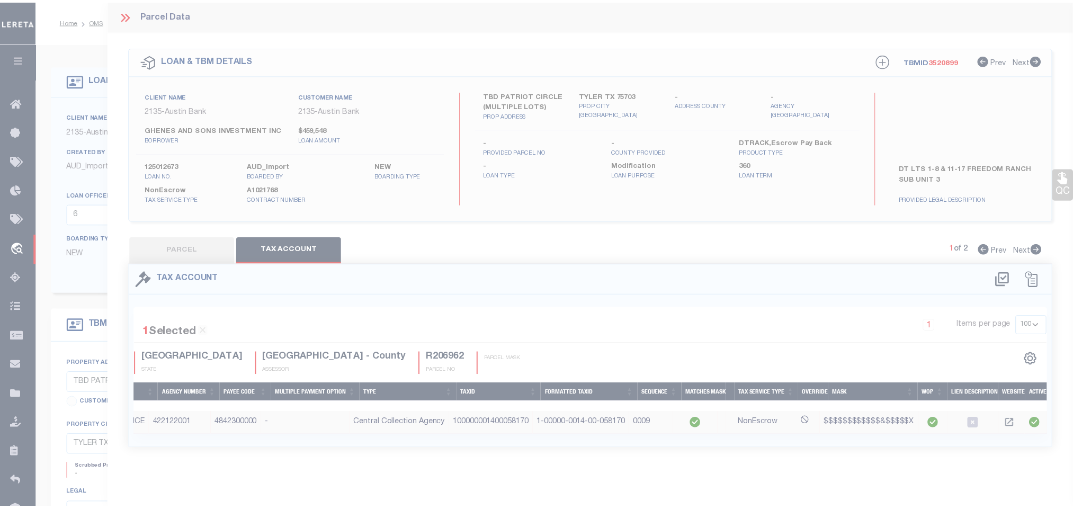
scroll to position [0, 128]
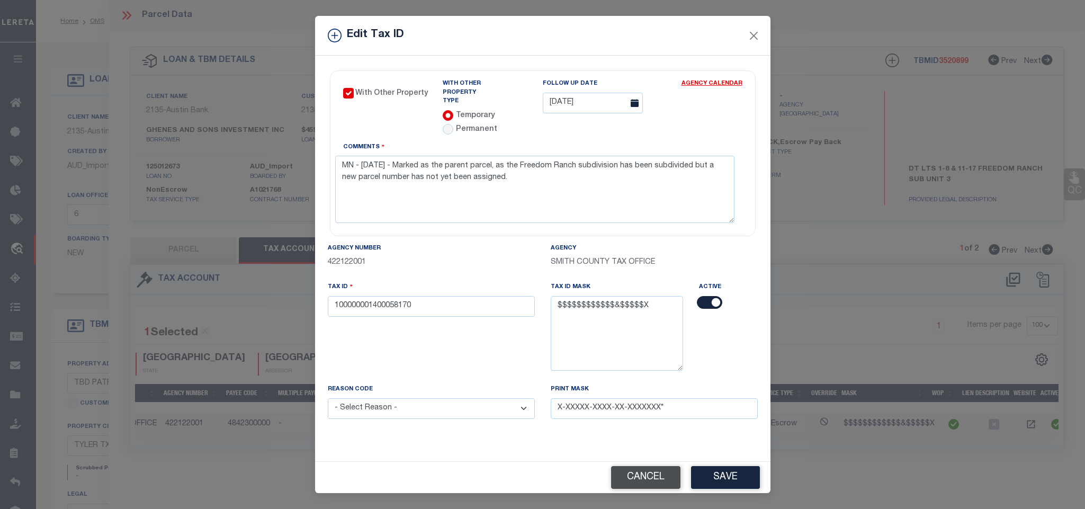
click at [634, 475] on button "Cancel" at bounding box center [645, 477] width 69 height 23
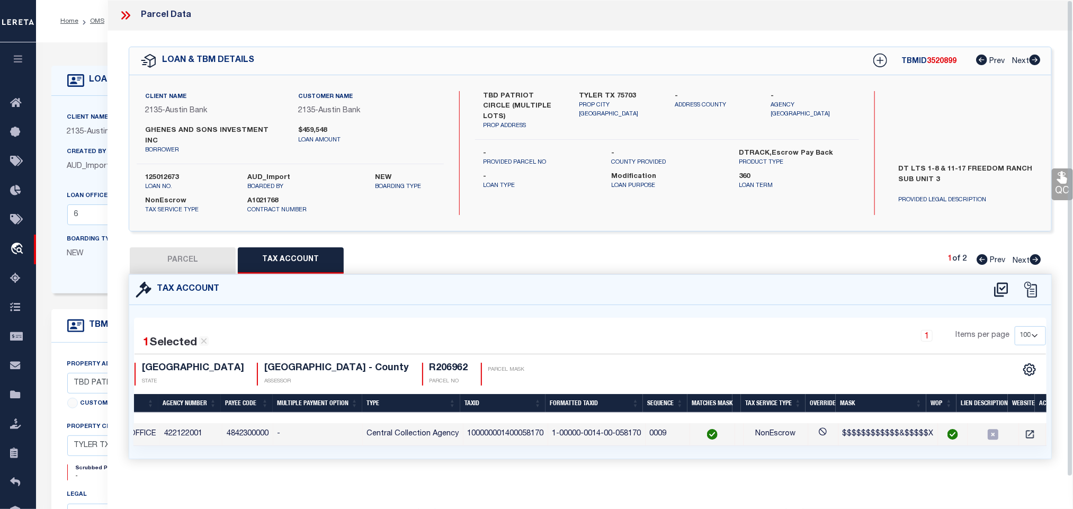
click at [197, 249] on button "PARCEL" at bounding box center [183, 260] width 106 height 26
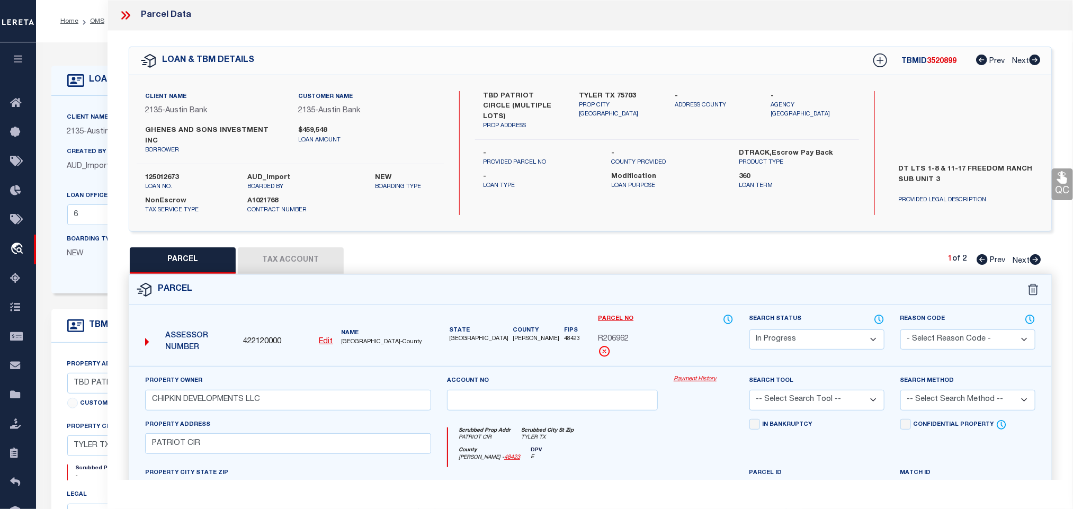
drag, startPoint x: 793, startPoint y: 334, endPoint x: 791, endPoint y: 326, distance: 7.6
click at [793, 334] on select "Automated Search Bad Parcel Complete Duplicate Parcel High Dollar Reporting In …" at bounding box center [816, 339] width 135 height 21
click at [749, 329] on select "Automated Search Bad Parcel Complete Duplicate Parcel High Dollar Reporting In …" at bounding box center [816, 339] width 135 height 21
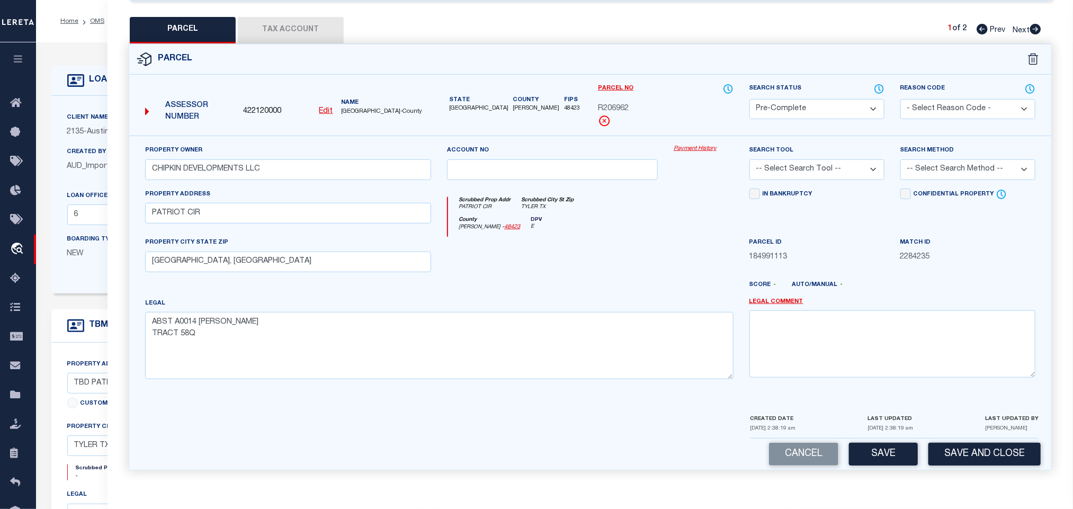
click at [853, 165] on select "-- Select Search Tool -- 3rd Party Website Agency File Agency Website ATLS CNV-…" at bounding box center [816, 169] width 135 height 21
click at [749, 159] on select "-- Select Search Tool -- 3rd Party Website Agency File Agency Website ATLS CNV-…" at bounding box center [816, 169] width 135 height 21
click at [942, 151] on div "Search Method -- Select Search Method -- Property Address Legal Liability Info …" at bounding box center [967, 162] width 135 height 35
click at [935, 164] on select "-- Select Search Method -- Property Address Legal Liability Info Provided" at bounding box center [967, 169] width 135 height 21
click at [900, 159] on select "-- Select Search Method -- Property Address Legal Liability Info Provided" at bounding box center [967, 169] width 135 height 21
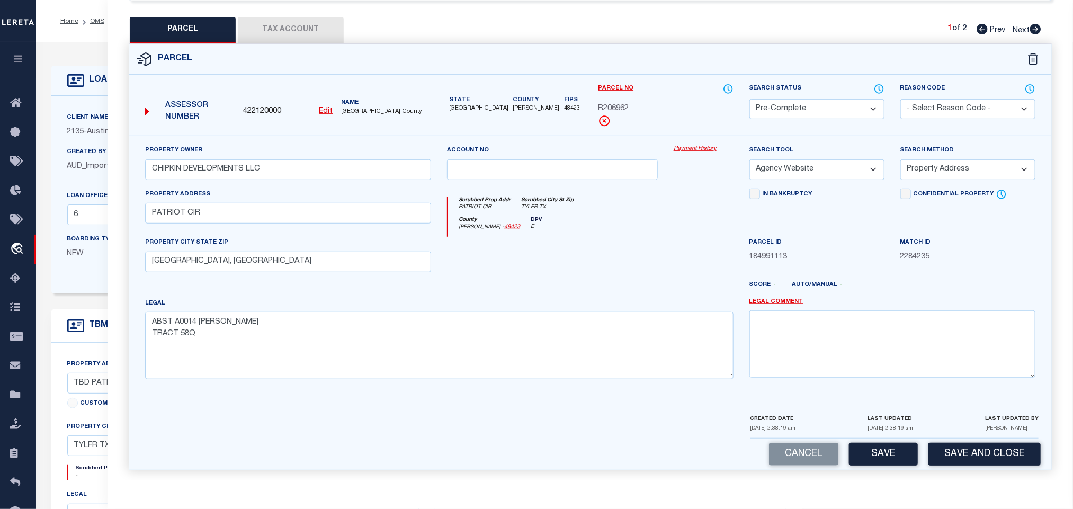
click at [942, 168] on select "-- Select Search Method -- Property Address Legal Liability Info Provided" at bounding box center [967, 169] width 135 height 21
click at [900, 159] on select "-- Select Search Method -- Property Address Legal Liability Info Provided" at bounding box center [967, 169] width 135 height 21
click at [948, 449] on button "Save and Close" at bounding box center [984, 454] width 112 height 23
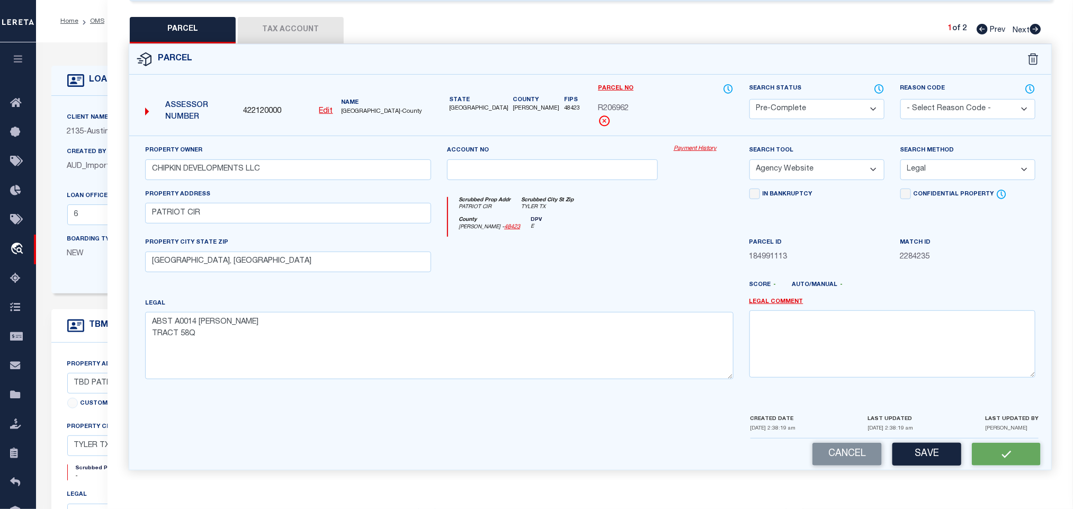
click at [614, 107] on div "Parcel No R206962" at bounding box center [665, 105] width 135 height 44
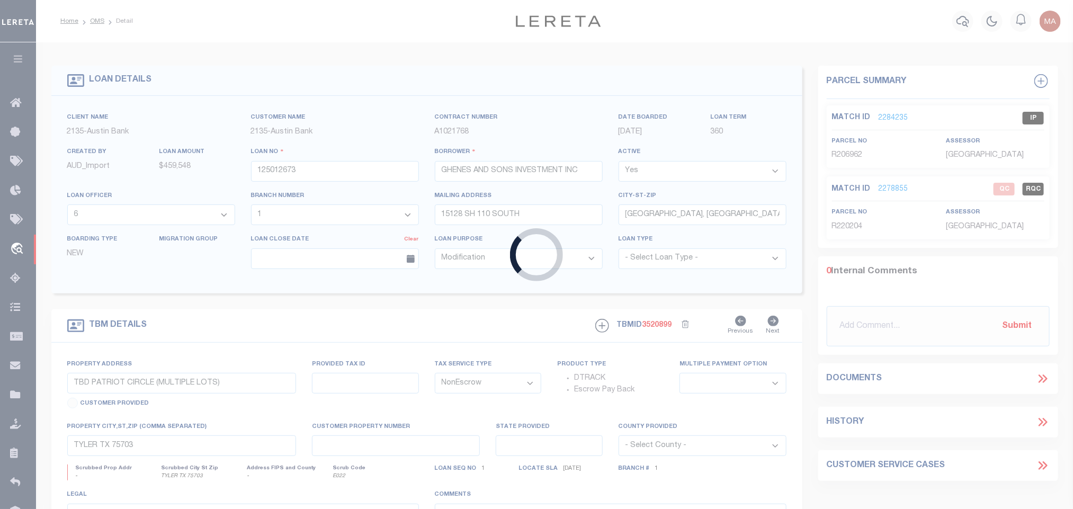
click at [616, 100] on div "Loading..." at bounding box center [536, 254] width 1073 height 509
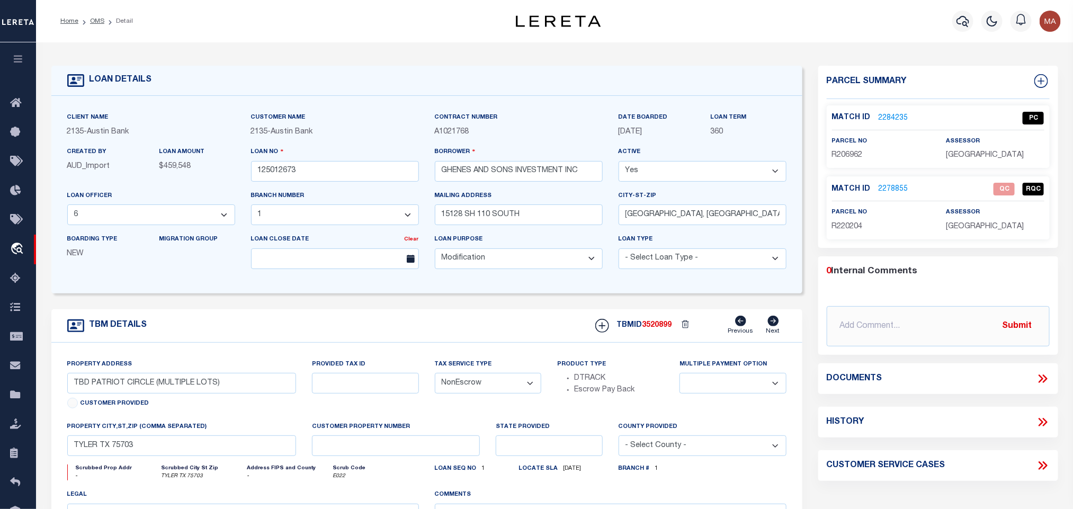
click at [888, 187] on link "2278855" at bounding box center [893, 189] width 30 height 11
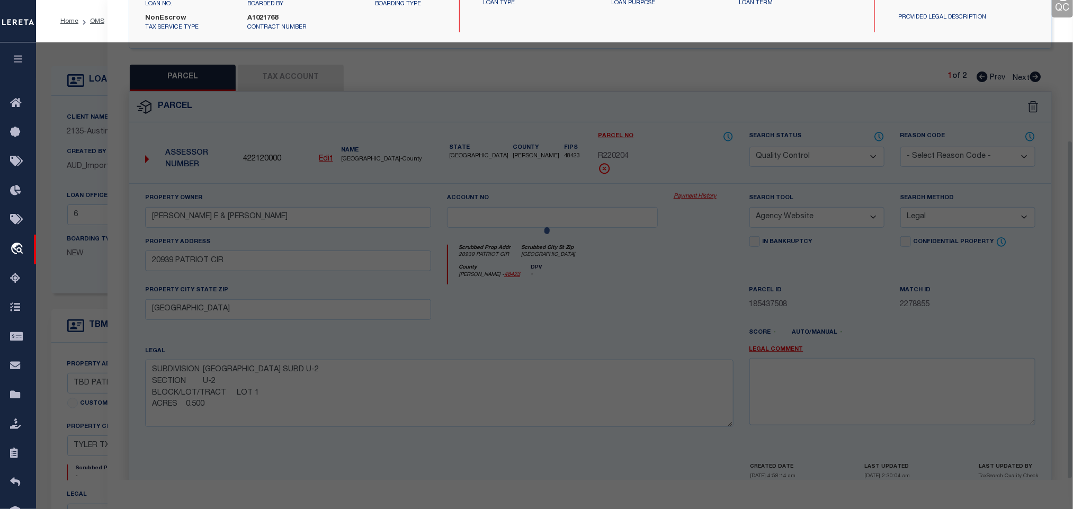
scroll to position [199, 0]
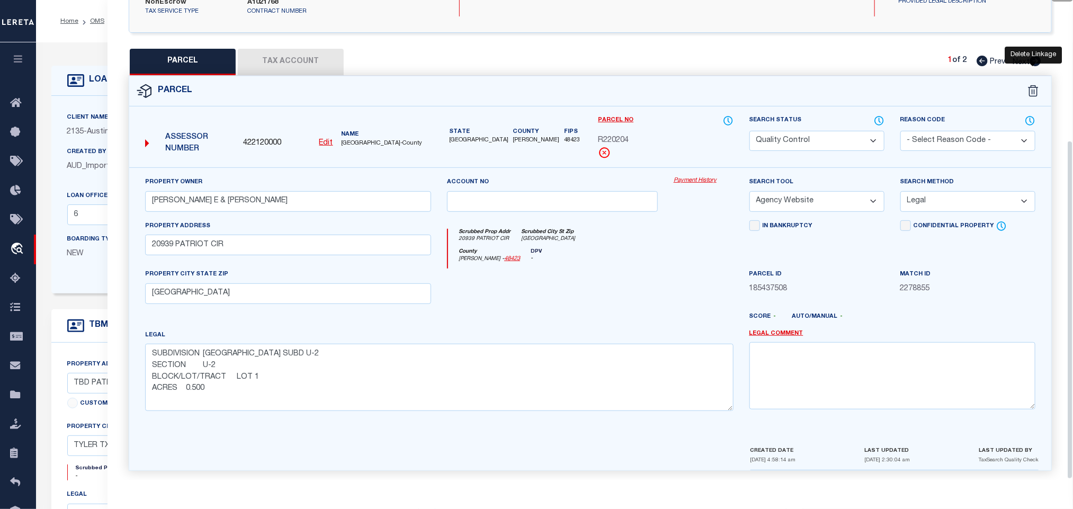
click at [1031, 85] on icon at bounding box center [1033, 91] width 11 height 12
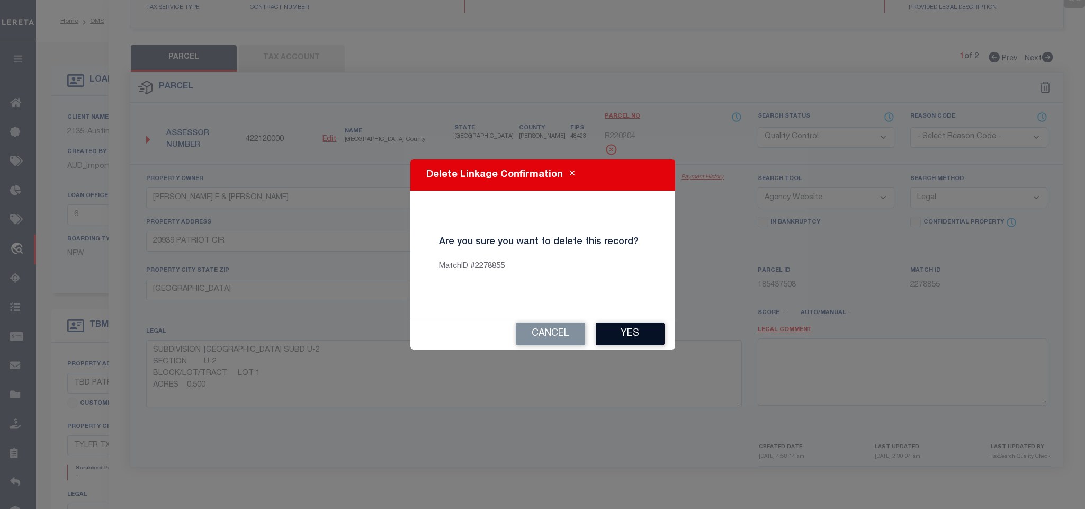
click at [632, 344] on button "Yes" at bounding box center [630, 333] width 69 height 23
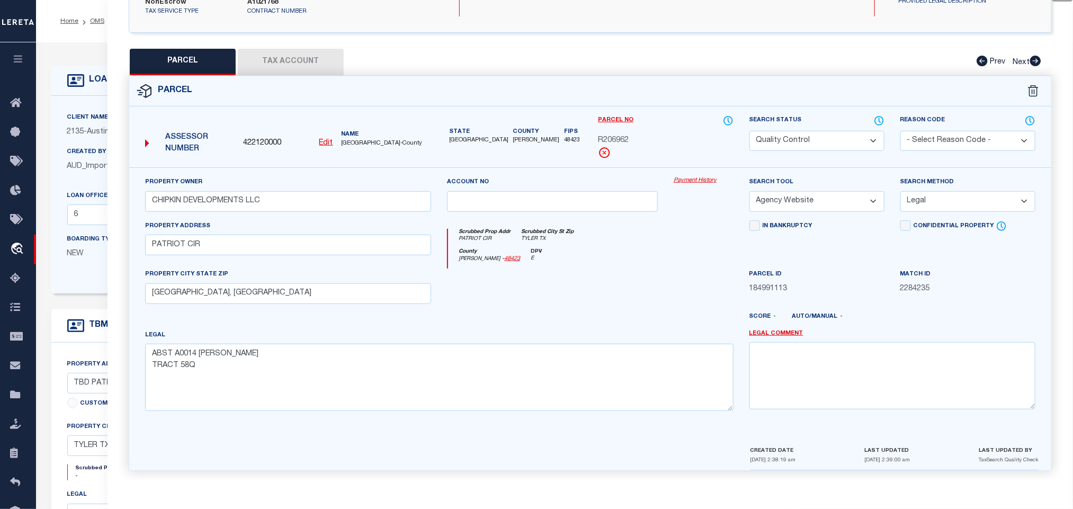
click at [74, 91] on div "LOAN DETAILS" at bounding box center [426, 81] width 751 height 30
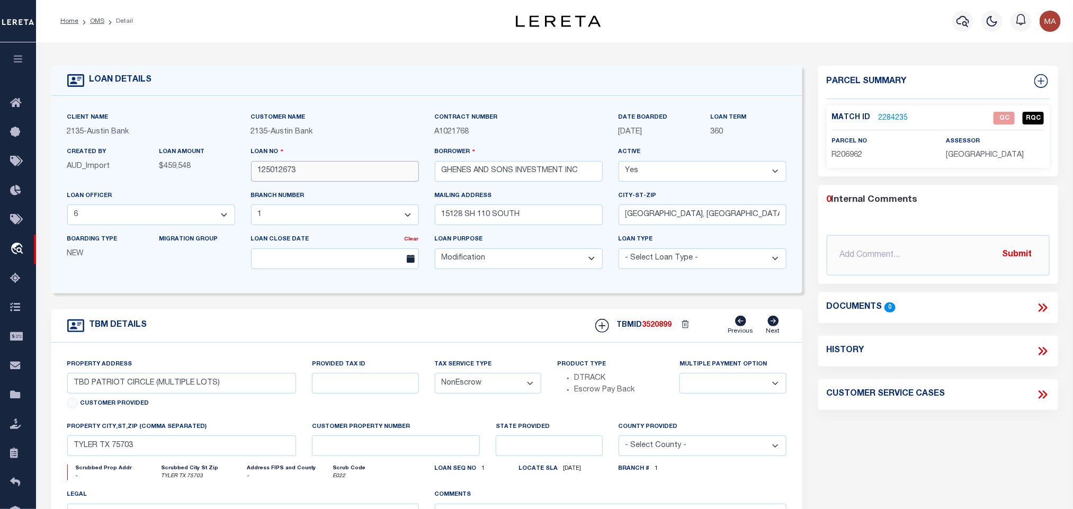
click at [318, 174] on input "125012673" at bounding box center [335, 171] width 168 height 21
click at [660, 324] on div "TBMID 3520899 Previous Next" at bounding box center [686, 326] width 199 height 20
copy span "3520899"
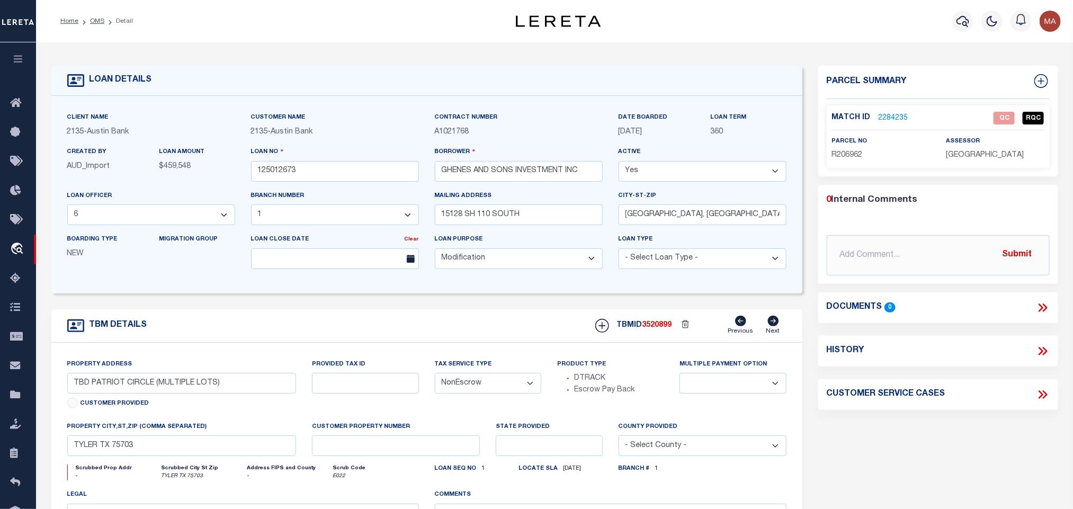
click at [989, 157] on span "[GEOGRAPHIC_DATA]" at bounding box center [984, 154] width 78 height 7
click at [842, 159] on span "R206962" at bounding box center [847, 154] width 31 height 7
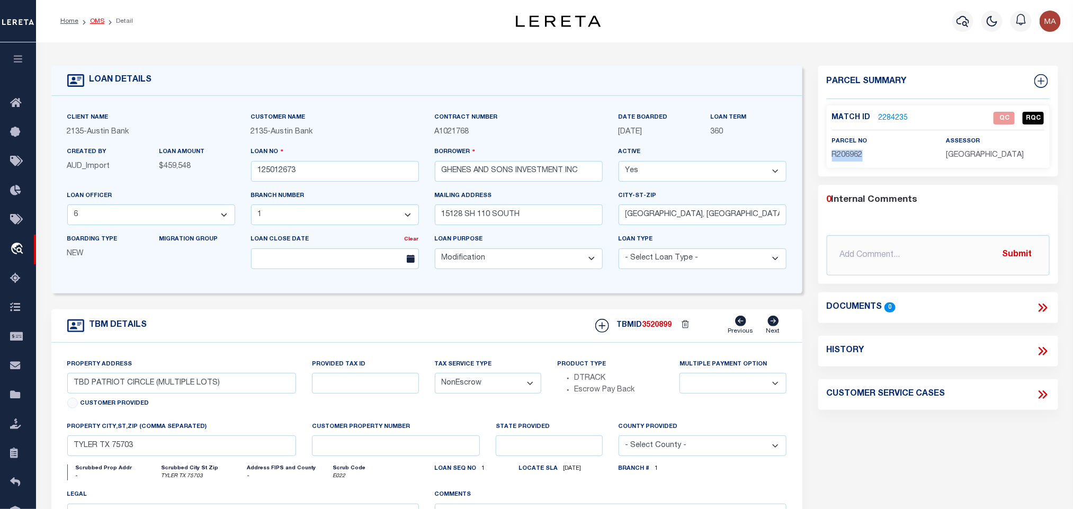
click at [93, 21] on link "OMS" at bounding box center [97, 21] width 14 height 6
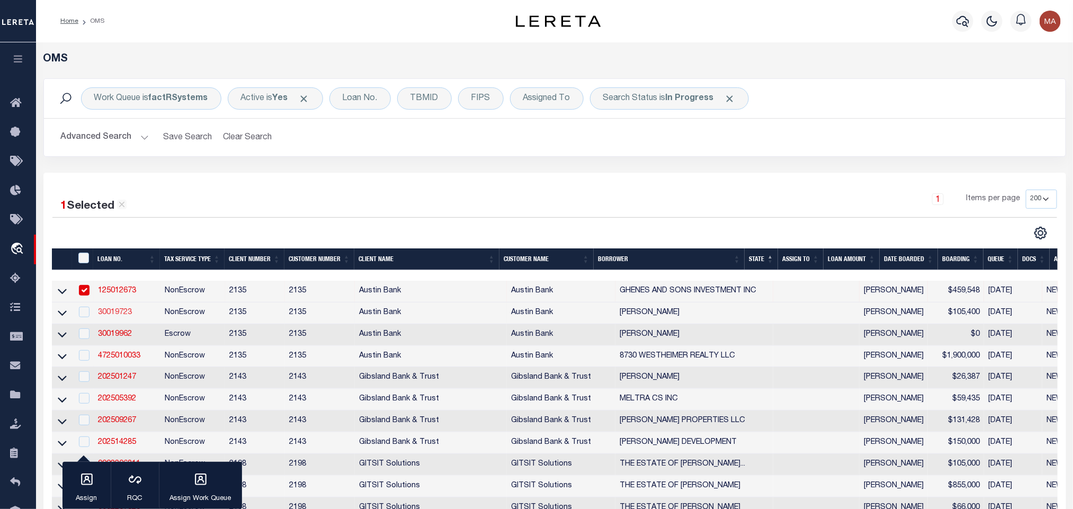
scroll to position [159, 0]
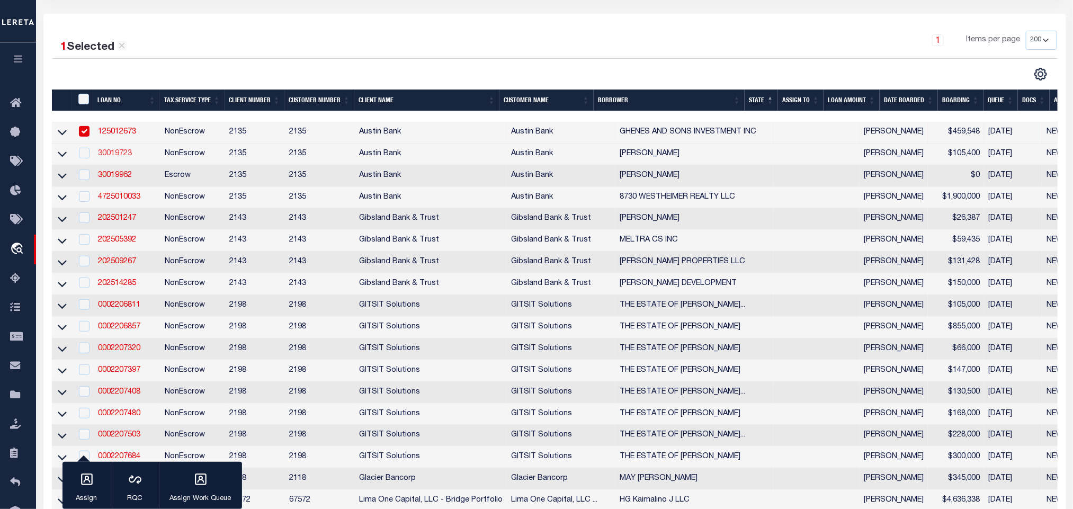
click at [120, 151] on link "30019723" at bounding box center [115, 153] width 34 height 7
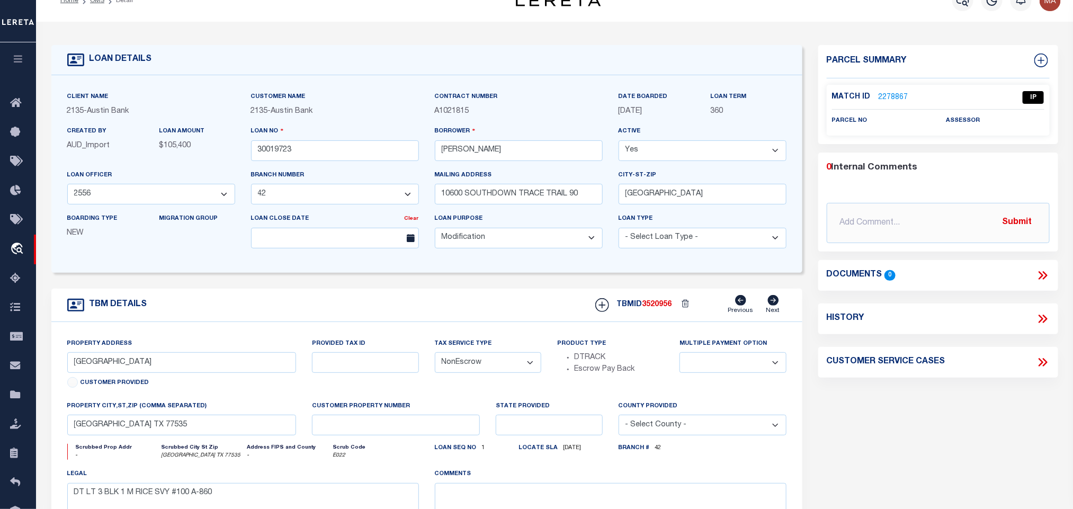
scroll to position [79, 0]
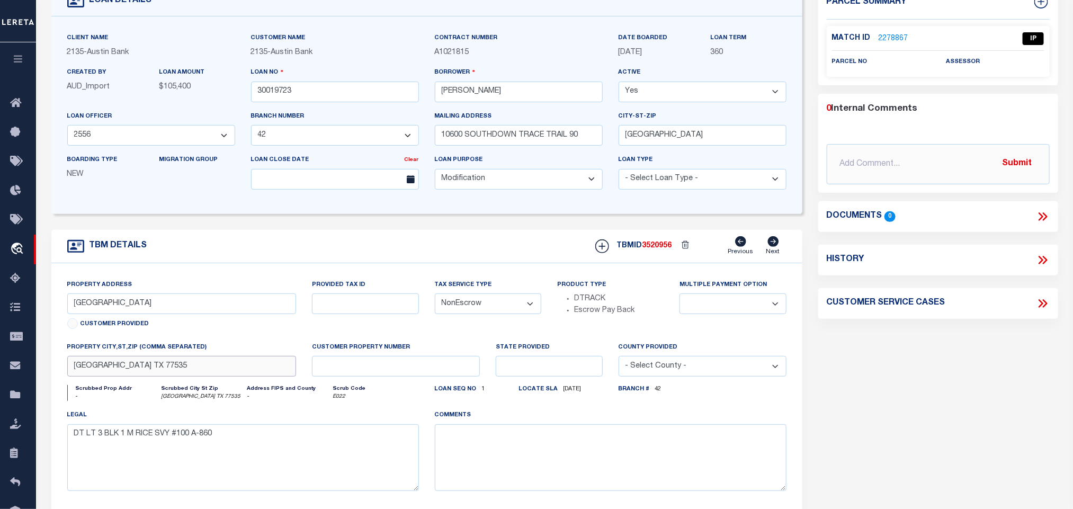
click at [218, 376] on input "[GEOGRAPHIC_DATA] TX 77535" at bounding box center [181, 366] width 229 height 21
click at [131, 370] on input "[GEOGRAPHIC_DATA] TX 77535" at bounding box center [181, 366] width 229 height 21
click at [161, 368] on input "[GEOGRAPHIC_DATA] TX 77535" at bounding box center [181, 366] width 229 height 21
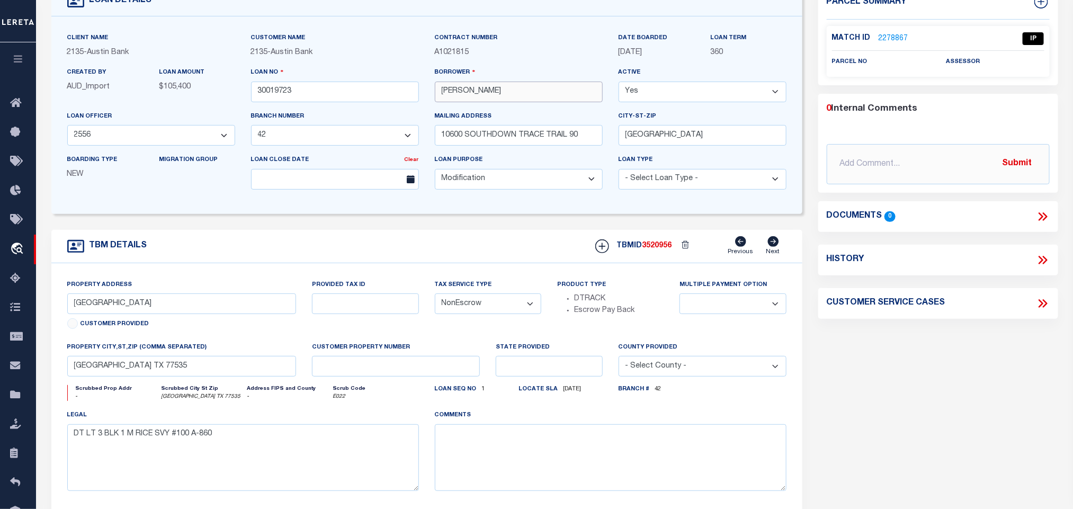
click at [470, 100] on input "[PERSON_NAME]" at bounding box center [519, 92] width 168 height 21
